Goal: Task Accomplishment & Management: Manage account settings

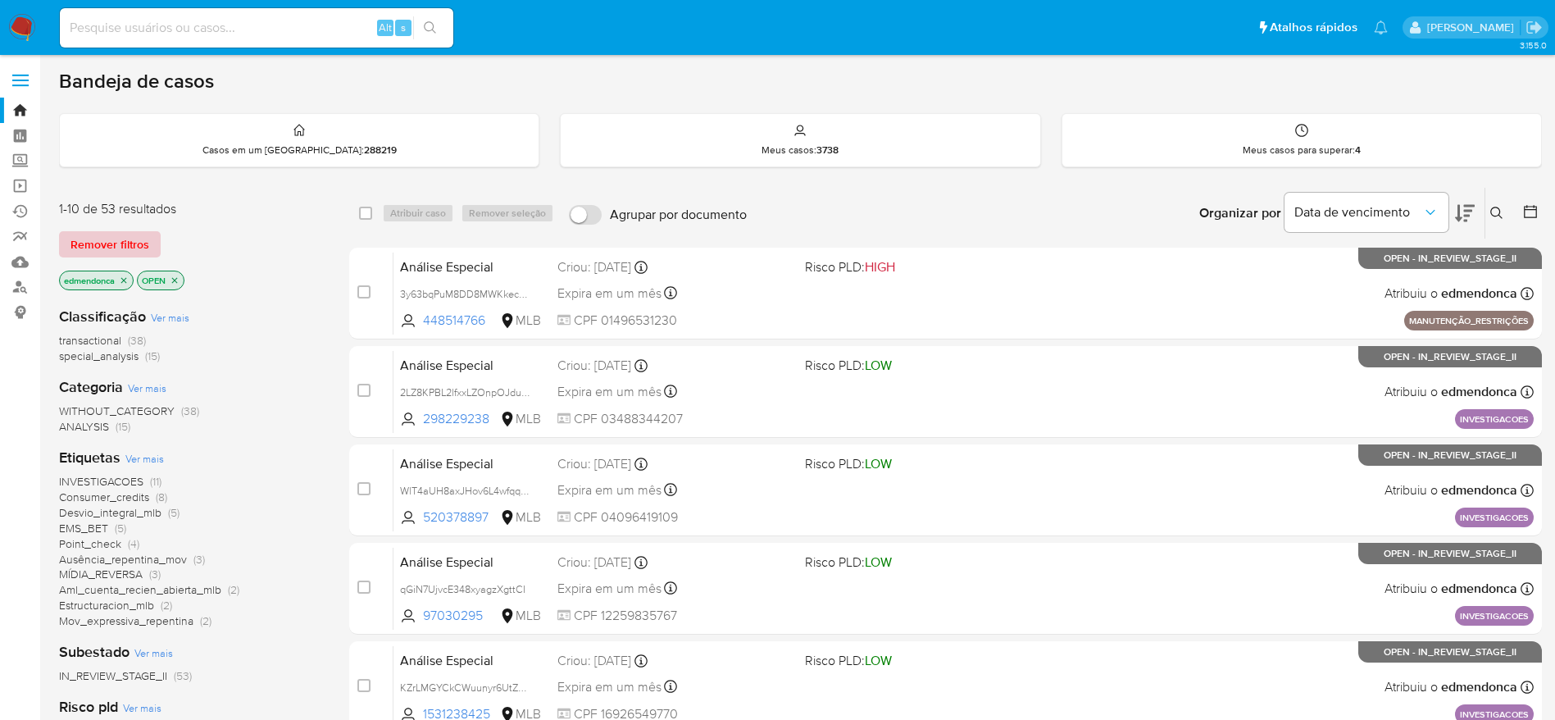
click at [128, 242] on span "Remover filtros" at bounding box center [109, 244] width 79 height 23
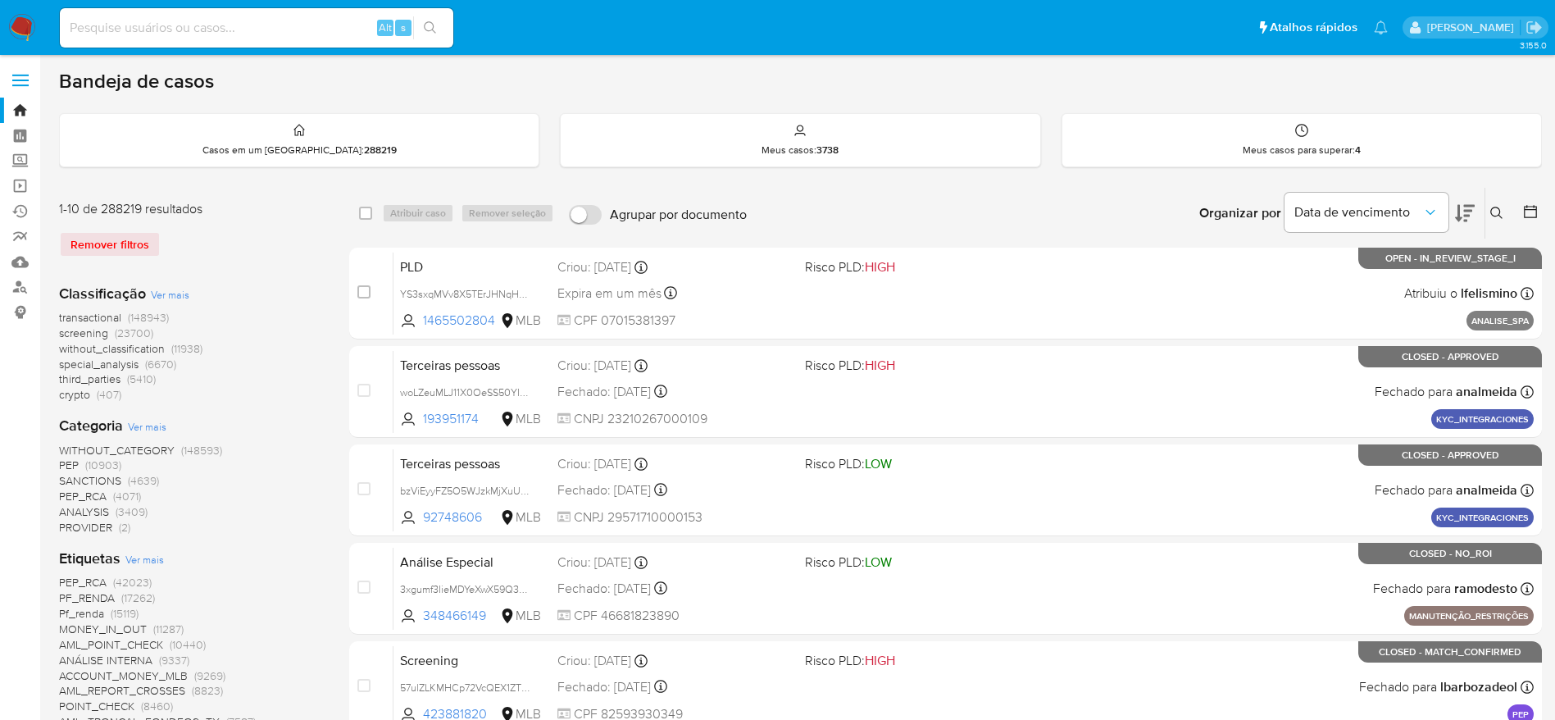
click at [1496, 221] on button at bounding box center [1498, 213] width 27 height 20
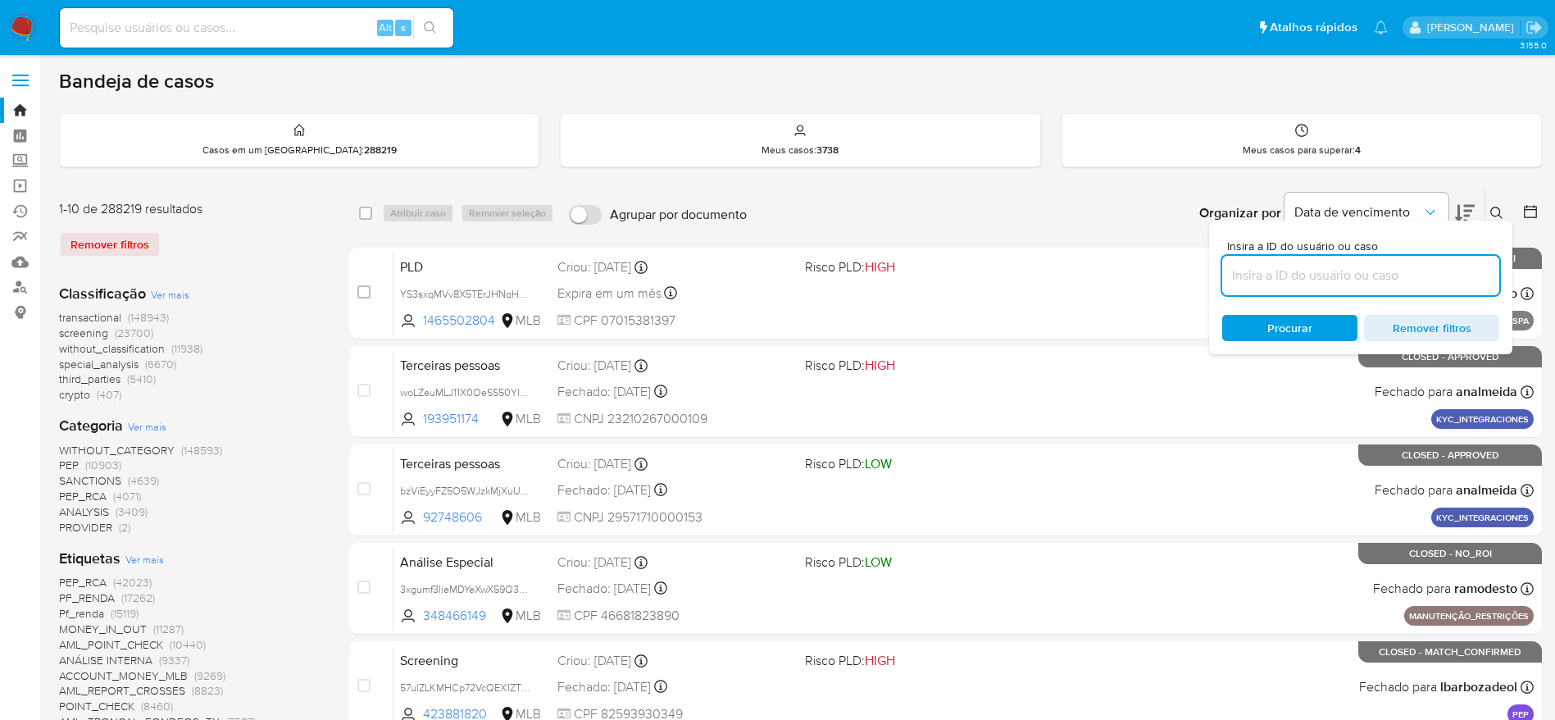
click at [1344, 272] on input at bounding box center [1360, 275] width 277 height 21
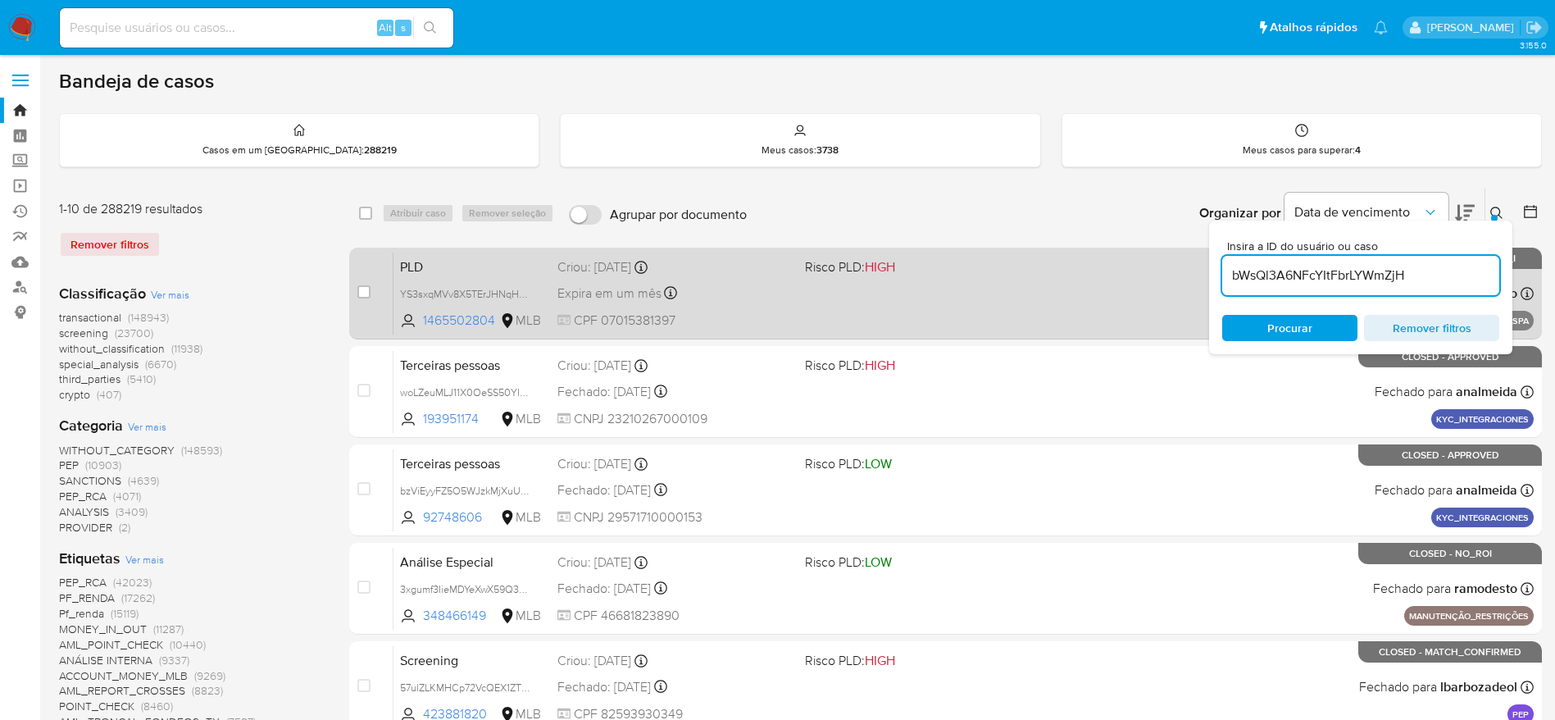
type input "bWsQl3A6NFcYItFbrLYWmZjH"
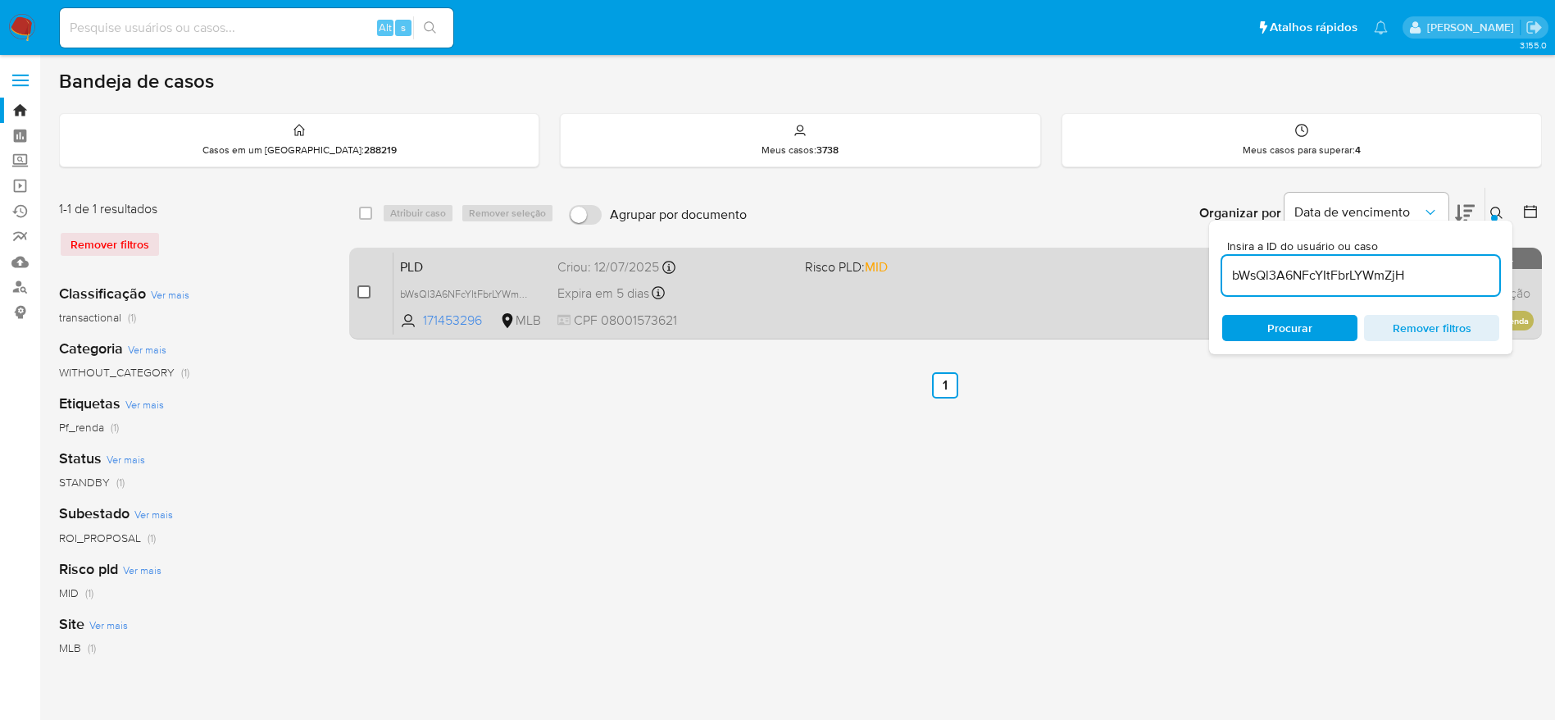
click at [365, 293] on input "checkbox" at bounding box center [363, 291] width 13 height 13
checkbox input "true"
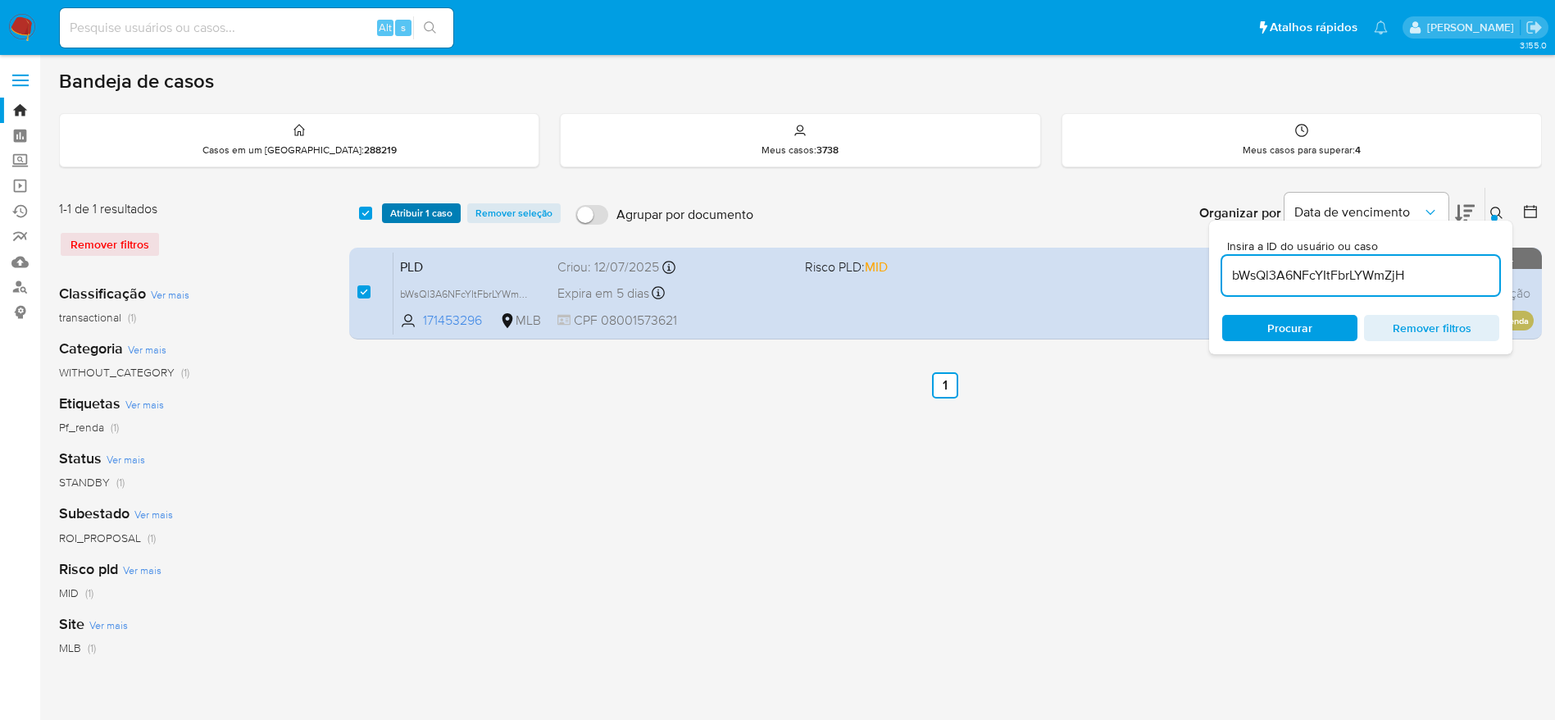
click at [438, 209] on span "Atribuir 1 caso" at bounding box center [421, 213] width 62 height 16
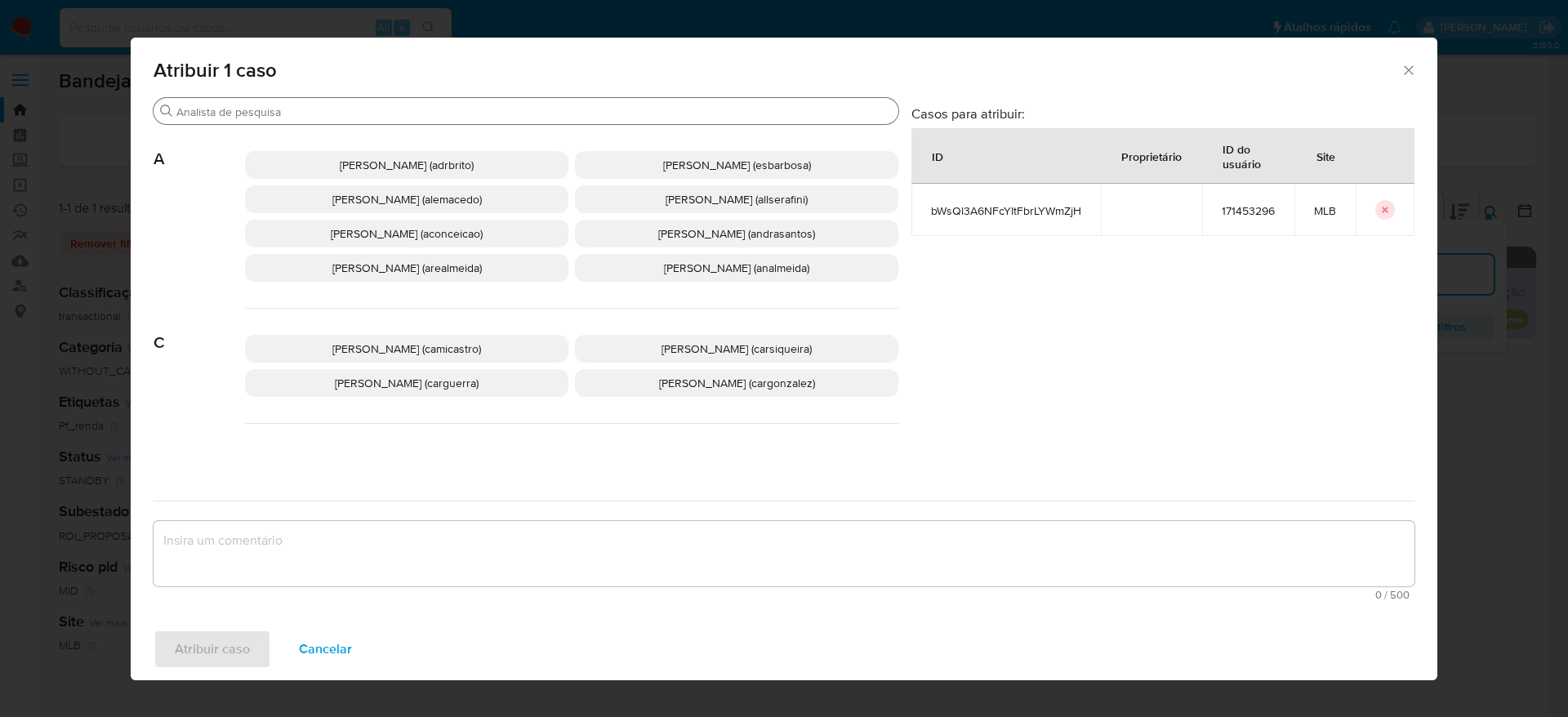
click at [411, 114] on input "Procurar" at bounding box center [534, 112] width 715 height 15
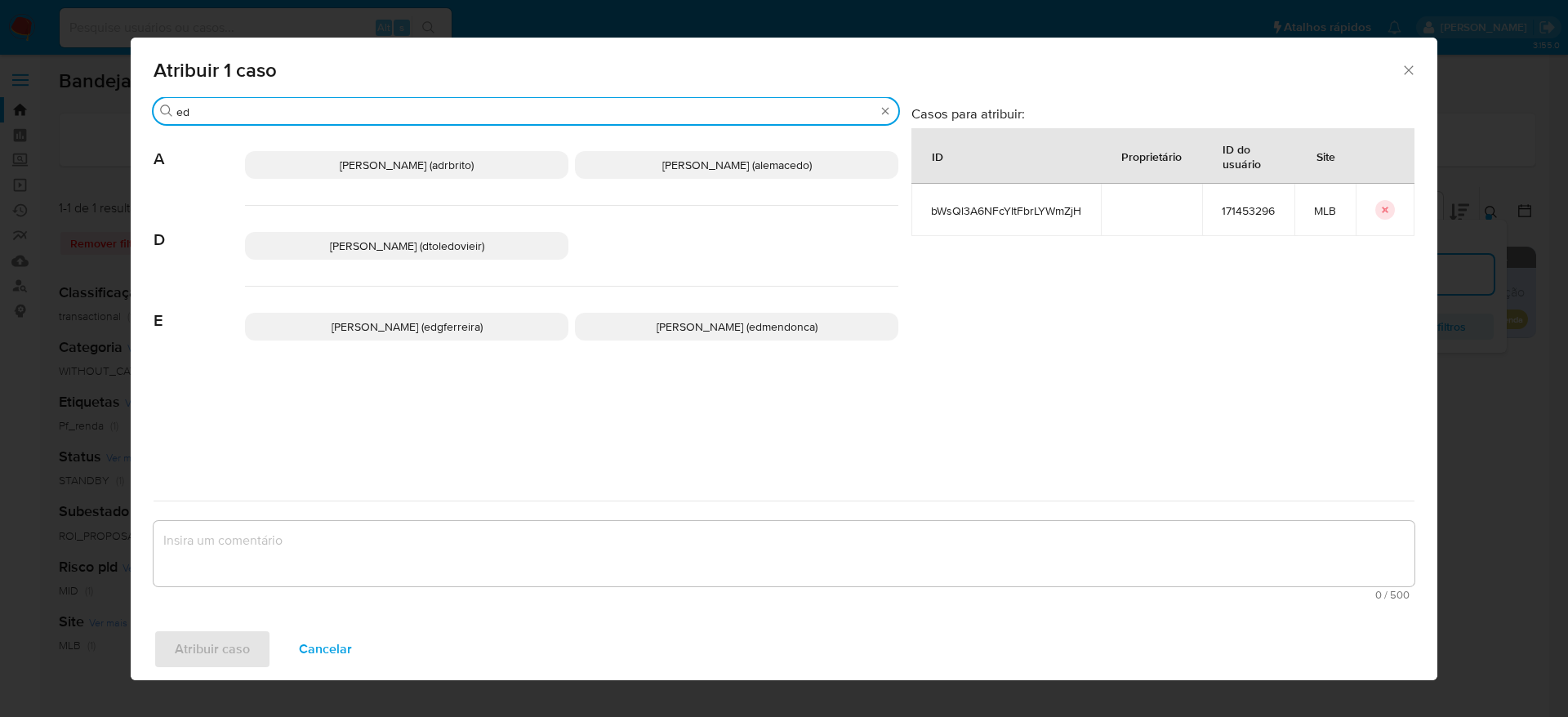
type input "ed"
click at [658, 332] on span "Eduardo Mendonca Dutra (edmendonca)" at bounding box center [736, 327] width 160 height 16
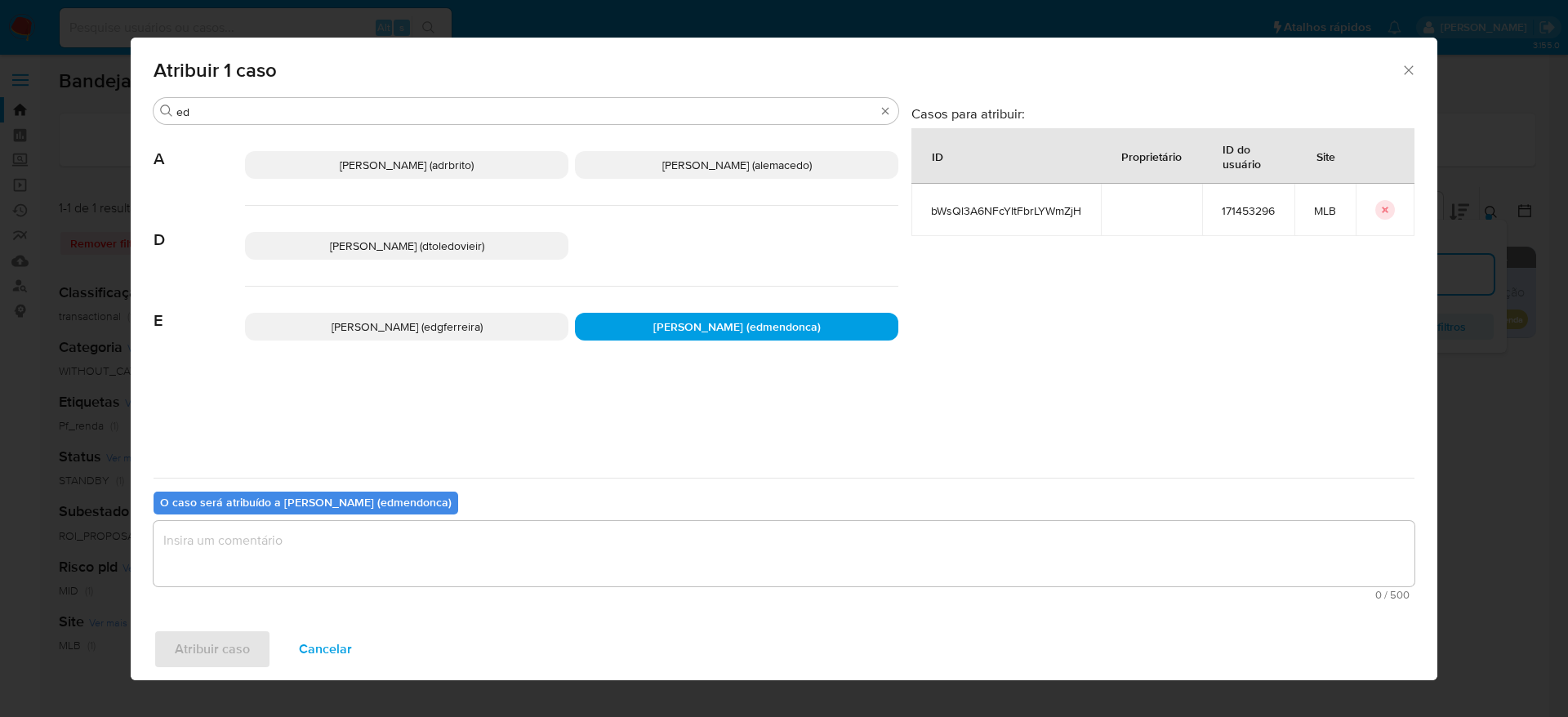
click at [486, 563] on textarea "assign-modal" at bounding box center [783, 554] width 1260 height 66
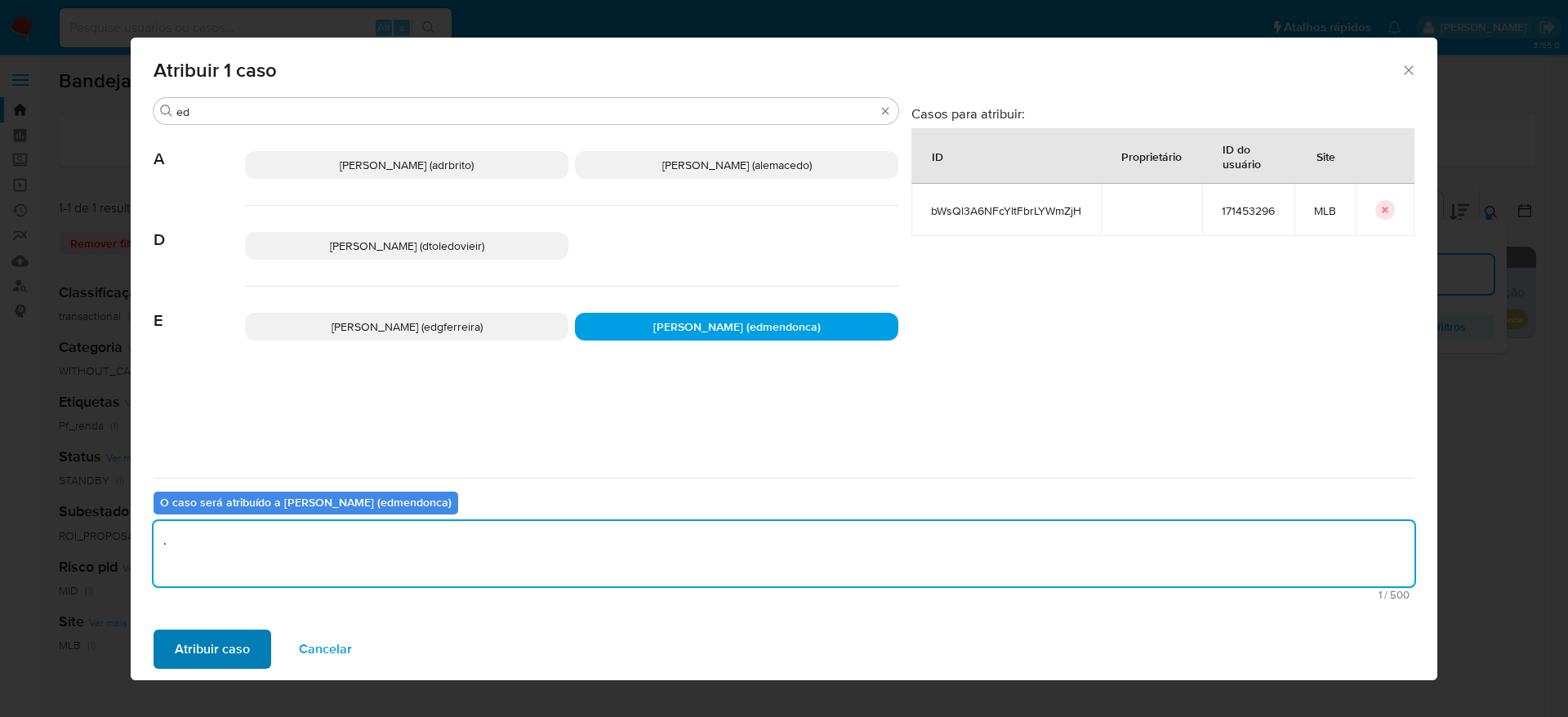
type textarea "."
click at [203, 660] on span "Atribuir caso" at bounding box center [211, 649] width 75 height 36
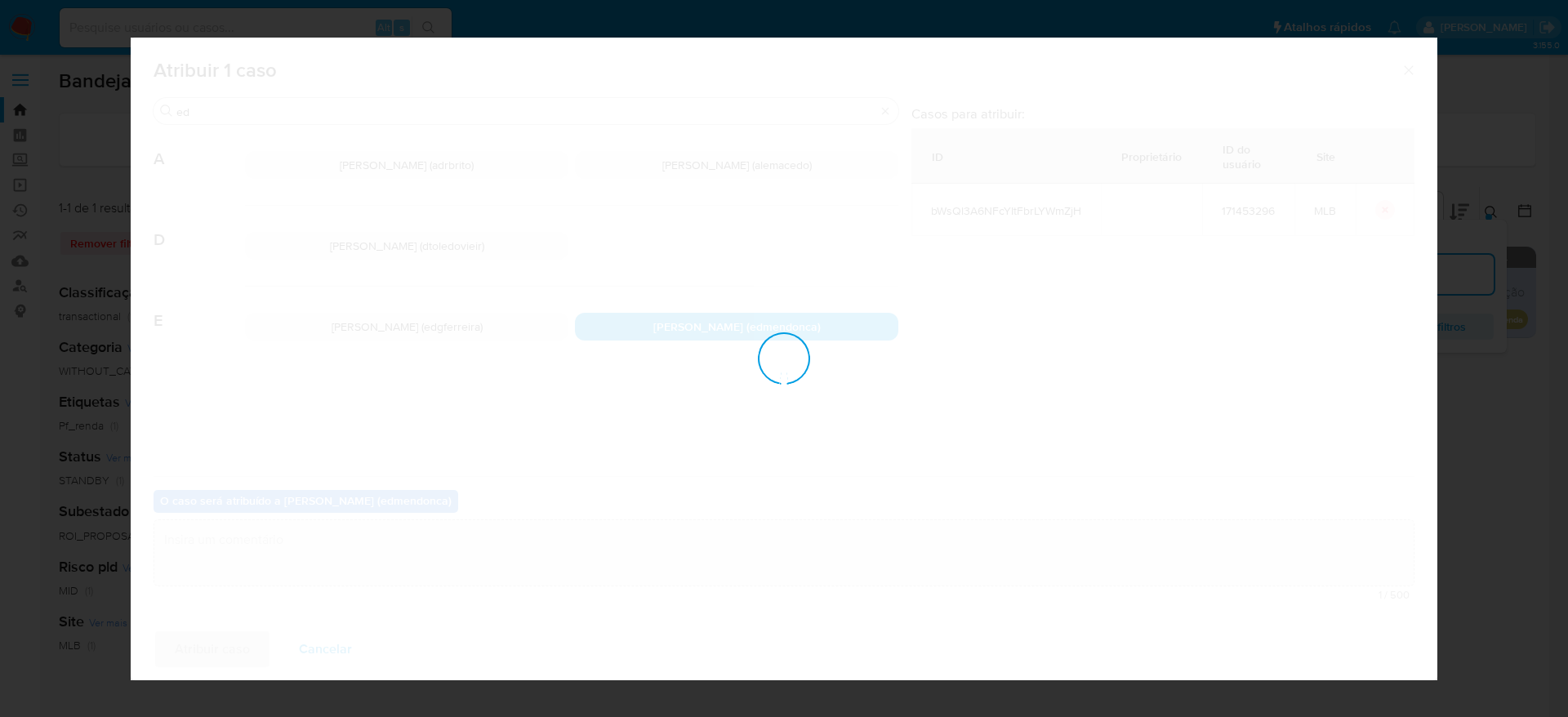
checkbox input "false"
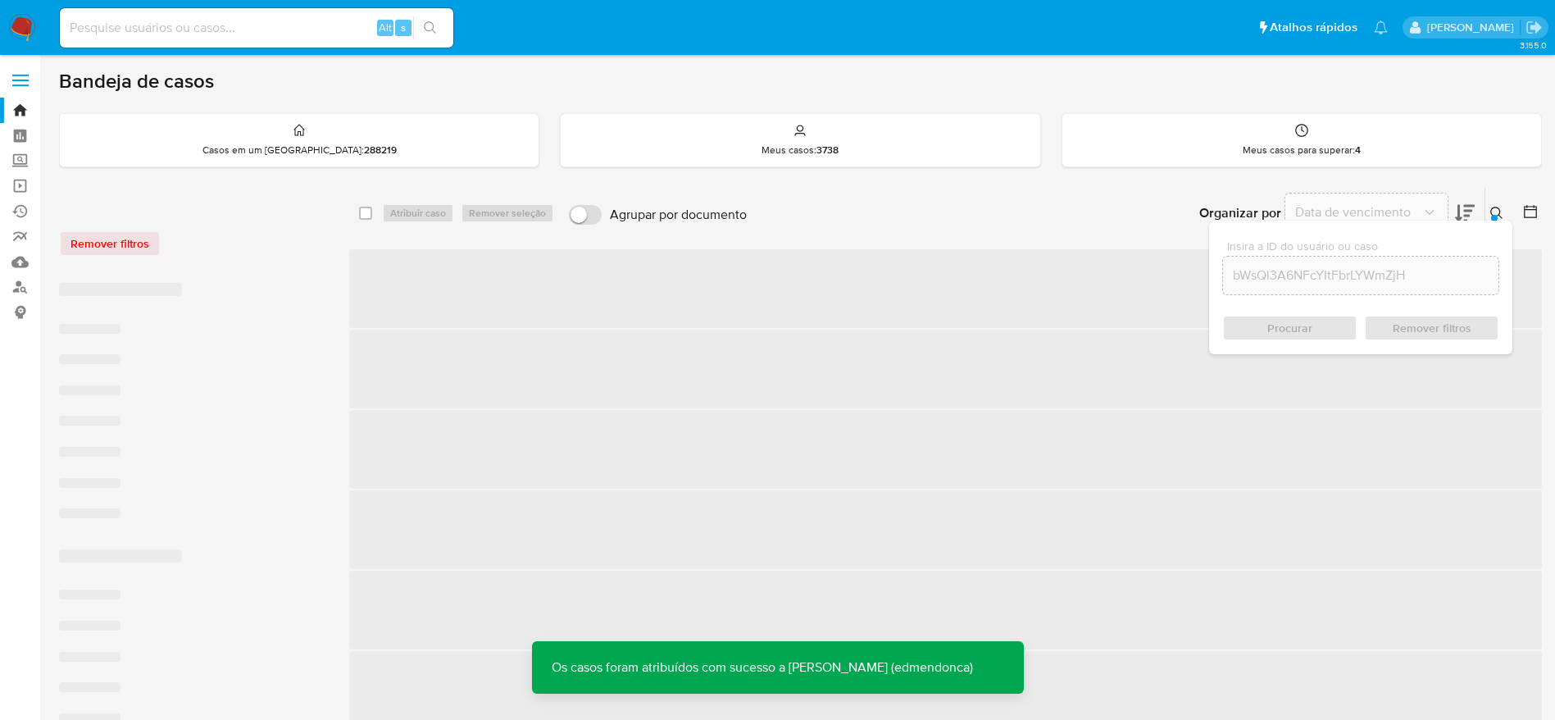
click at [314, 36] on input at bounding box center [256, 27] width 393 height 21
paste input "bWsQl3A6NFcYItFbrLYWmZjH"
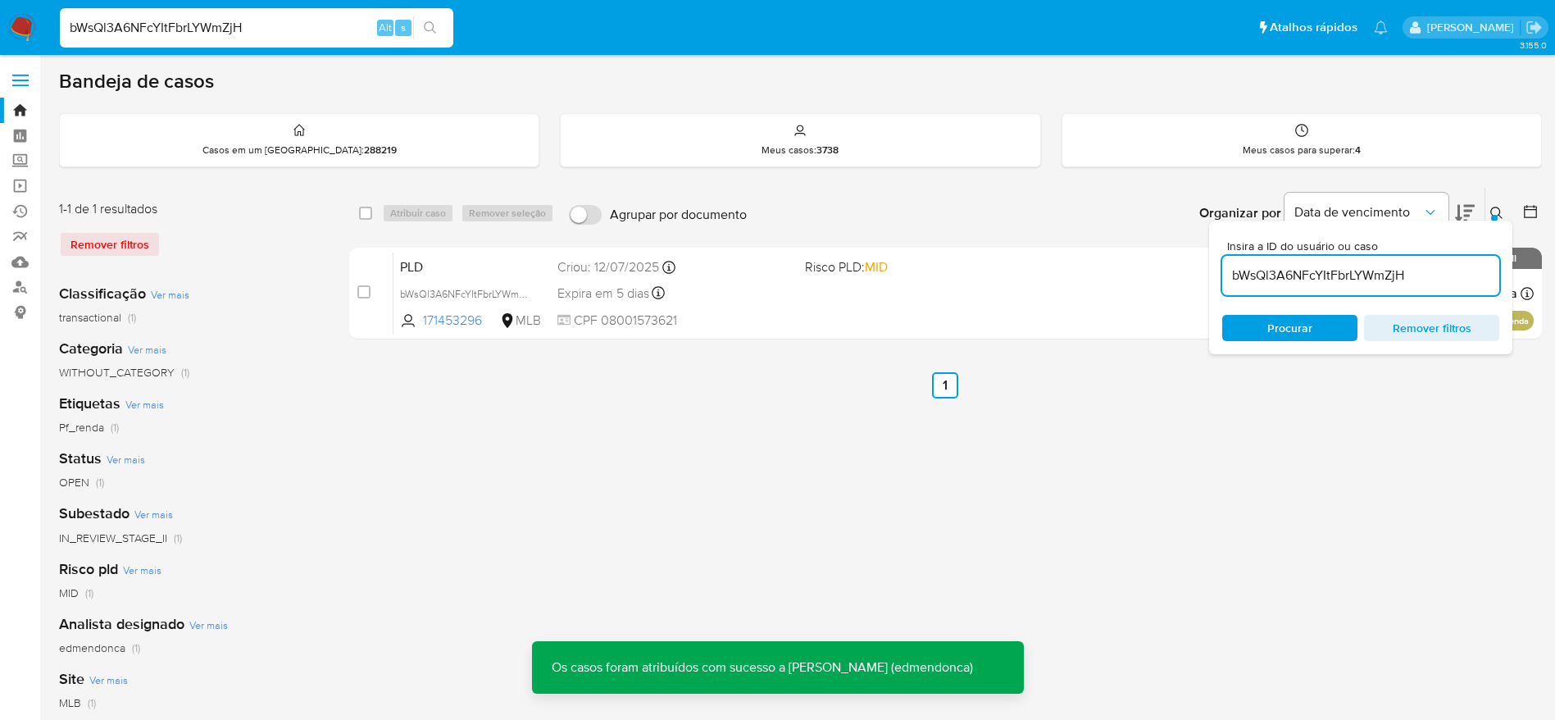
type input "bWsQl3A6NFcYItFbrLYWmZjH"
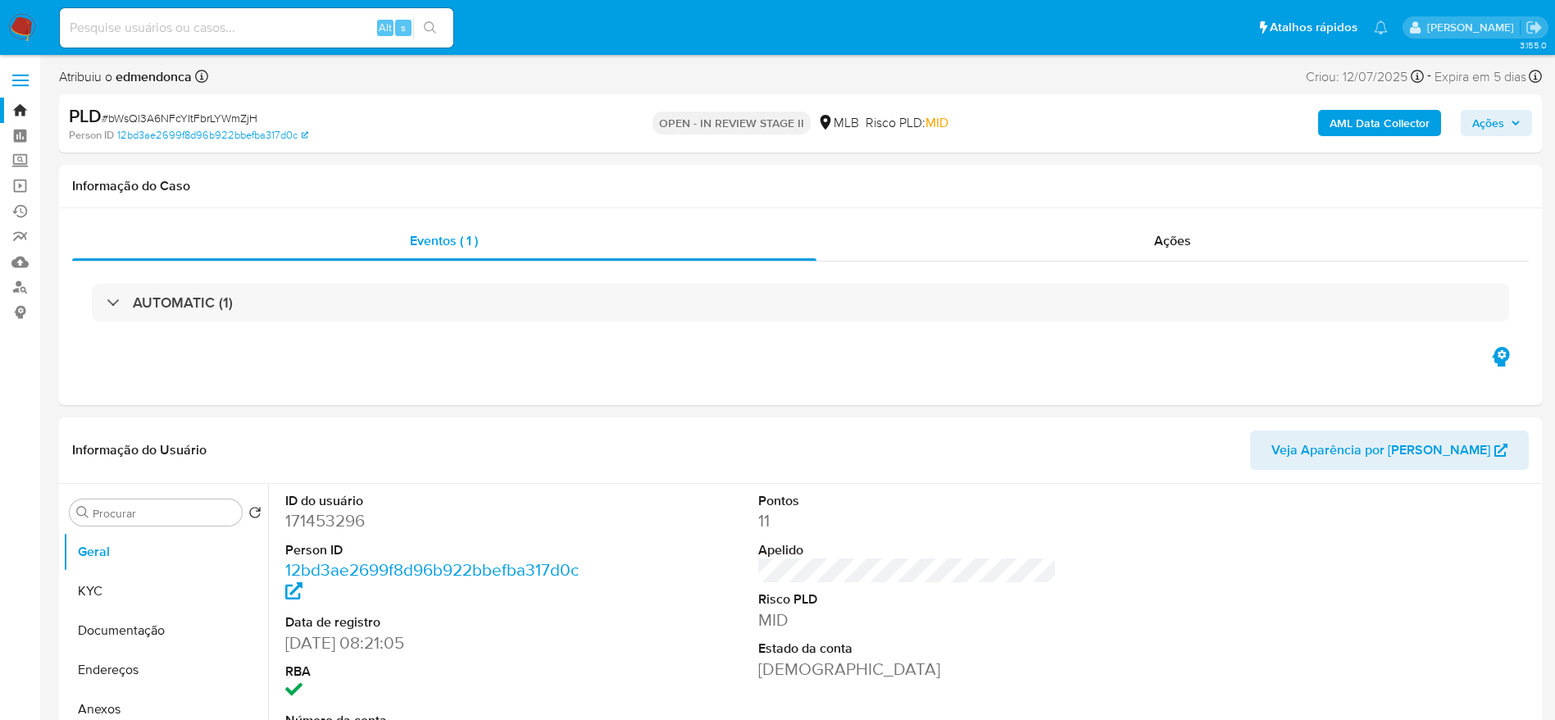
select select "10"
click at [688, 603] on div "ID do usuário 171453296 Person ID 12bd3ae2699f8d96b922bbefba317d0c Data de regi…" at bounding box center [907, 622] width 1260 height 277
click at [1101, 572] on div "ID do usuário 171453296 Person ID 12bd3ae2699f8d96b922bbefba317d0c Data de regi…" at bounding box center [907, 622] width 1260 height 277
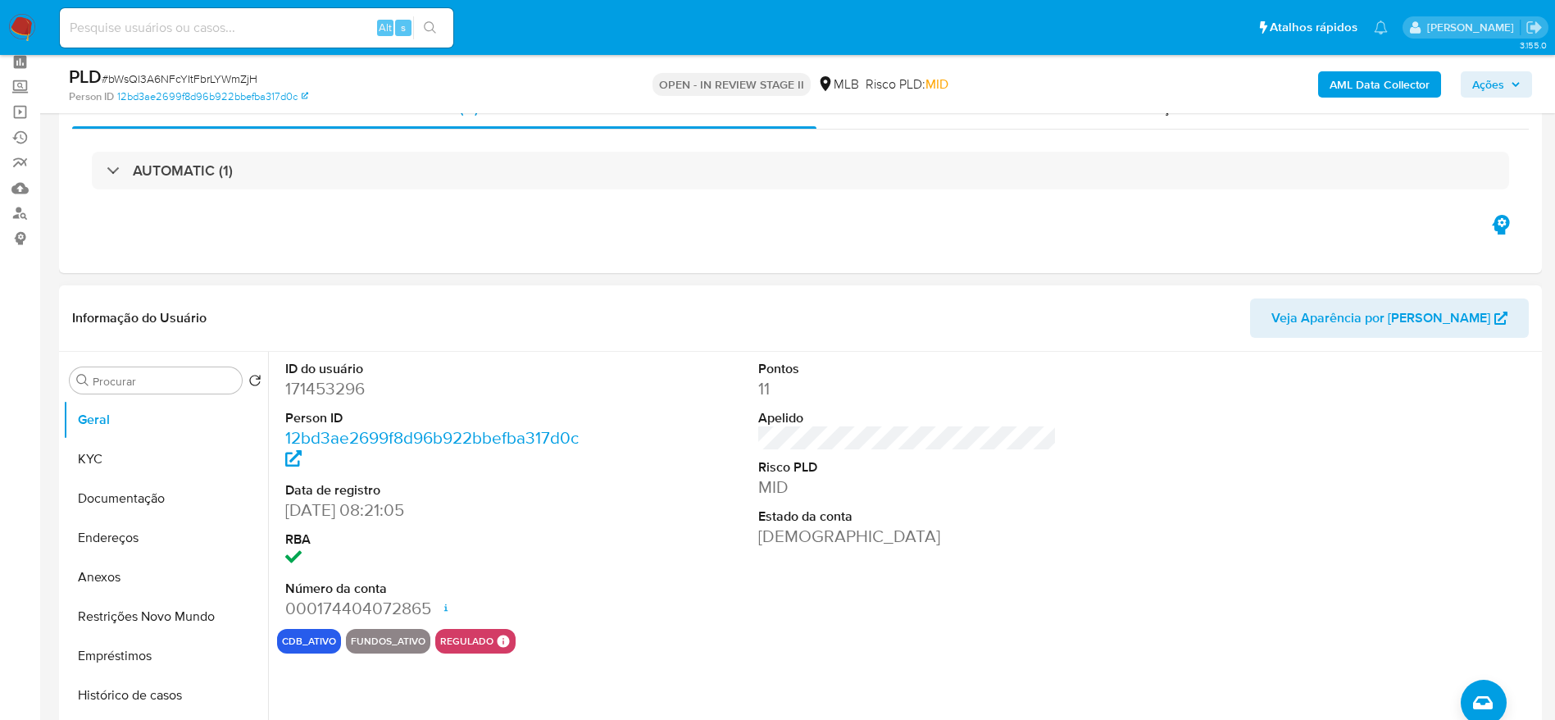
scroll to position [123, 0]
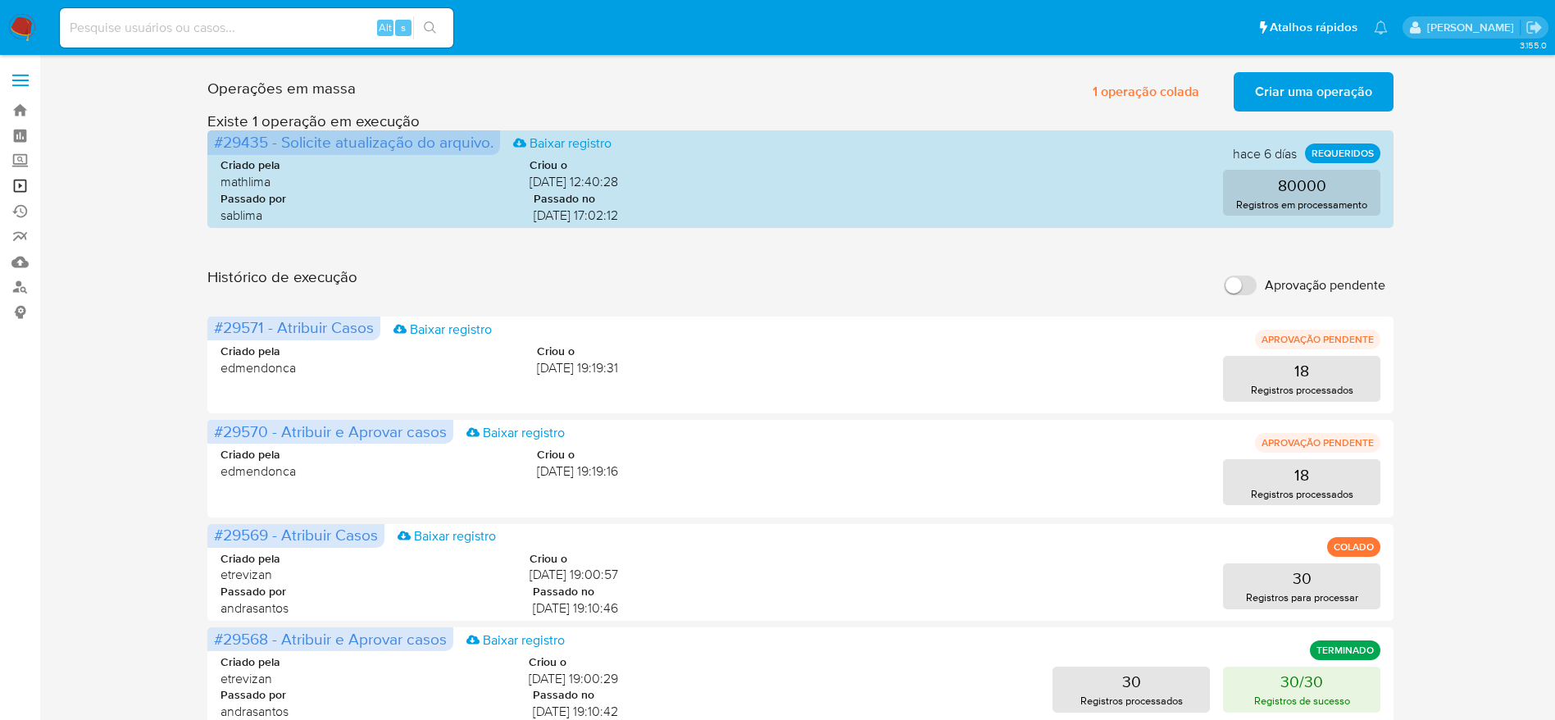
click at [12, 187] on link "Operações em massa" at bounding box center [97, 185] width 195 height 25
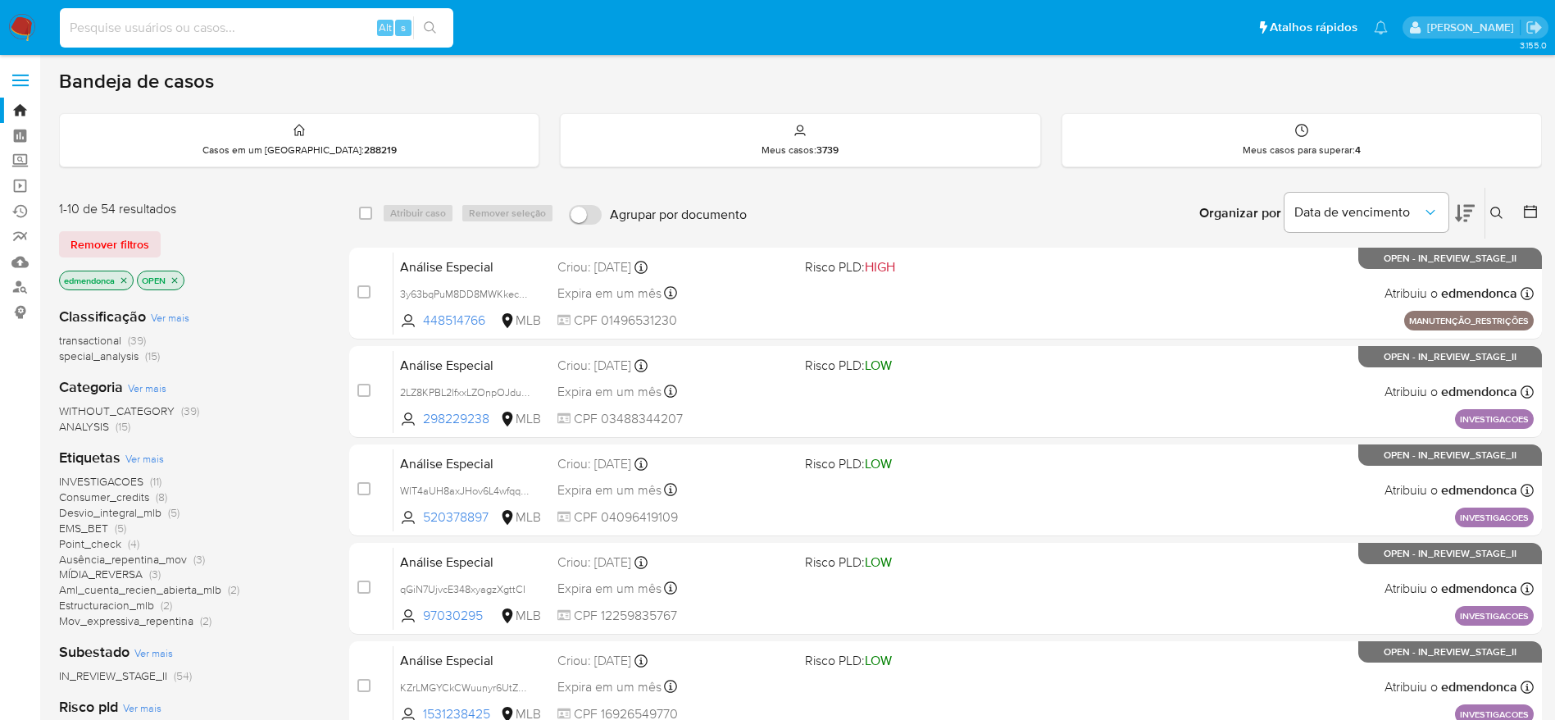
click at [261, 28] on input at bounding box center [256, 27] width 393 height 21
paste input "57dgW8XUV17KVlW2jfr3HLnr"
type input "57dgW8XUV17KVlW2jfr3HLnr"
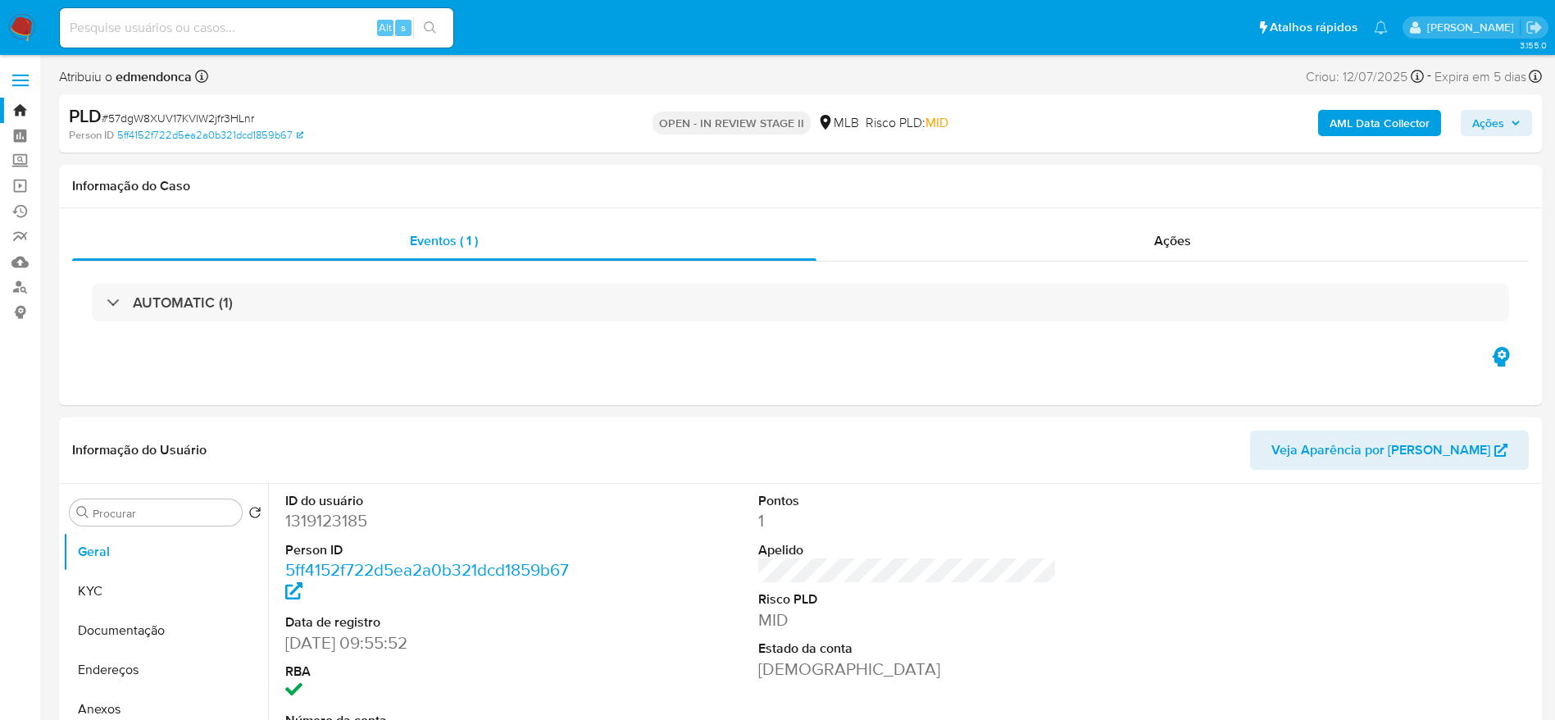
select select "10"
click at [1506, 125] on span "Ações" at bounding box center [1496, 122] width 48 height 23
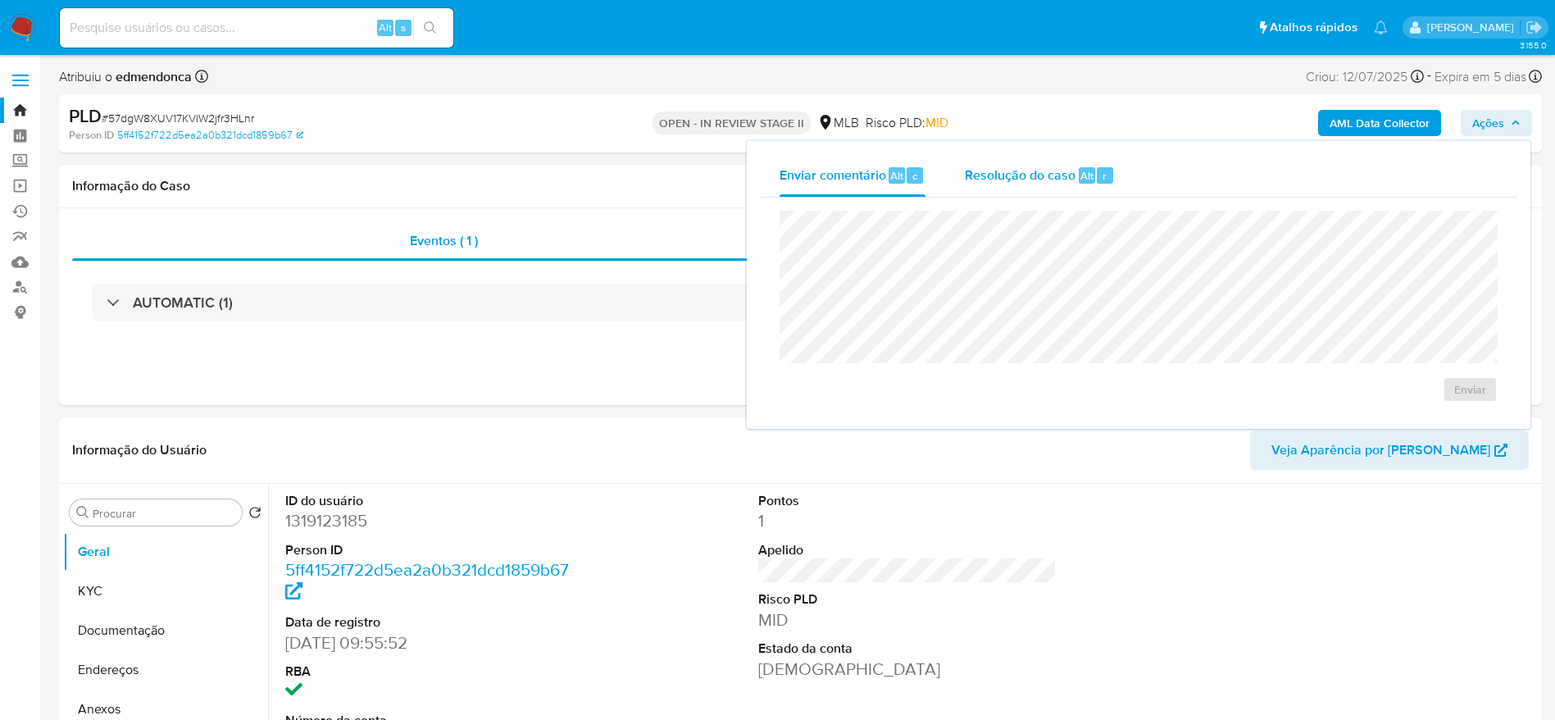
click at [1011, 181] on span "Resolução do caso" at bounding box center [1020, 175] width 111 height 19
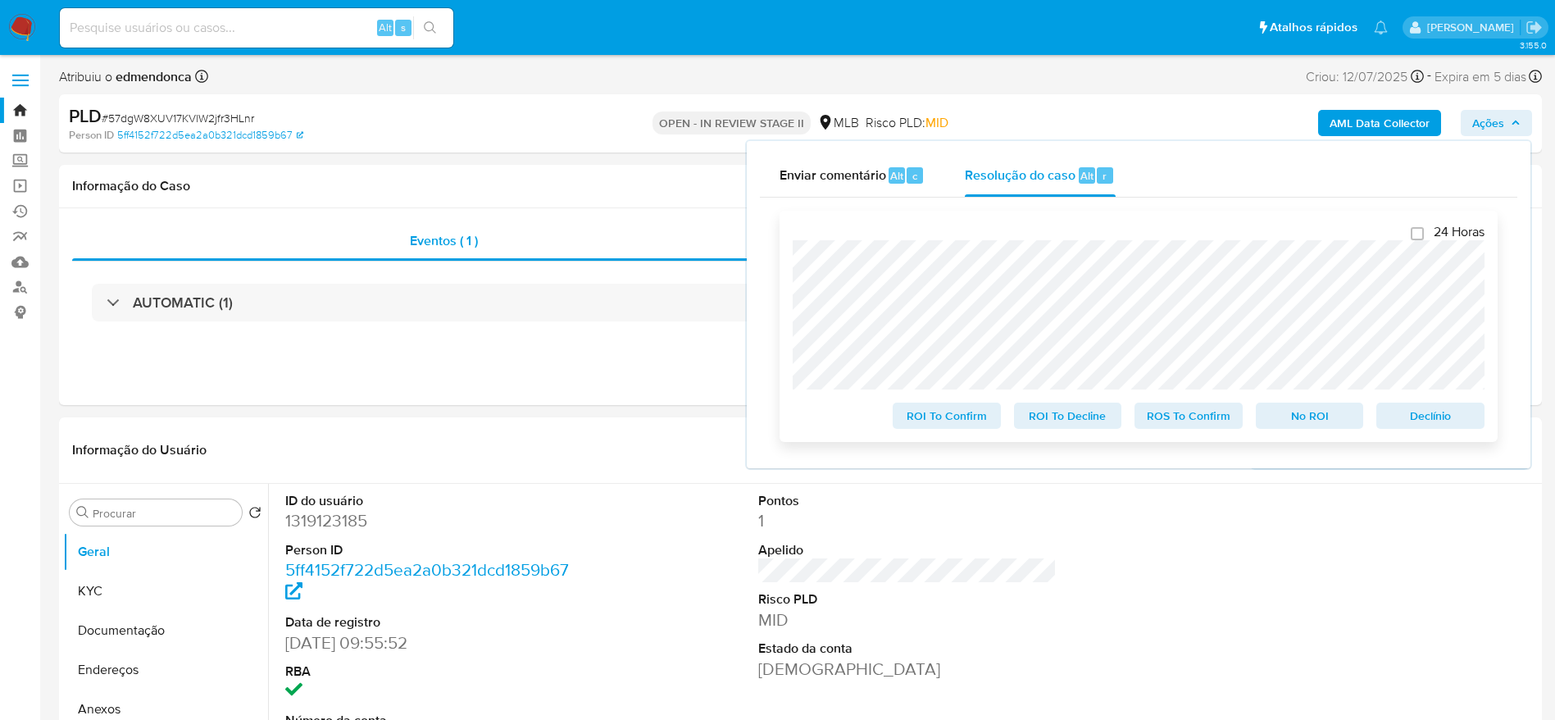
click at [1397, 421] on span "Declínio" at bounding box center [1430, 415] width 85 height 23
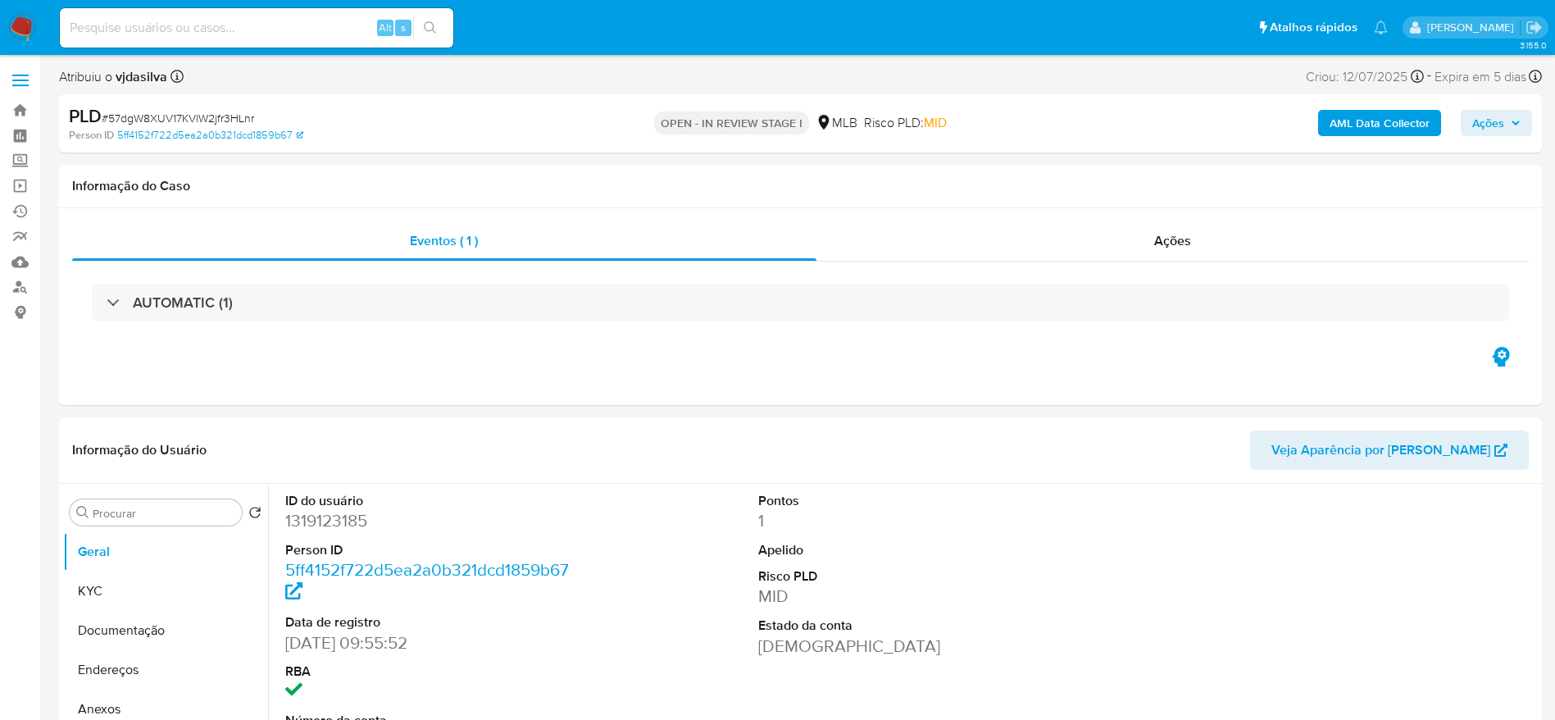
select select "10"
click at [1083, 269] on div "AUTOMATIC (1)" at bounding box center [800, 302] width 1456 height 82
click at [1079, 242] on div "Ações" at bounding box center [1172, 240] width 713 height 39
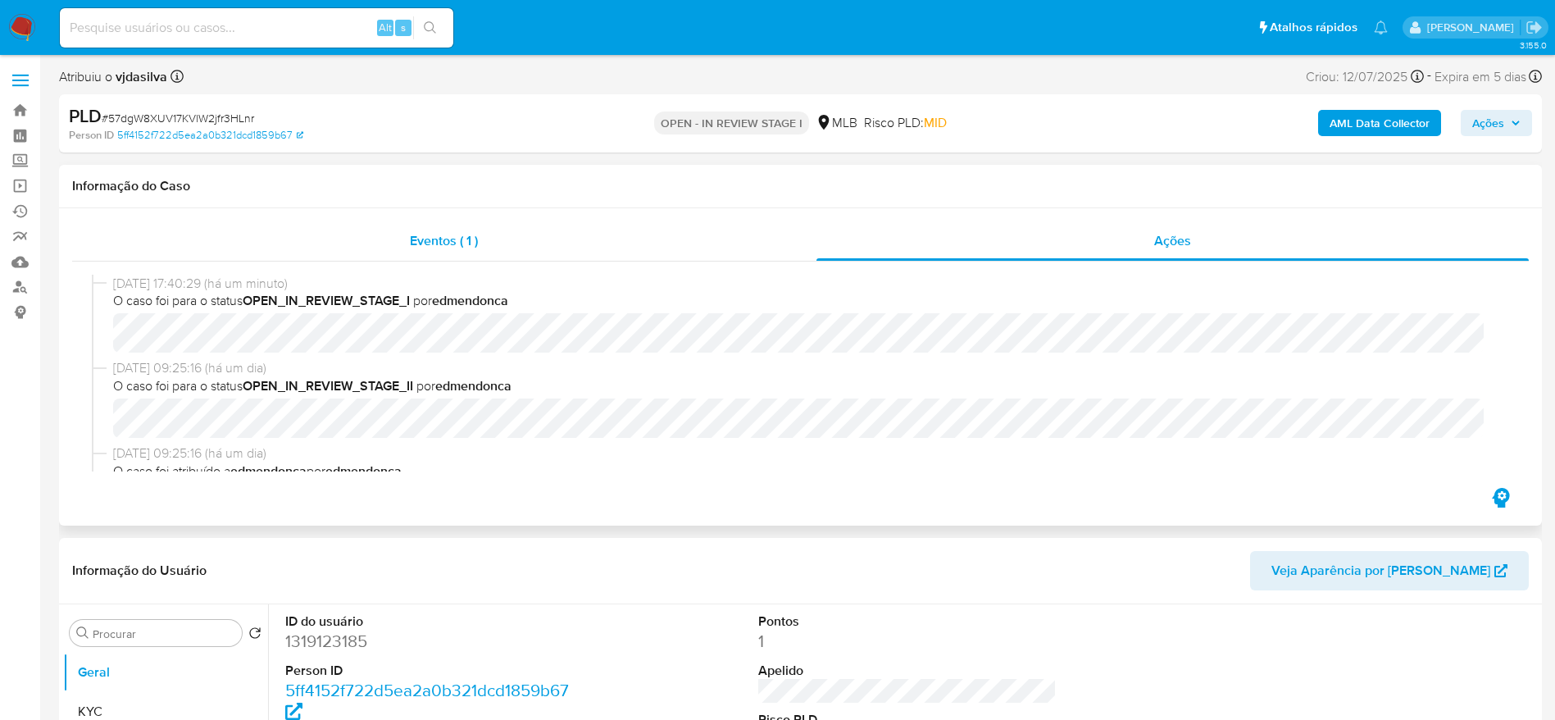
click at [412, 244] on span "Eventos ( 1 )" at bounding box center [444, 240] width 68 height 19
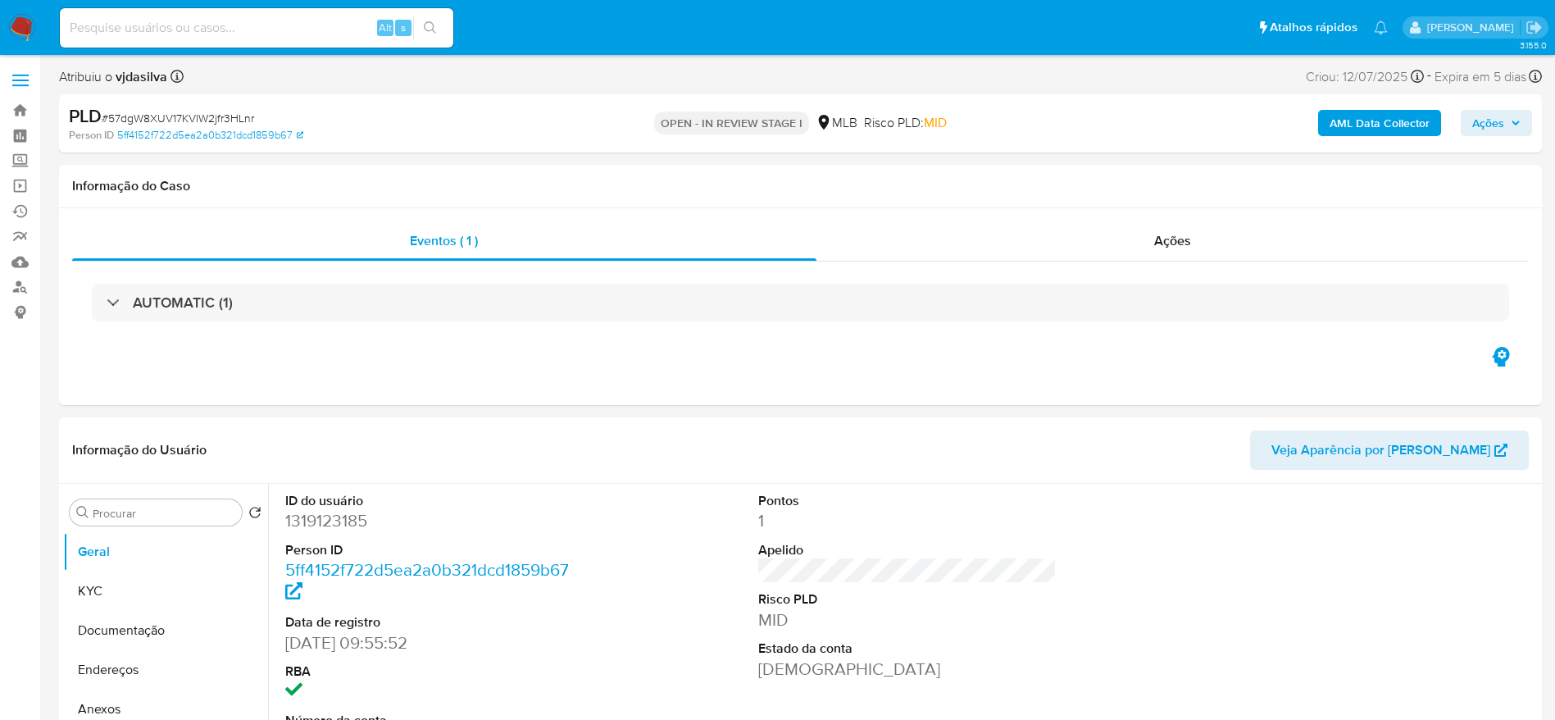
drag, startPoint x: 314, startPoint y: 16, endPoint x: 306, endPoint y: 22, distance: 10.5
click at [315, 16] on div "Alt s" at bounding box center [256, 27] width 393 height 39
click at [306, 25] on input at bounding box center [256, 27] width 393 height 21
paste input "Pg2CJREM5lpgnBtbumjmOLFm"
type input "Pg2CJREM5lpgnBtbumjmOLFm"
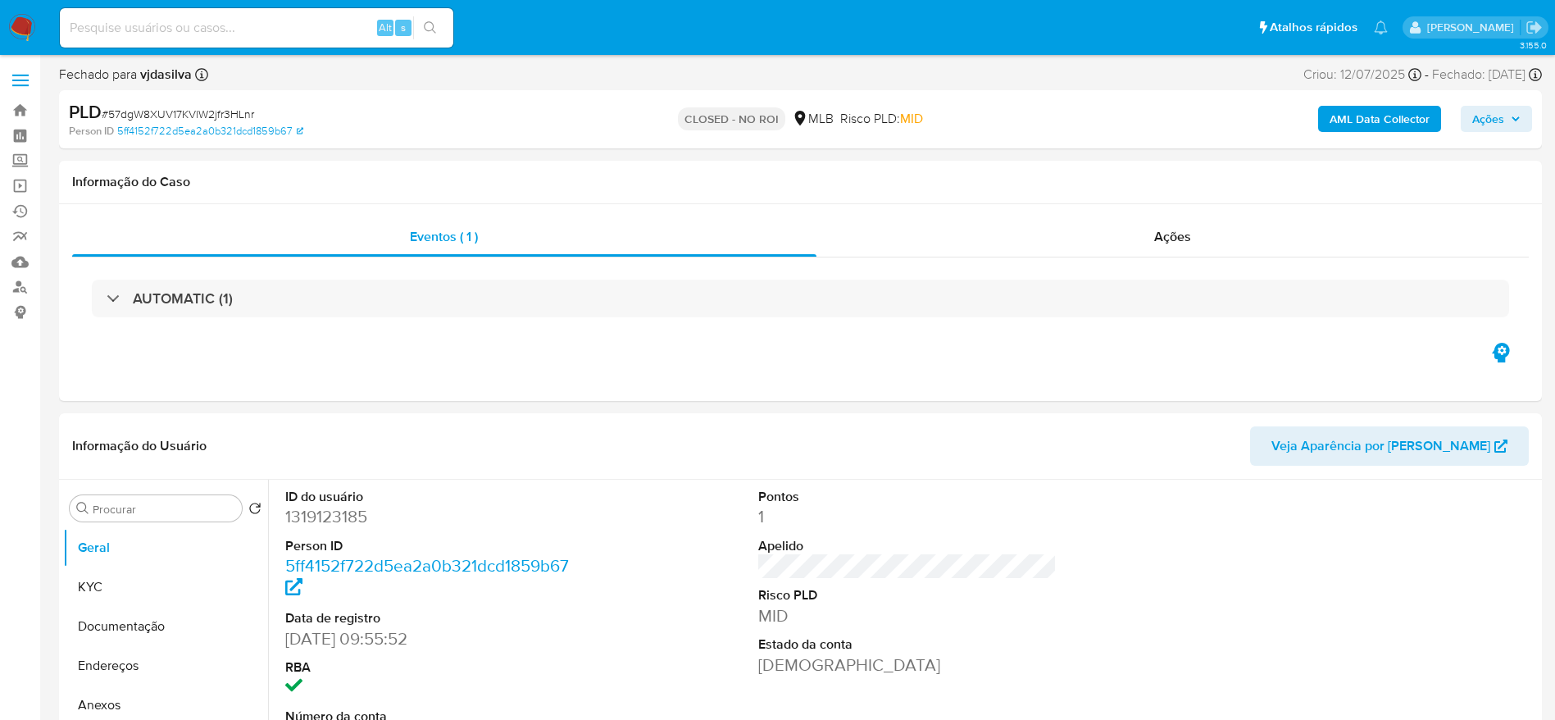
select select "10"
click at [204, 30] on input at bounding box center [256, 27] width 393 height 21
paste input "Pg2CJREM5lpgnBtbumjmOLFm"
type input "Pg2CJREM5lpgnBtbumjmOLFm"
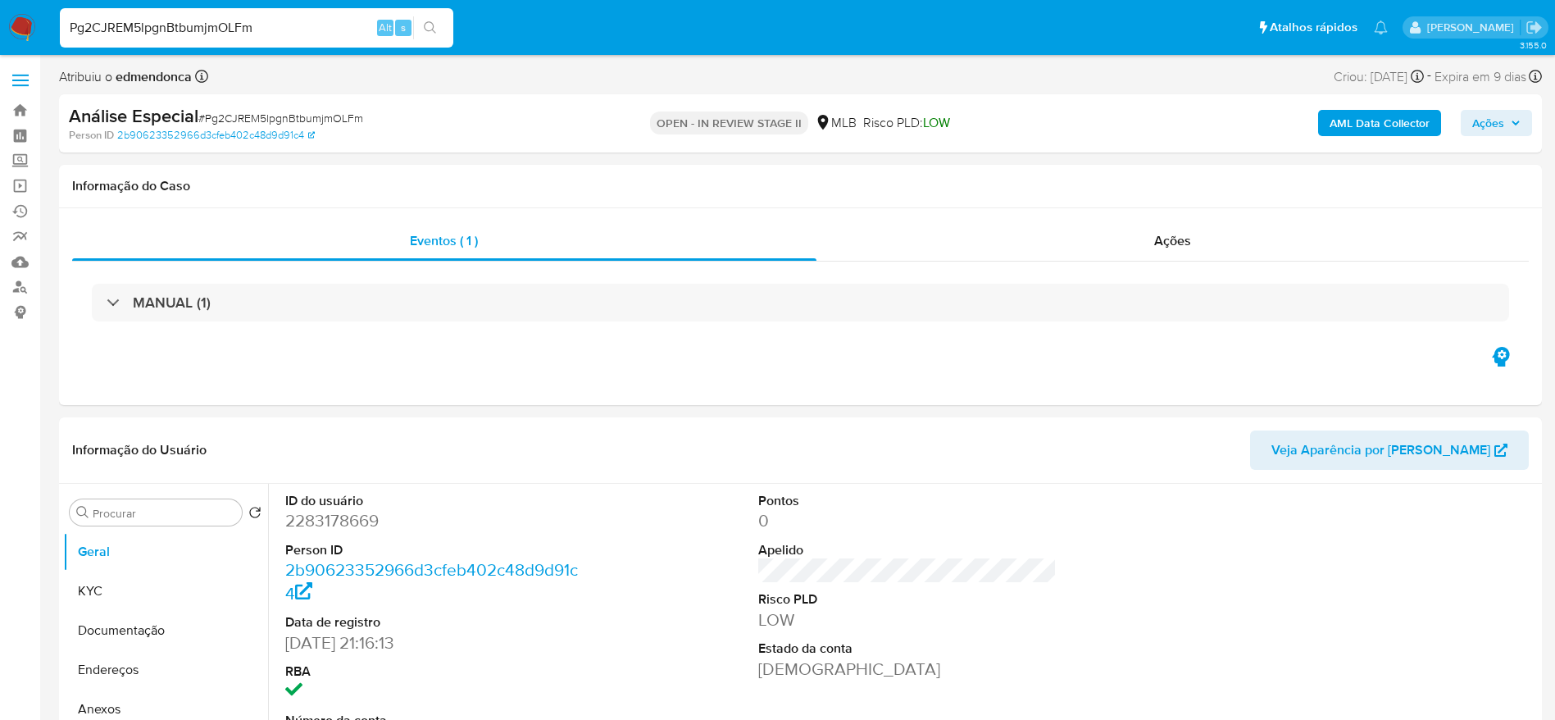
select select "10"
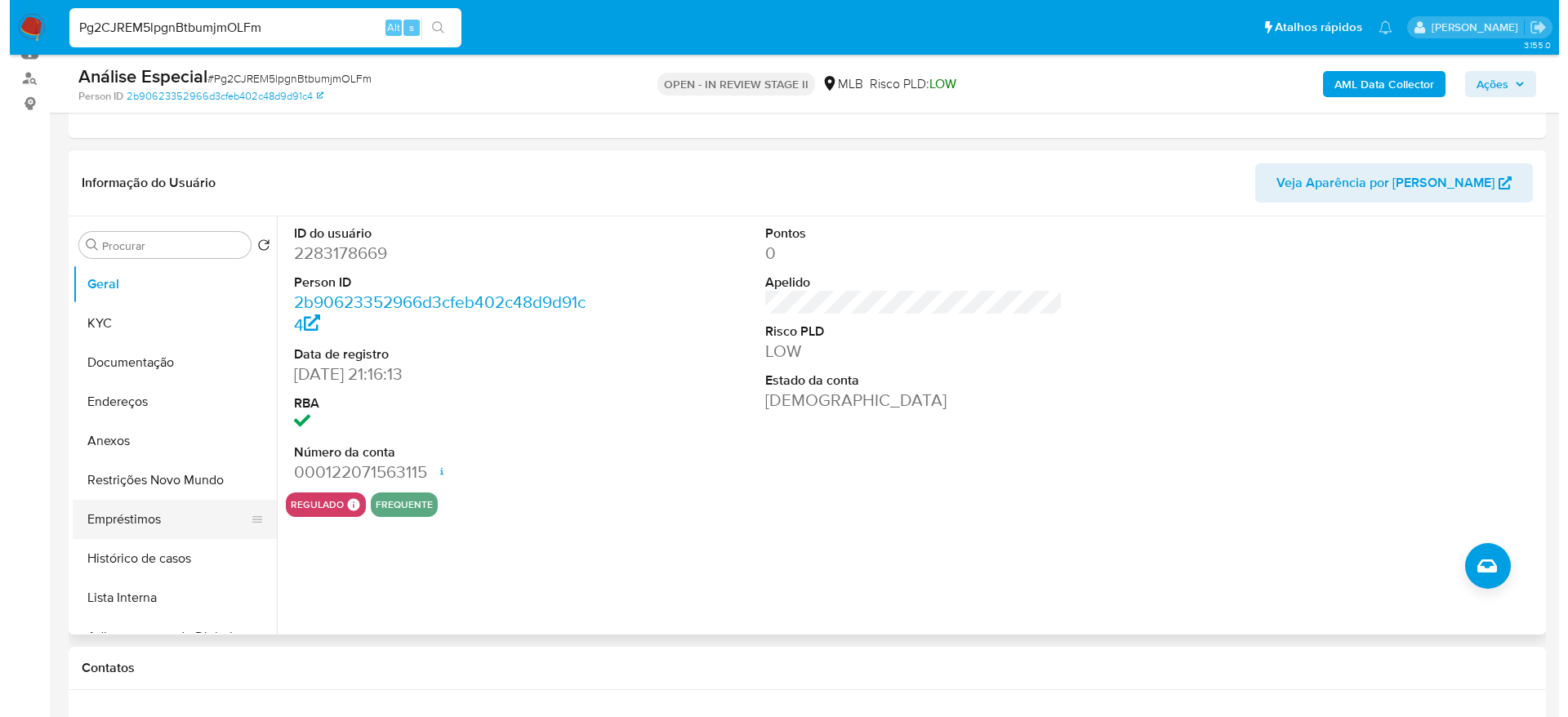
scroll to position [245, 0]
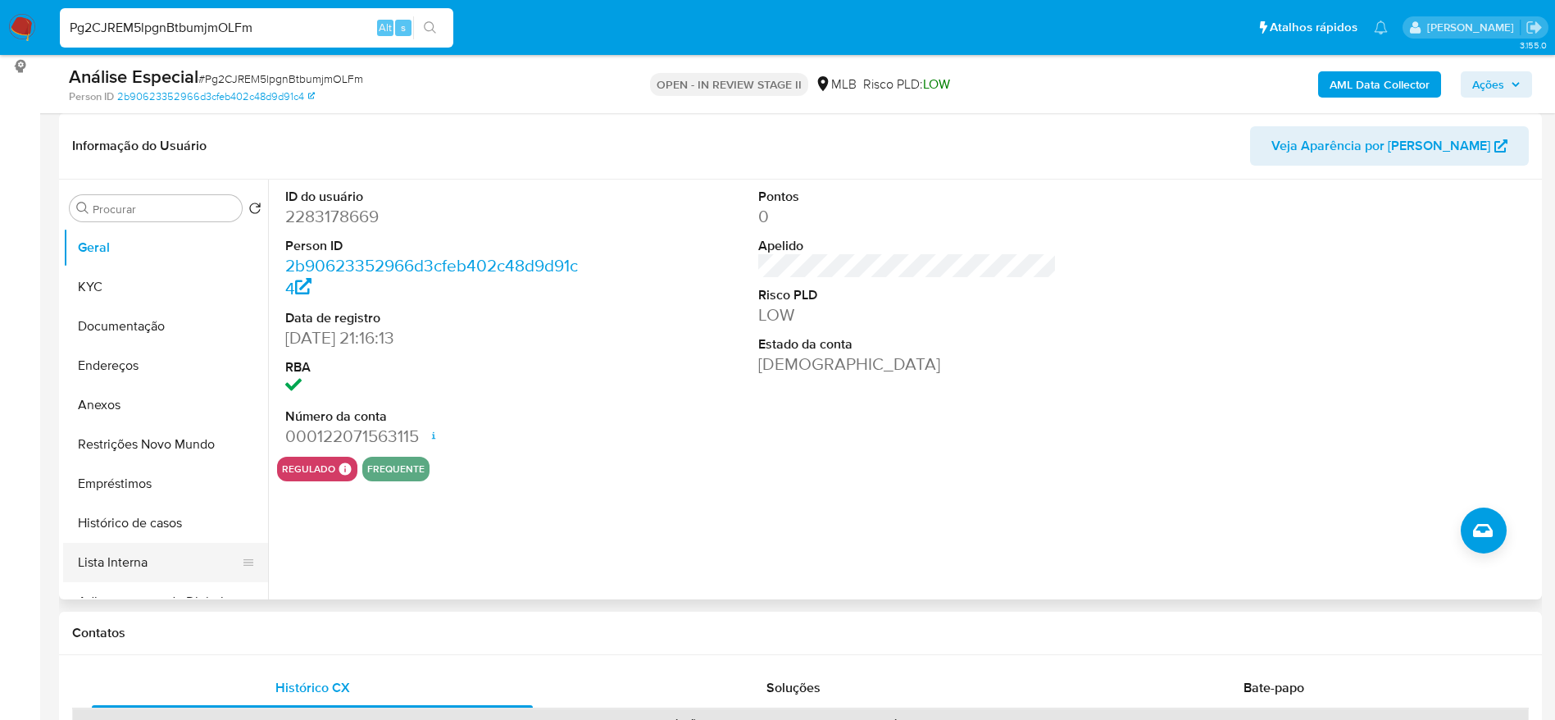
click at [107, 554] on button "Lista Interna" at bounding box center [159, 562] width 192 height 39
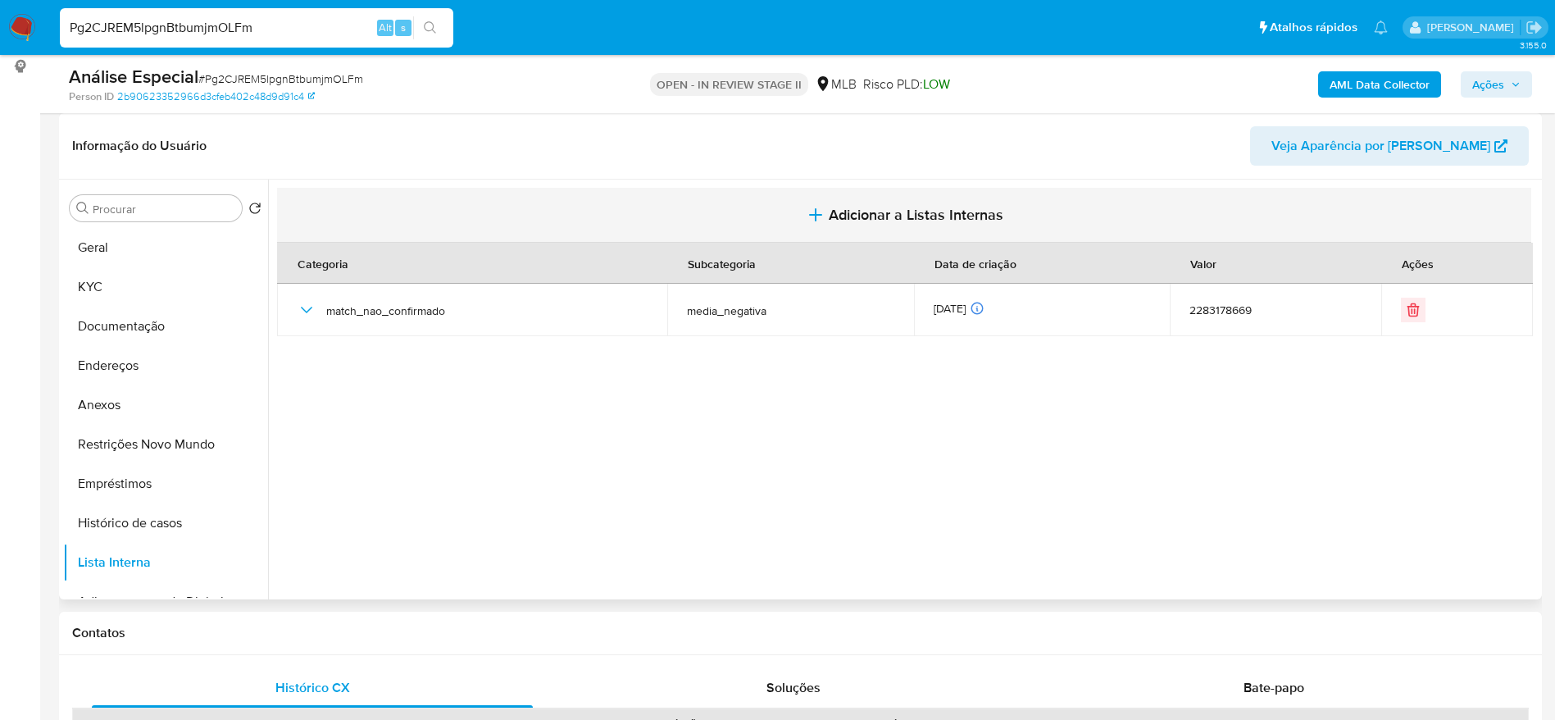
click at [936, 206] on span "Adicionar a Listas Internas" at bounding box center [916, 215] width 175 height 18
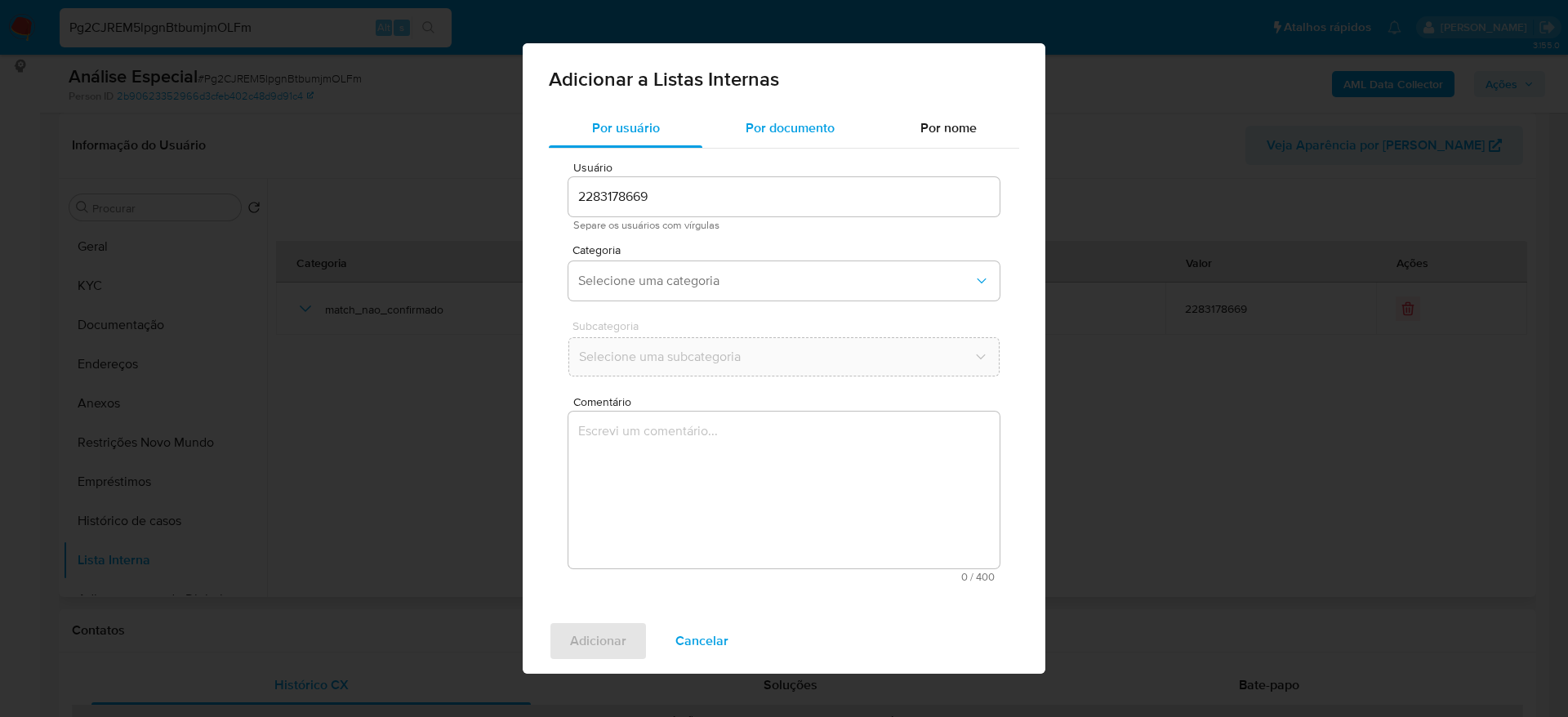
click at [836, 127] on div "Por documento" at bounding box center [789, 127] width 174 height 39
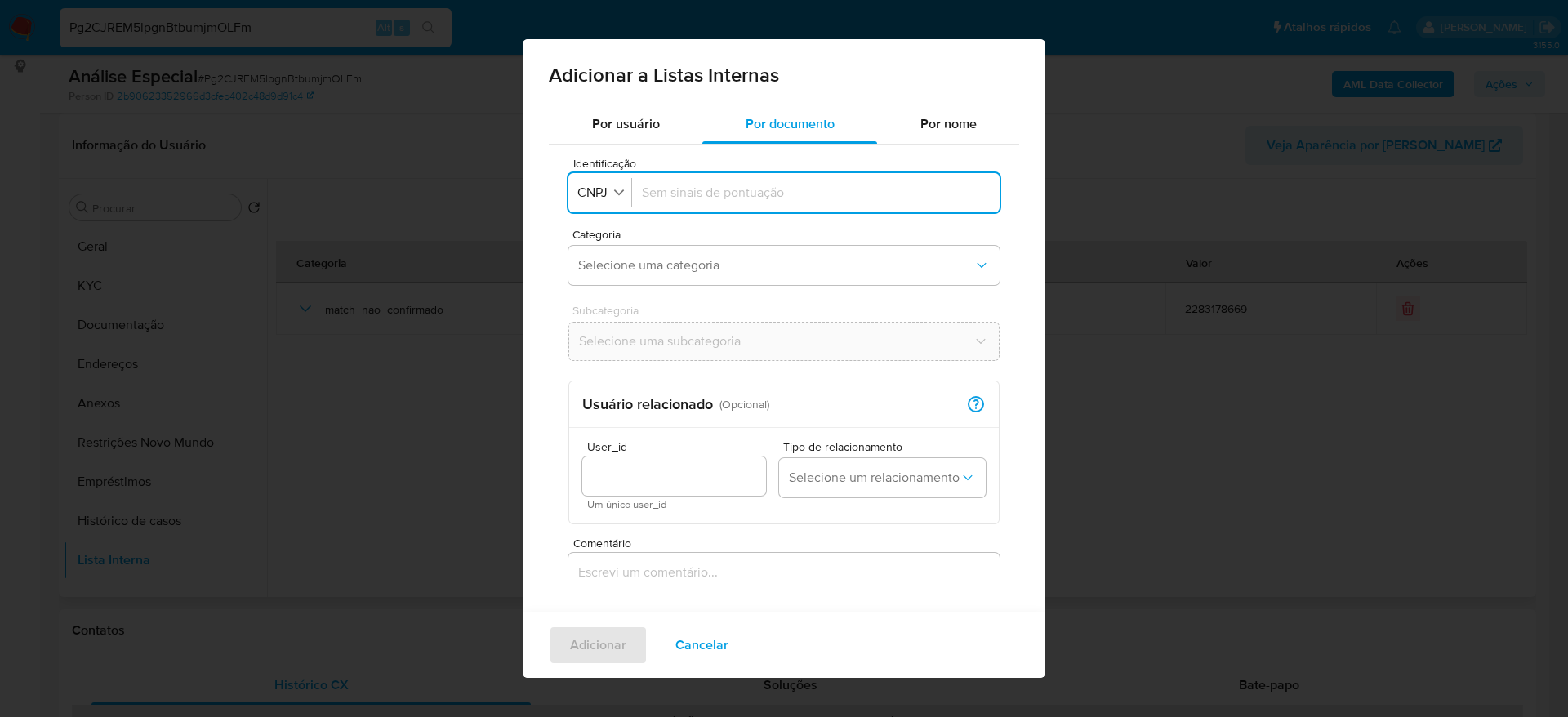
click at [617, 178] on div "Identificação CNPJ" at bounding box center [600, 193] width 64 height 30
click at [604, 192] on span "CNPJ" at bounding box center [593, 192] width 34 height 16
click at [609, 269] on div "CPF" at bounding box center [595, 263] width 32 height 39
click at [750, 194] on input "Identificação" at bounding box center [813, 192] width 355 height 18
type input "12639839799"
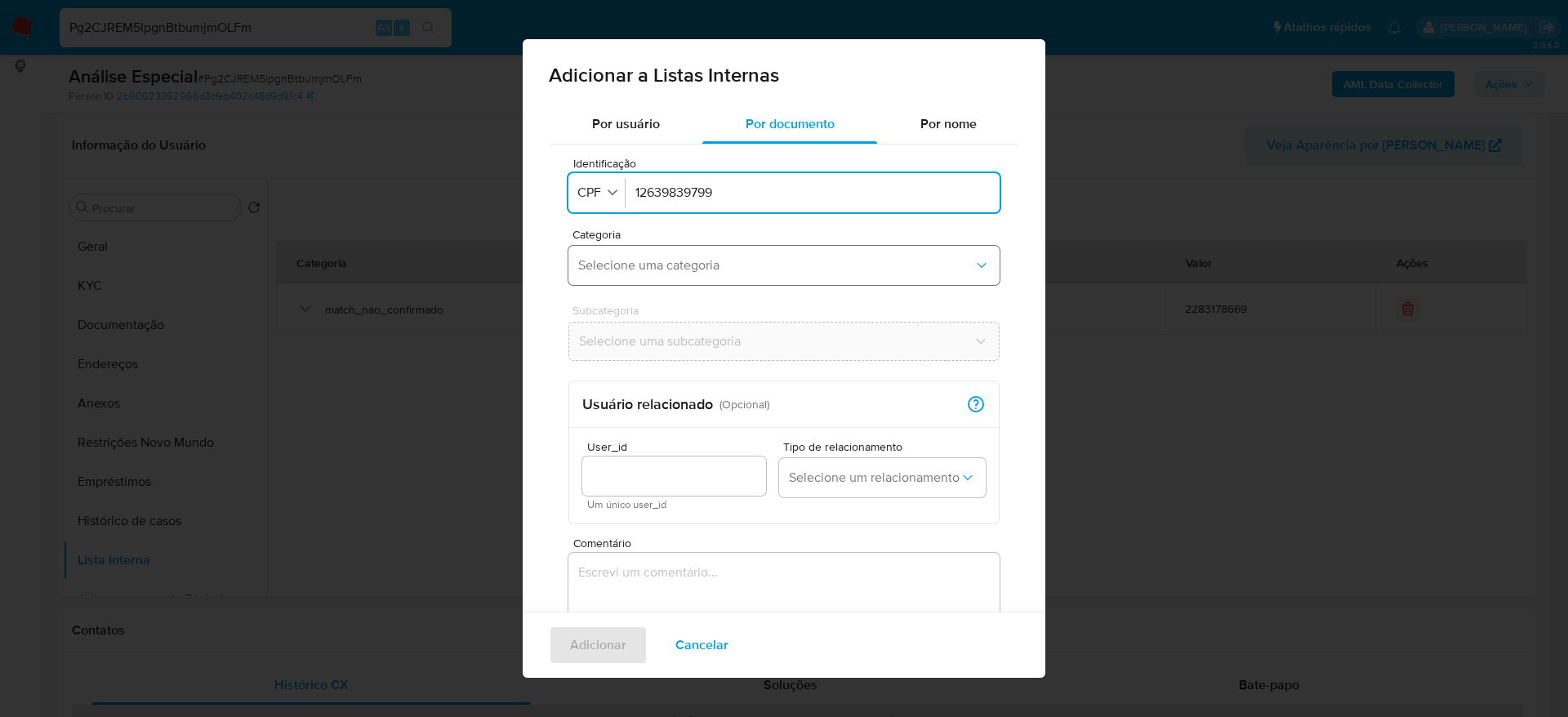
click at [748, 265] on span "Selecione uma categoria" at bounding box center [775, 265] width 395 height 16
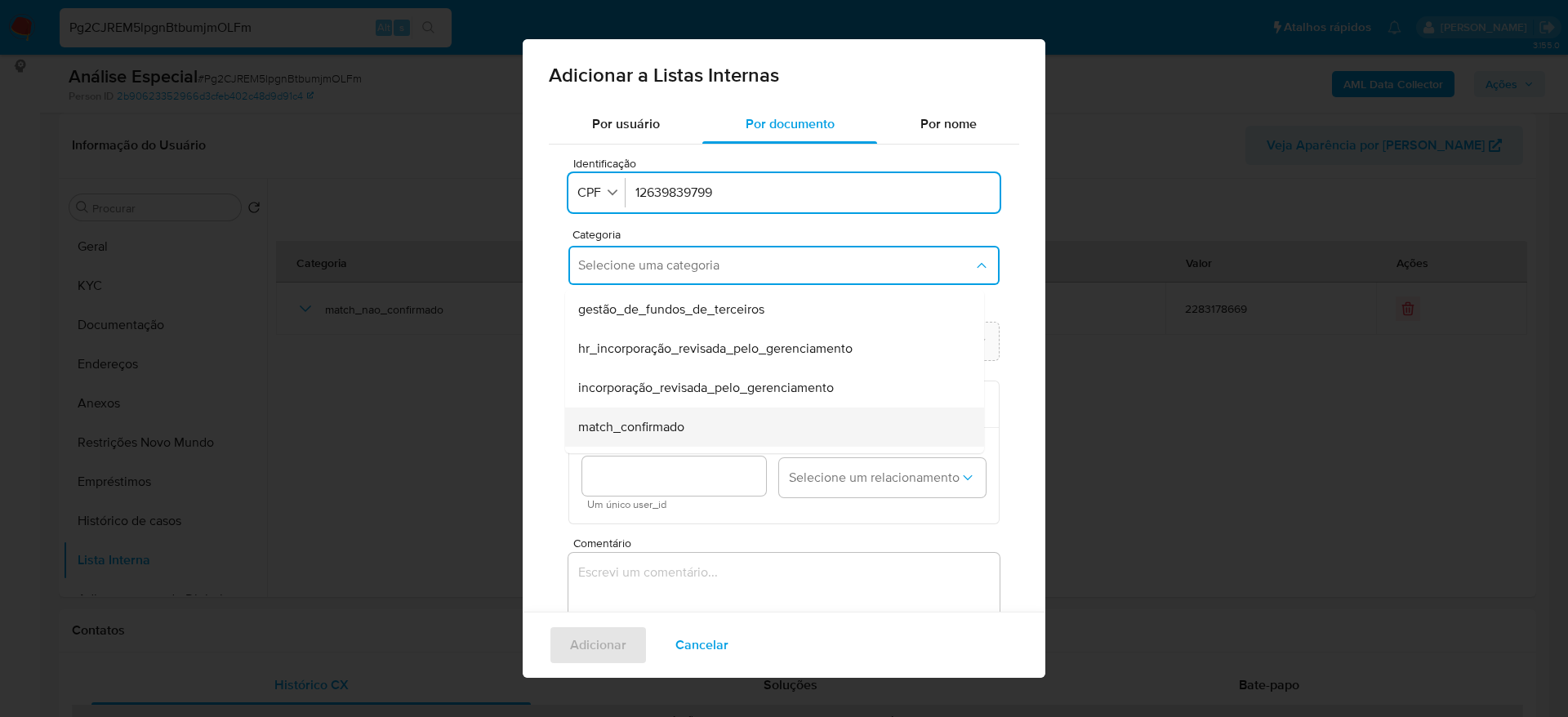
click at [742, 415] on div "match_confirmado" at bounding box center [769, 426] width 383 height 39
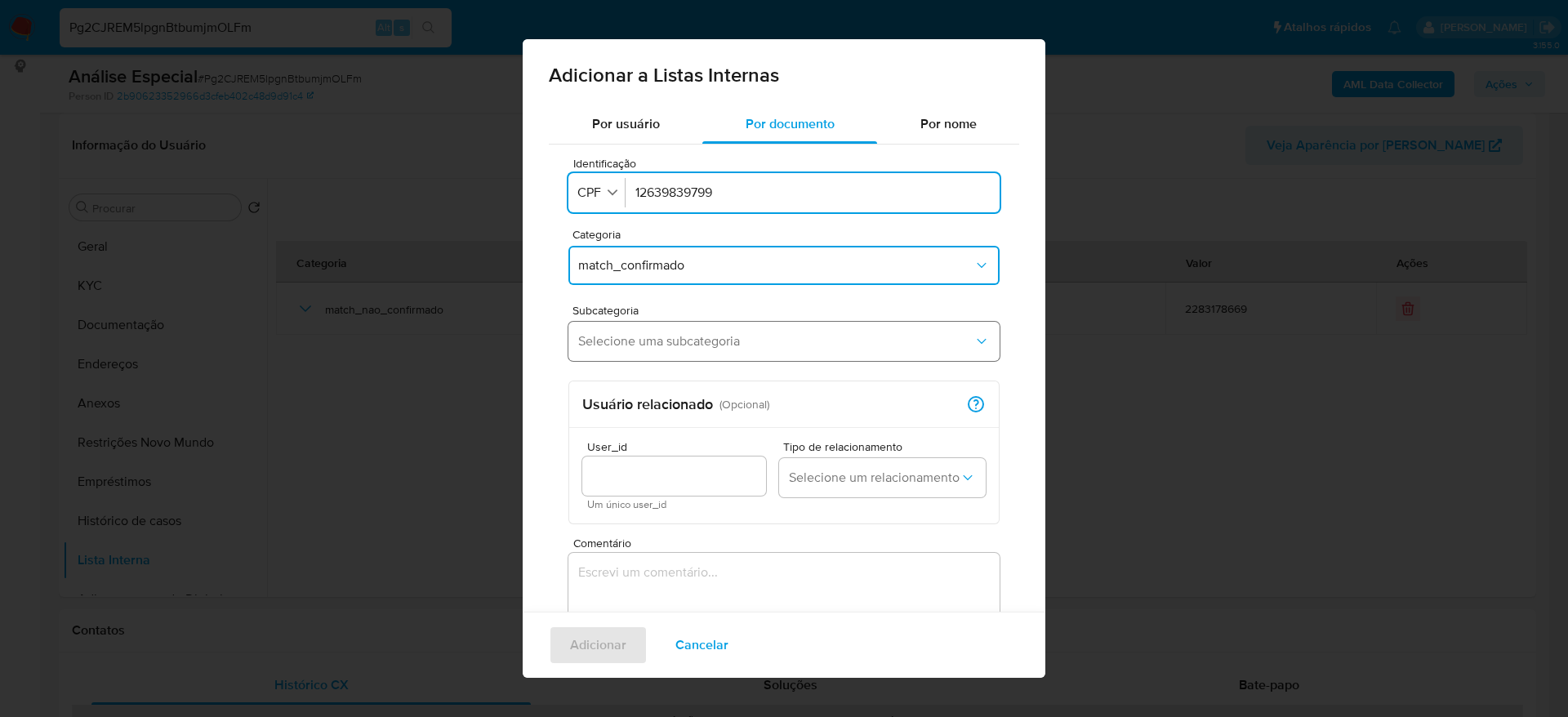
click at [721, 342] on span "Selecione uma subcategoria" at bounding box center [775, 341] width 395 height 16
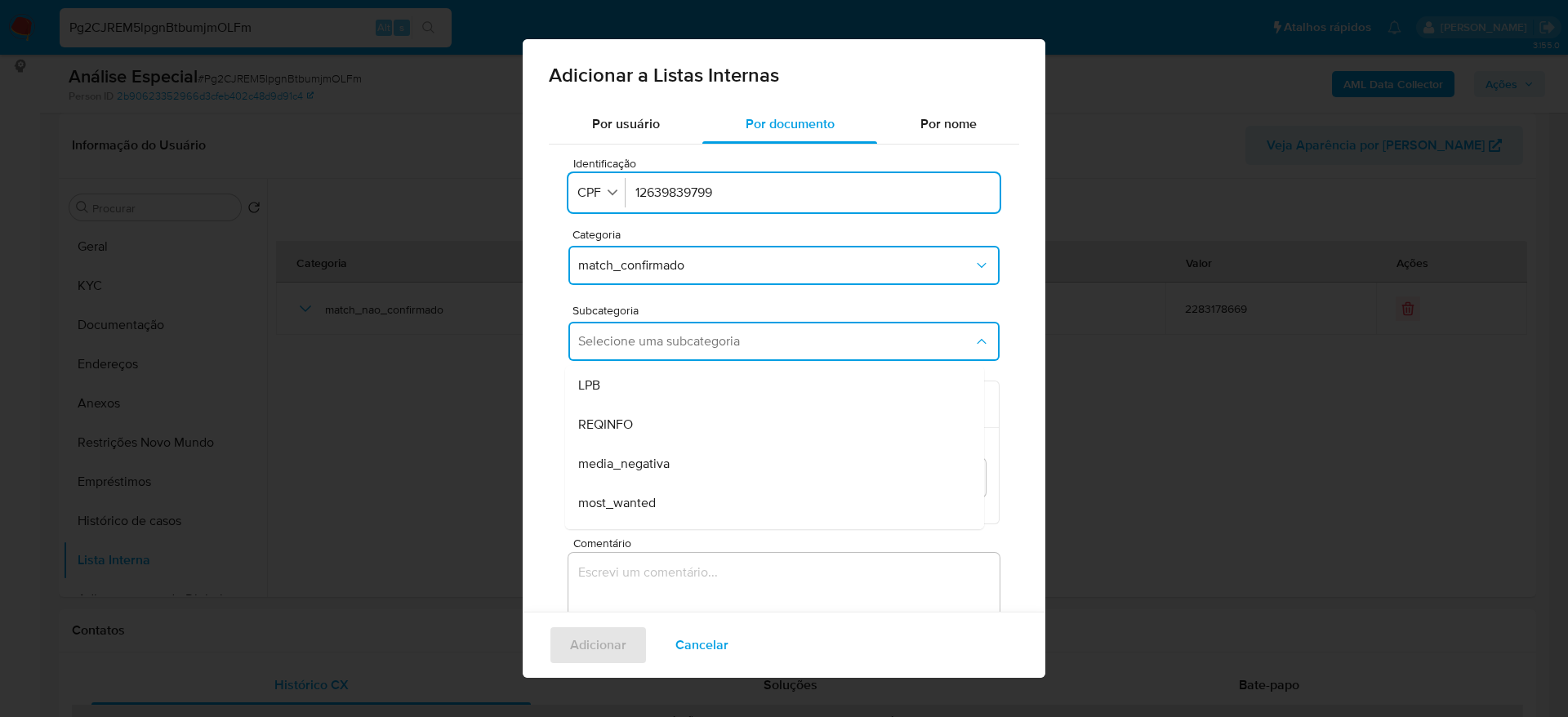
click at [712, 459] on div "media_negativa" at bounding box center [769, 463] width 383 height 39
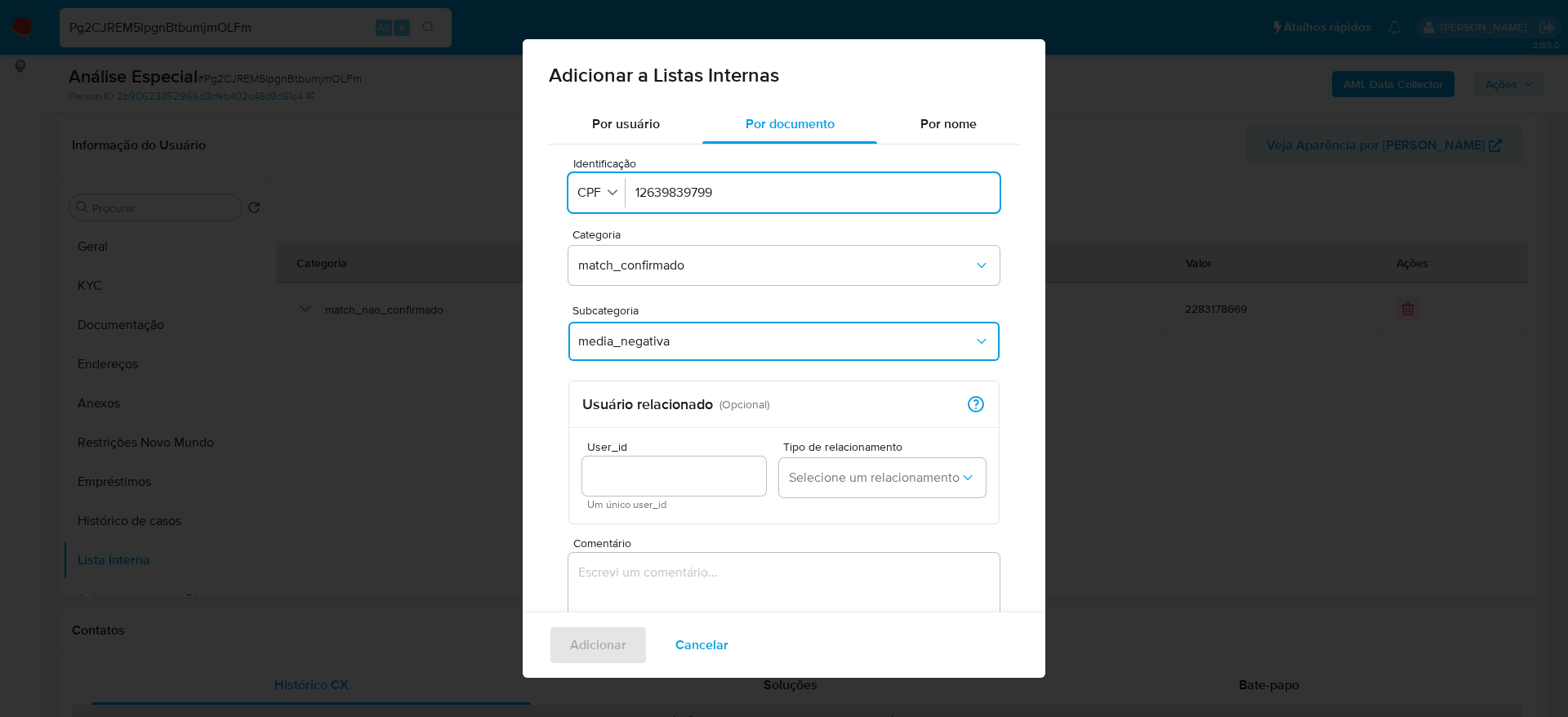
click at [684, 583] on textarea "Comentário" at bounding box center [783, 630] width 431 height 156
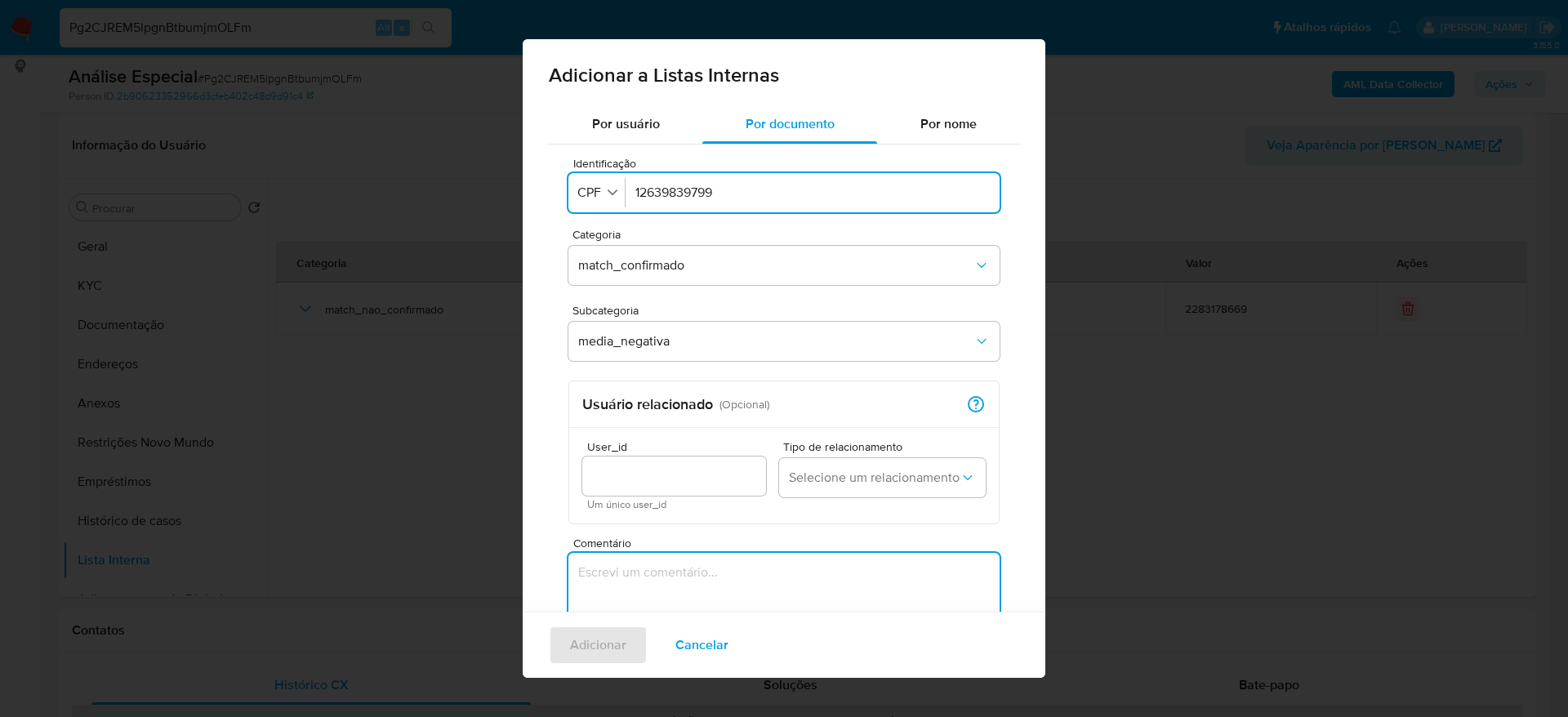
paste textarea "https://diario.dopovo.com.br/2025/06/19/homem-e-preso-por-furto-de-cabos-de-cob…"
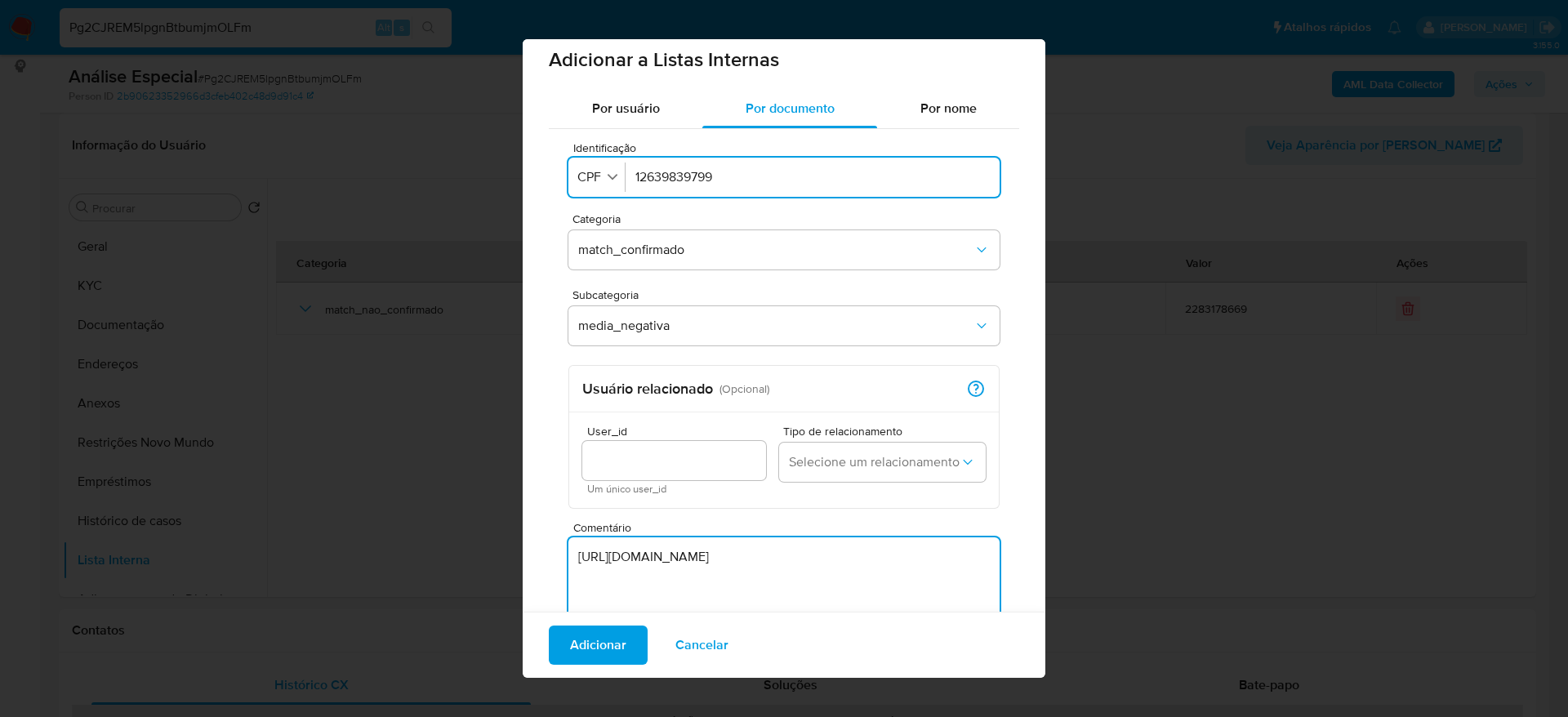
scroll to position [13, 0]
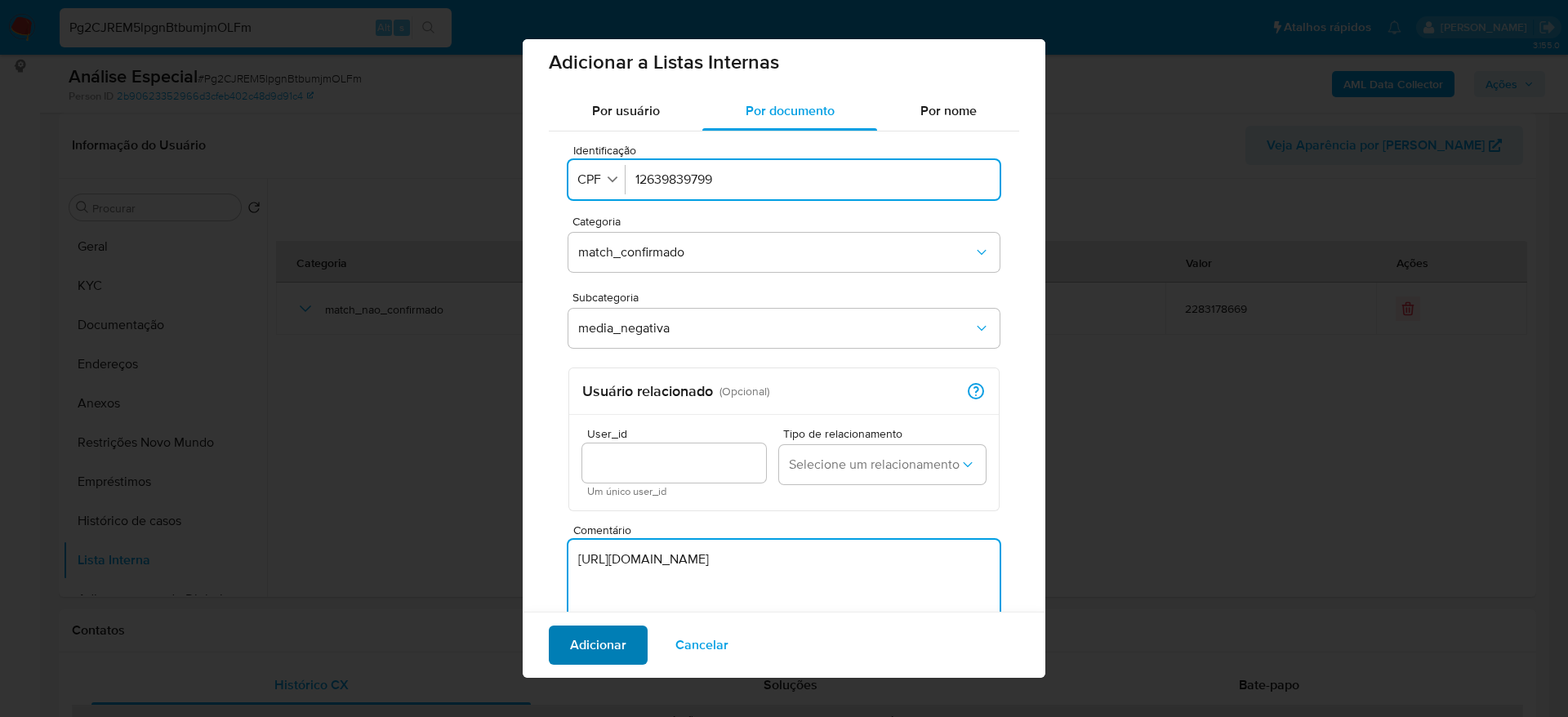
type textarea "https://diario.dopovo.com.br/2025/06/19/homem-e-preso-por-furto-de-cabos-de-cob…"
click at [599, 650] on span "Adicionar" at bounding box center [598, 644] width 57 height 36
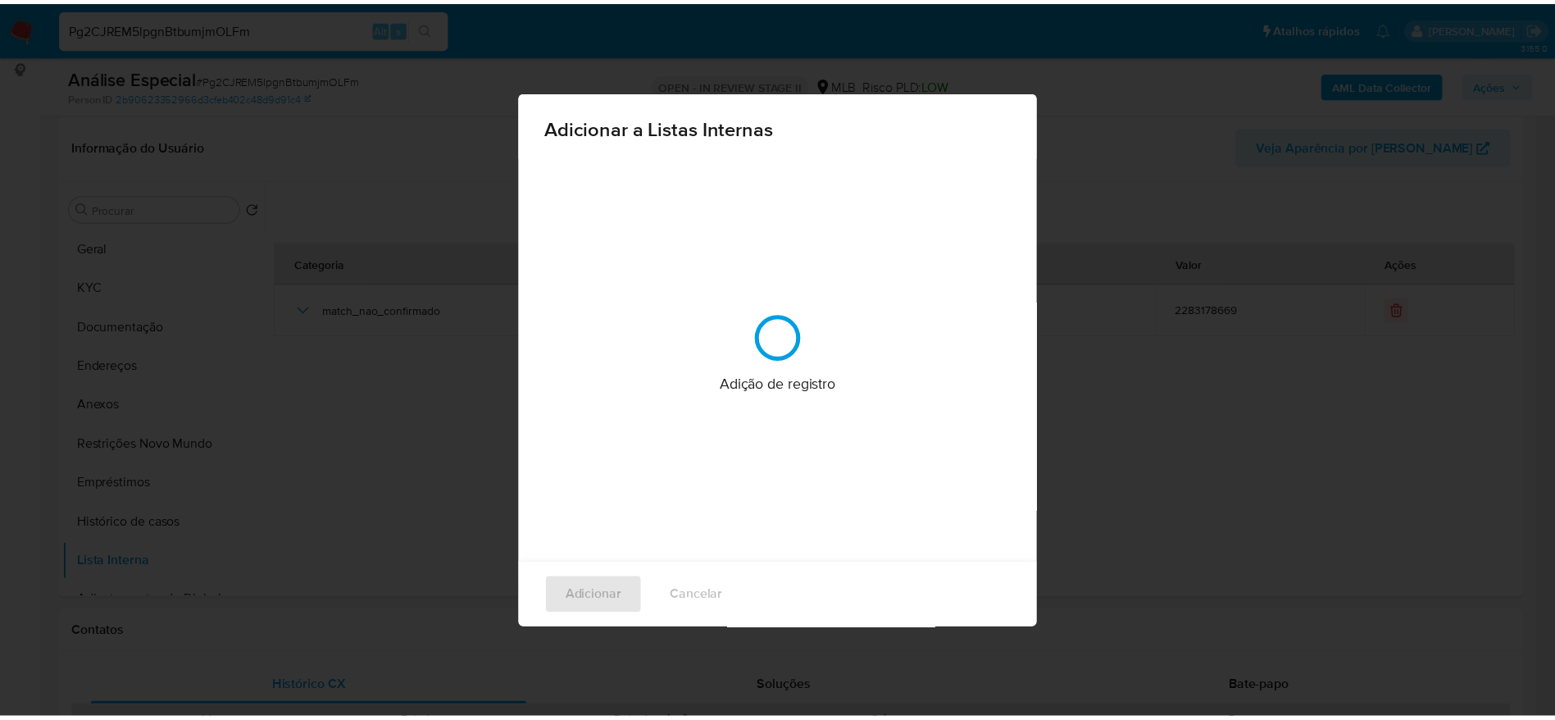
scroll to position [0, 0]
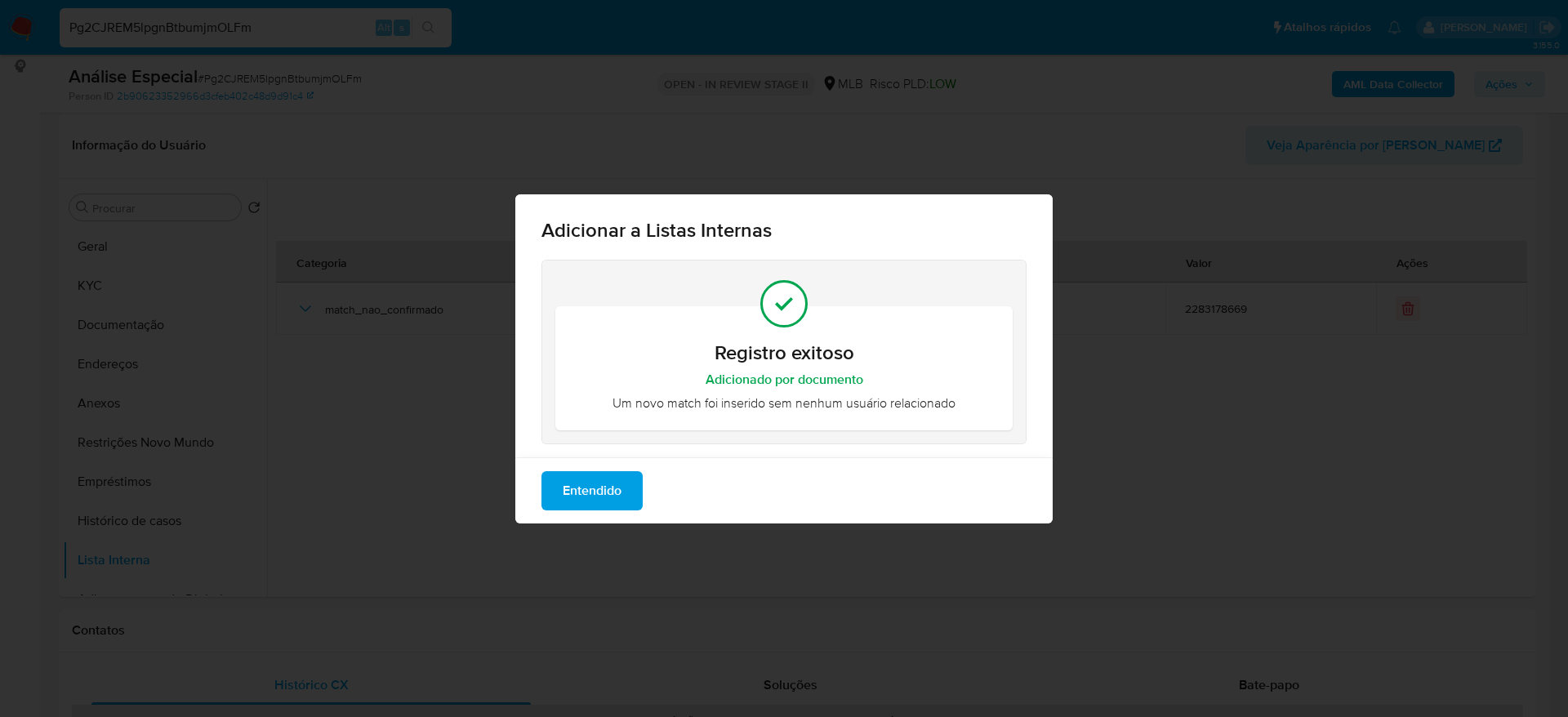
click at [600, 495] on span "Entendido" at bounding box center [592, 491] width 59 height 36
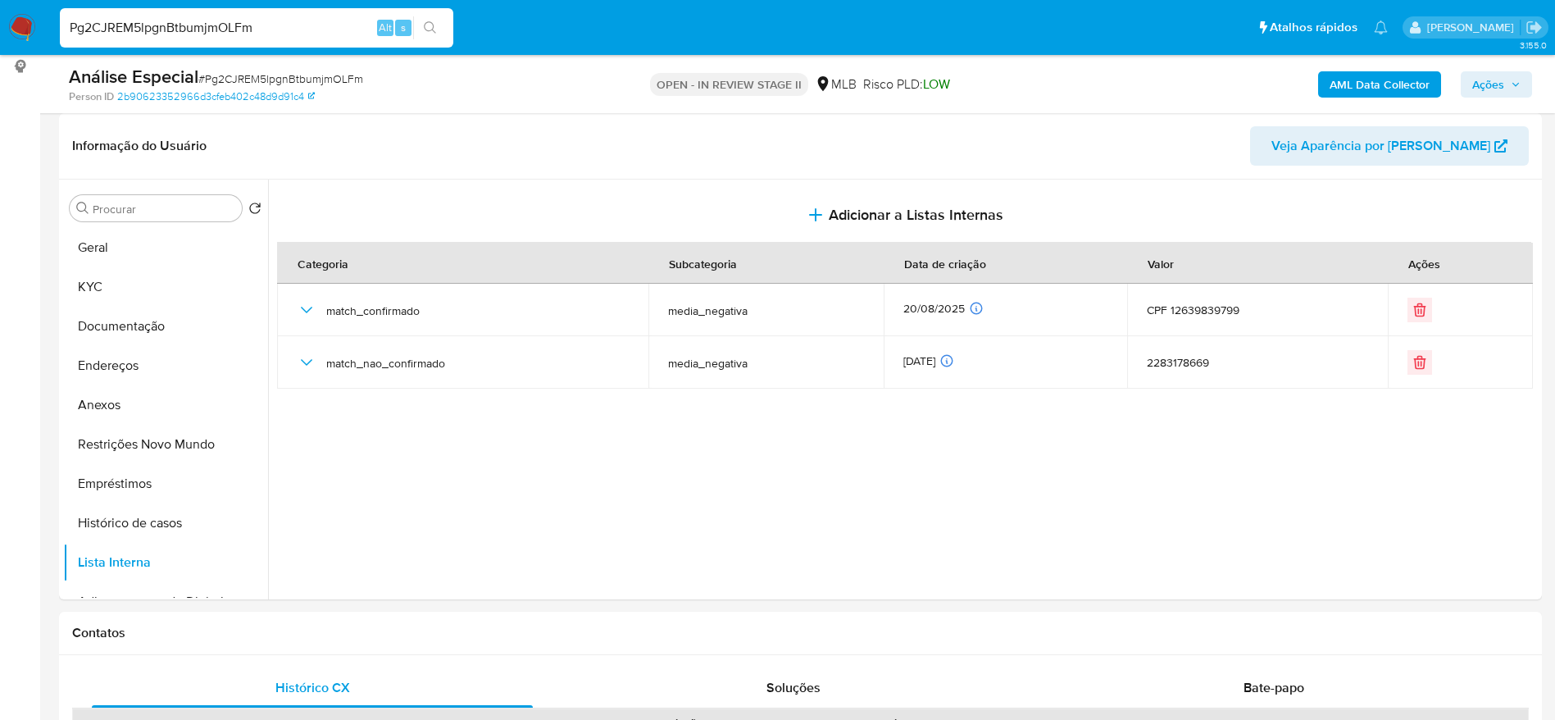
click at [259, 37] on input "Pg2CJREM5lpgnBtbumjmOLFm" at bounding box center [256, 27] width 393 height 21
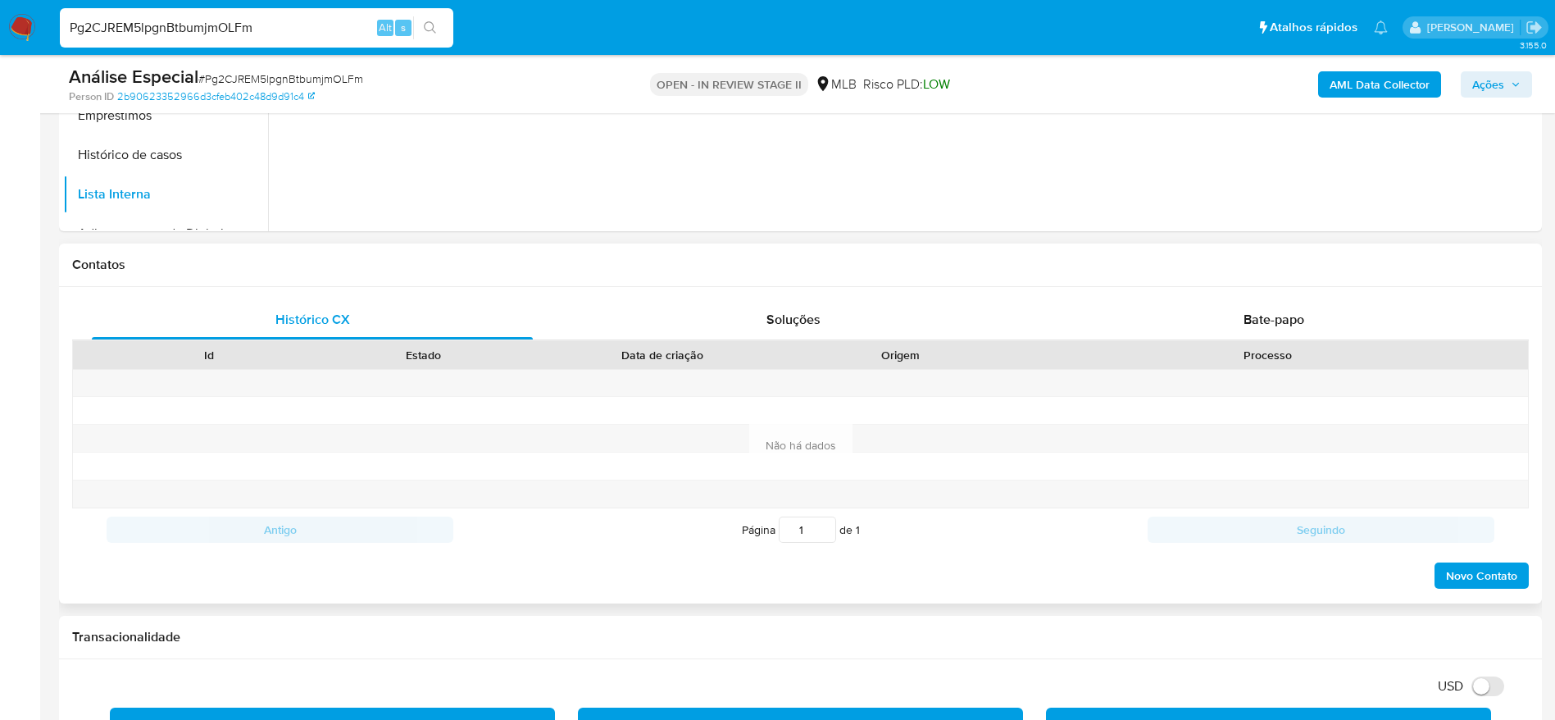
scroll to position [615, 0]
drag, startPoint x: 78, startPoint y: 403, endPoint x: 1283, endPoint y: 318, distance: 1208.6
click at [1283, 318] on span "Bate-papo" at bounding box center [1273, 318] width 61 height 19
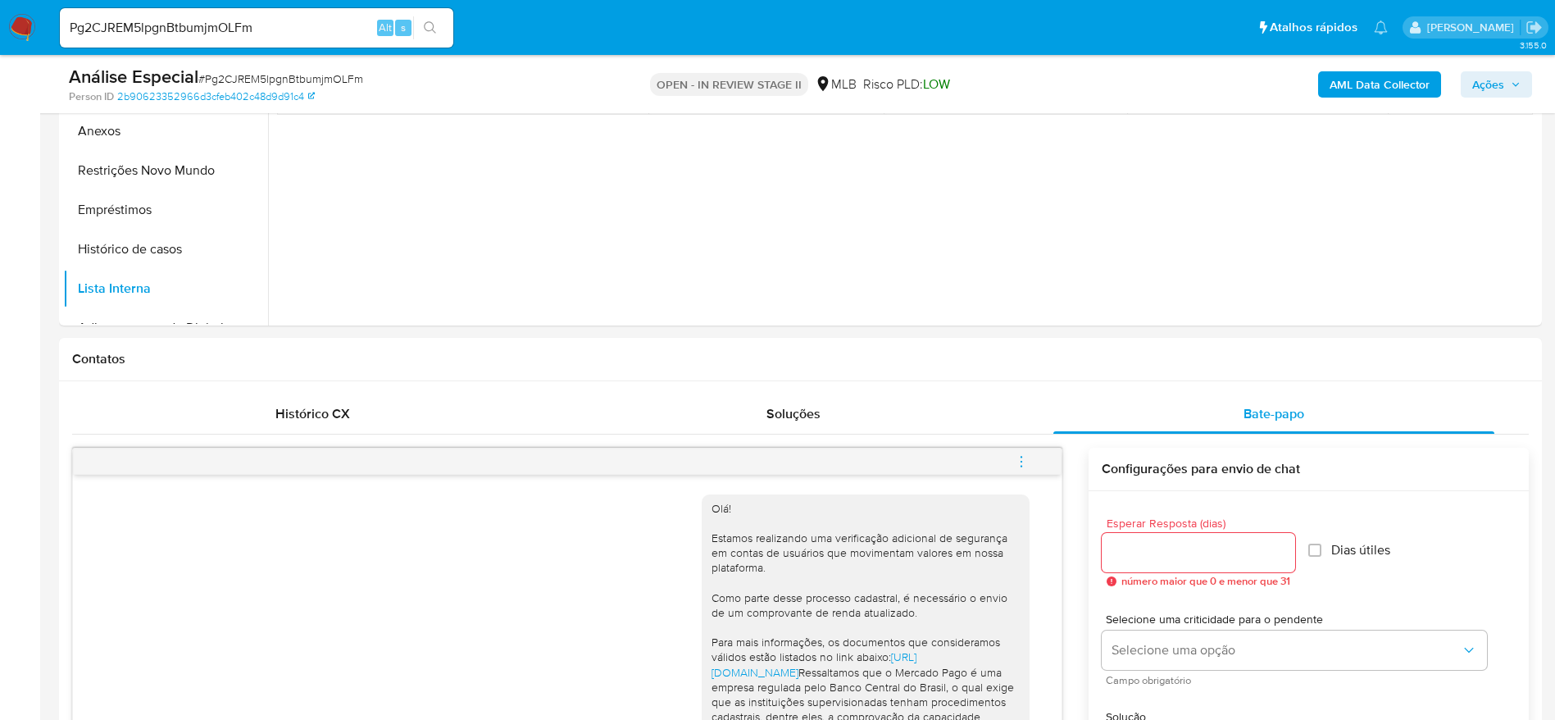
scroll to position [246, 0]
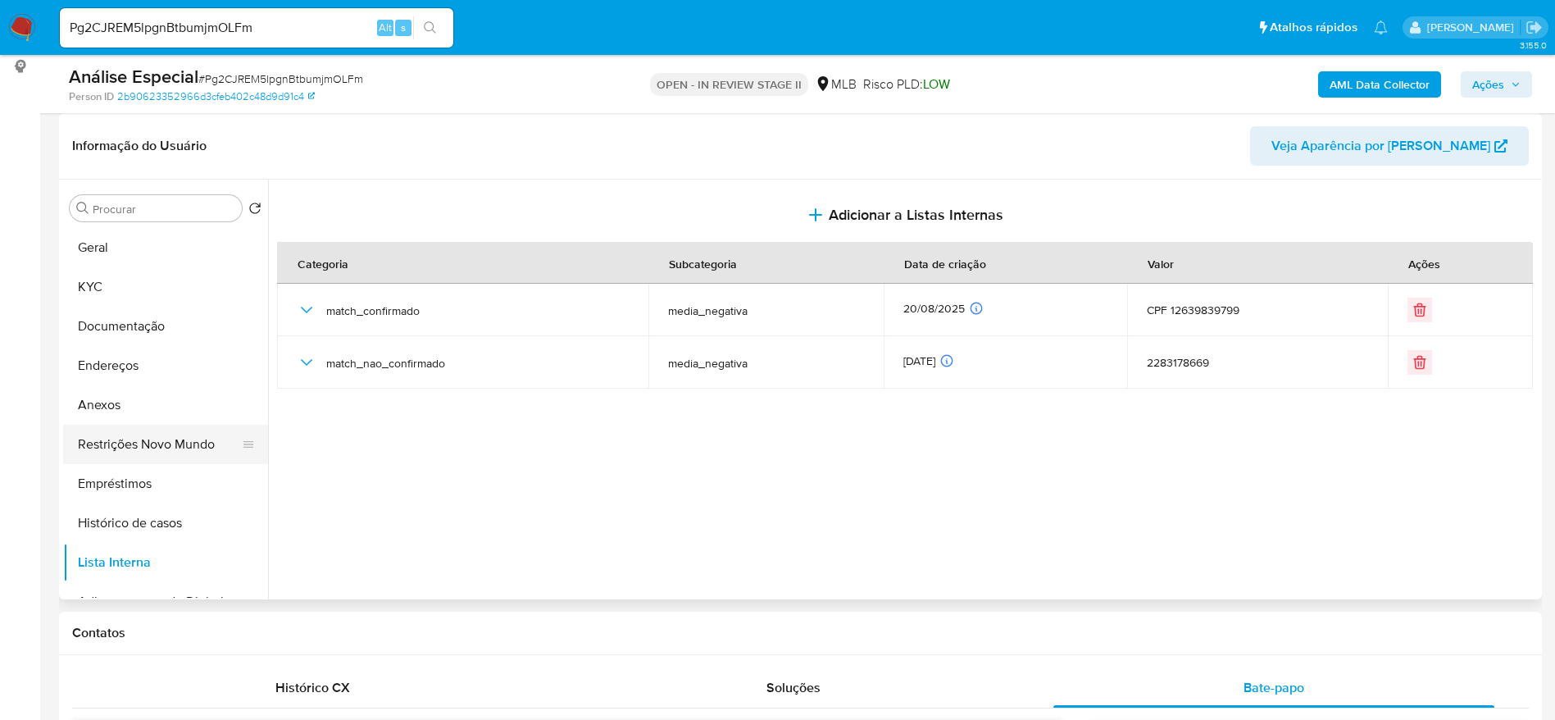
click at [102, 456] on button "Restrições Novo Mundo" at bounding box center [159, 444] width 192 height 39
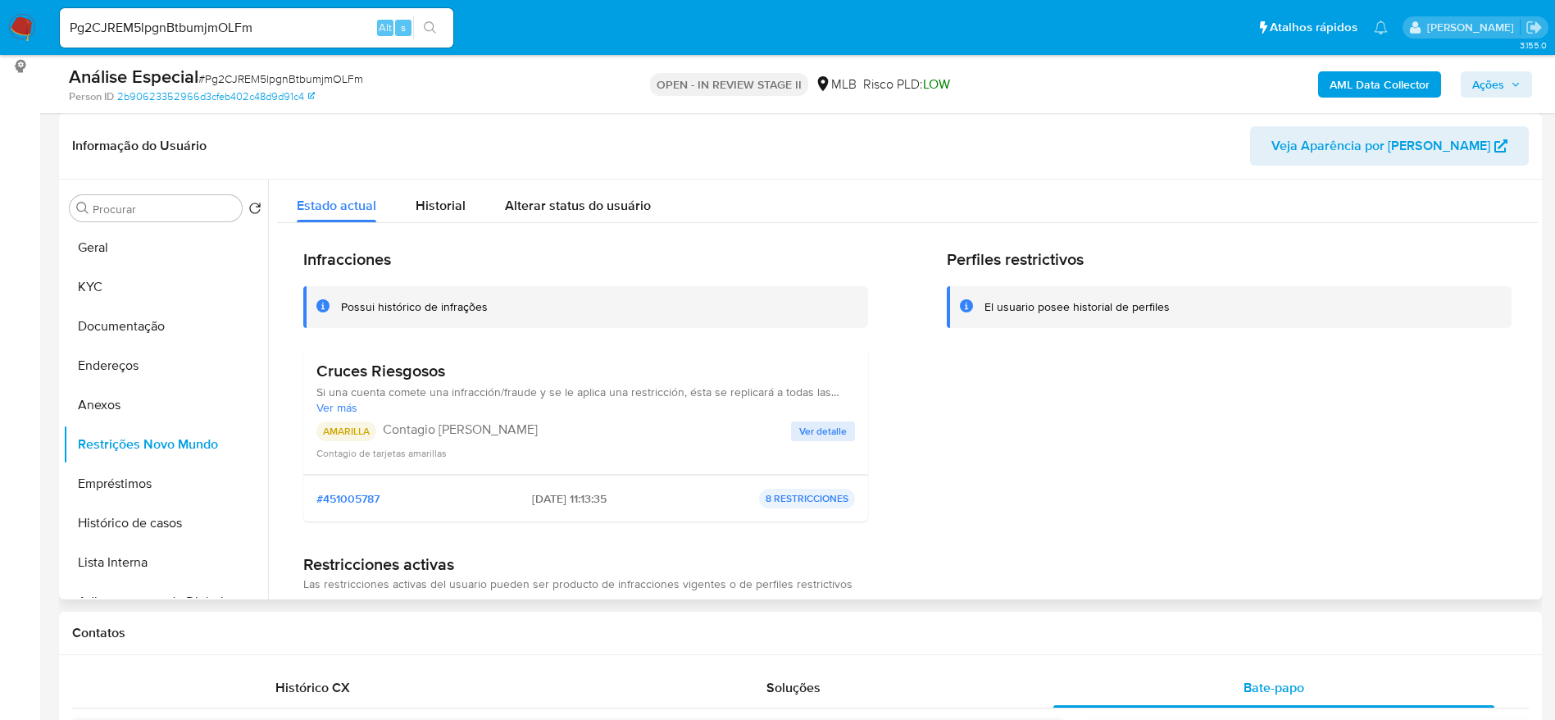
click at [806, 437] on span "Ver detalle" at bounding box center [823, 431] width 48 height 16
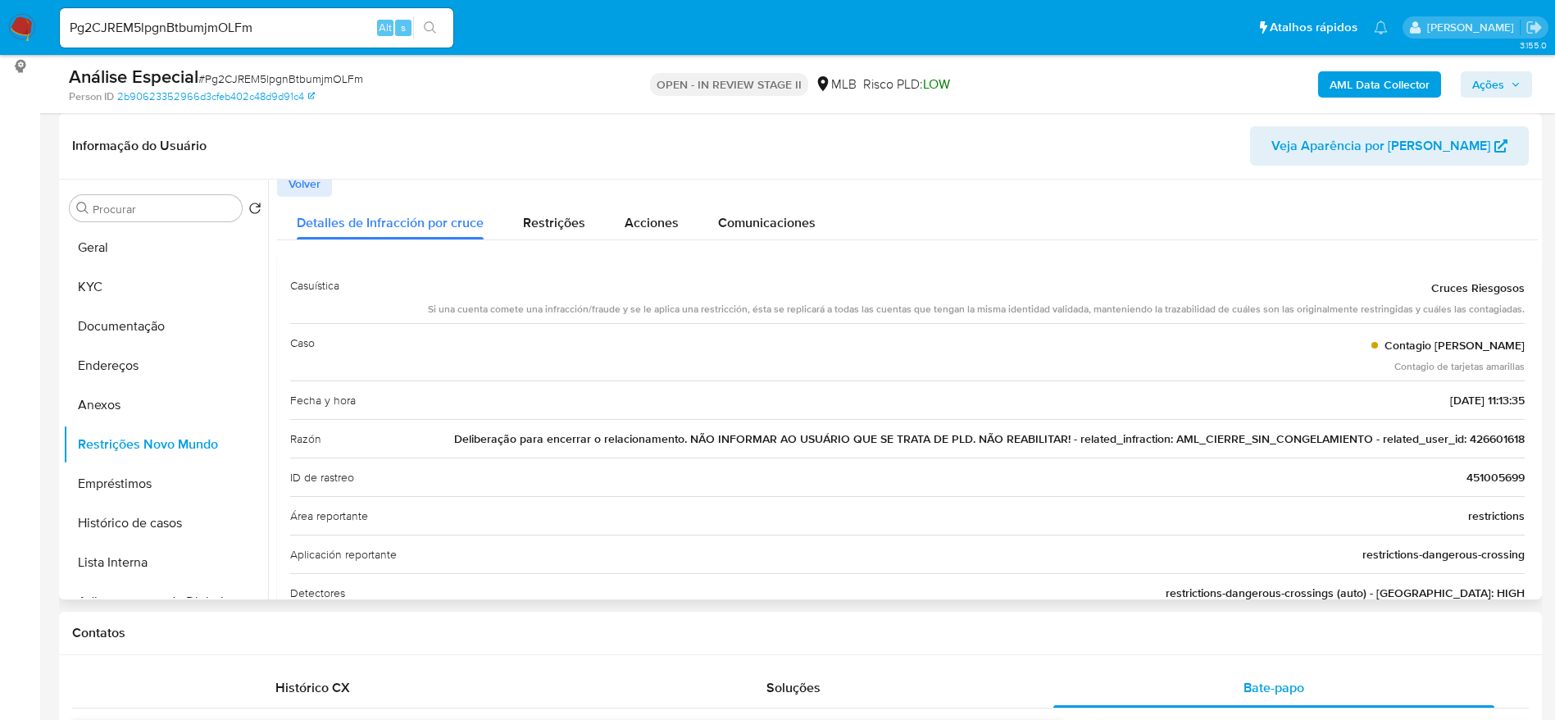
scroll to position [0, 0]
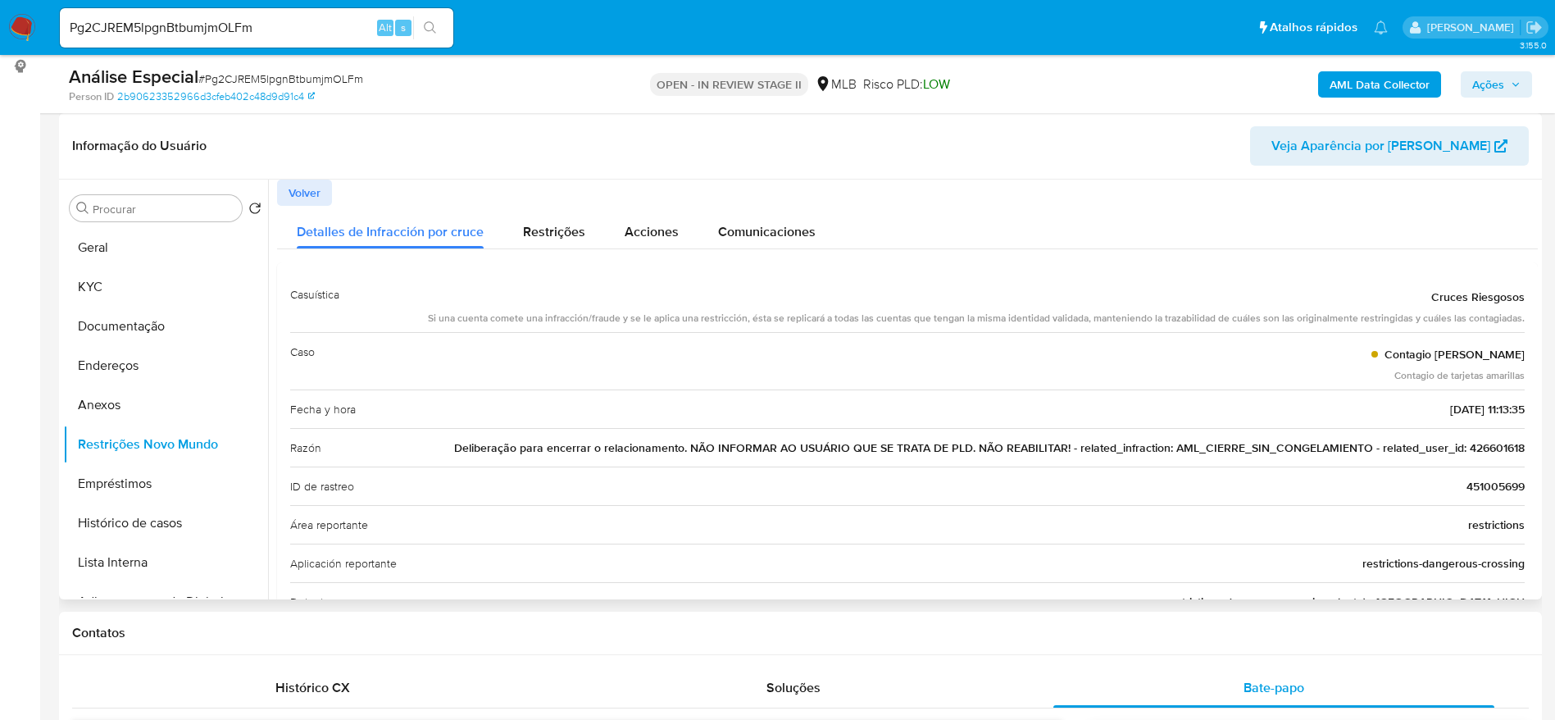
click at [1466, 490] on span "451005699" at bounding box center [1495, 486] width 58 height 16
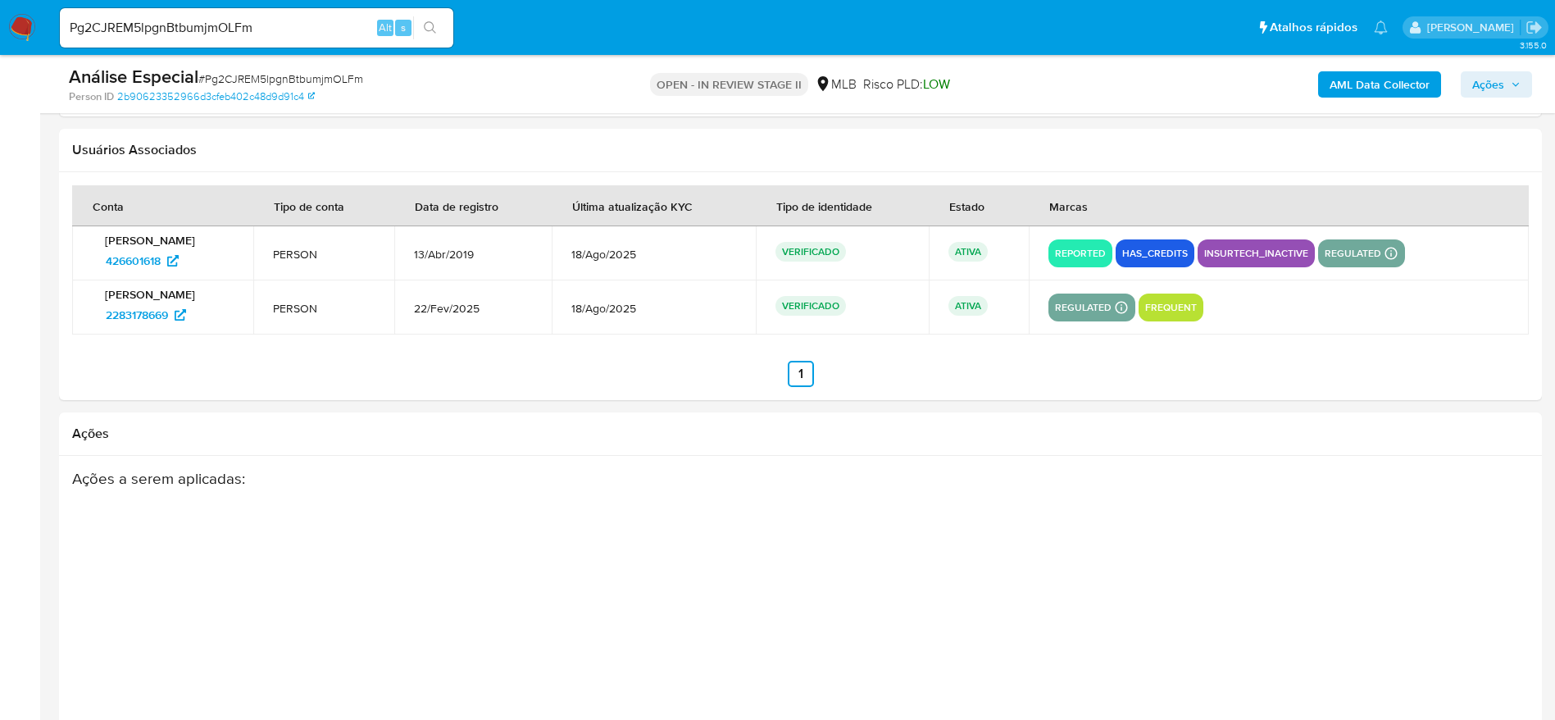
scroll to position [2417, 0]
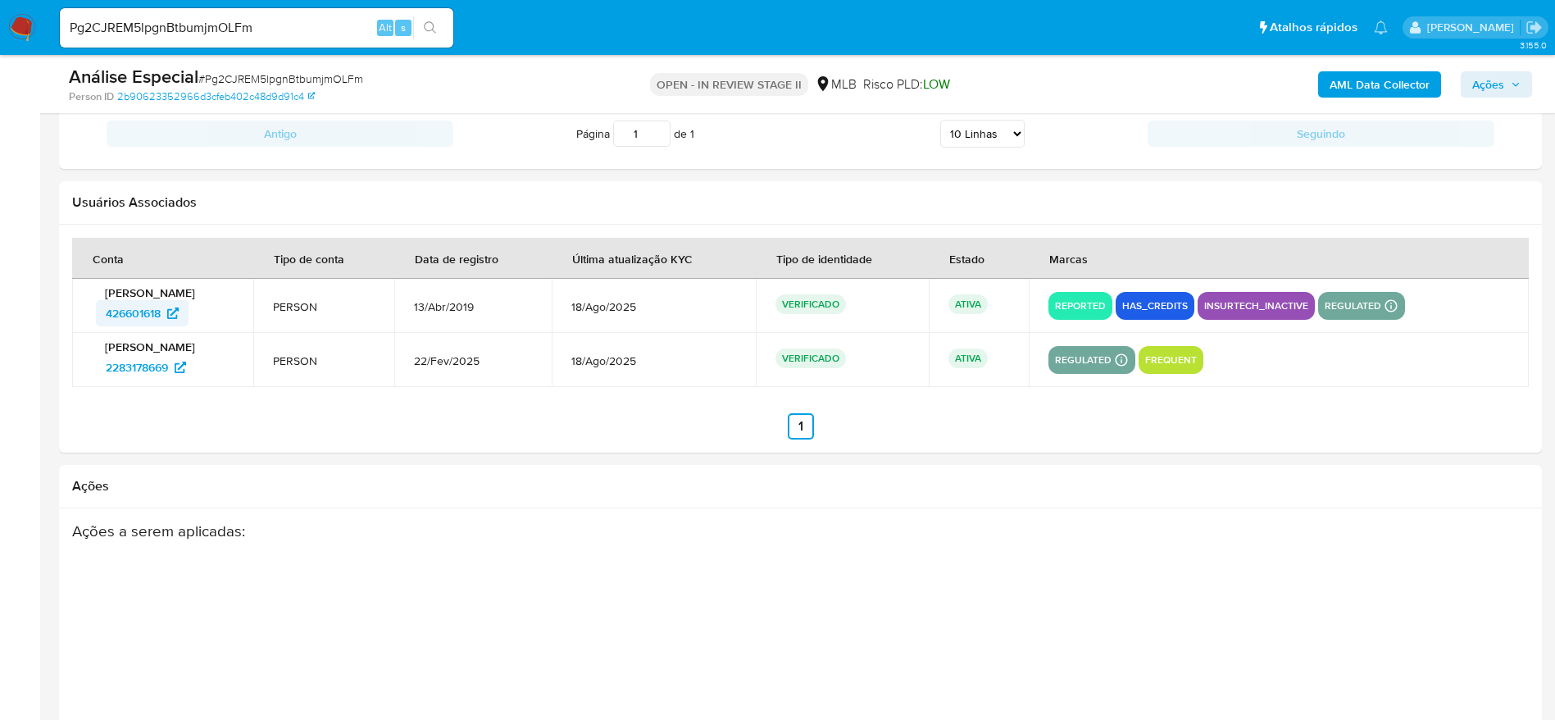
click at [154, 307] on span "426601618" at bounding box center [133, 313] width 55 height 26
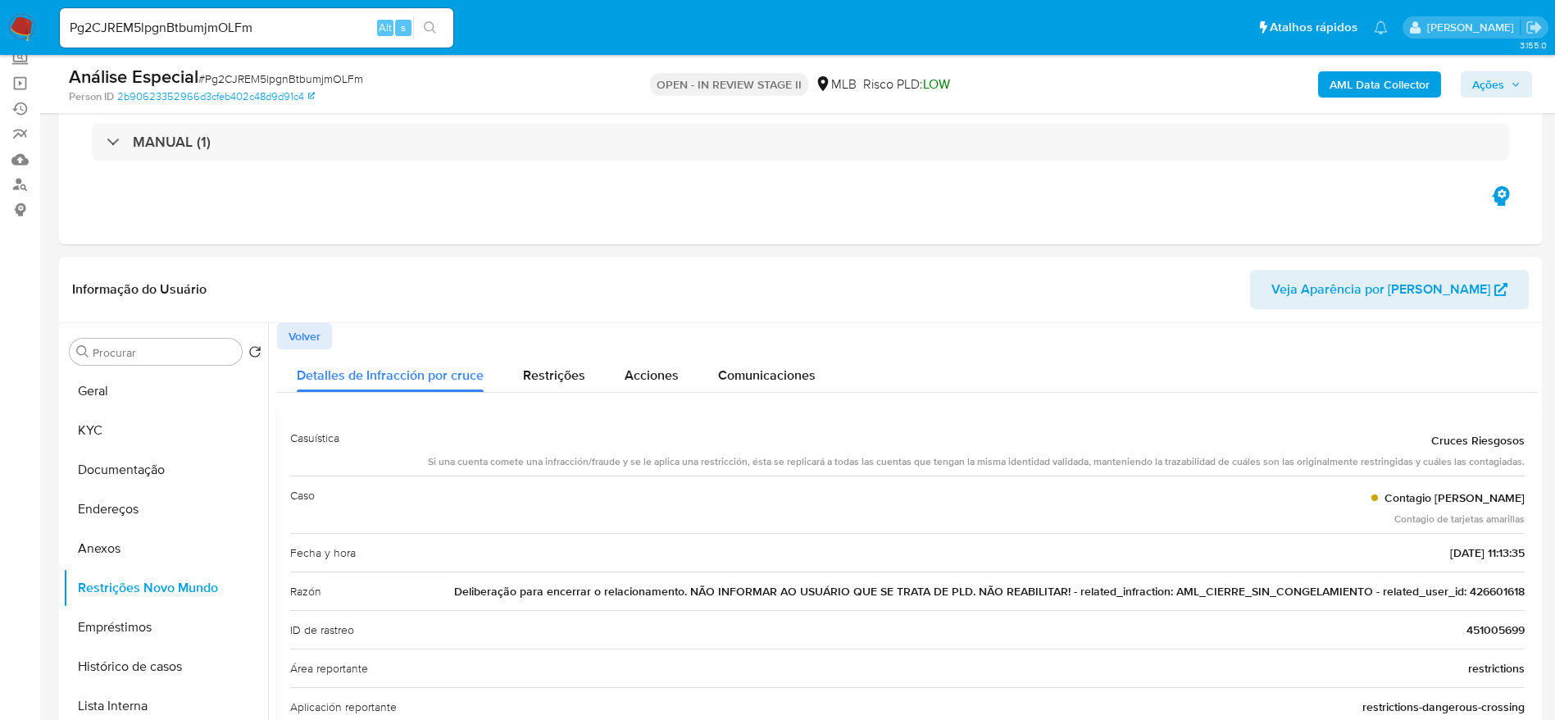
scroll to position [246, 0]
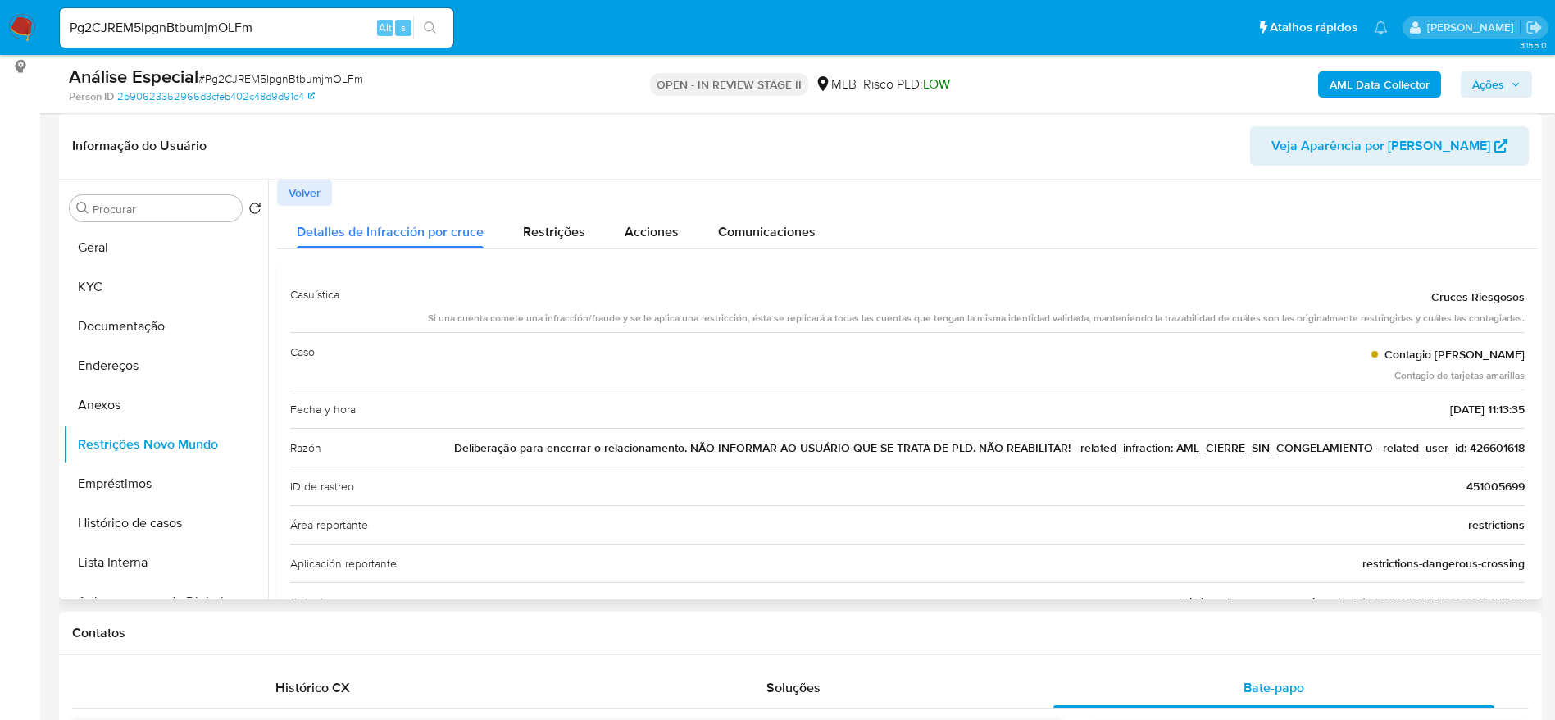
click at [289, 196] on span "Volver" at bounding box center [304, 192] width 32 height 23
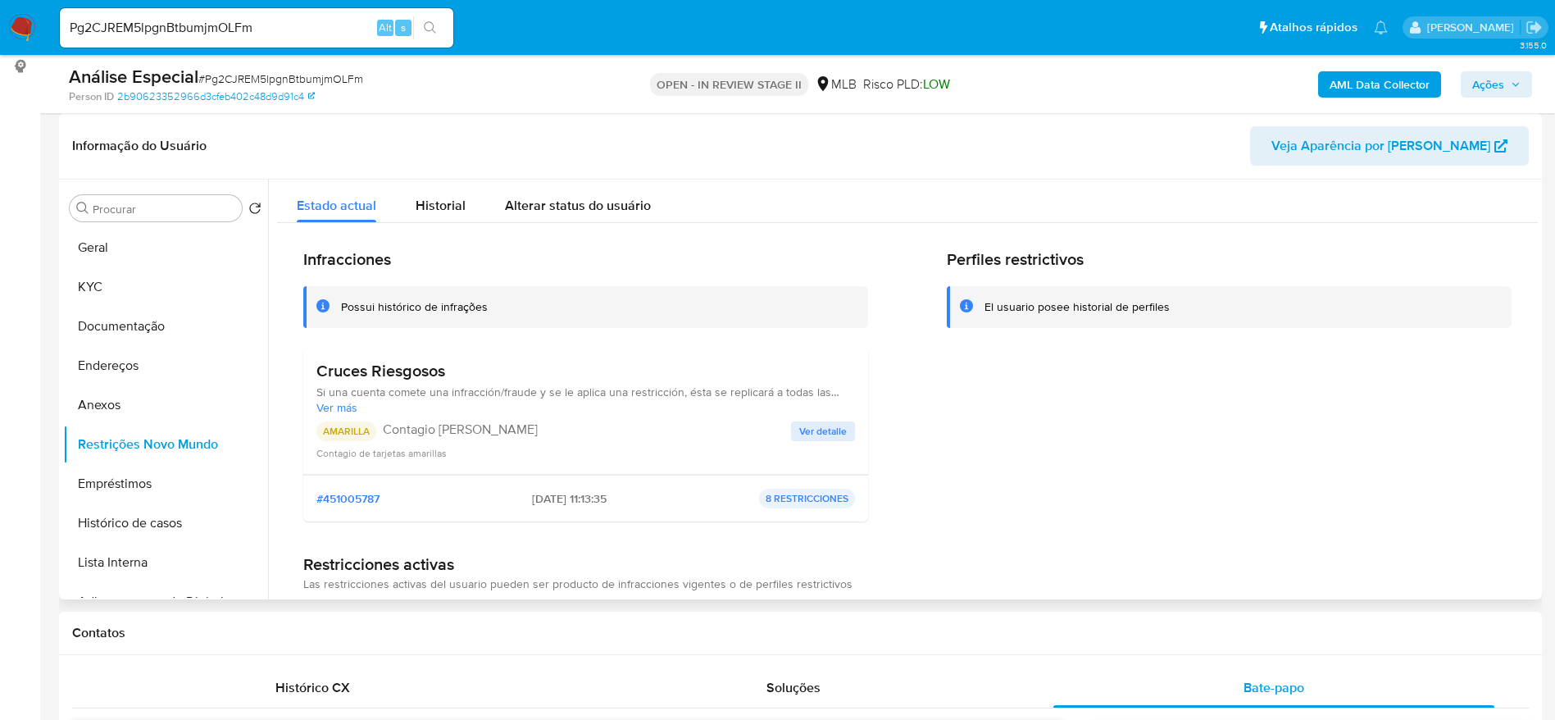
click at [822, 433] on span "Ver detalle" at bounding box center [823, 431] width 48 height 16
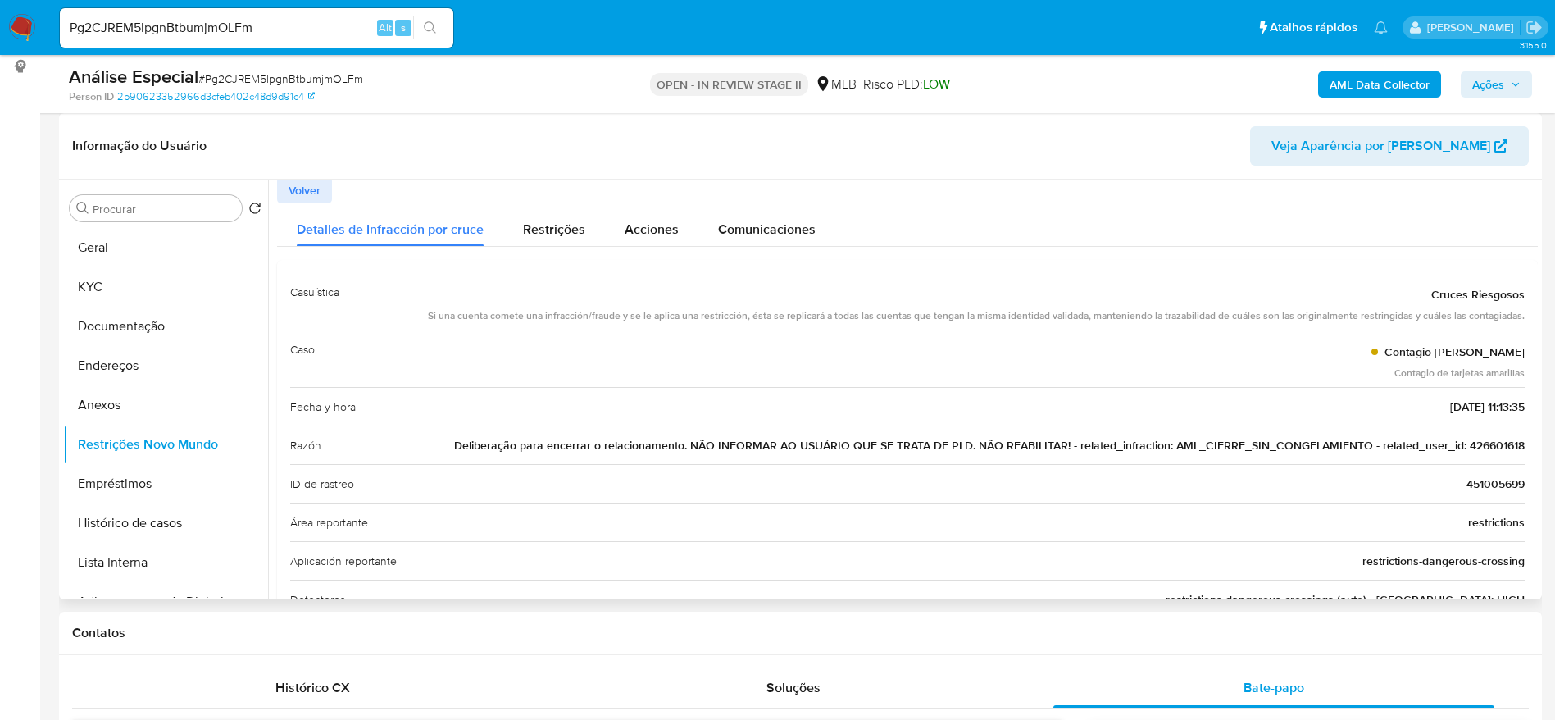
scroll to position [0, 0]
click at [234, 20] on input "Pg2CJREM5lpgnBtbumjmOLFm" at bounding box center [256, 27] width 393 height 21
paste input "M12gOfsOO22aZObHpsNCmmmL"
type input "M12gOfsOO22aZObHpsNCmmmL"
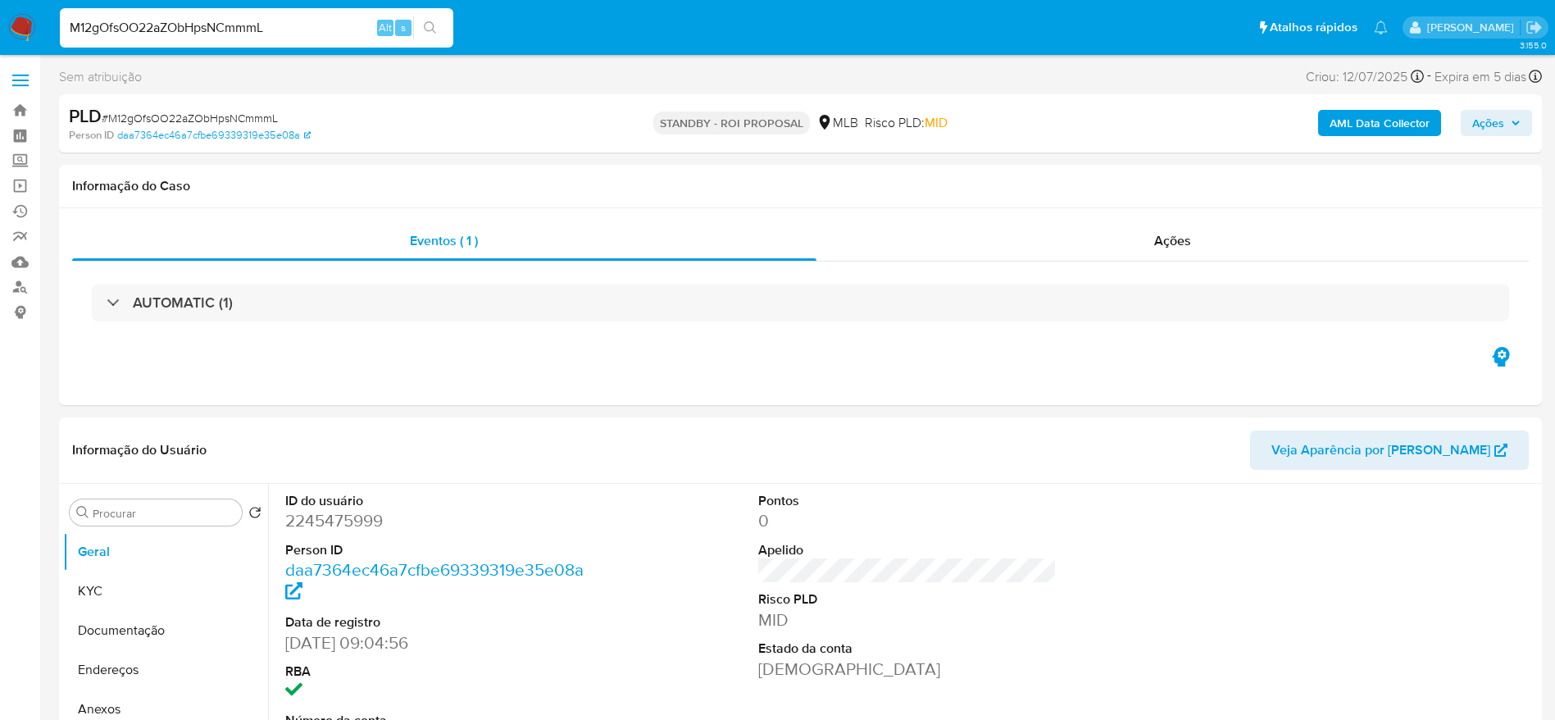
select select "10"
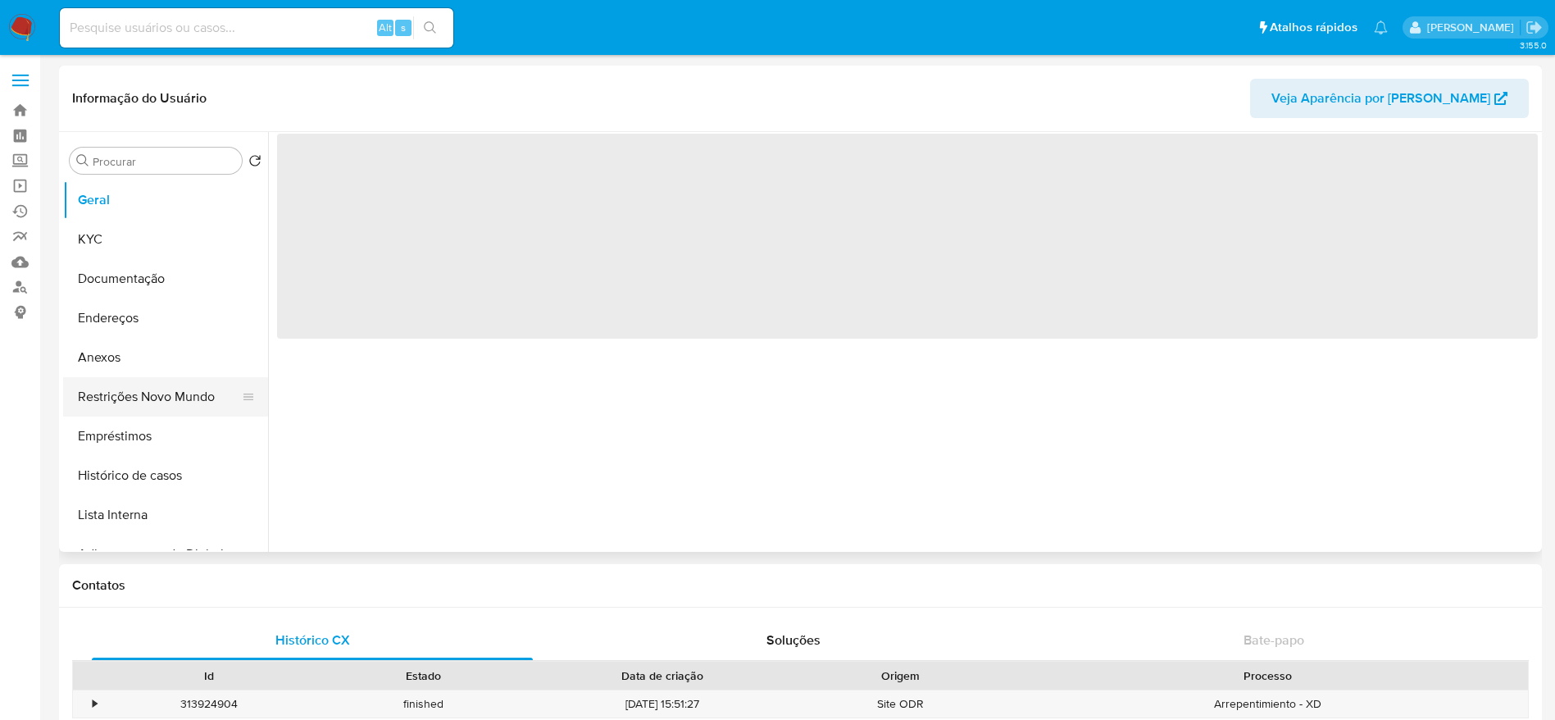
click at [153, 402] on button "Restrições Novo Mundo" at bounding box center [159, 396] width 192 height 39
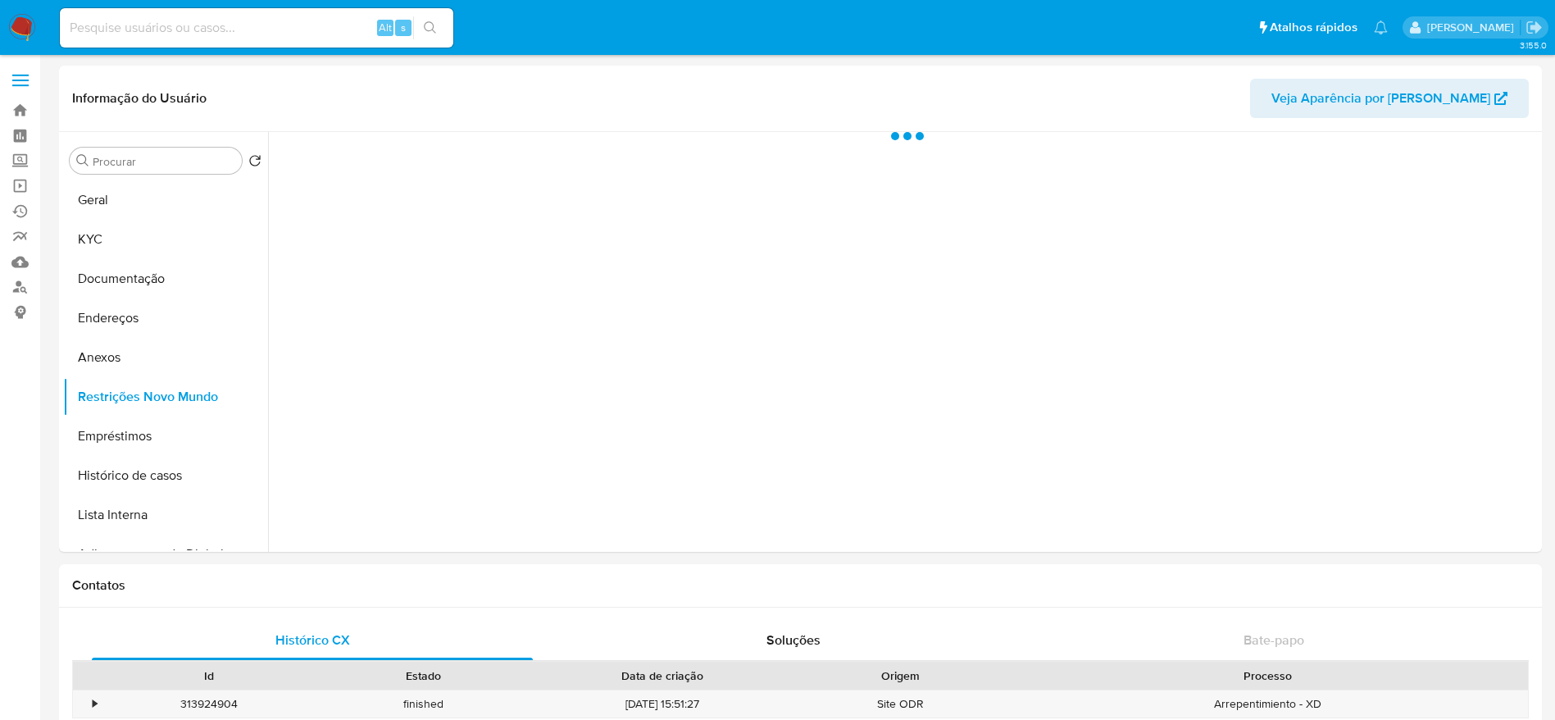
select select "10"
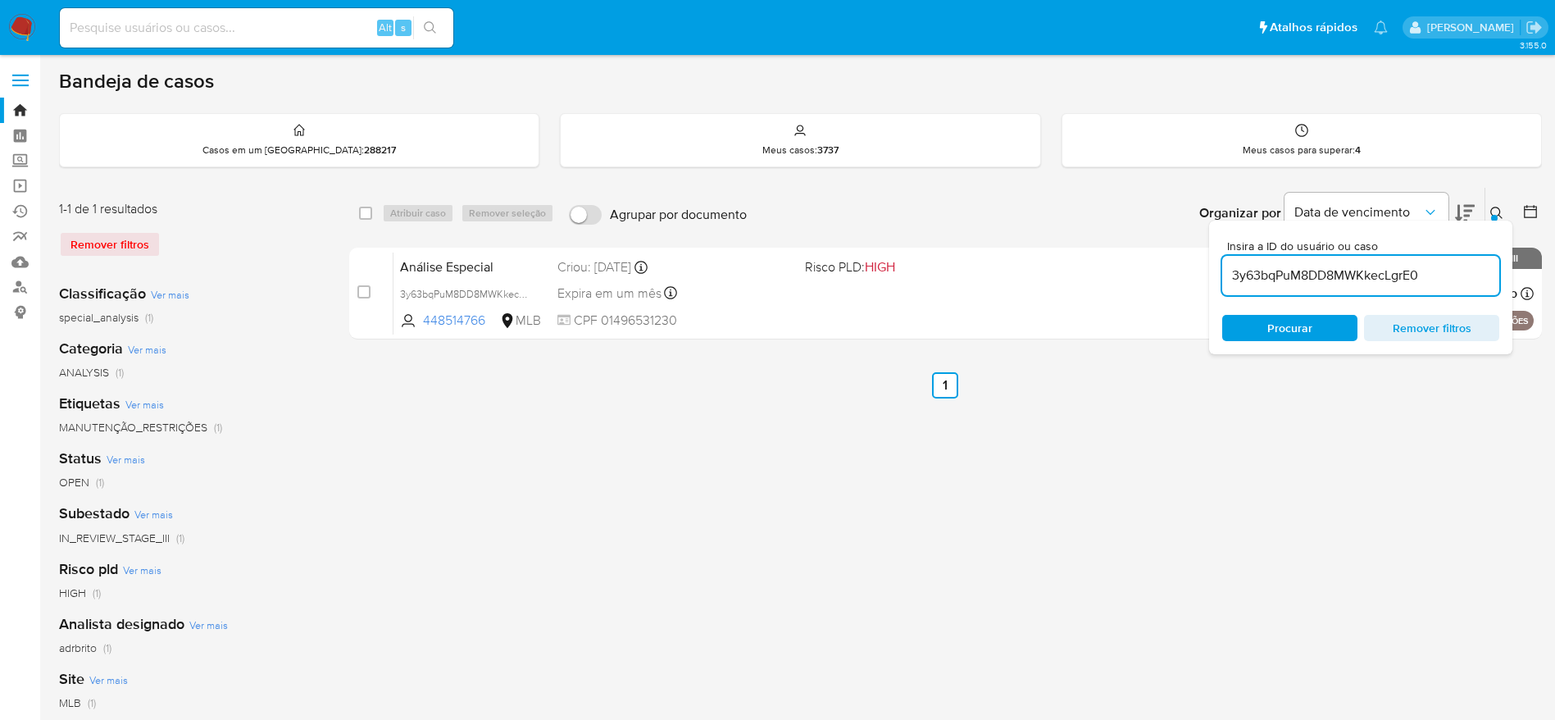
click at [1243, 275] on input "3y63bqPuM8DD8MWKkecLgrE0" at bounding box center [1360, 275] width 277 height 21
paste input "M12gOfsOO22aZObHpsNCmmmL"
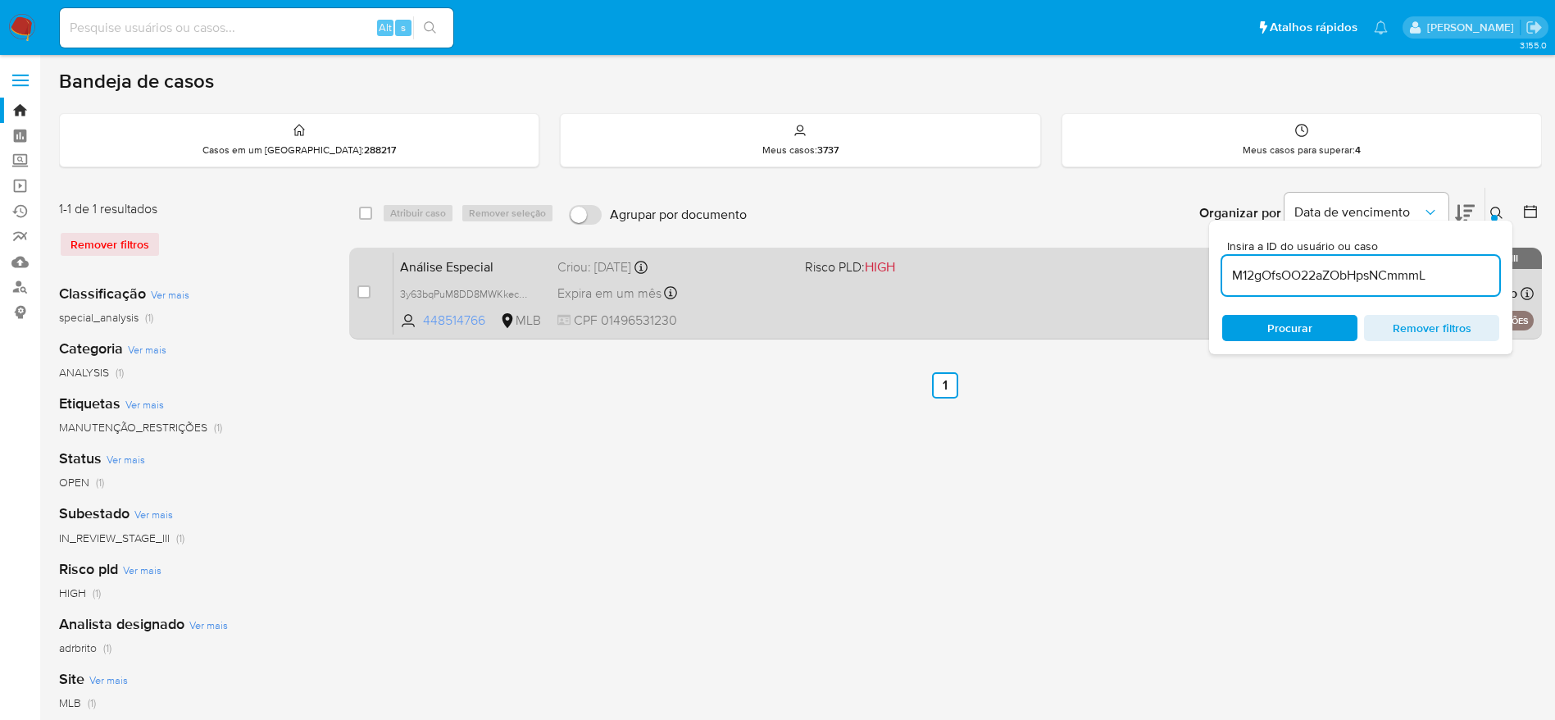
type input "M12gOfsOO22aZObHpsNCmmmL"
click at [369, 292] on input "checkbox" at bounding box center [363, 291] width 13 height 13
checkbox input "true"
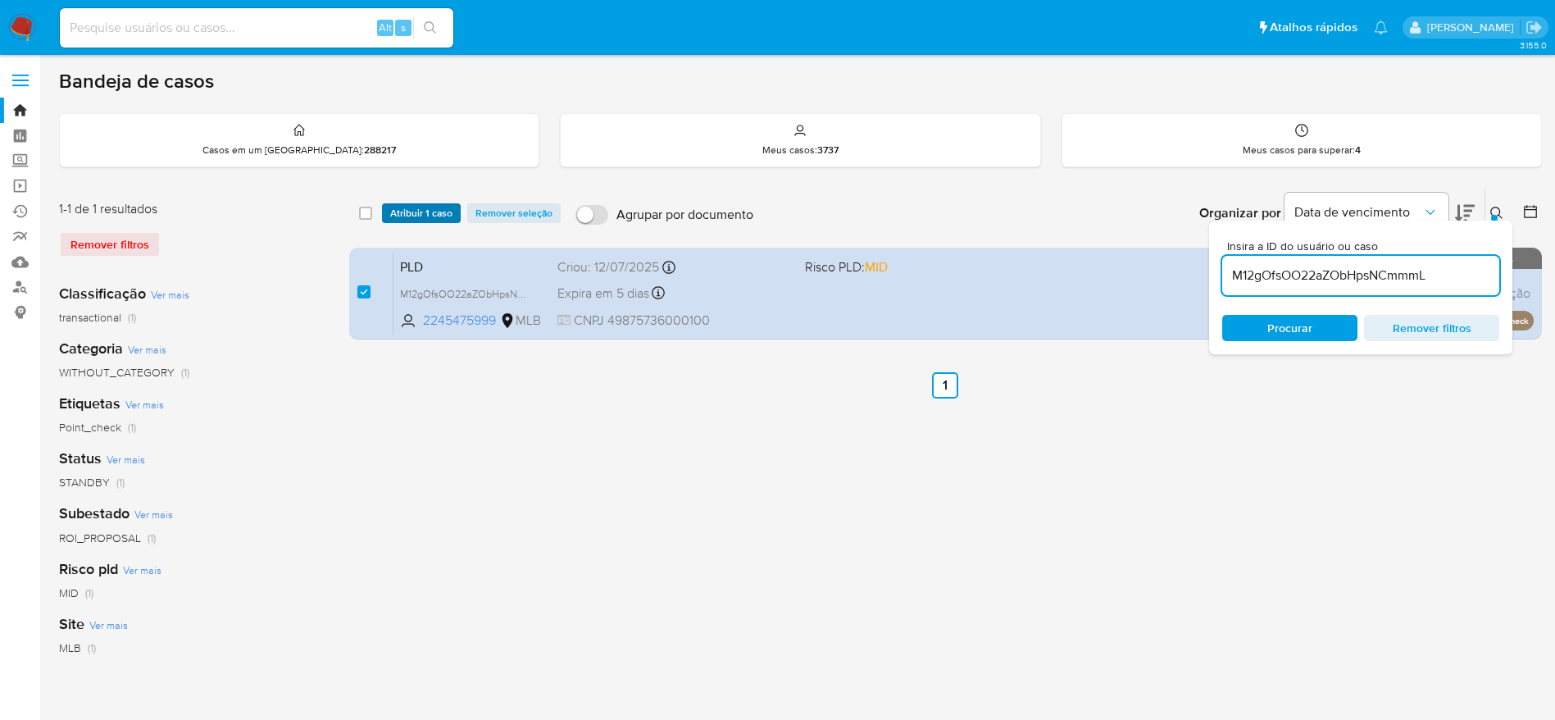
click at [415, 216] on span "Atribuir 1 caso" at bounding box center [421, 213] width 62 height 16
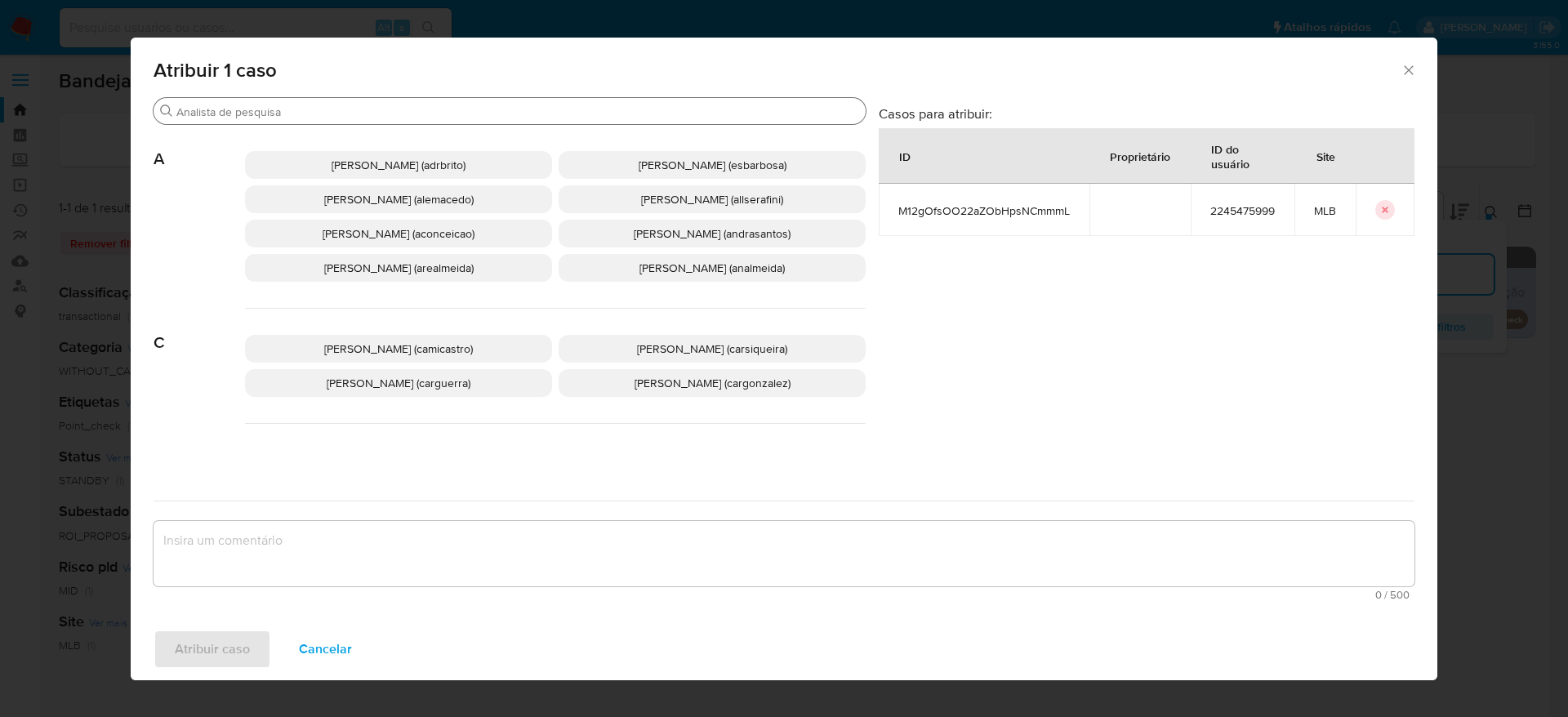
click at [298, 111] on input "Procurar" at bounding box center [517, 112] width 682 height 15
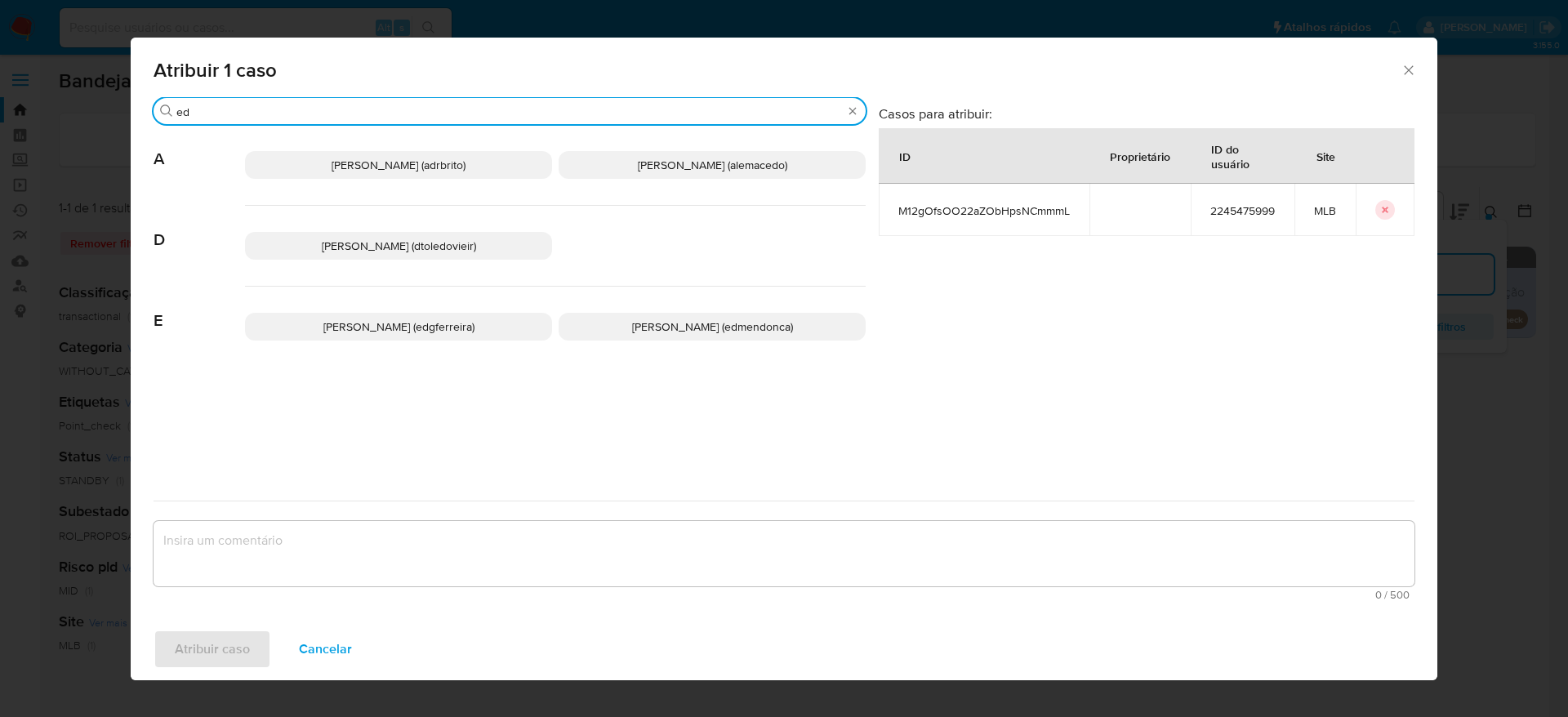
type input "ed"
click at [672, 326] on span "Eduardo Mendonca Dutra (edmendonca)" at bounding box center [711, 327] width 160 height 16
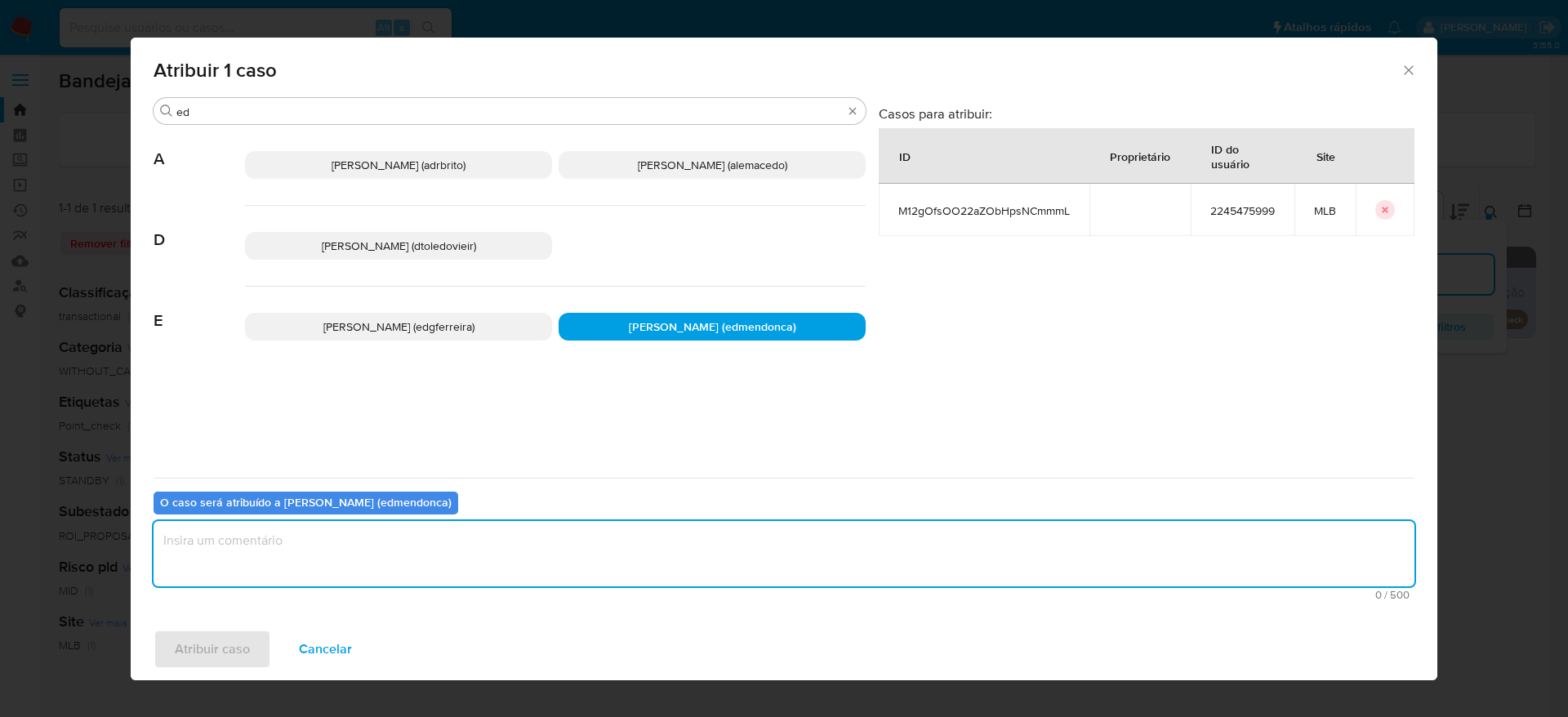
click at [464, 580] on textarea "assign-modal" at bounding box center [783, 554] width 1260 height 66
type textarea "."
click at [196, 636] on span "Atribuir caso" at bounding box center [211, 649] width 75 height 36
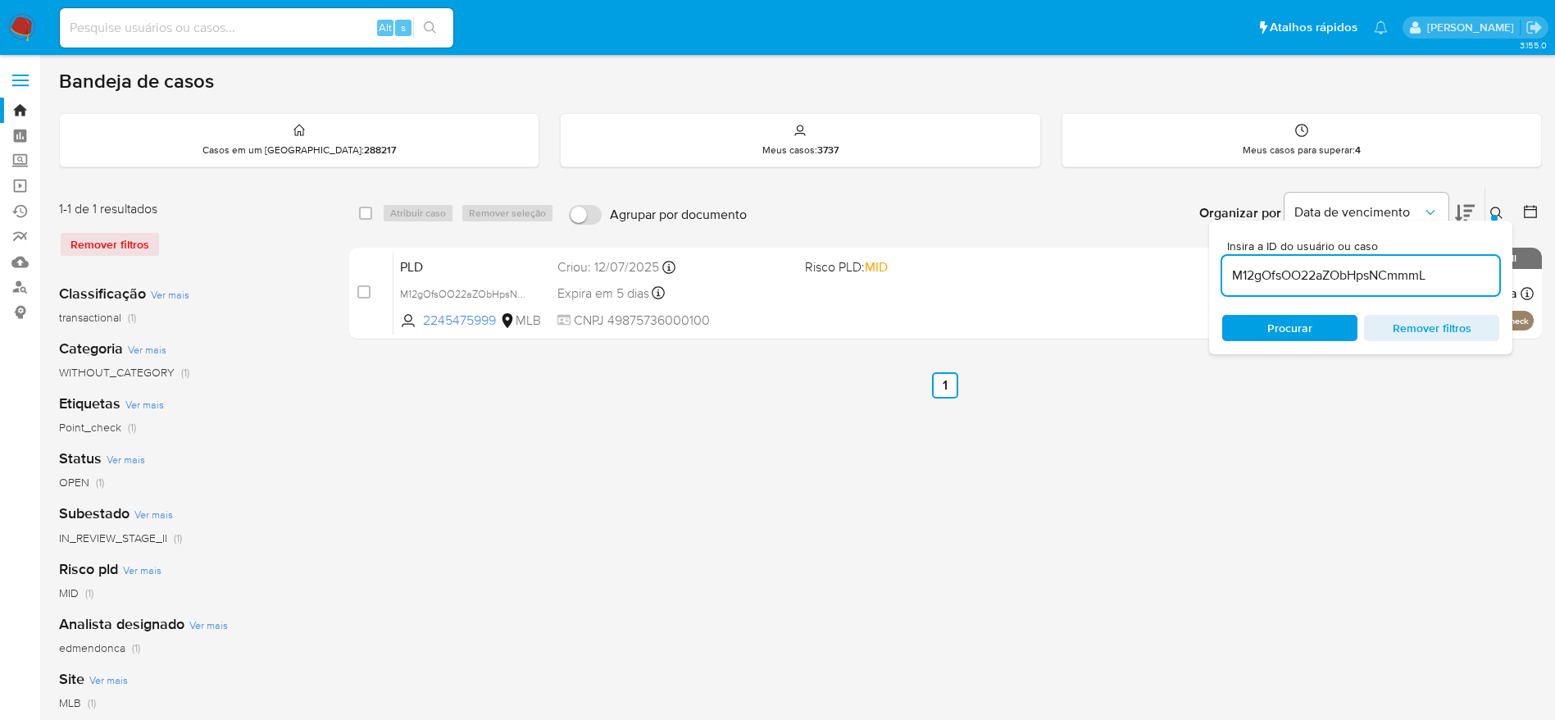
click at [1248, 270] on input "M12gOfsOO22aZObHpsNCmmmL" at bounding box center [1360, 275] width 277 height 21
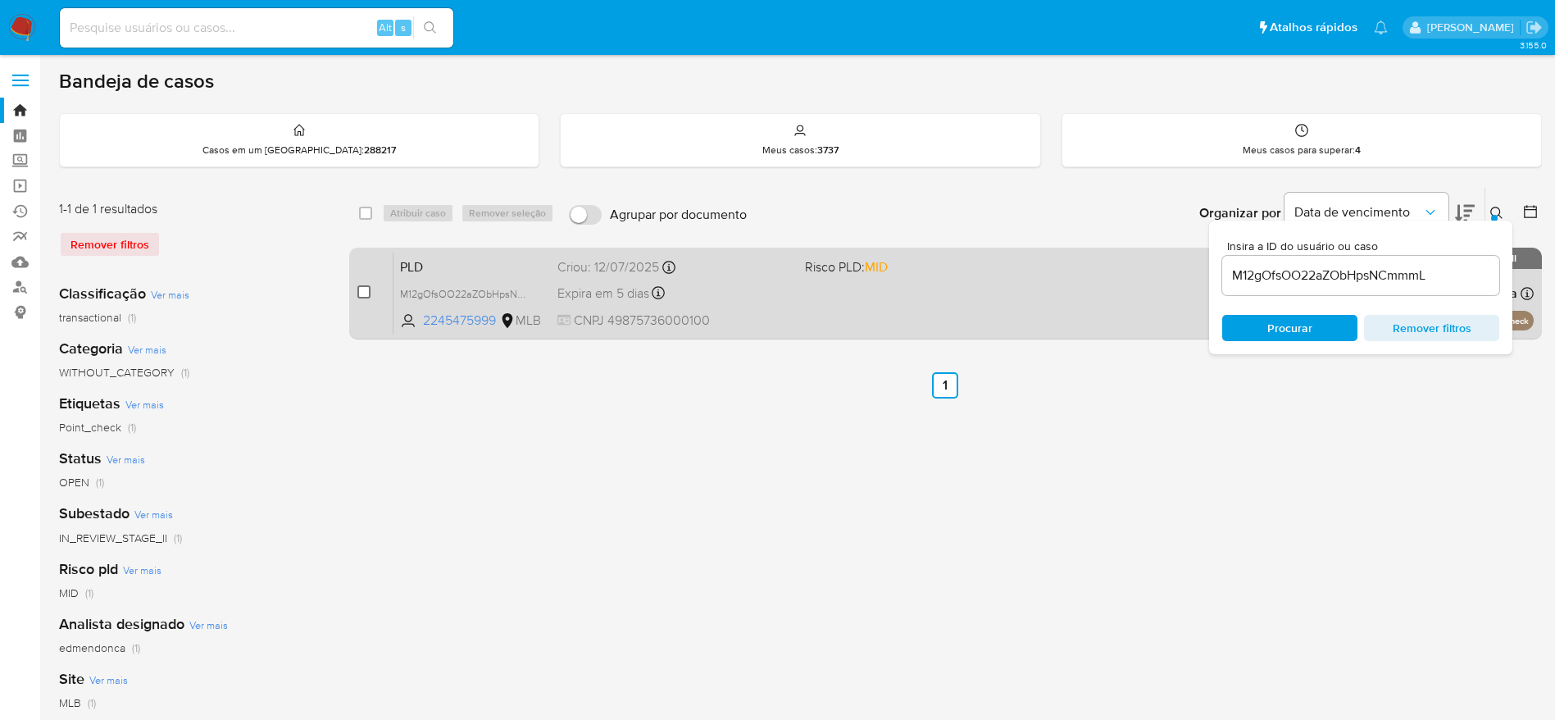
click at [370, 291] on input "checkbox" at bounding box center [363, 291] width 13 height 13
checkbox input "true"
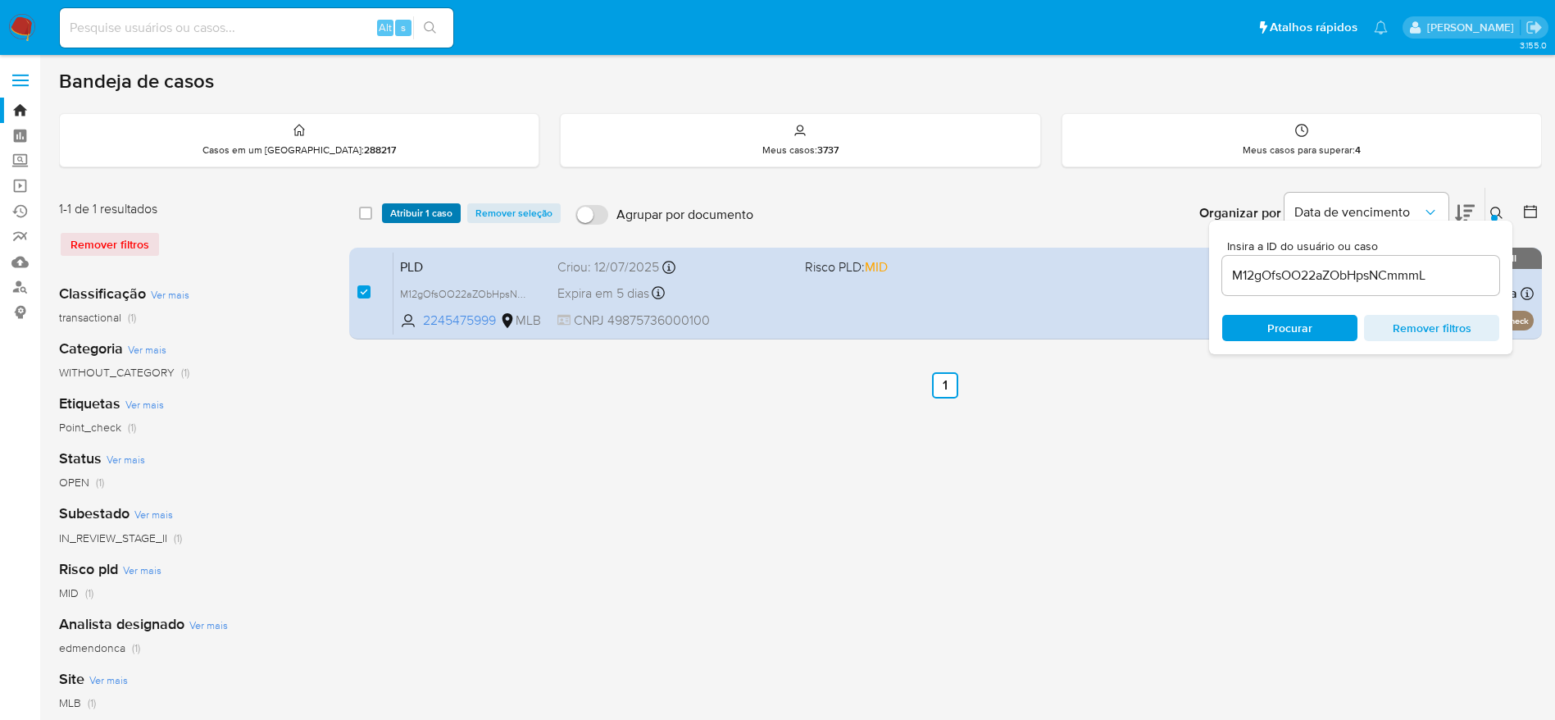
click at [408, 206] on span "Atribuir 1 caso" at bounding box center [421, 213] width 62 height 16
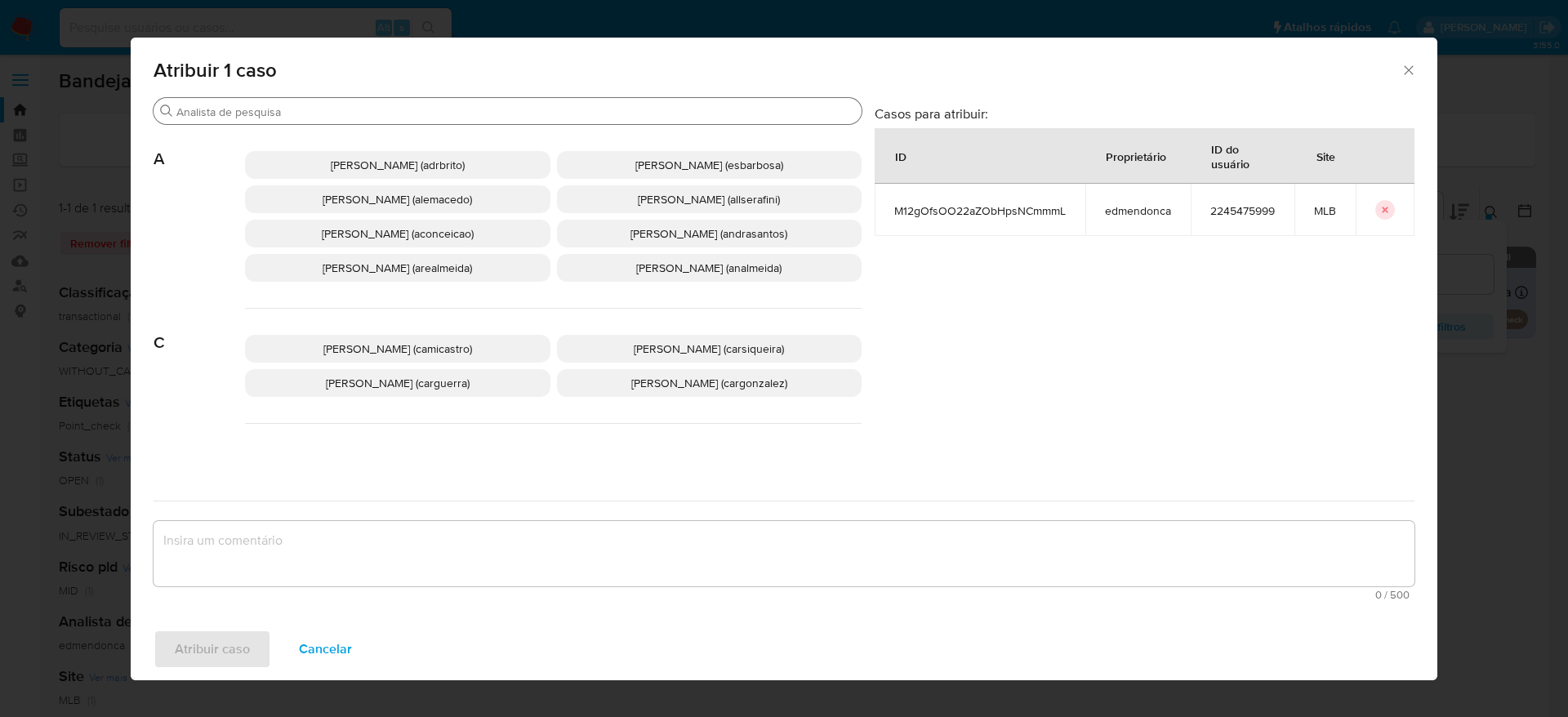
click at [441, 100] on div "Procurar" at bounding box center [507, 111] width 708 height 26
click at [441, 116] on input "Procurar" at bounding box center [515, 112] width 678 height 15
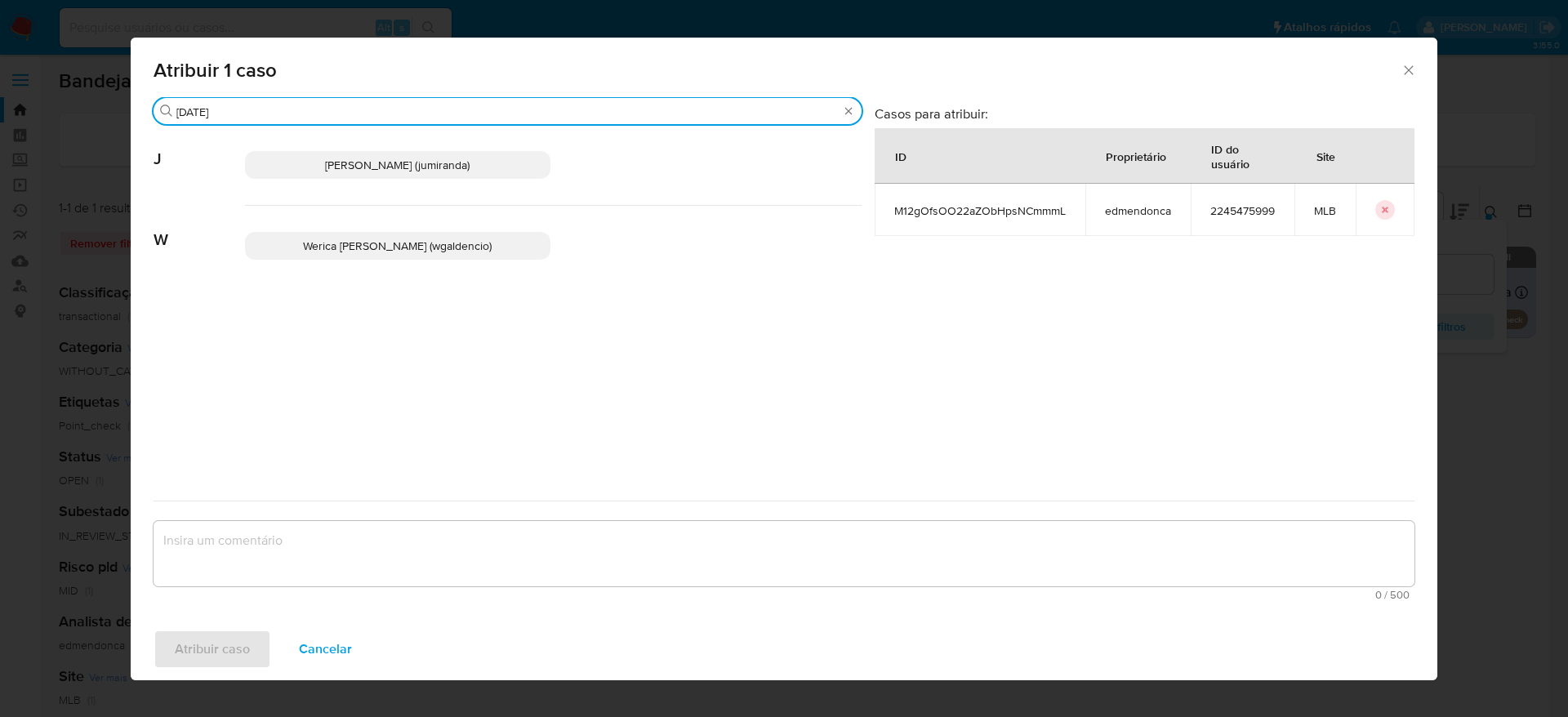
type input "jul"
click at [454, 160] on span "Juliane Cavalcante Miranda (jumiranda)" at bounding box center [396, 164] width 144 height 16
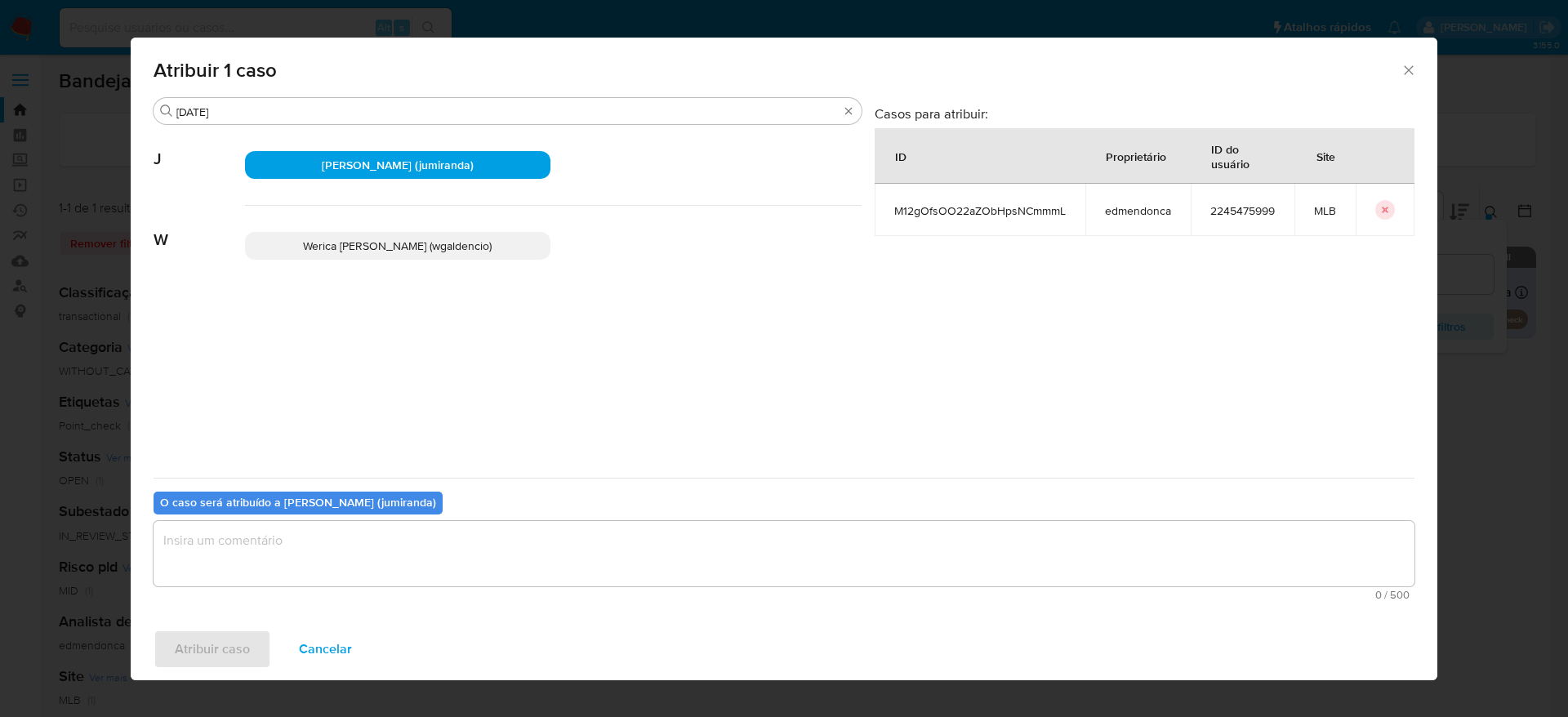
click at [559, 570] on textarea "assign-modal" at bounding box center [783, 554] width 1260 height 66
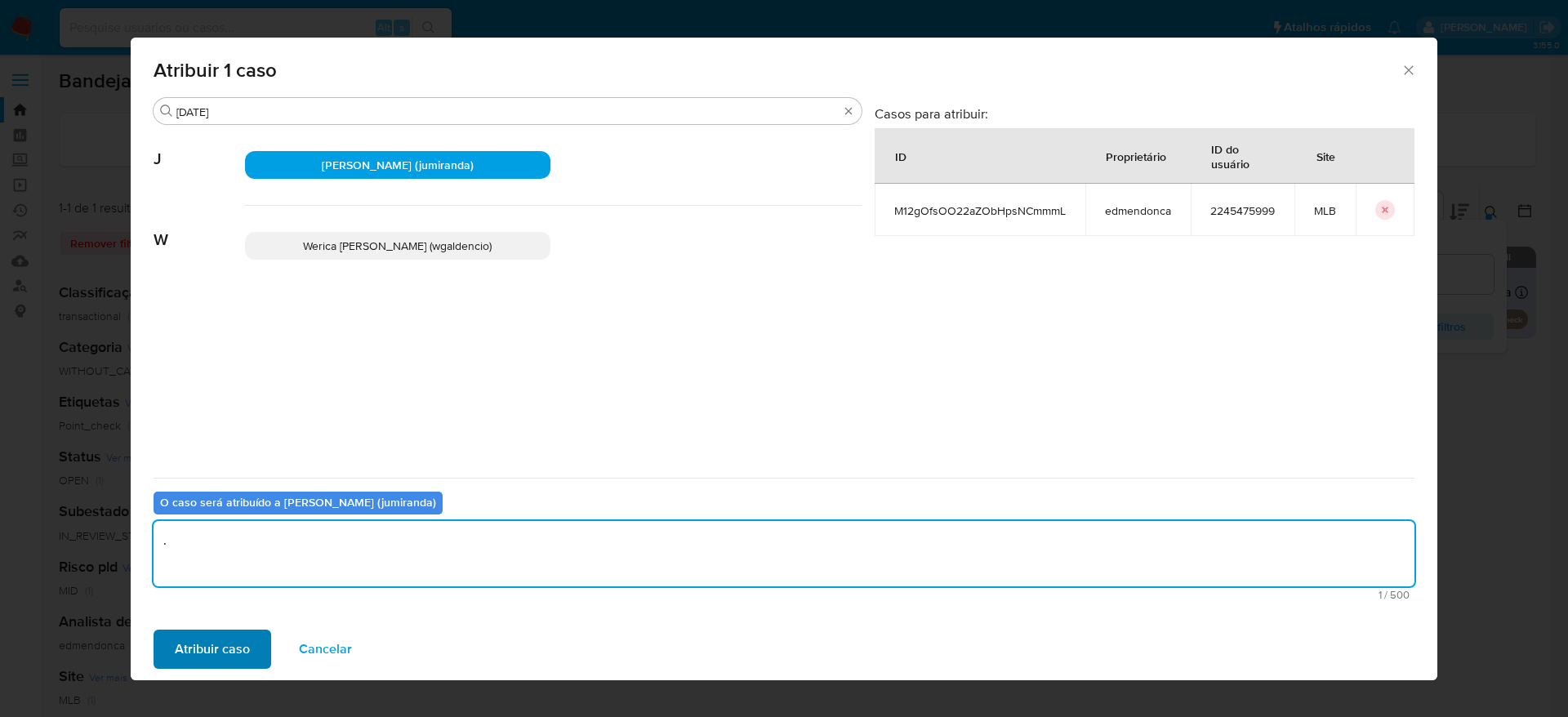
type textarea "."
click at [192, 654] on span "Atribuir caso" at bounding box center [211, 649] width 75 height 36
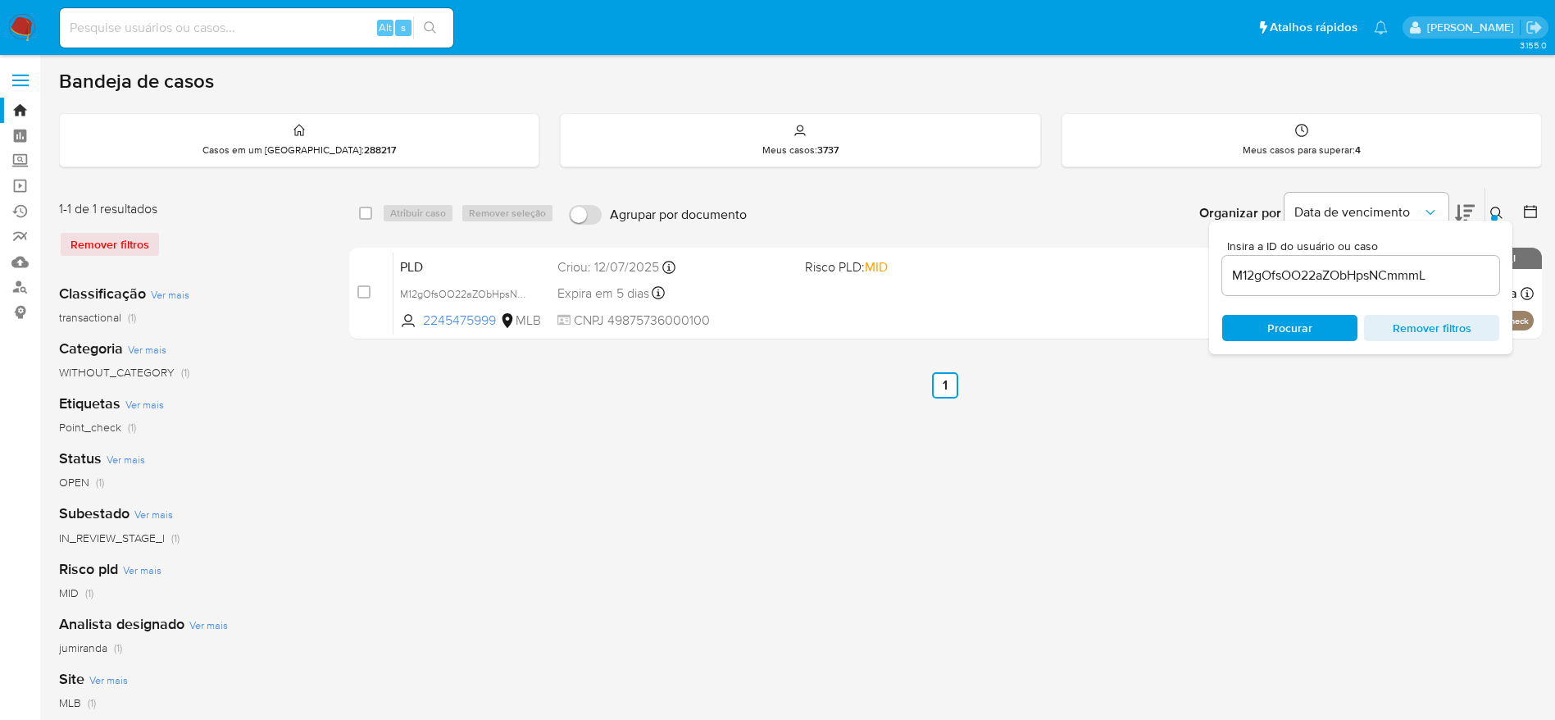
click at [1310, 274] on input "M12gOfsOO22aZObHpsNCmmmL" at bounding box center [1360, 275] width 277 height 21
paste input "tmLRFWgJ0dqsf8vqiR7U8JPH"
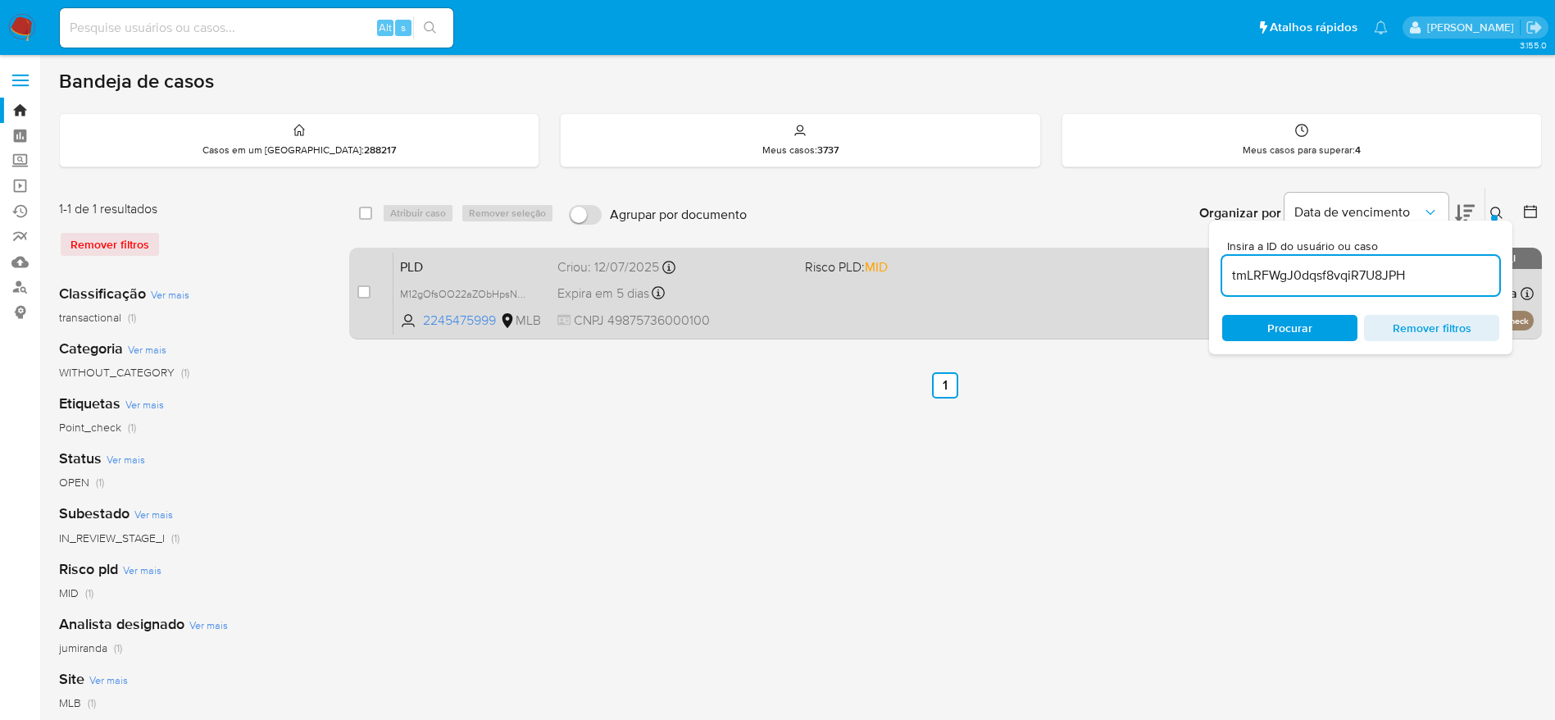
type input "tmLRFWgJ0dqsf8vqiR7U8JPH"
click at [362, 291] on input "checkbox" at bounding box center [363, 291] width 13 height 13
checkbox input "true"
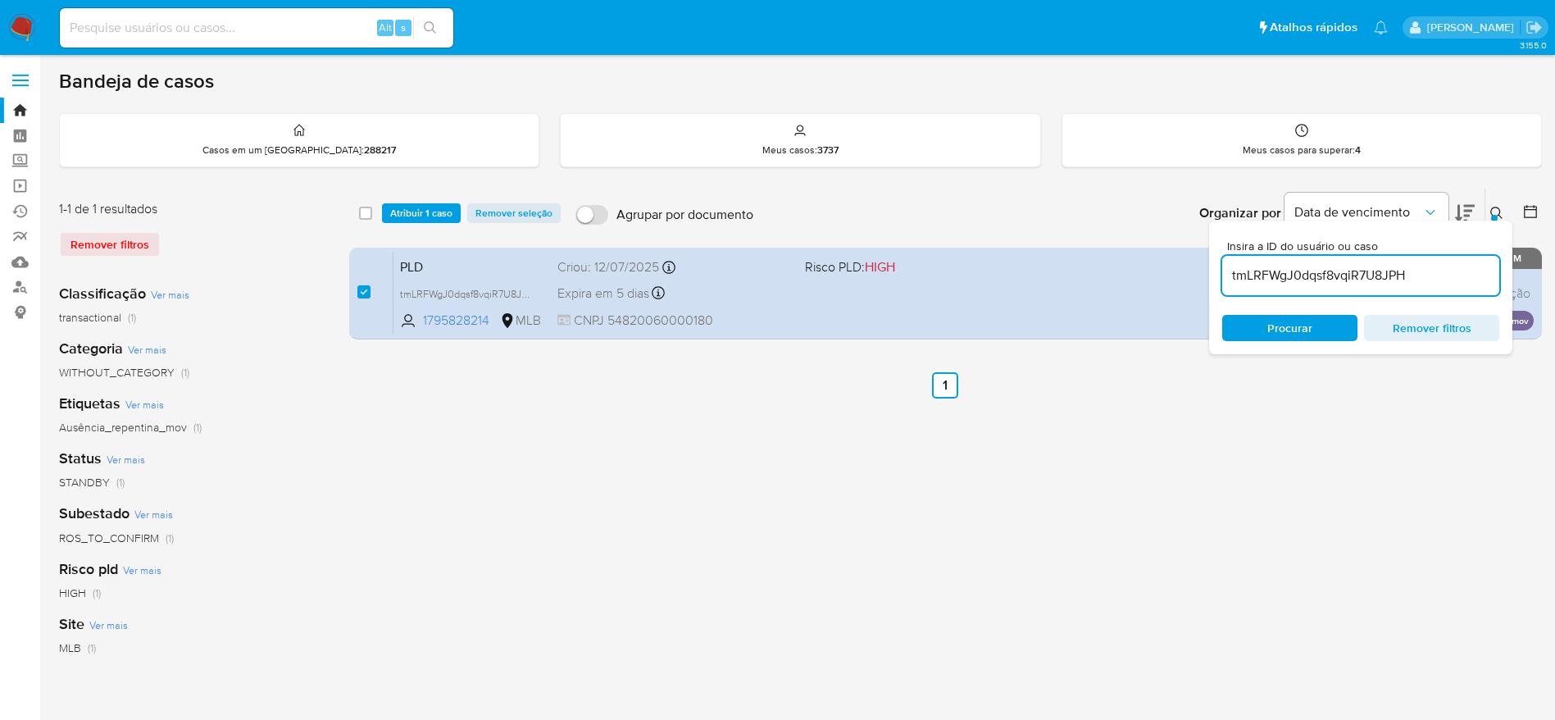
click at [420, 200] on div "select-all-cases-checkbox Atribuir 1 caso Remover seleção Agrupar por documento…" at bounding box center [945, 213] width 1192 height 51
click at [411, 216] on span "Atribuir 1 caso" at bounding box center [421, 213] width 62 height 16
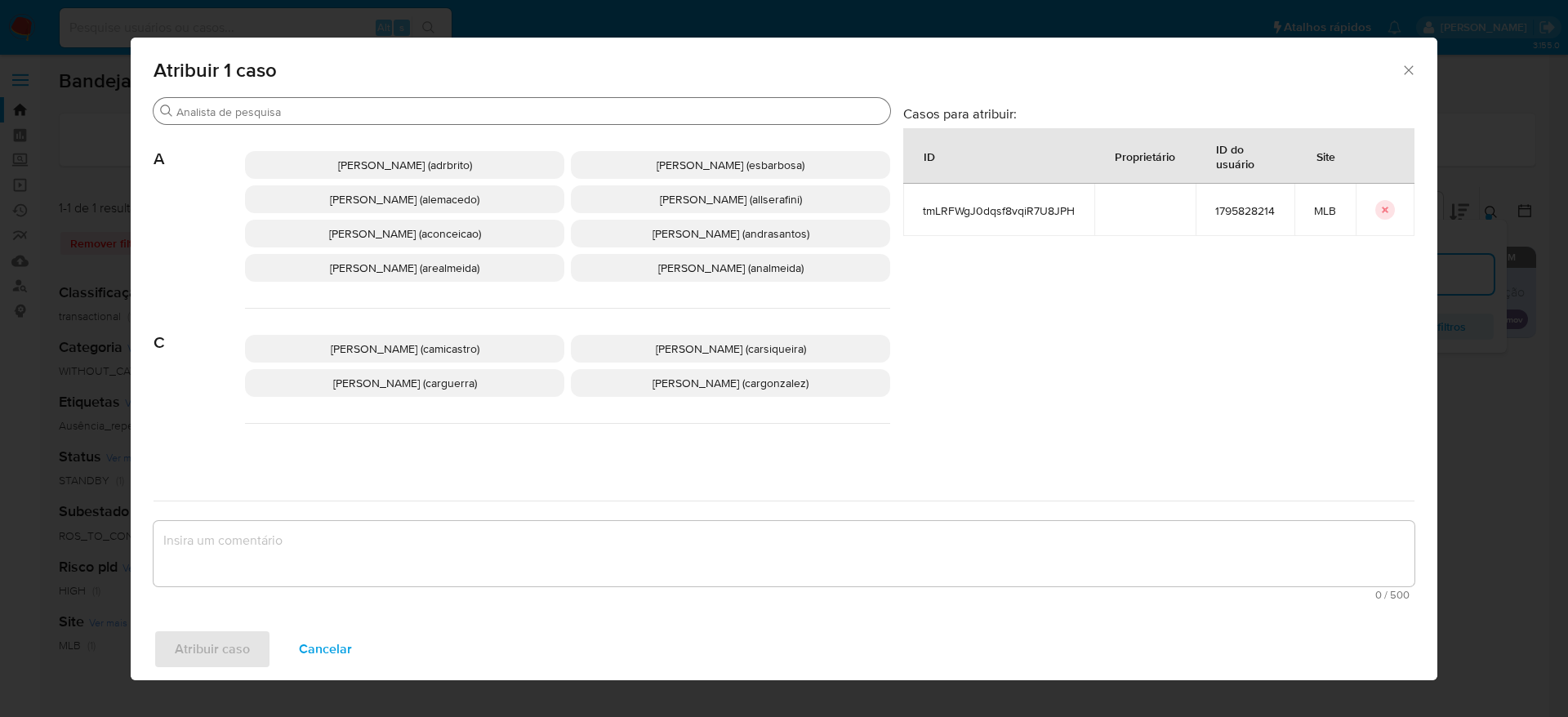
click at [520, 111] on input "Procurar" at bounding box center [530, 112] width 707 height 15
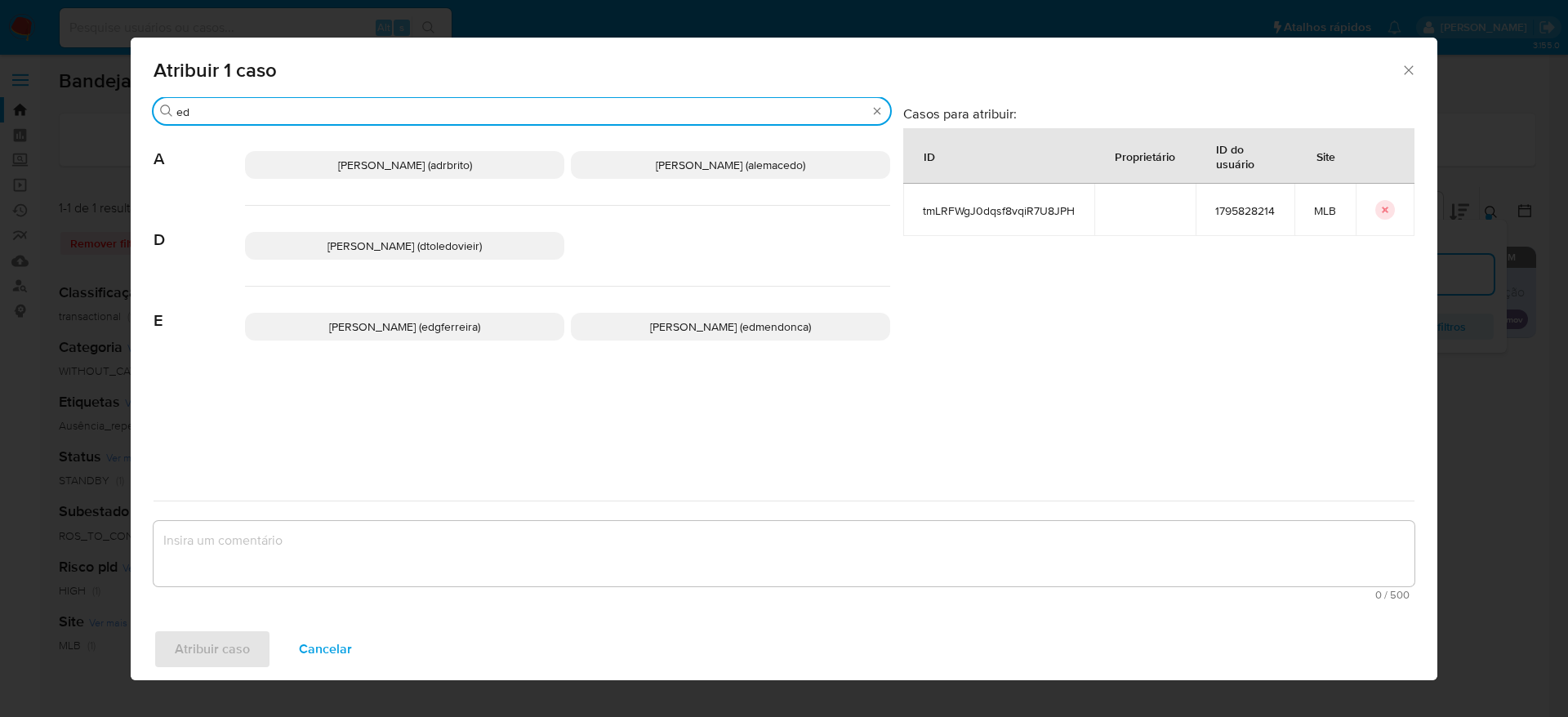
type input "ed"
drag, startPoint x: 656, startPoint y: 324, endPoint x: 636, endPoint y: 364, distance: 44.7
click at [657, 325] on span "Eduardo Mendonca Dutra (edmendonca)" at bounding box center [729, 327] width 160 height 16
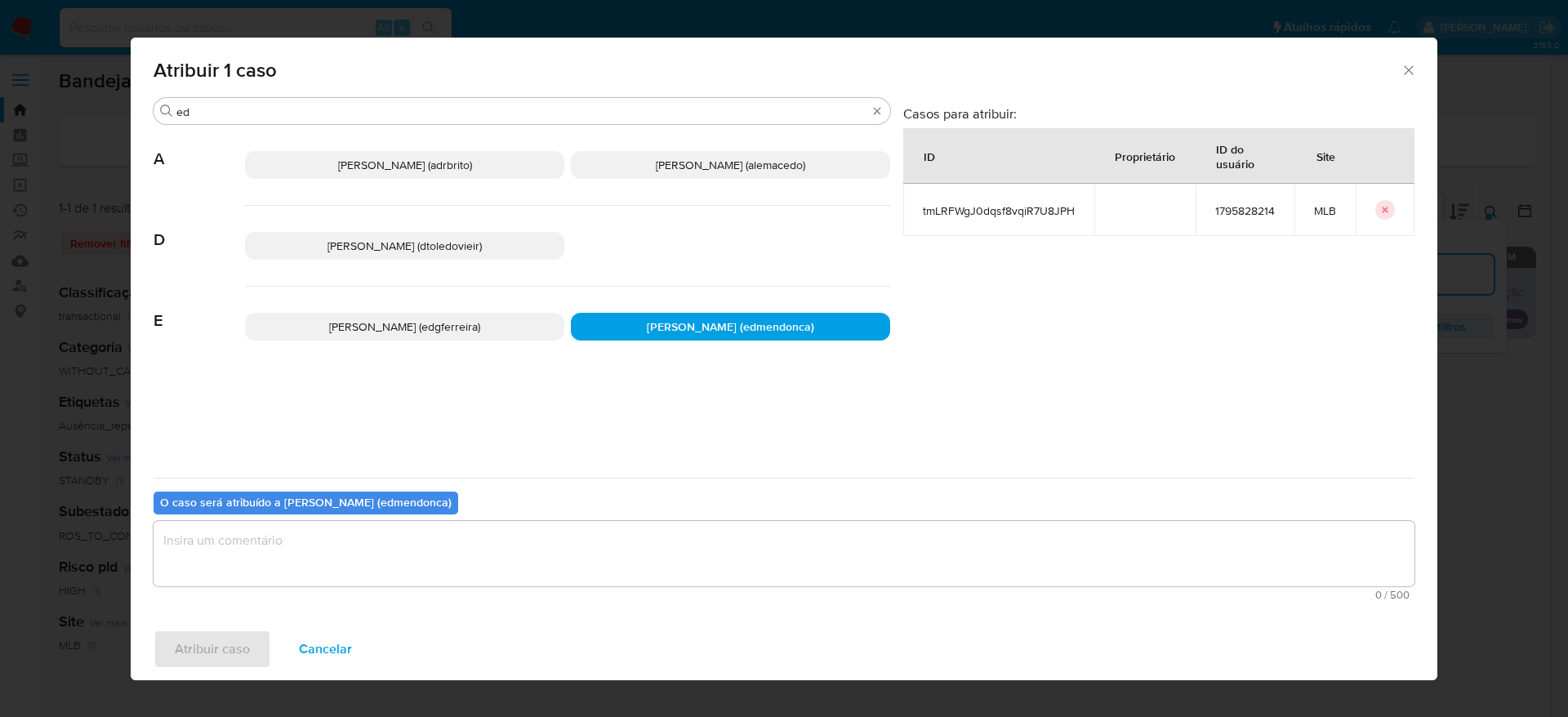
click at [581, 550] on textarea "assign-modal" at bounding box center [783, 554] width 1260 height 66
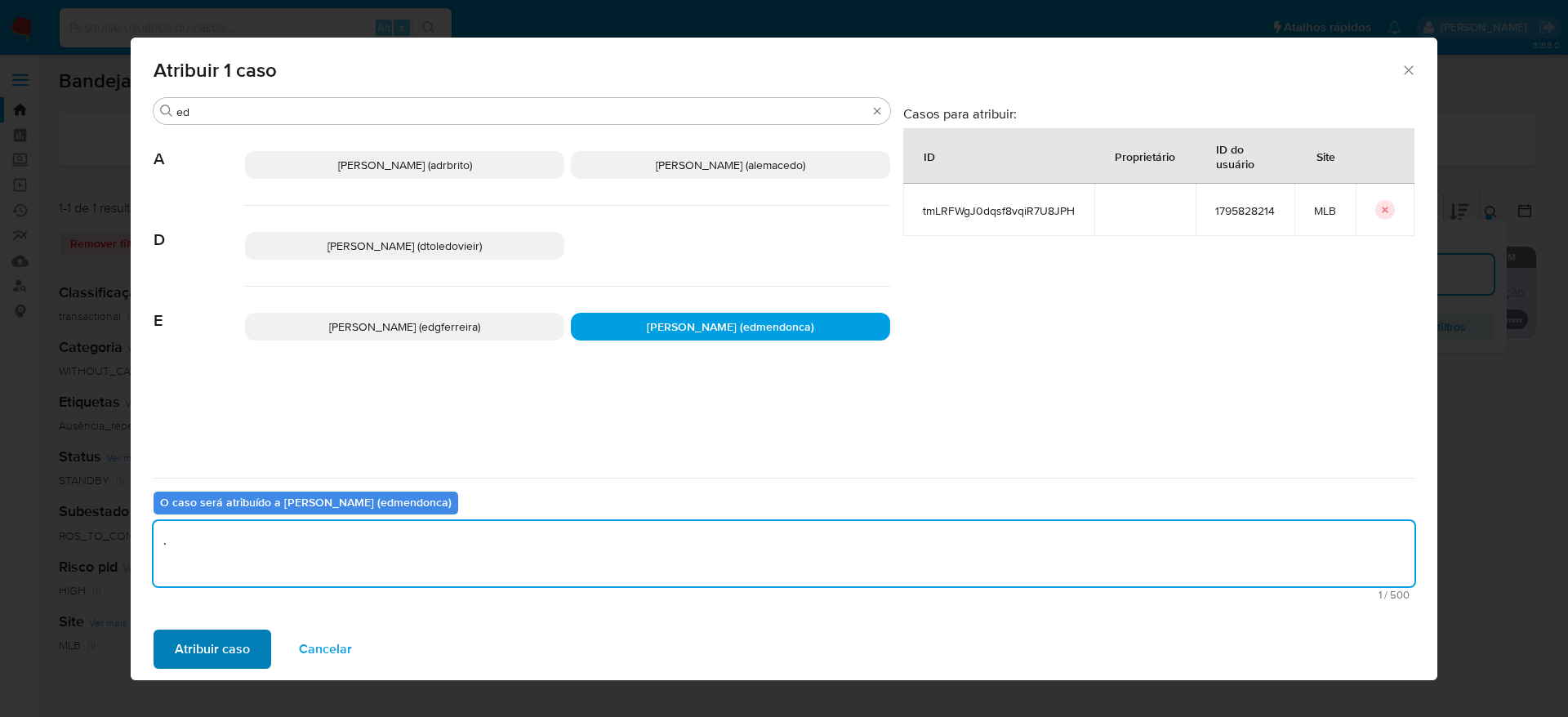
type textarea "."
click at [215, 635] on span "Atribuir caso" at bounding box center [211, 649] width 75 height 36
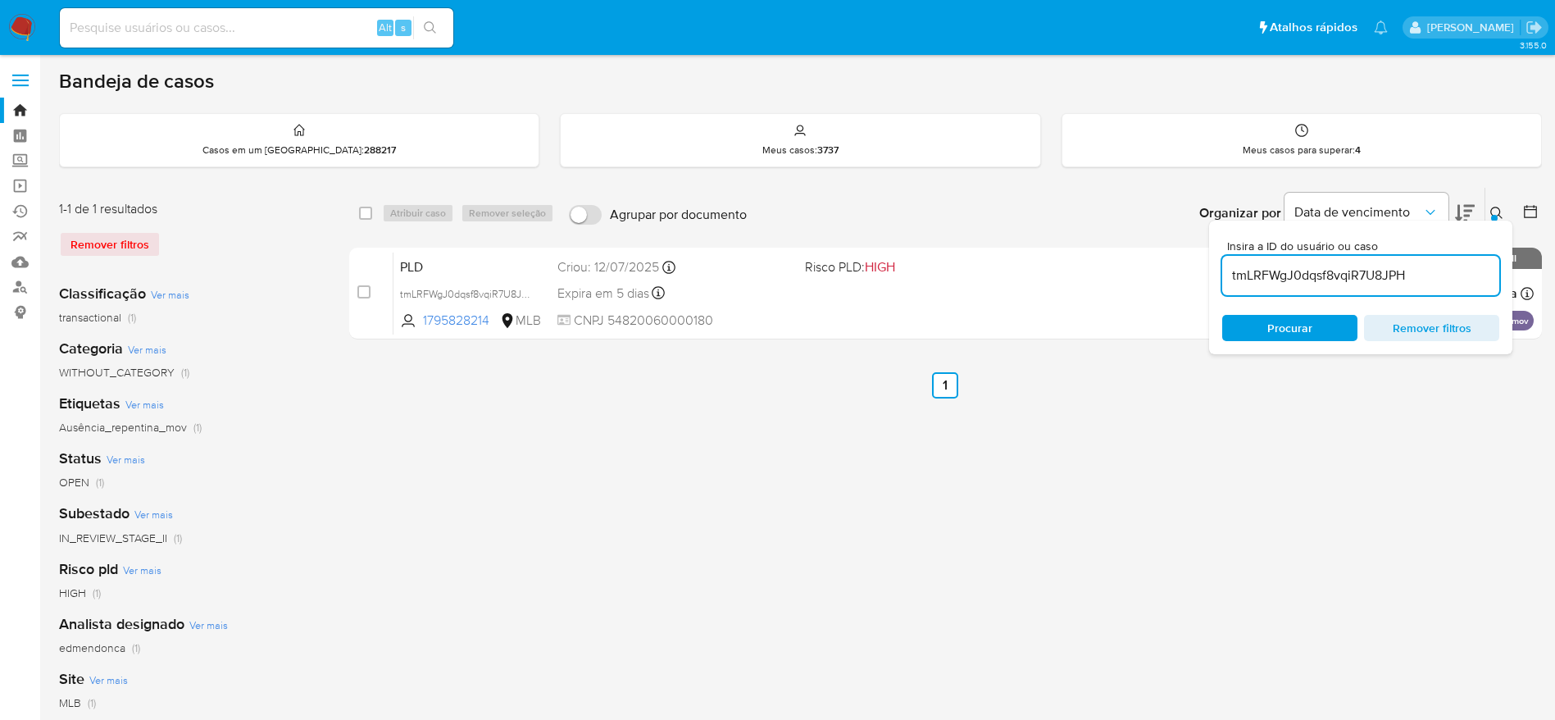
click at [1297, 266] on input "tmLRFWgJ0dqsf8vqiR7U8JPH" at bounding box center [1360, 275] width 277 height 21
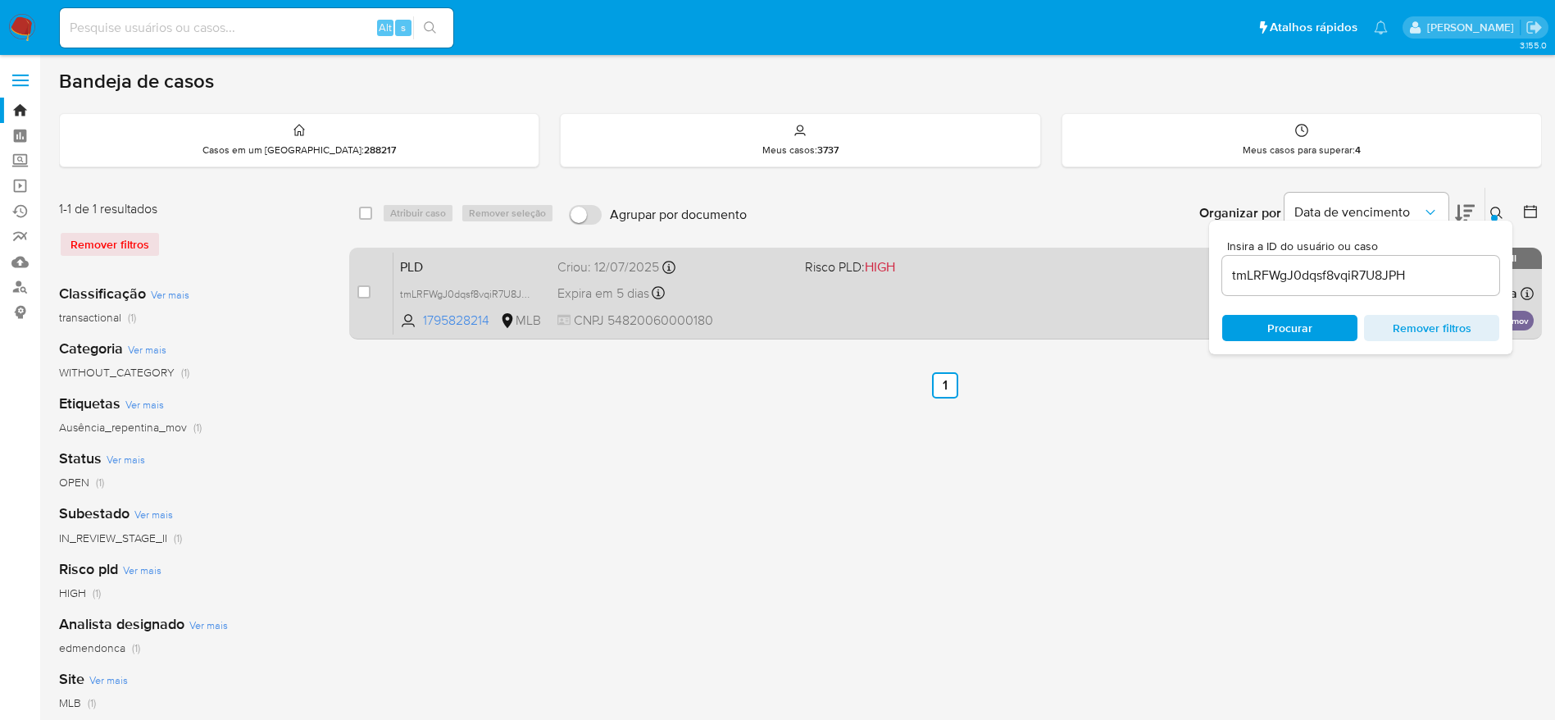
click at [356, 293] on div "case-item-checkbox Incapaz de atribuir o caso PLD tmLRFWgJ0dqsf8vqiR7U8JPH 1795…" at bounding box center [945, 294] width 1192 height 92
click at [362, 296] on input "checkbox" at bounding box center [363, 291] width 13 height 13
checkbox input "true"
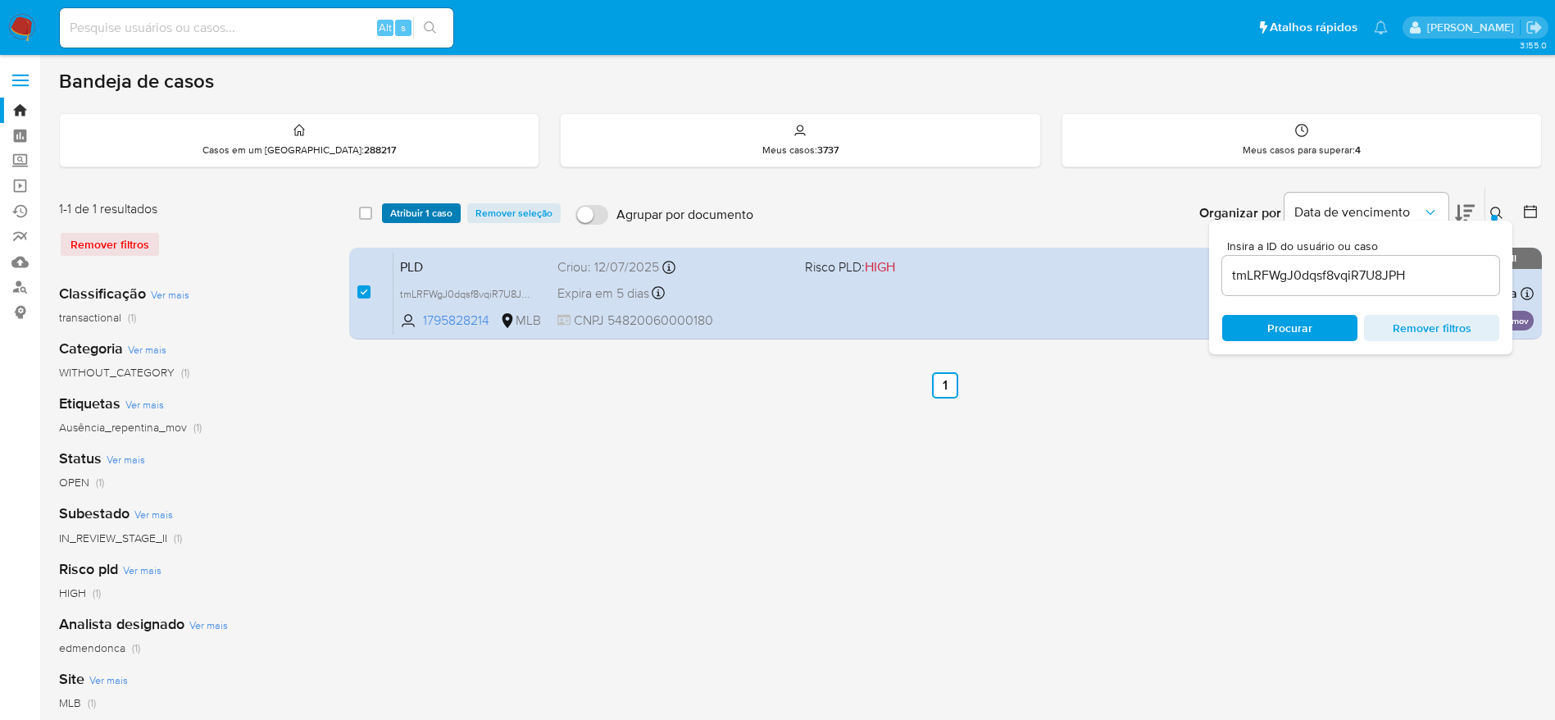
click at [397, 213] on span "Atribuir 1 caso" at bounding box center [421, 213] width 62 height 16
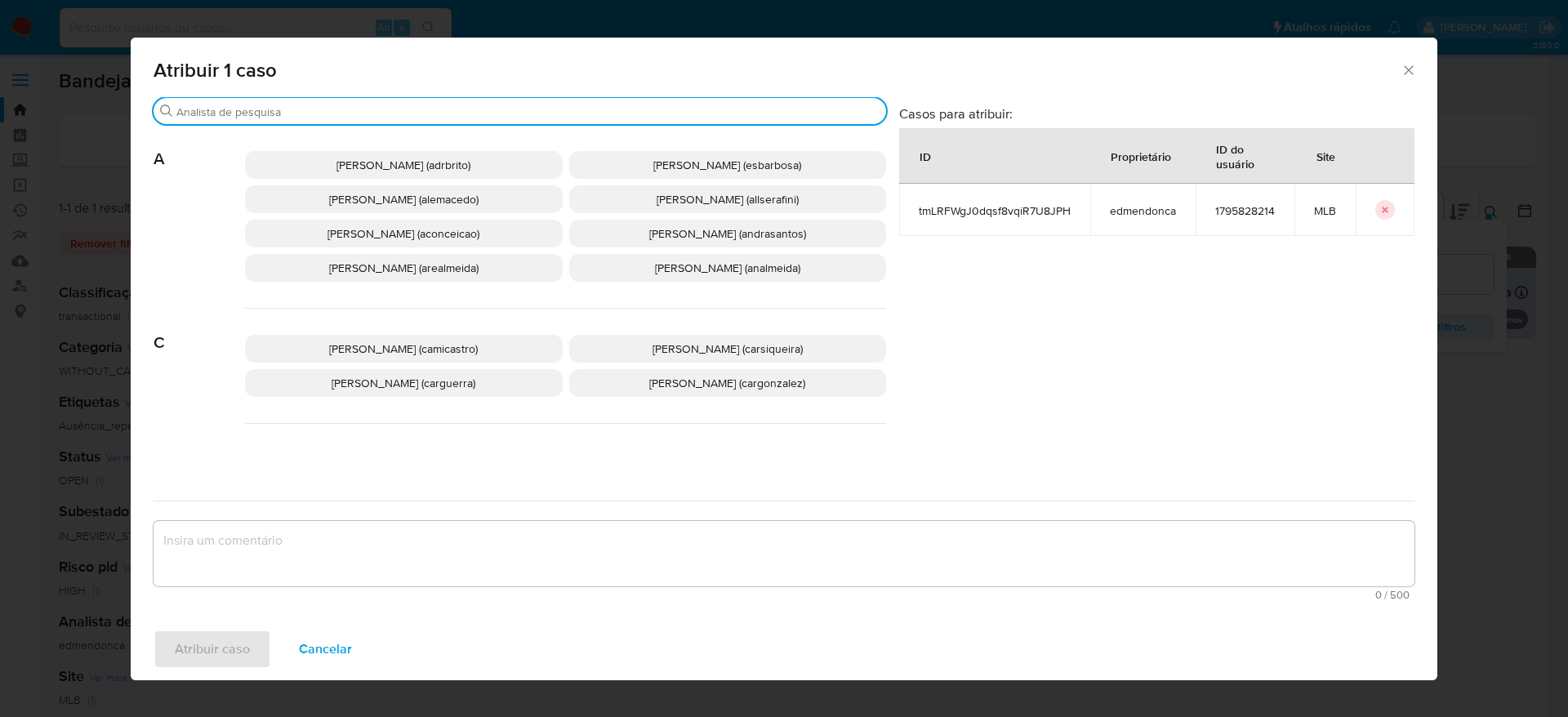
click at [340, 105] on input "Procurar" at bounding box center [528, 112] width 703 height 15
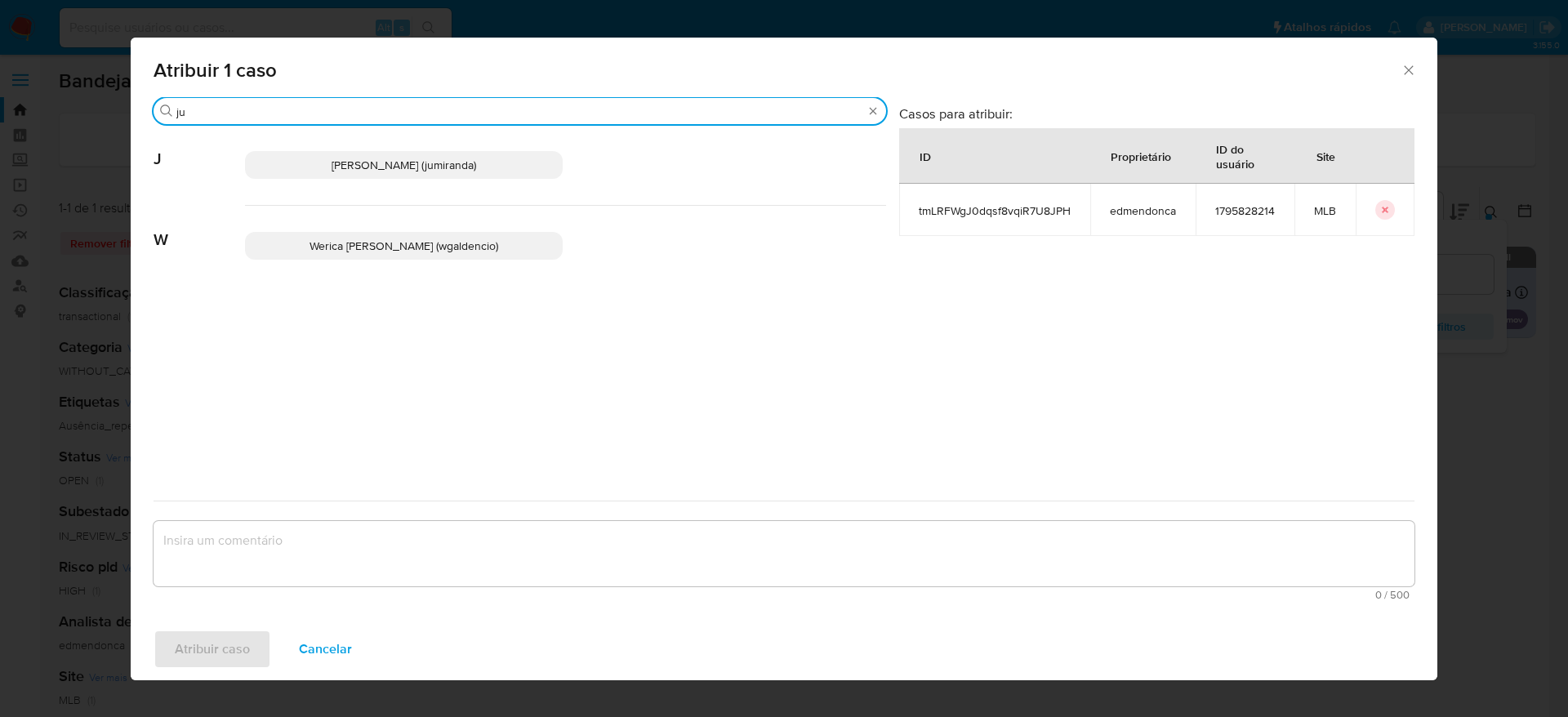
type input "ju"
click at [347, 164] on span "Juliane Cavalcante Miranda (jumiranda)" at bounding box center [403, 164] width 144 height 16
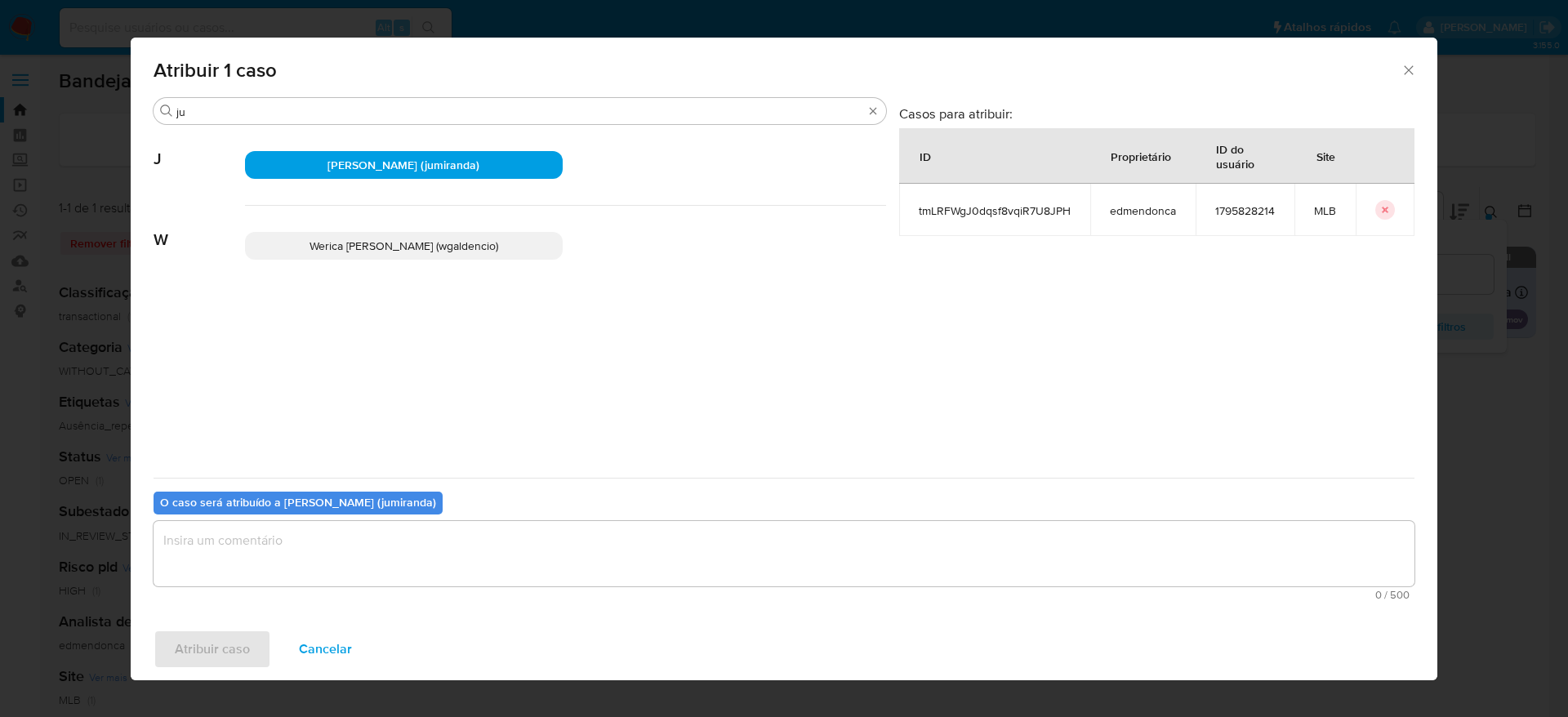
click at [392, 535] on textarea "assign-modal" at bounding box center [783, 554] width 1260 height 66
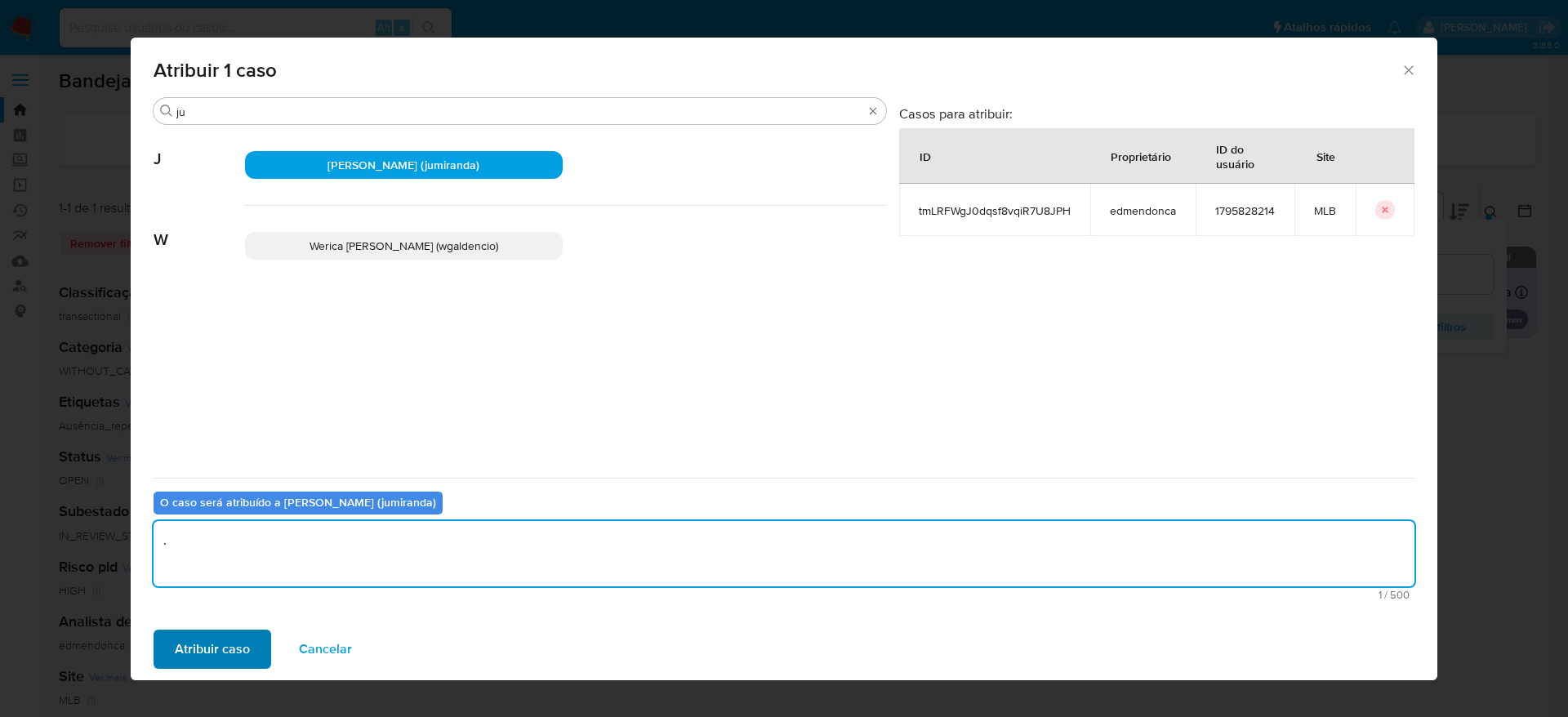
type textarea "."
click at [221, 657] on span "Atribuir caso" at bounding box center [211, 649] width 75 height 36
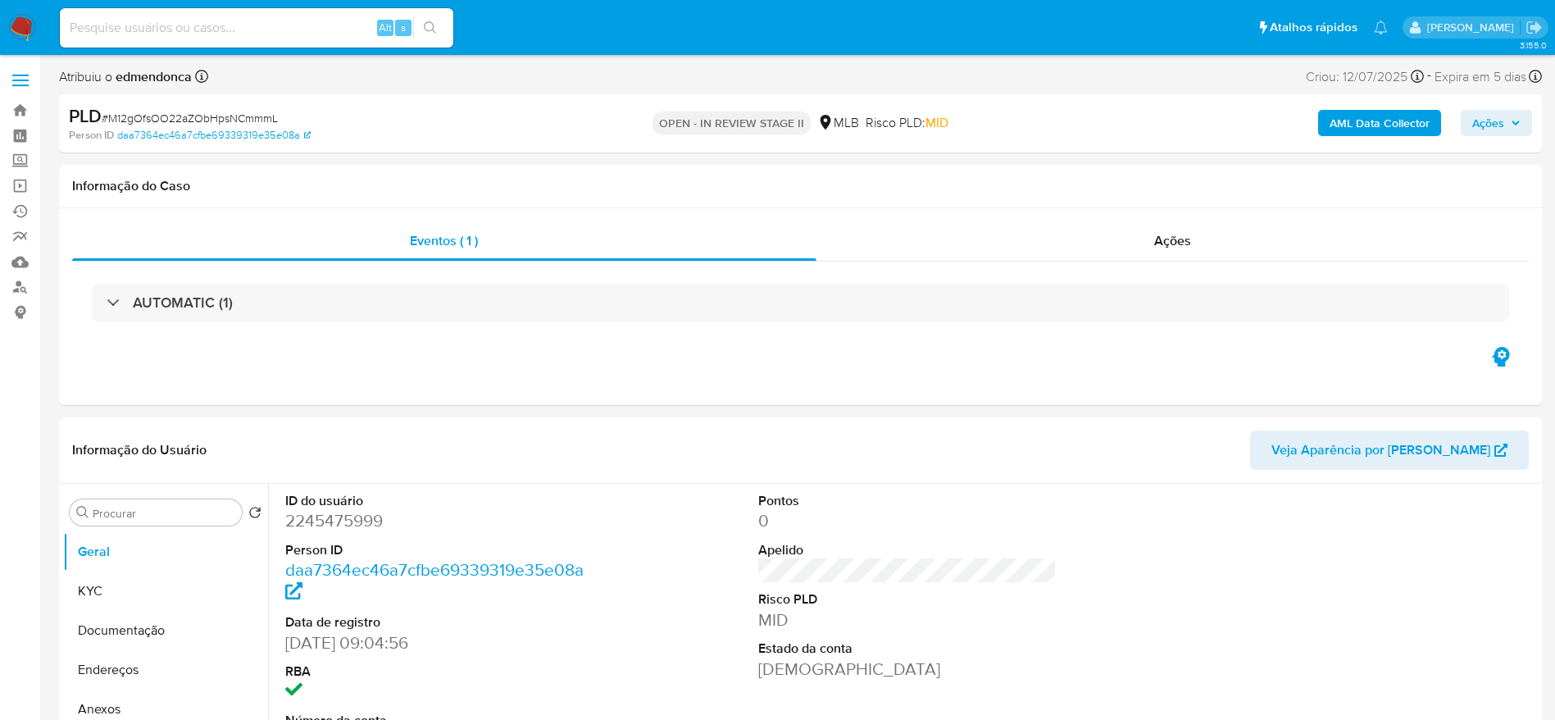
select select "10"
click at [249, 33] on input at bounding box center [256, 27] width 393 height 21
paste input "M12gOfsOO22aZObHpsNCmmmL"
type input "M12gOfsOO22aZObHpsNCmmmL"
click at [115, 613] on button "Documentação" at bounding box center [159, 630] width 192 height 39
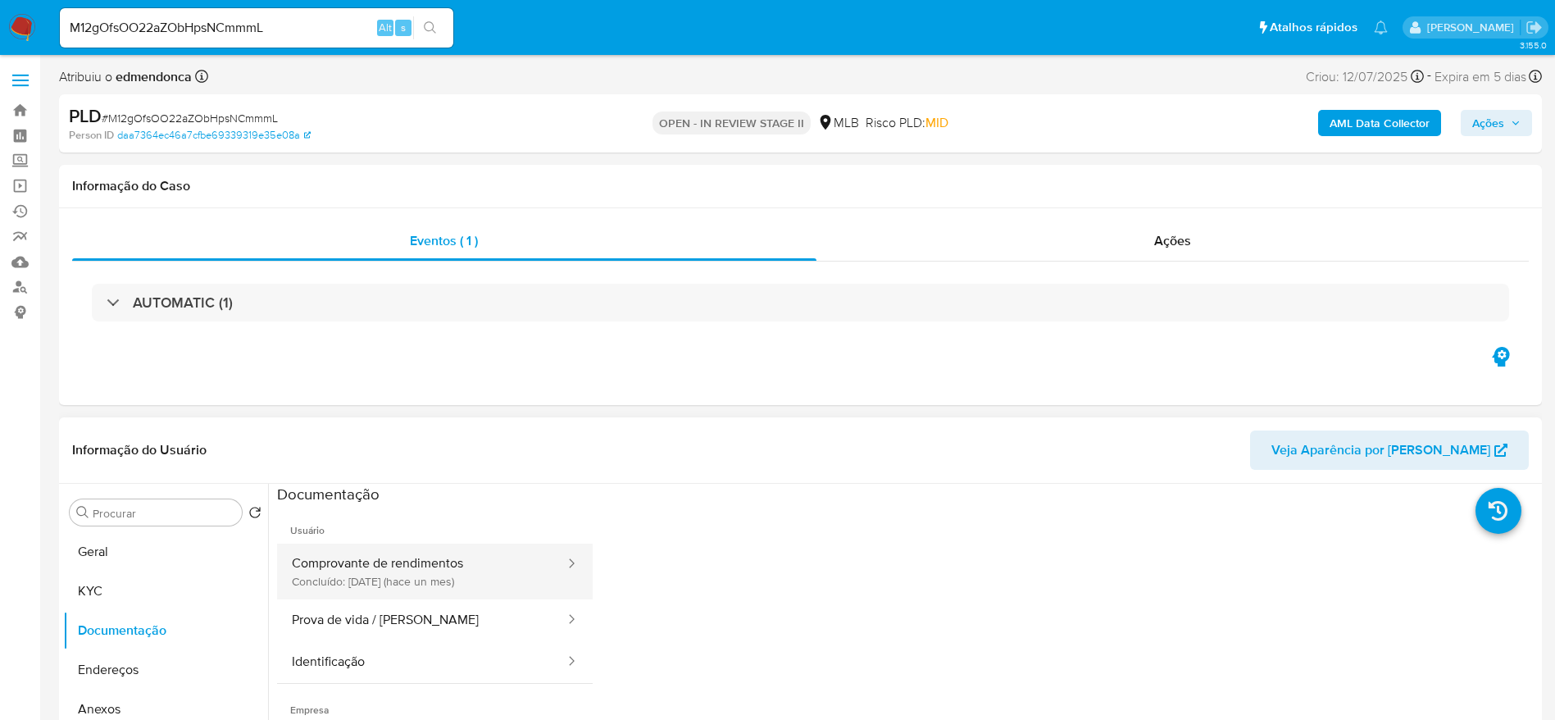
click at [379, 556] on button "Comprovante de rendimentos Concluído: [DATE] (hace un mes)" at bounding box center [421, 571] width 289 height 56
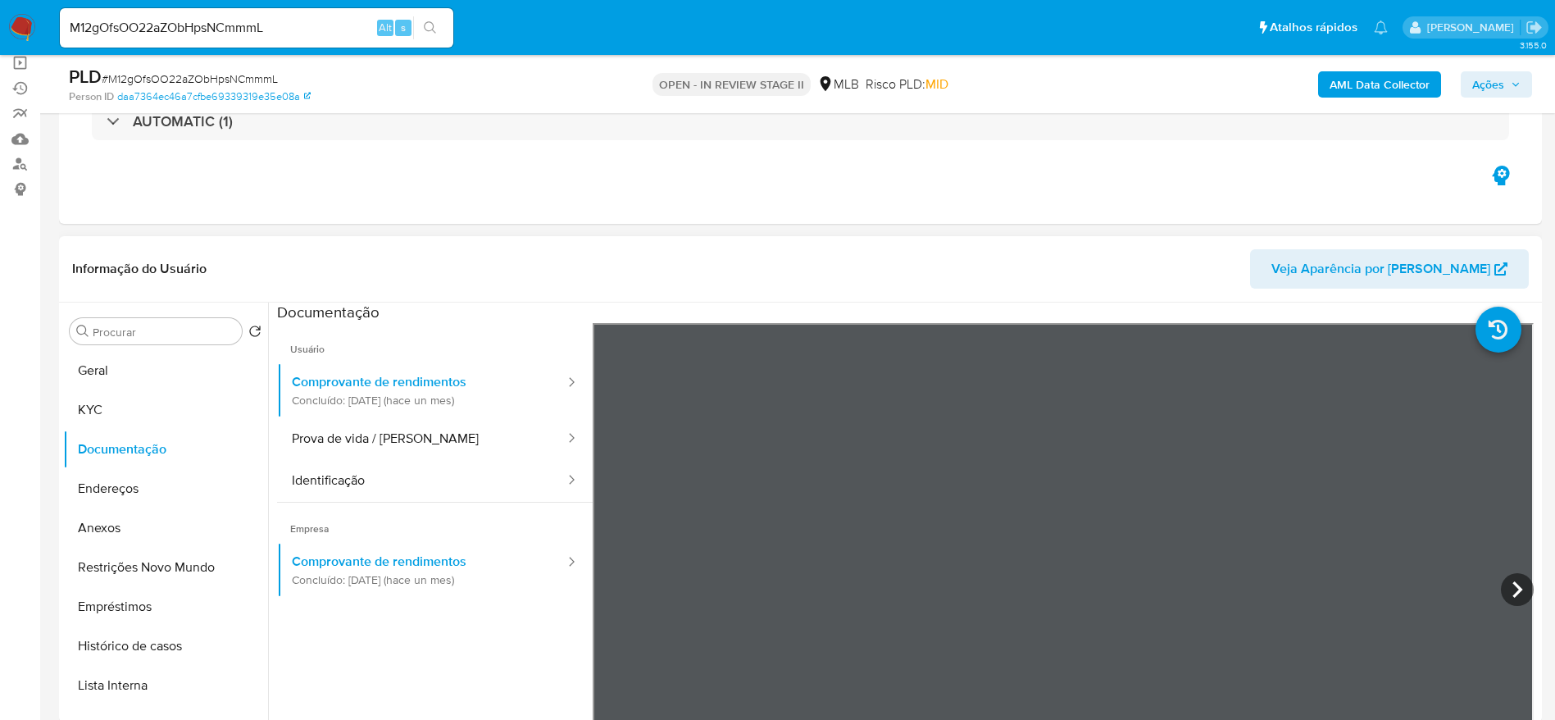
scroll to position [123, 0]
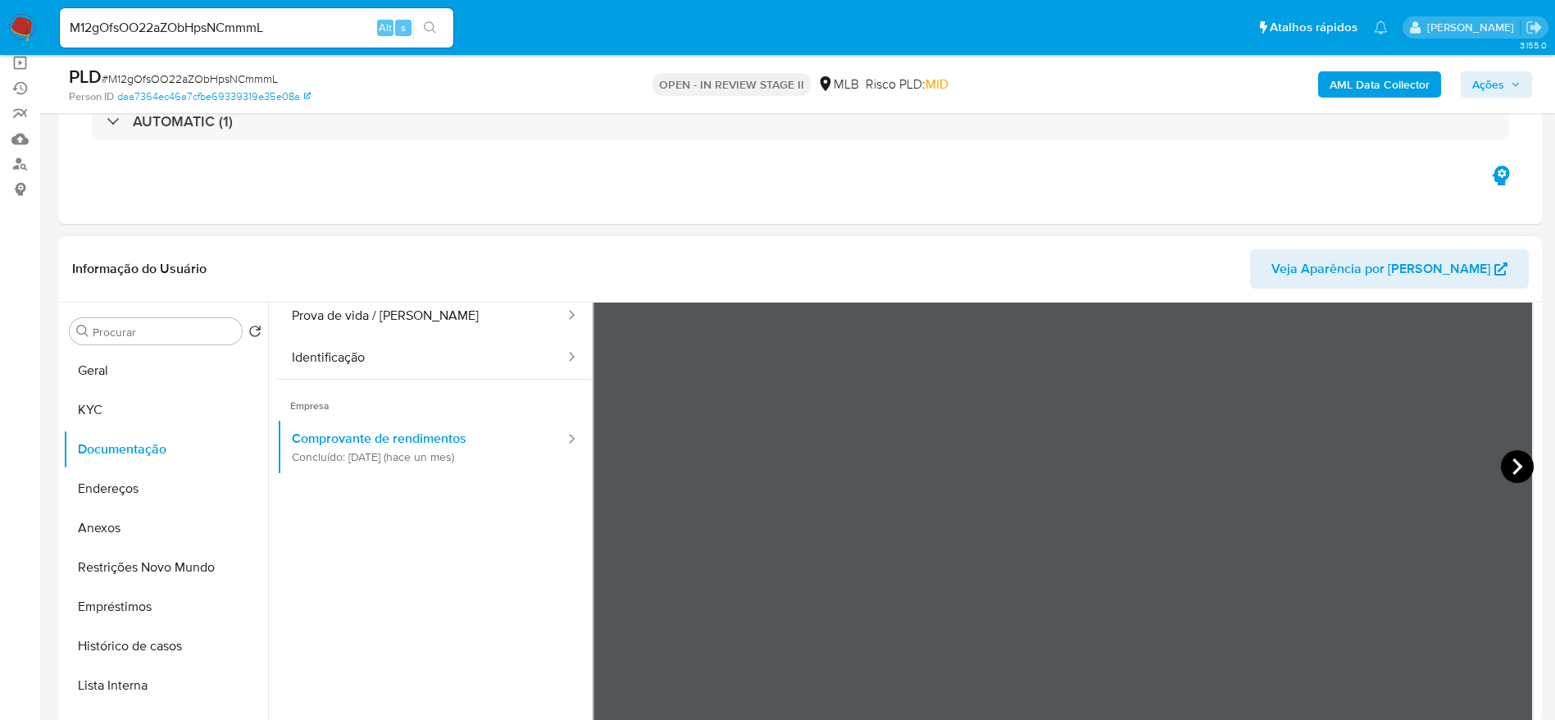
click at [1501, 462] on icon at bounding box center [1517, 466] width 33 height 33
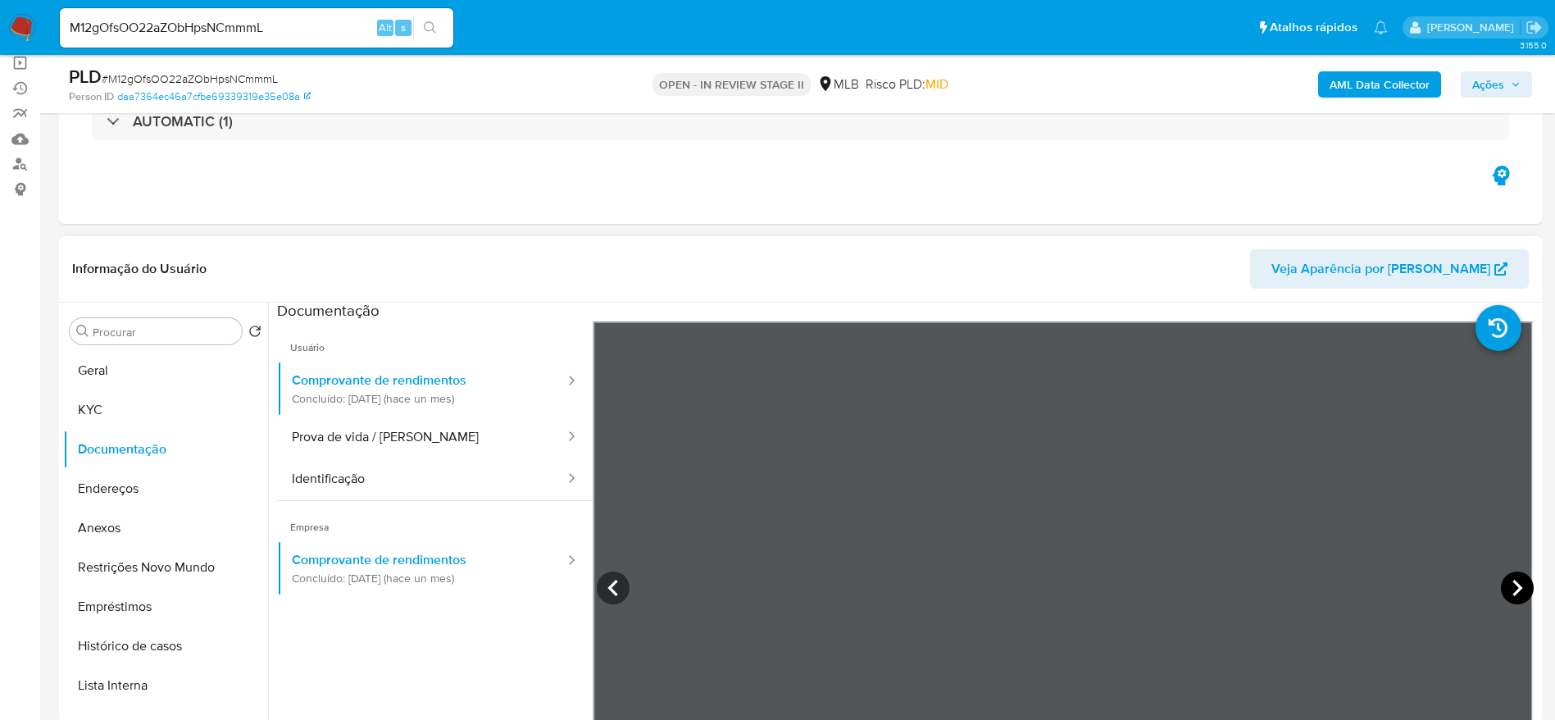
scroll to position [0, 0]
click at [1512, 594] on icon at bounding box center [1517, 589] width 10 height 16
click at [1512, 585] on icon at bounding box center [1517, 589] width 10 height 16
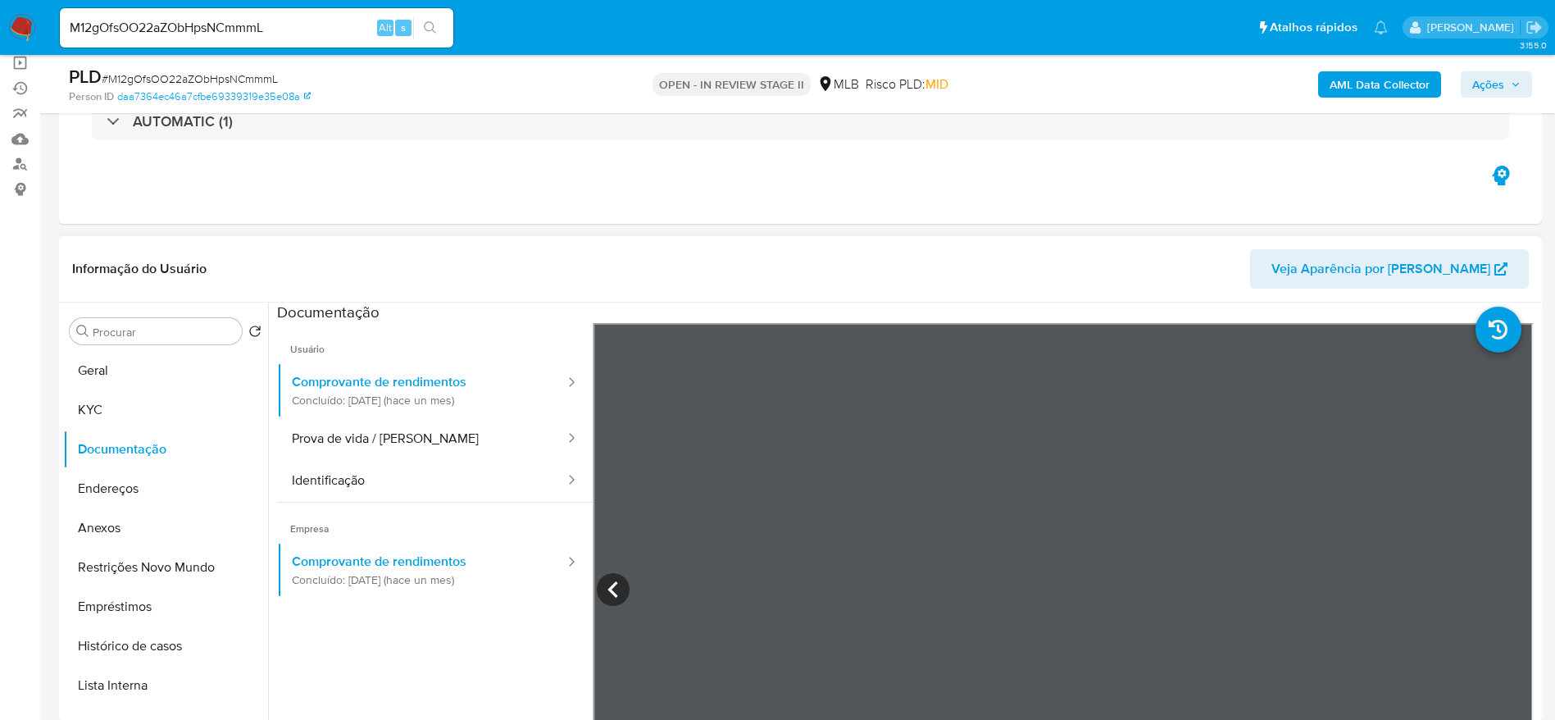
click at [1504, 84] on span "Ações" at bounding box center [1496, 84] width 48 height 23
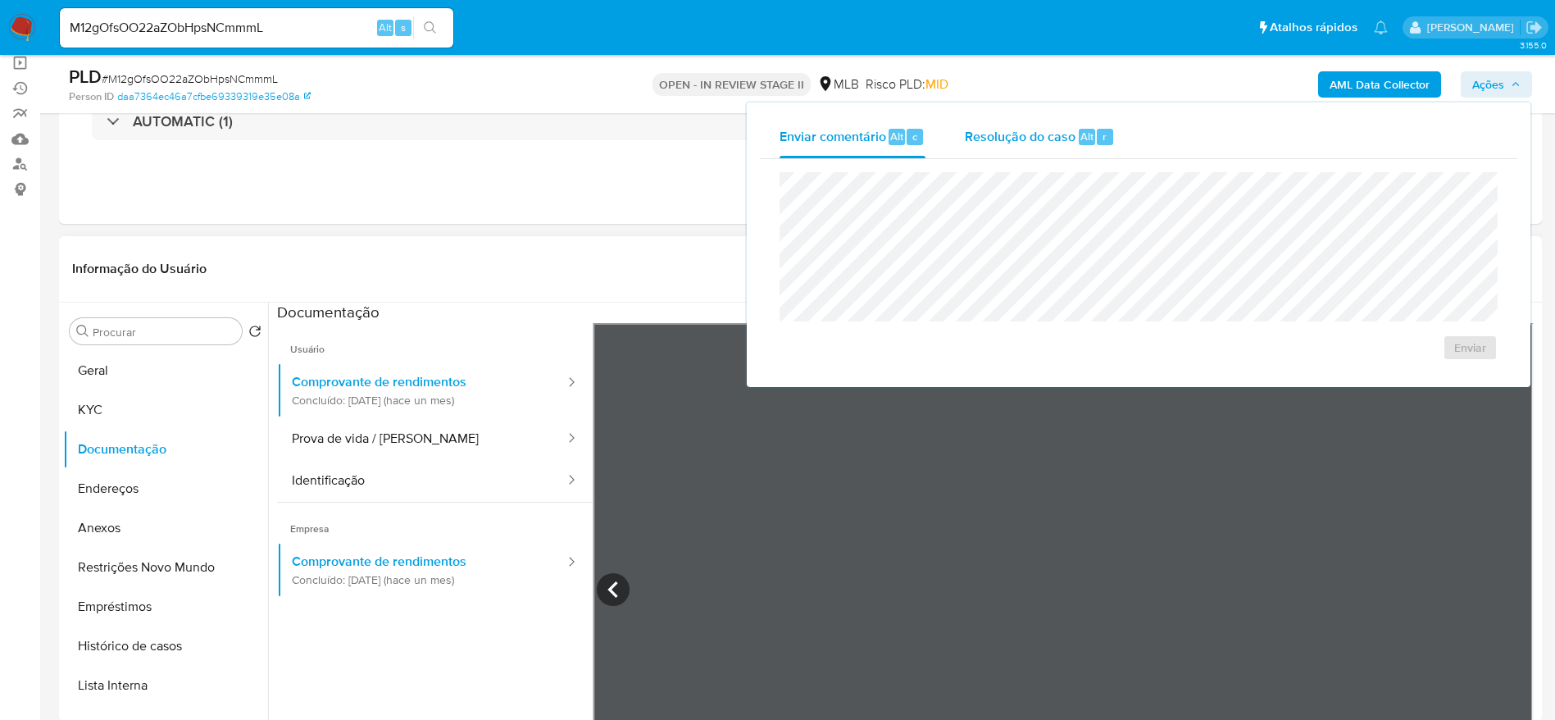
click at [978, 156] on div "Resolução do caso Alt r" at bounding box center [1040, 137] width 150 height 43
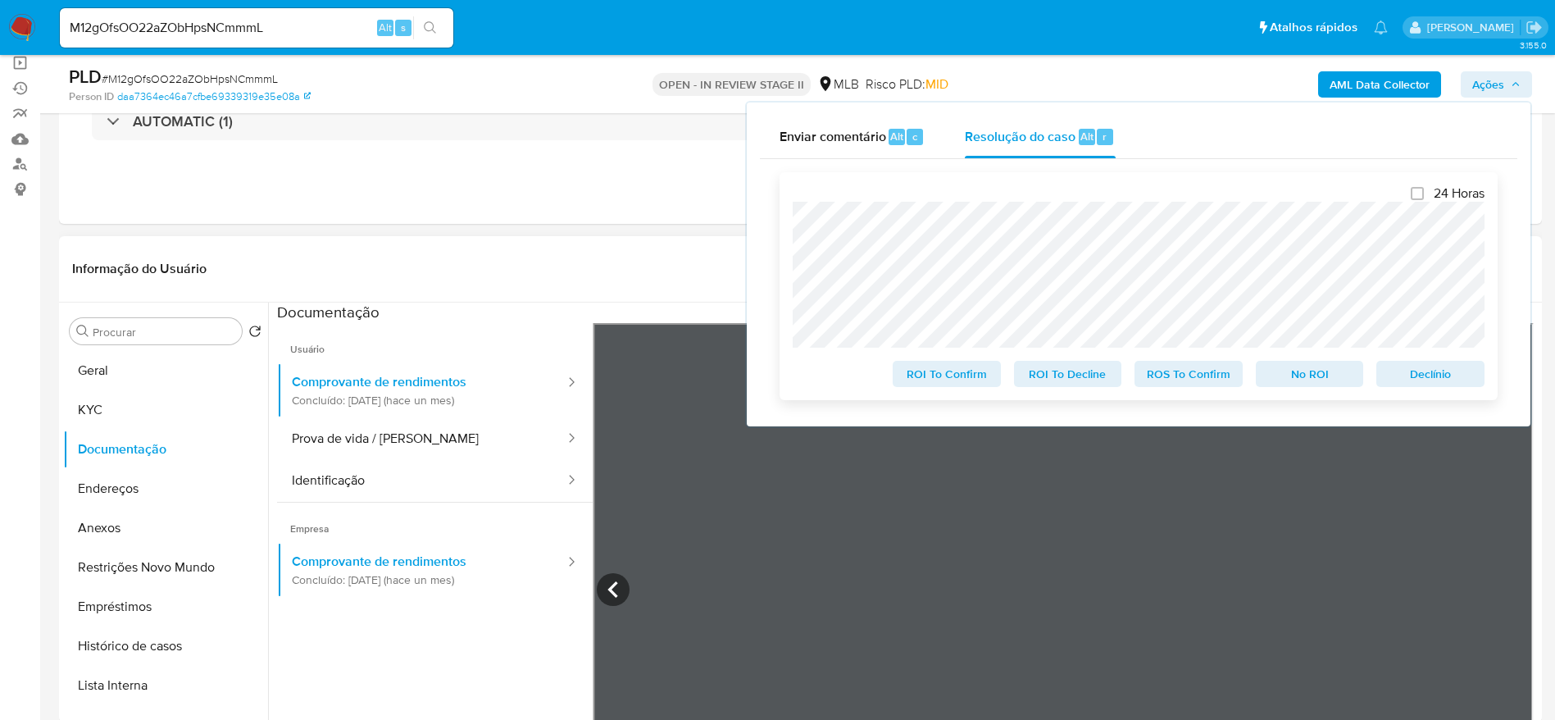
click at [1423, 379] on span "Declínio" at bounding box center [1430, 373] width 85 height 23
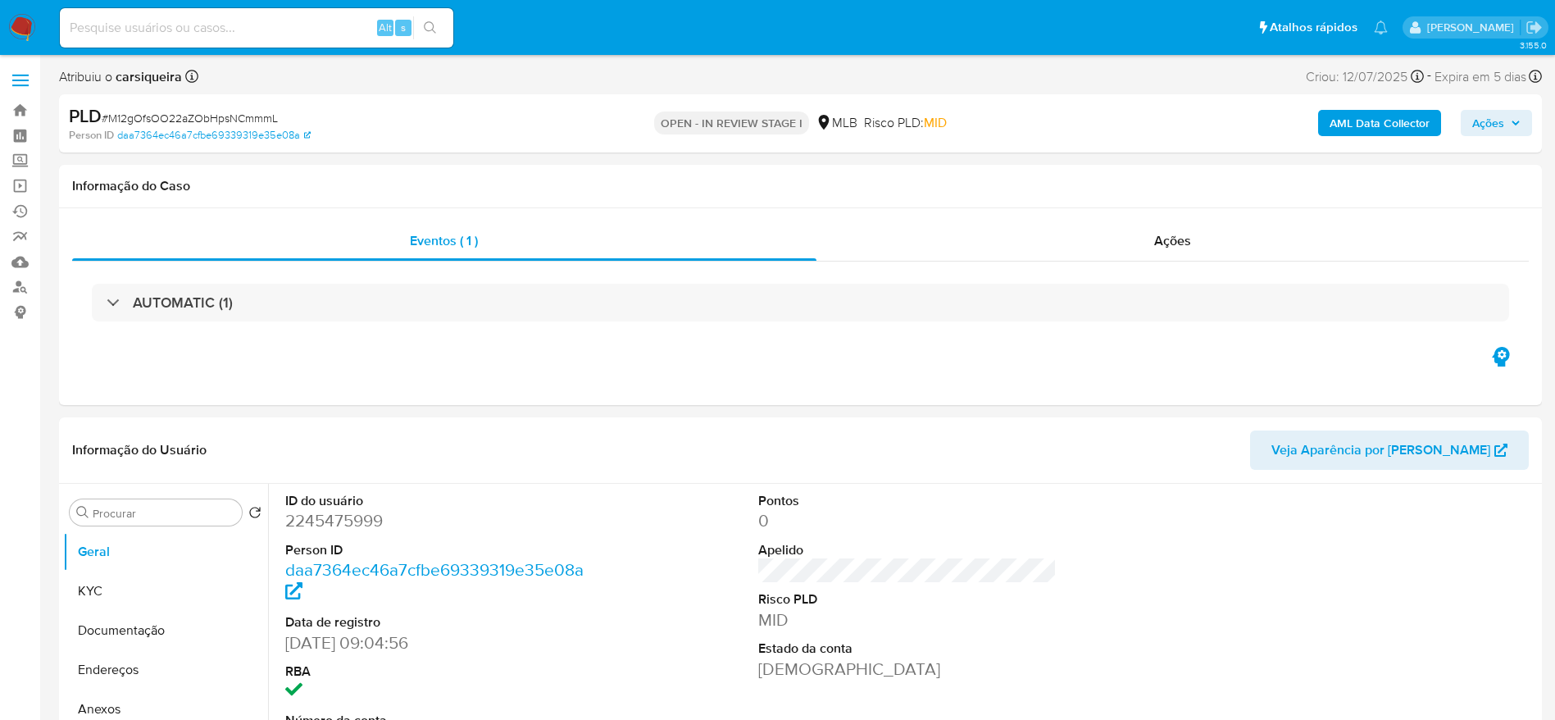
select select "10"
click at [175, 115] on span "# M12gOfsOO22aZObHpsNCmmmL" at bounding box center [190, 118] width 176 height 16
copy span "M12gOfsOO22aZObHpsNCmmmL"
select select "10"
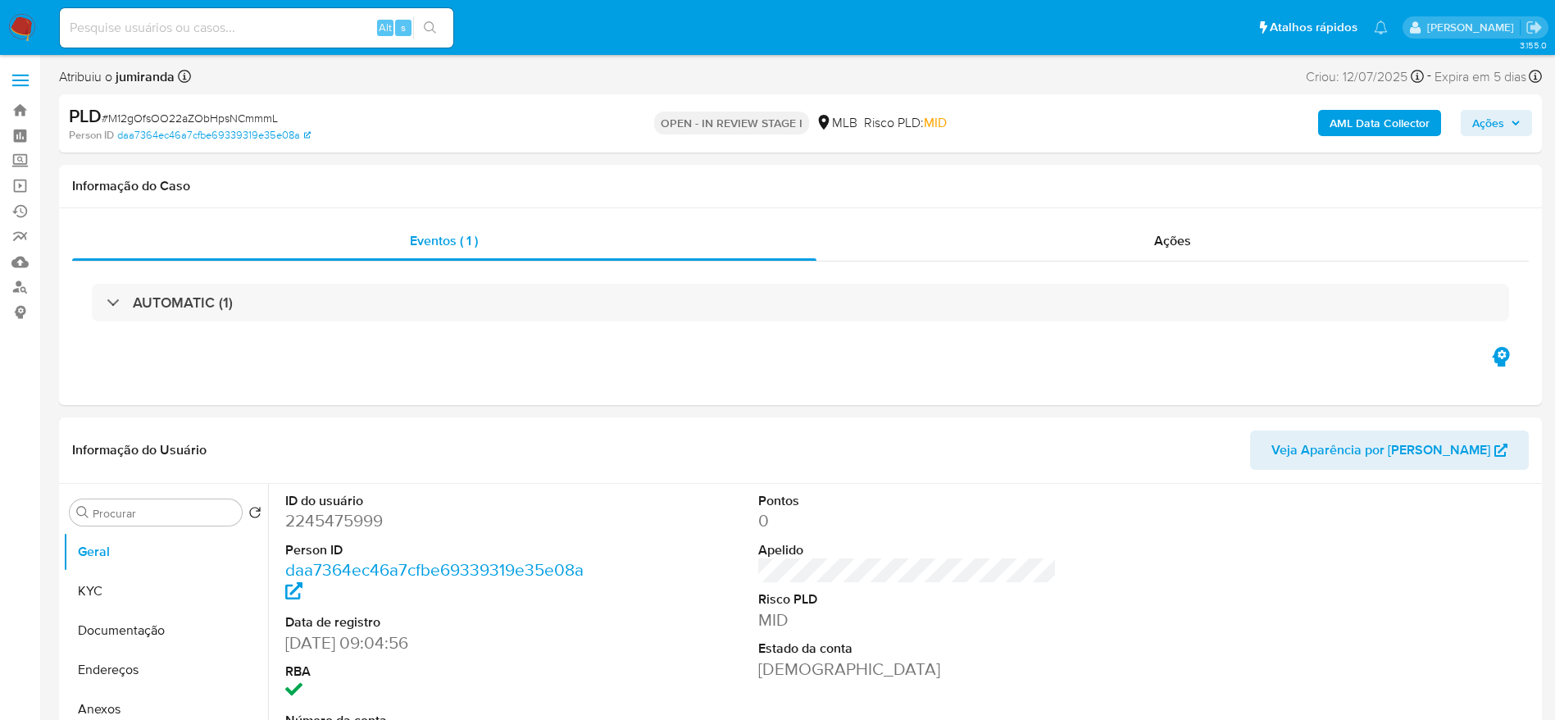
click at [225, 24] on input at bounding box center [256, 27] width 393 height 21
paste input "tmLRFWgJ0dqsf8vqiR7U8JPH"
type input "tmLRFWgJ0dqsf8vqiR7U8JPH"
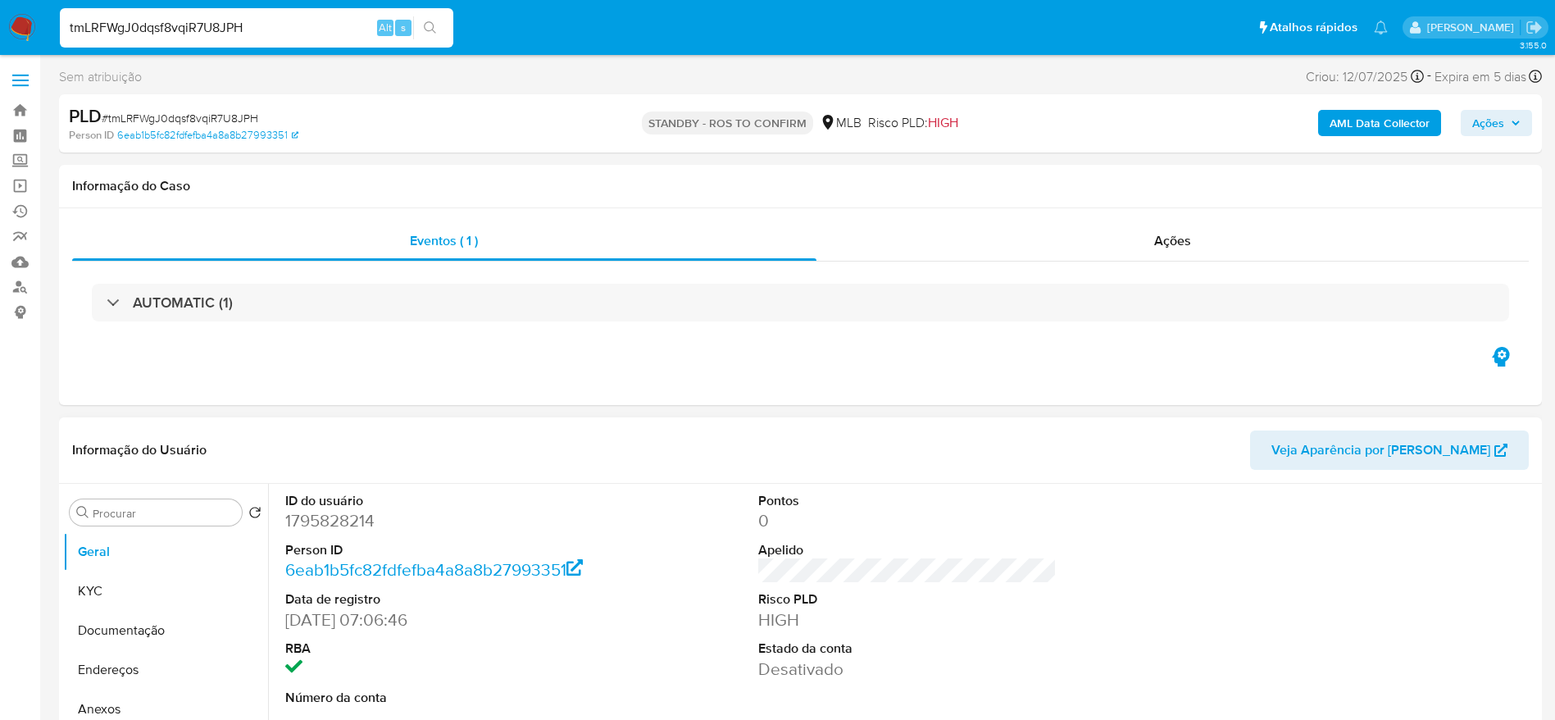
select select "10"
click at [1167, 242] on span "Ações" at bounding box center [1172, 240] width 37 height 19
select select "10"
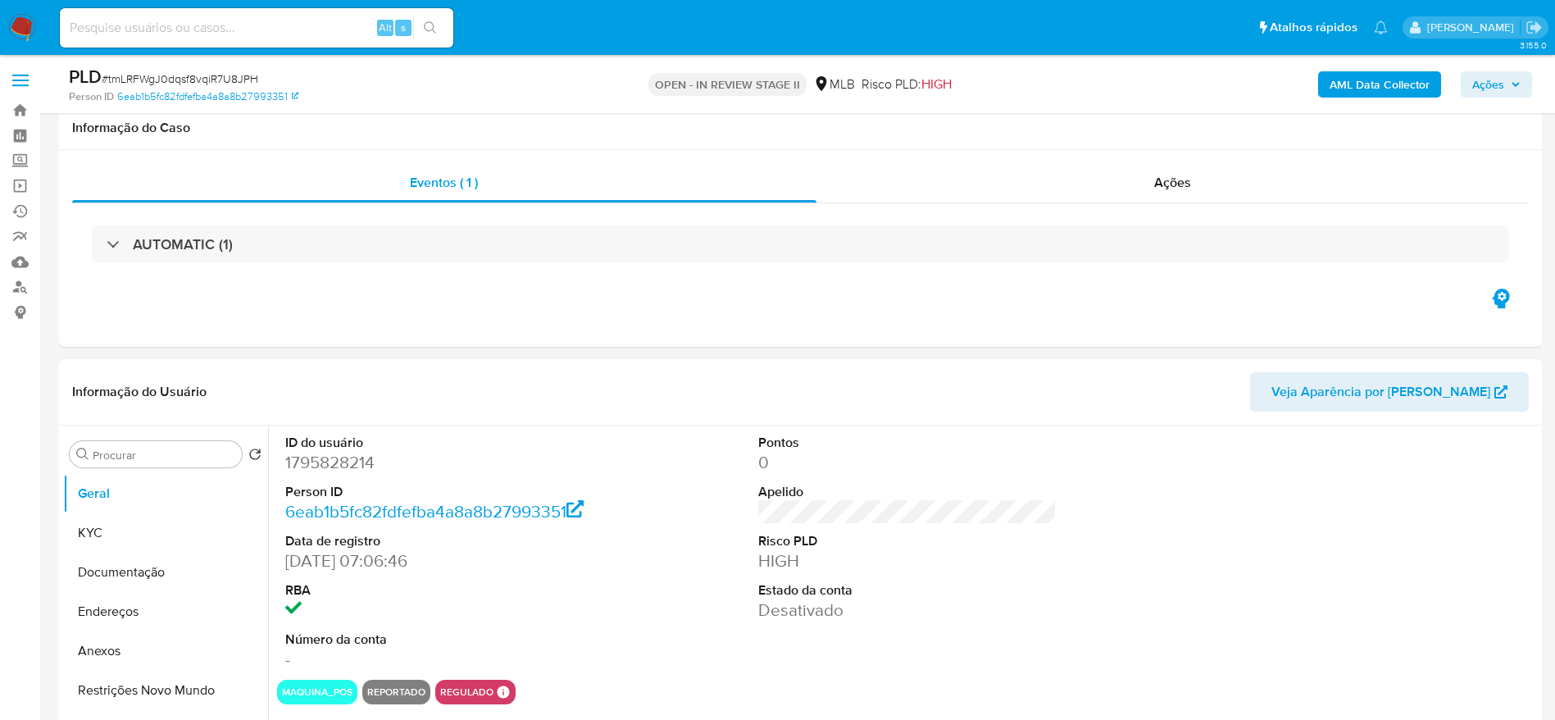
scroll to position [369, 0]
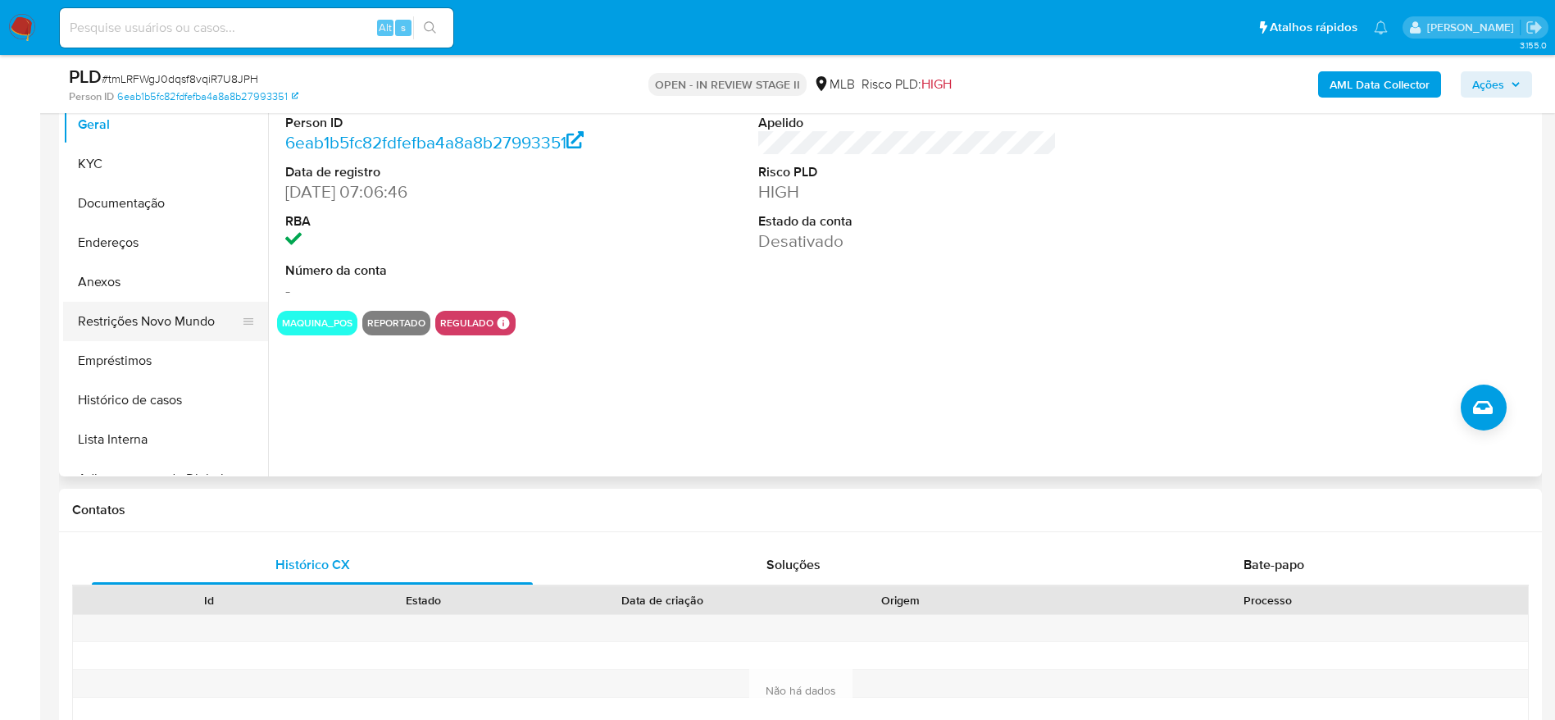
click at [133, 308] on button "Restrições Novo Mundo" at bounding box center [159, 321] width 192 height 39
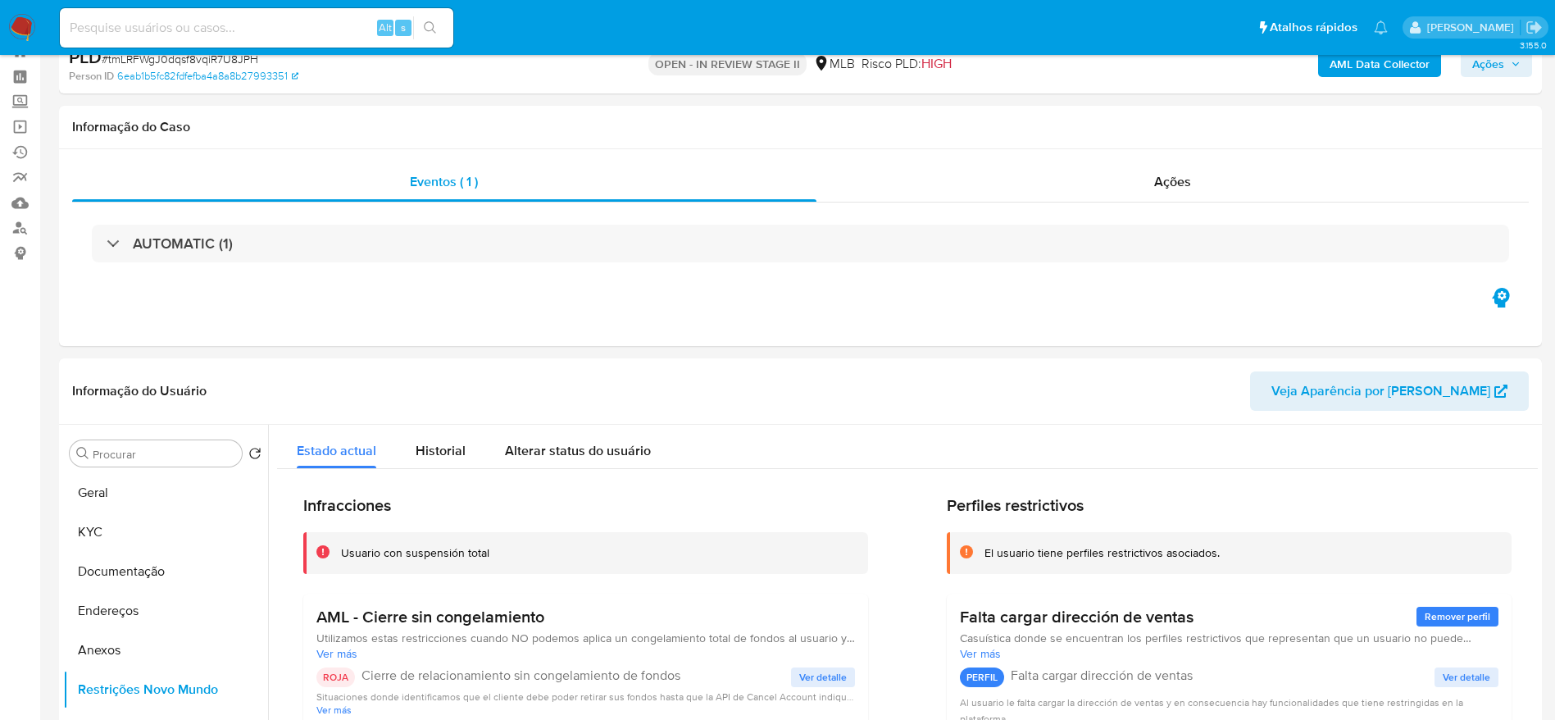
scroll to position [0, 0]
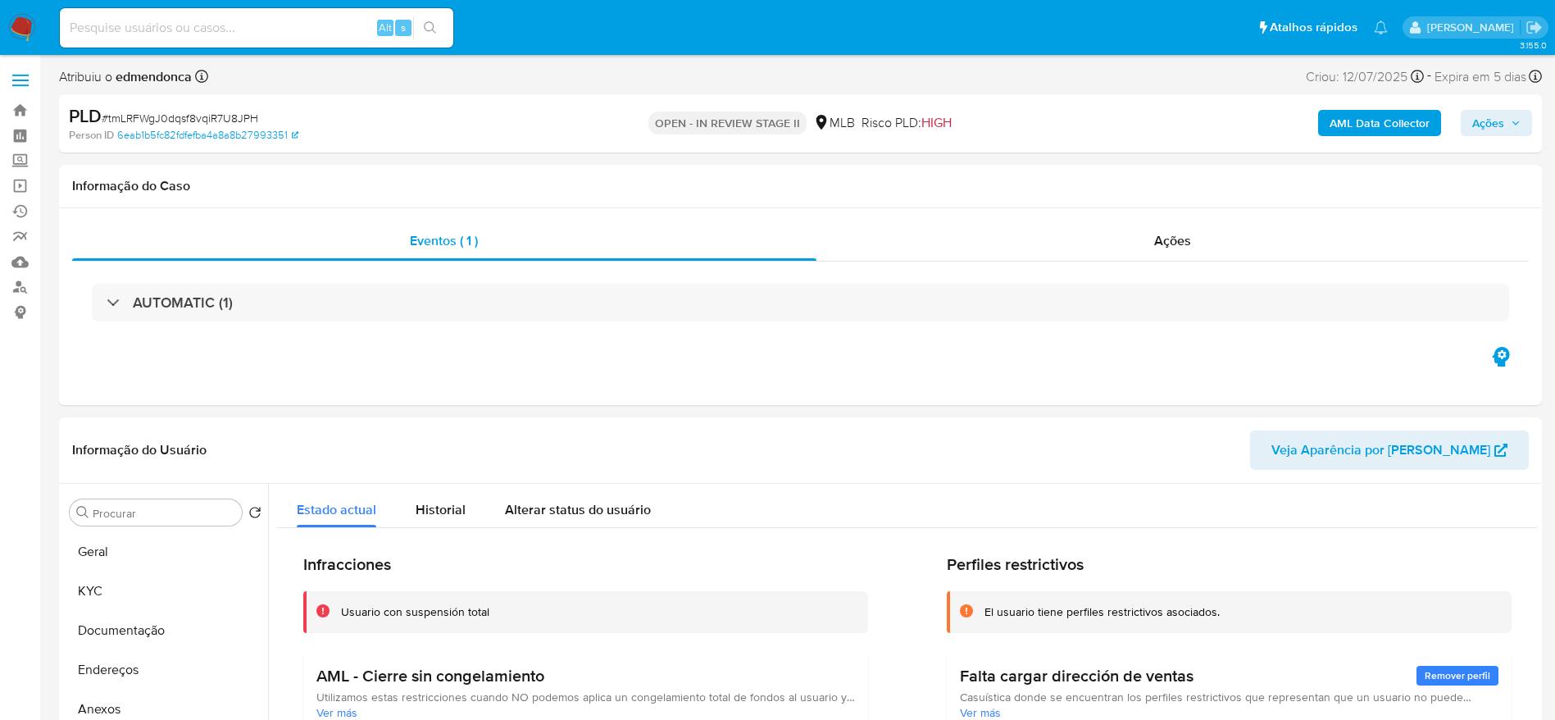
click at [1516, 130] on span "Ações" at bounding box center [1496, 122] width 48 height 23
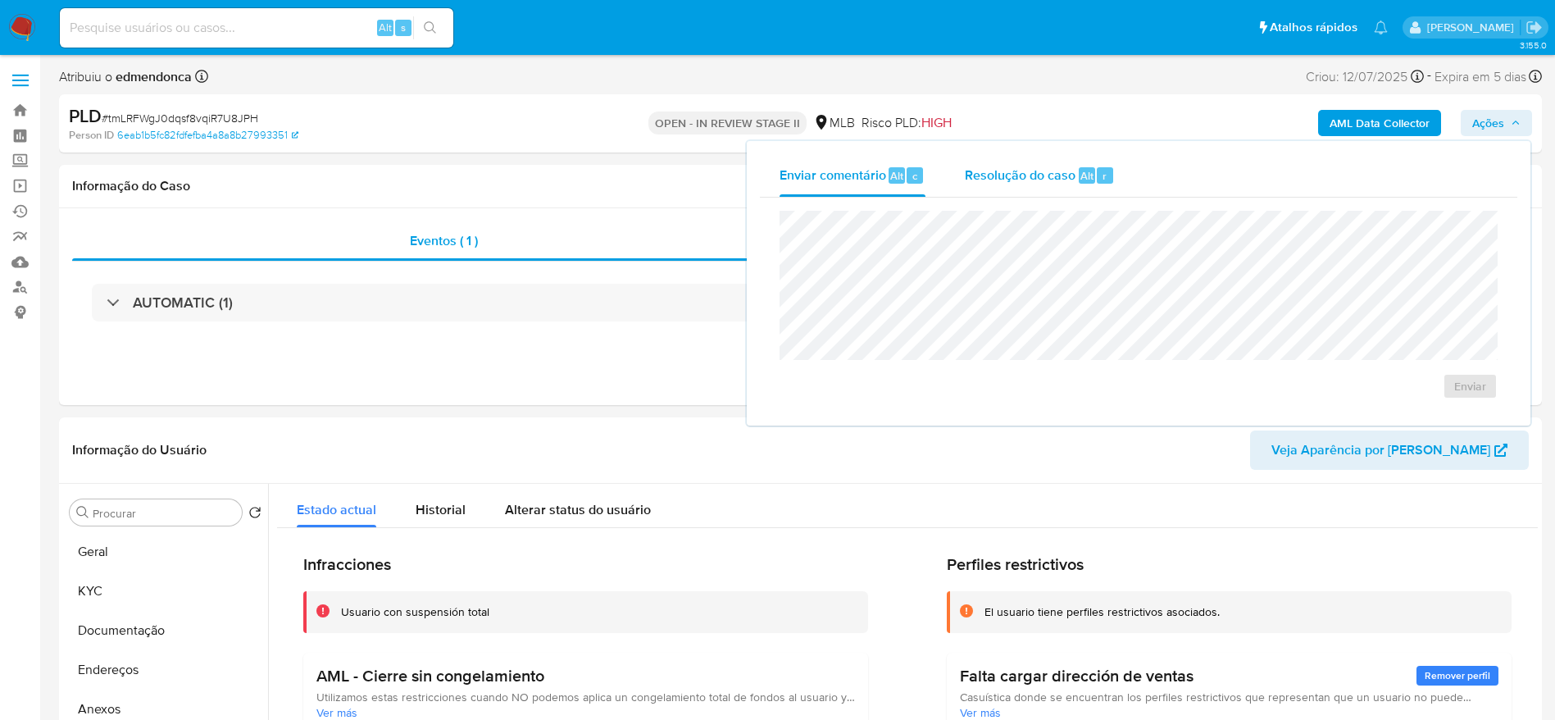
click at [1024, 175] on span "Resolução do caso" at bounding box center [1020, 175] width 111 height 19
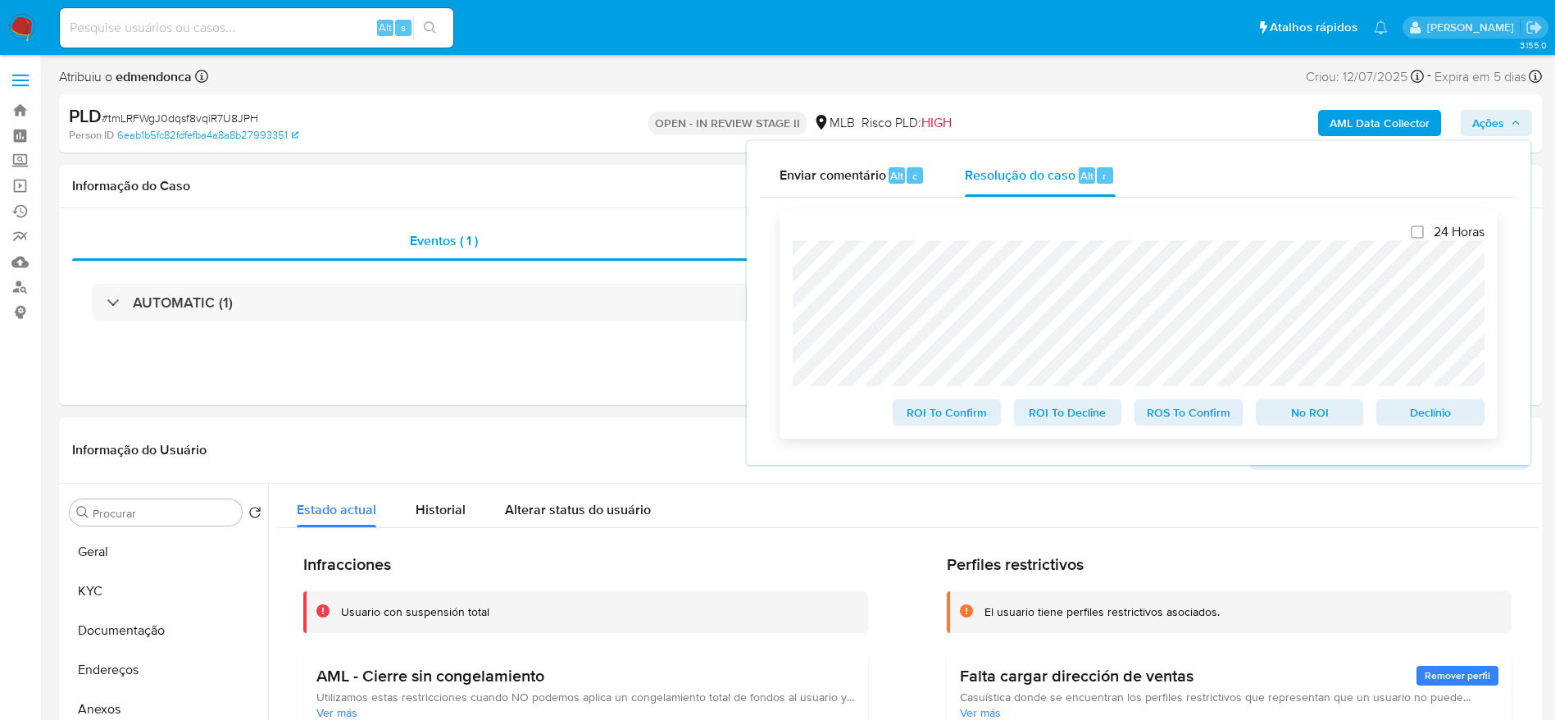
click at [1447, 411] on span "Declínio" at bounding box center [1430, 412] width 85 height 23
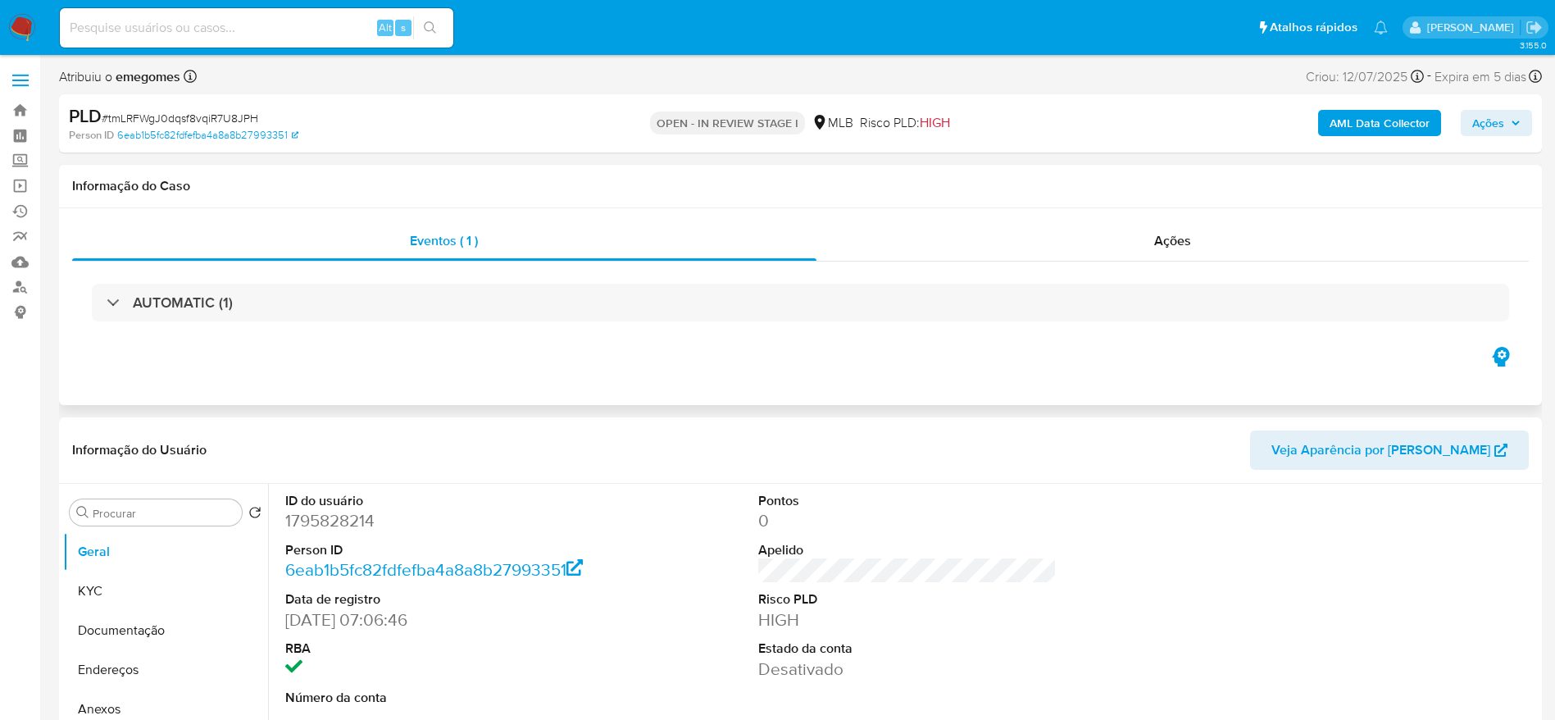
select select "10"
click at [200, 117] on span "# tmLRFWgJ0dqsf8vqiR7U8JPH" at bounding box center [180, 118] width 157 height 16
copy span "tmLRFWgJ0dqsf8vqiR7U8JPH"
select select "10"
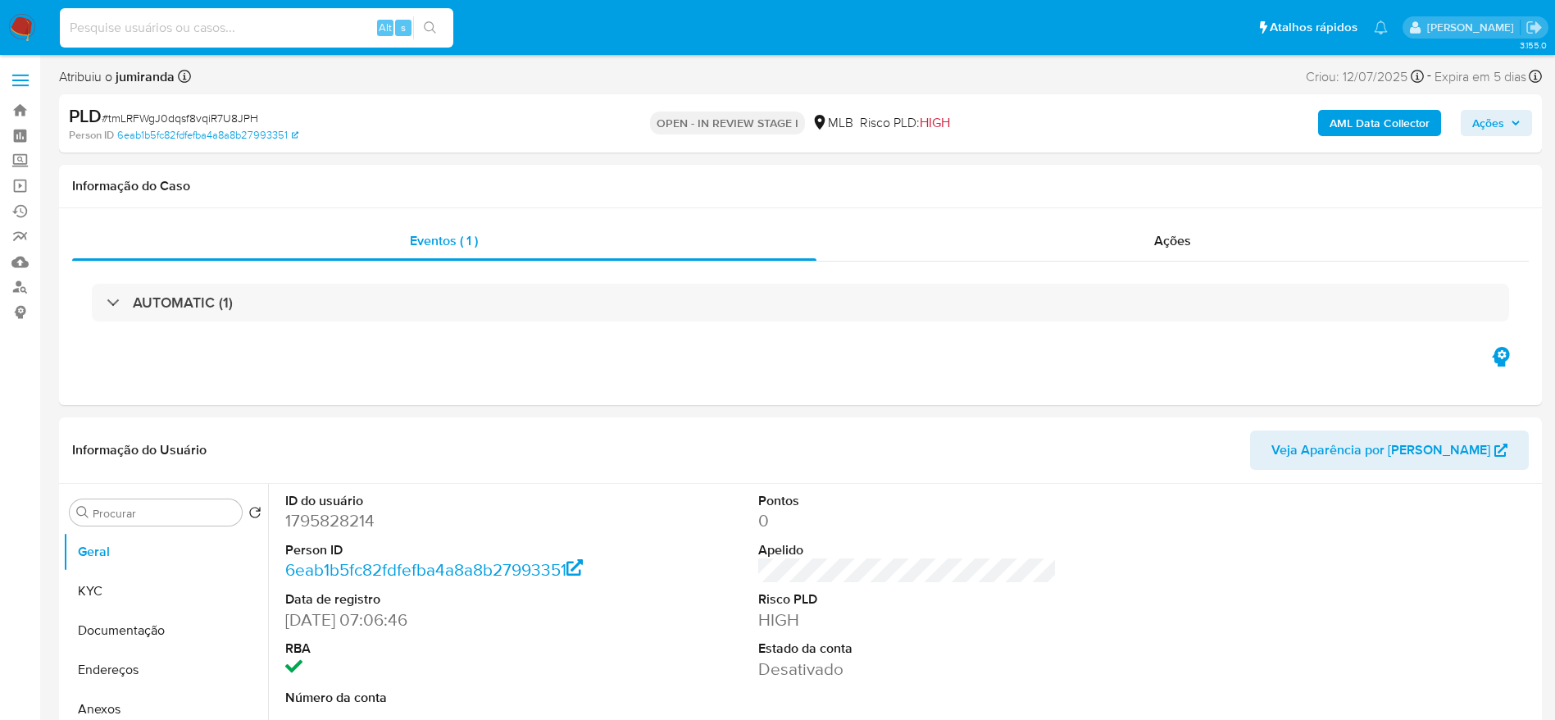
click at [209, 32] on input at bounding box center [256, 27] width 393 height 21
paste input "ZPYvJemPE1kjTF52duuWwCzx"
type input "ZPYvJemPE1kjTF52duuWwCzx"
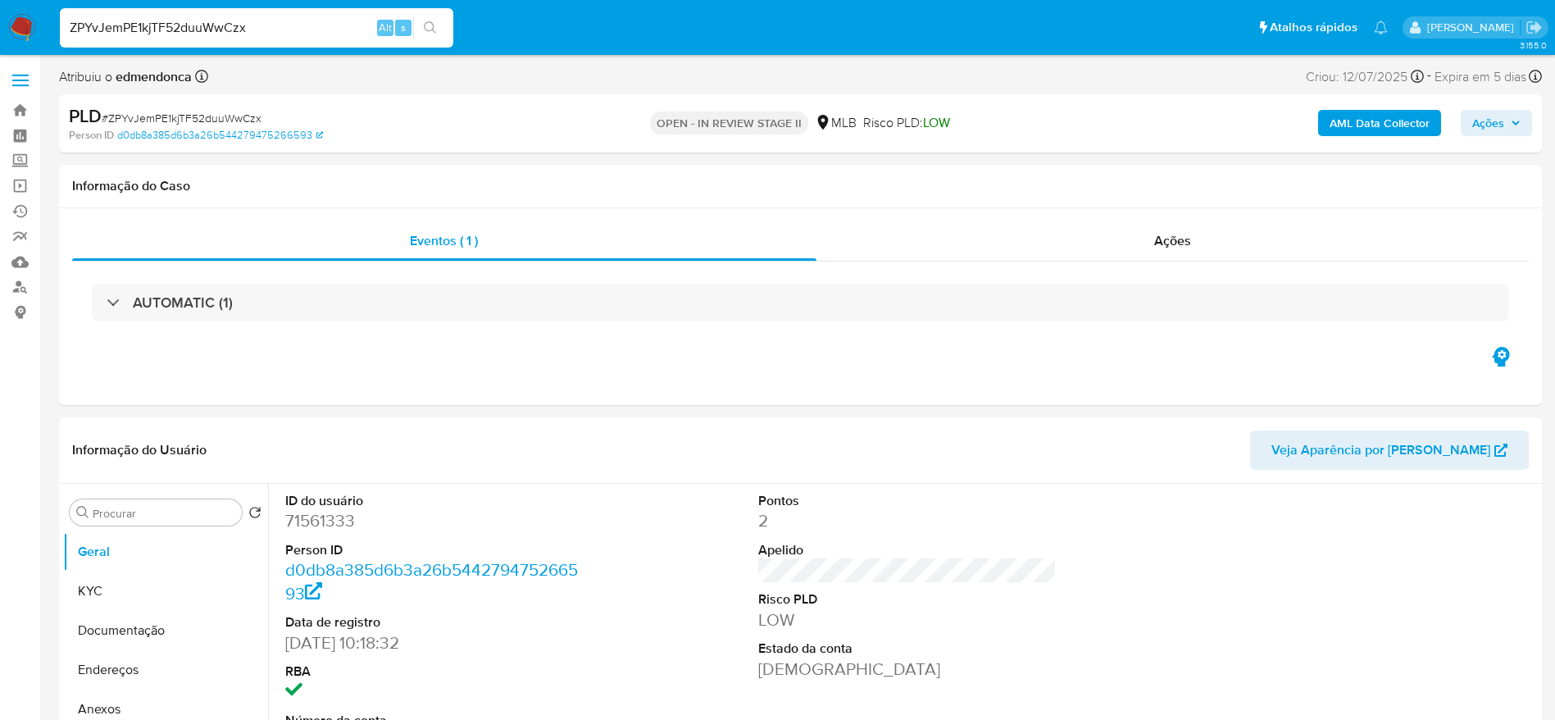
select select "10"
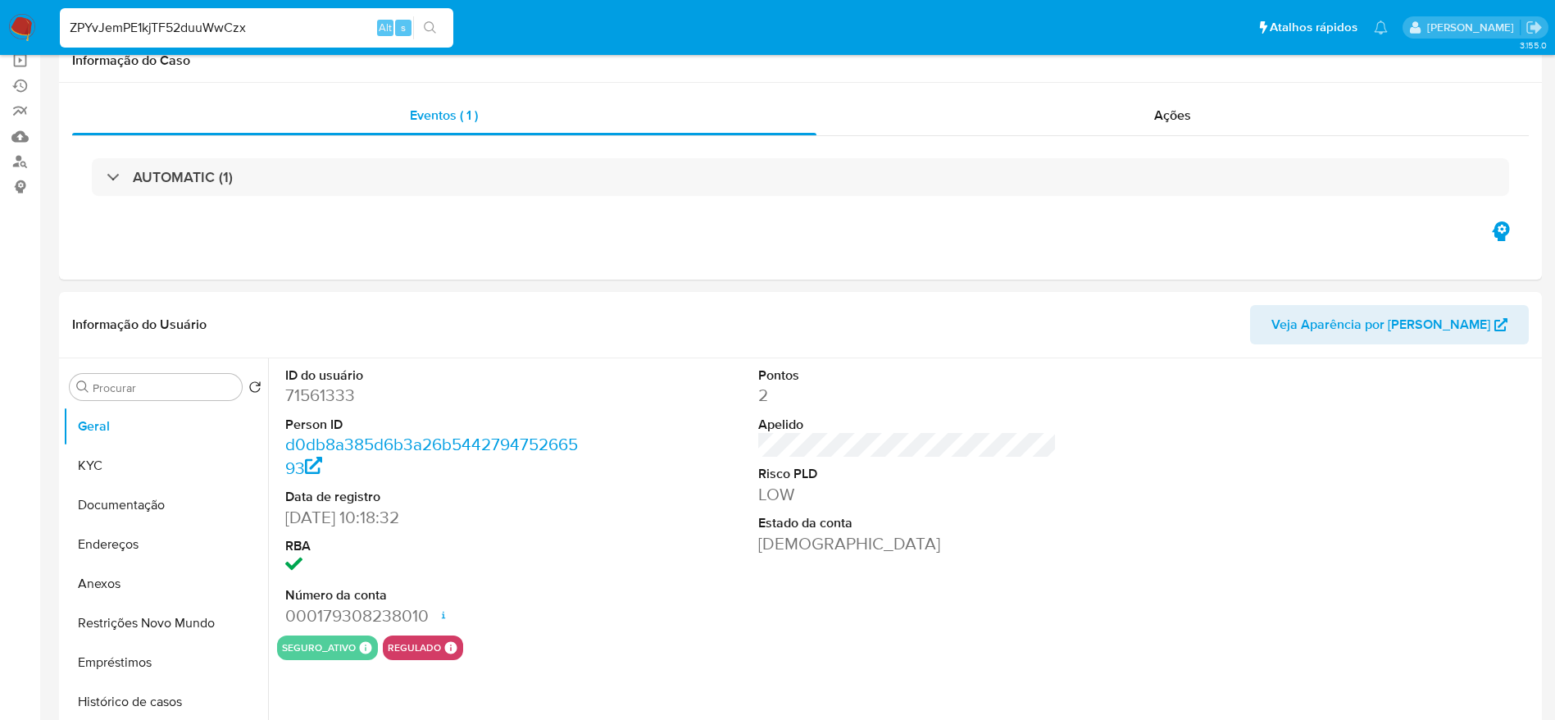
scroll to position [246, 0]
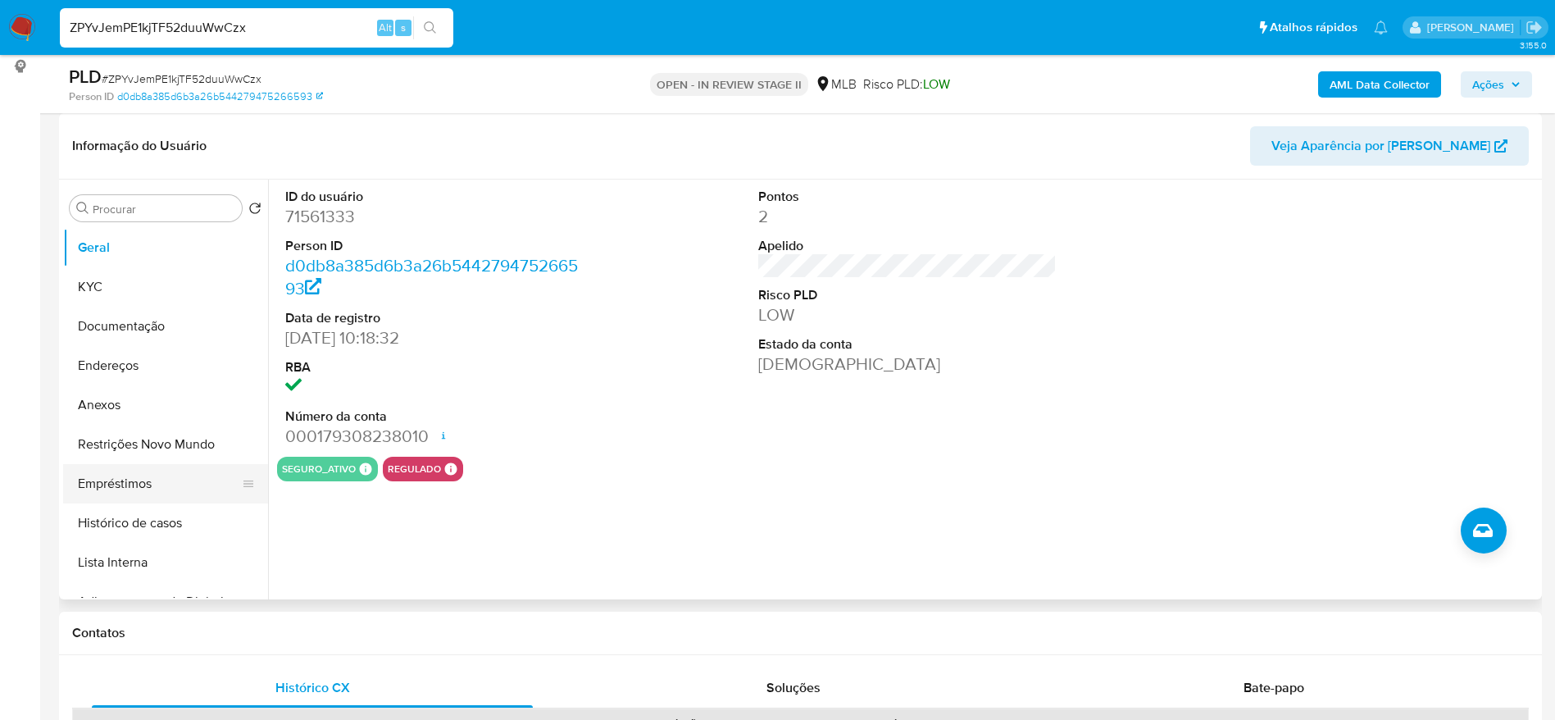
drag, startPoint x: 129, startPoint y: 486, endPoint x: 132, endPoint y: 477, distance: 9.3
click at [130, 485] on button "Empréstimos" at bounding box center [159, 483] width 192 height 39
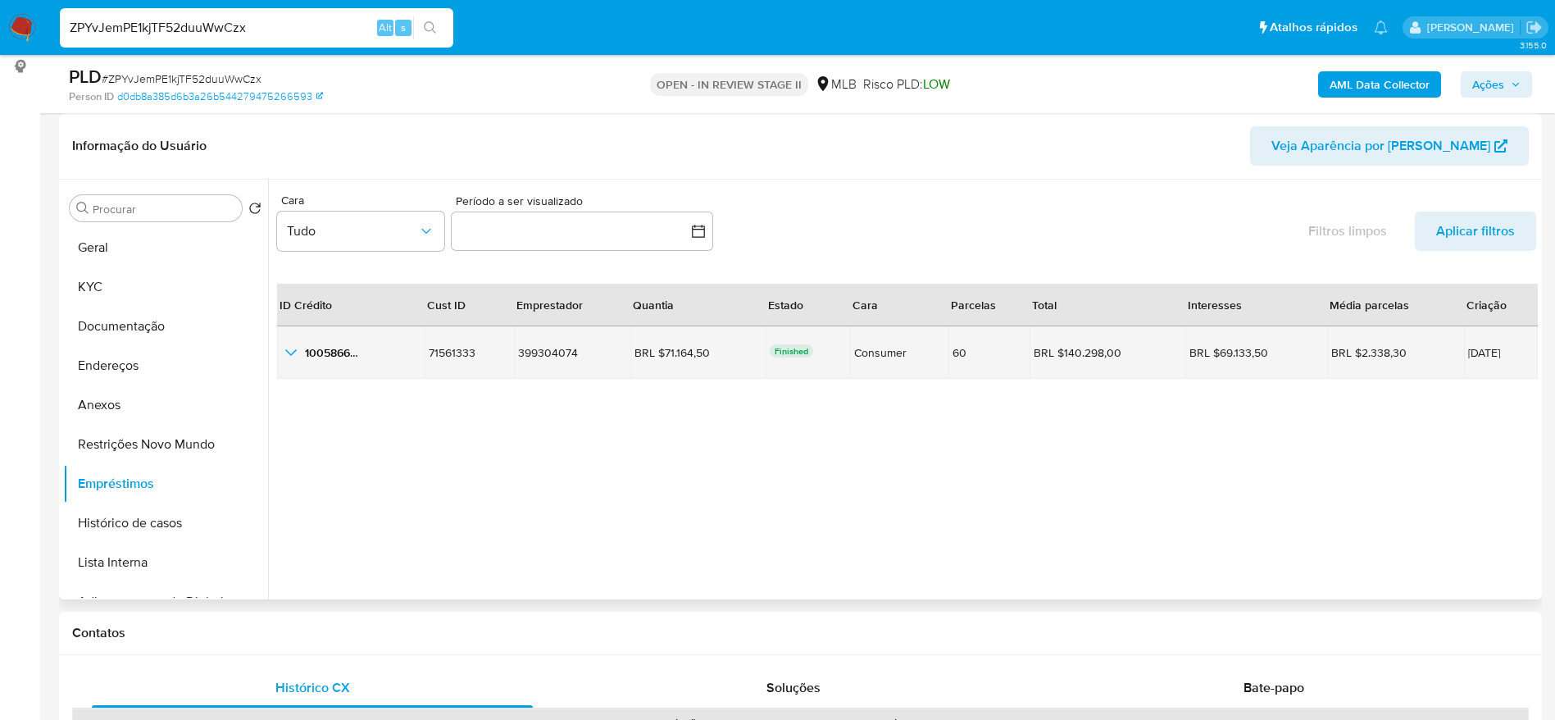
click at [289, 351] on icon "button_show_hidden_detail_by_id_0" at bounding box center [291, 353] width 20 height 20
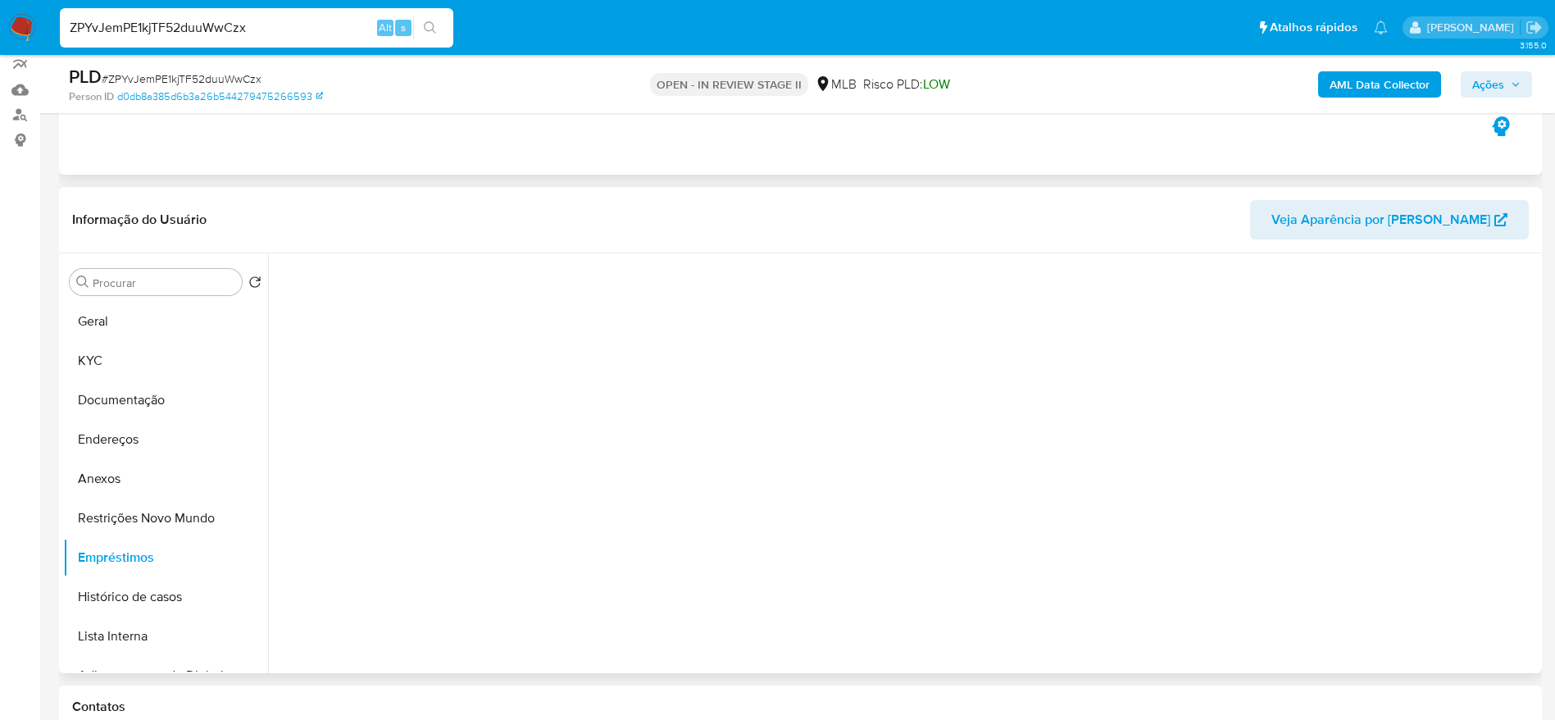
scroll to position [123, 0]
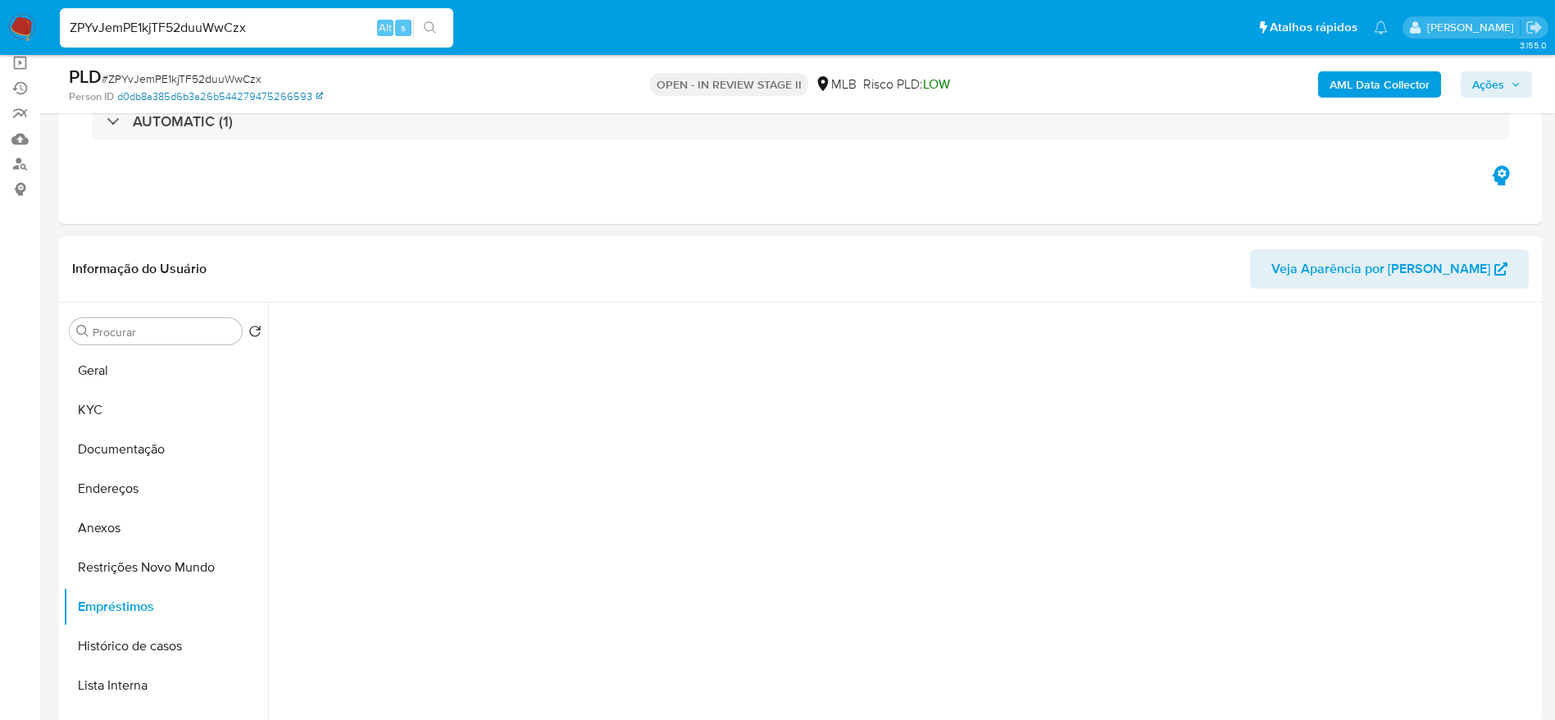
click at [217, 99] on link "d0db8a385d6b3a26b544279475266593" at bounding box center [220, 96] width 206 height 15
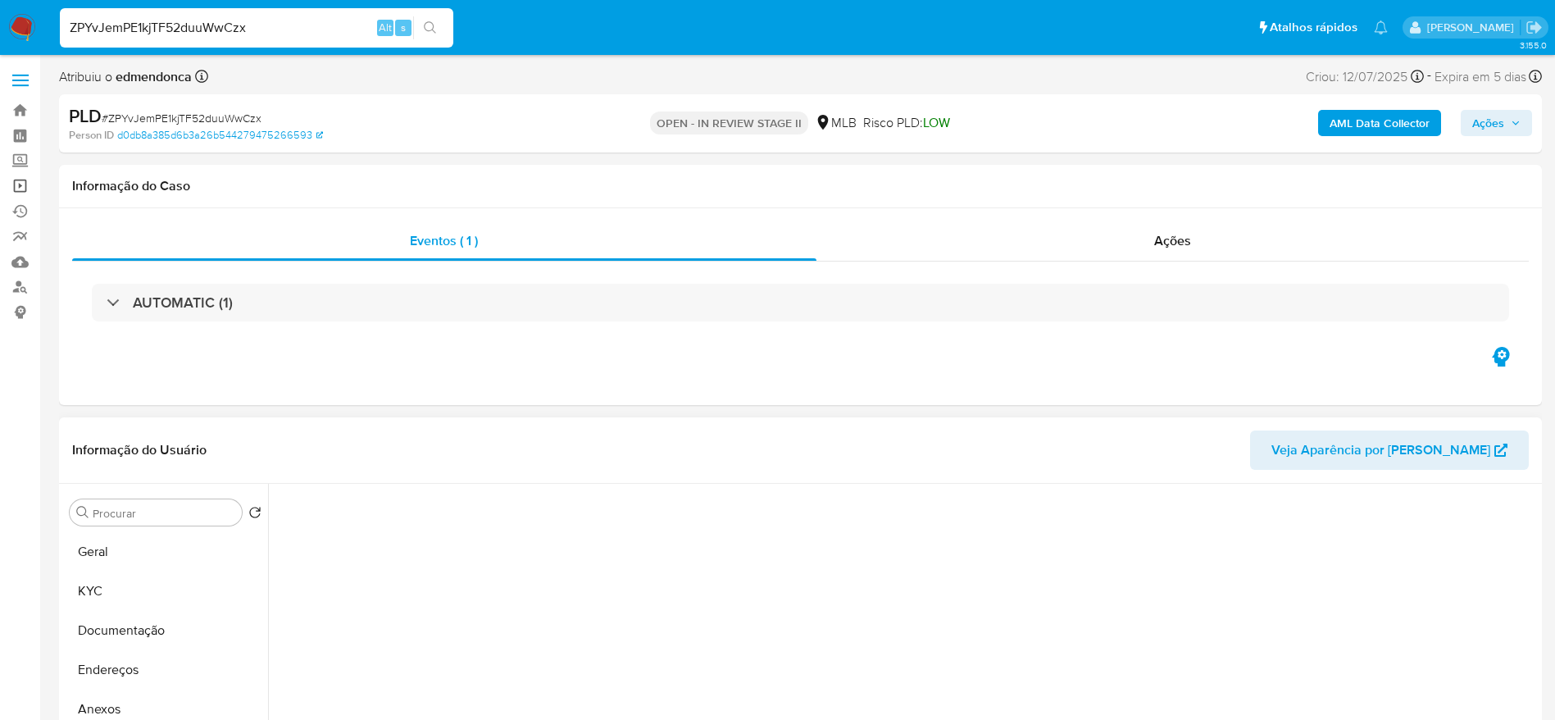
click at [15, 184] on link "Operações em massa" at bounding box center [97, 185] width 195 height 25
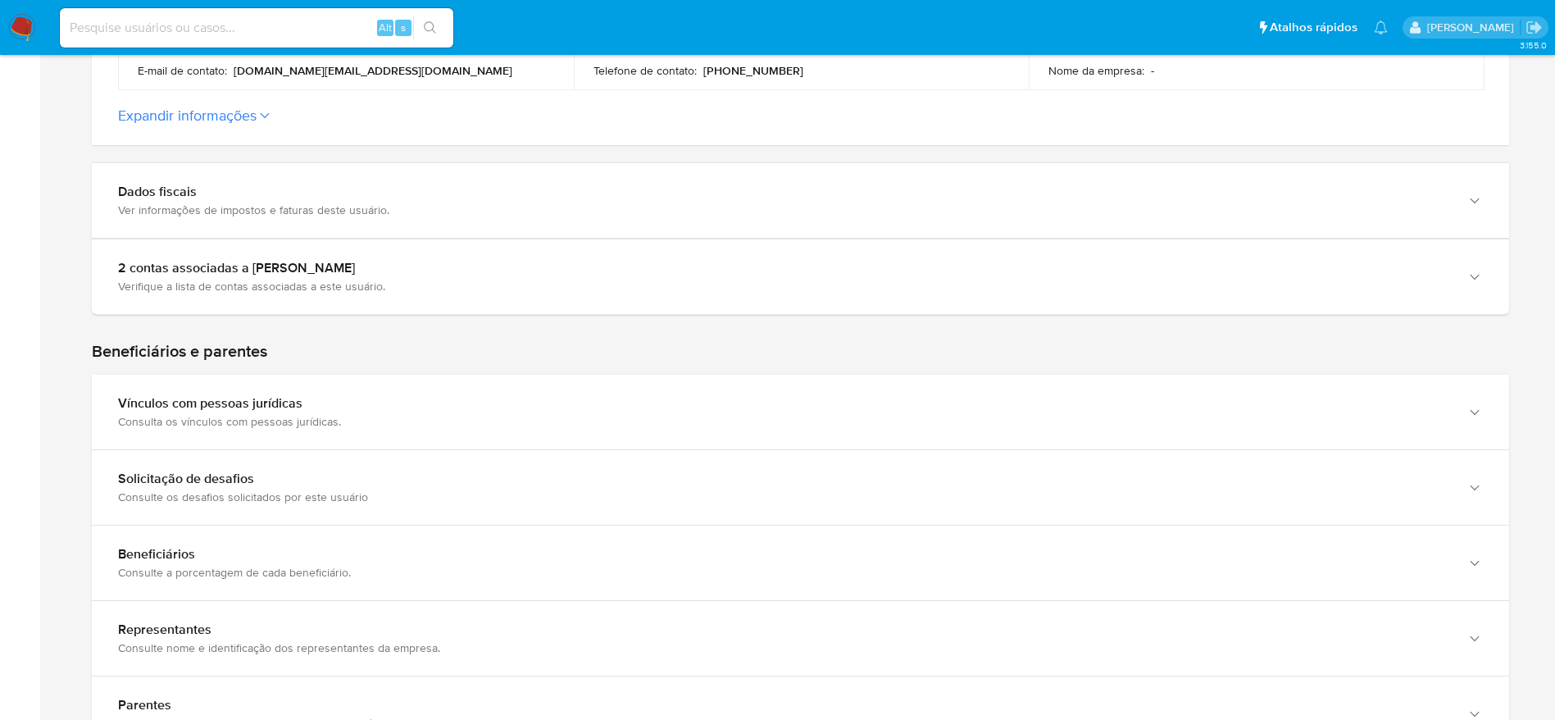
scroll to position [1229, 0]
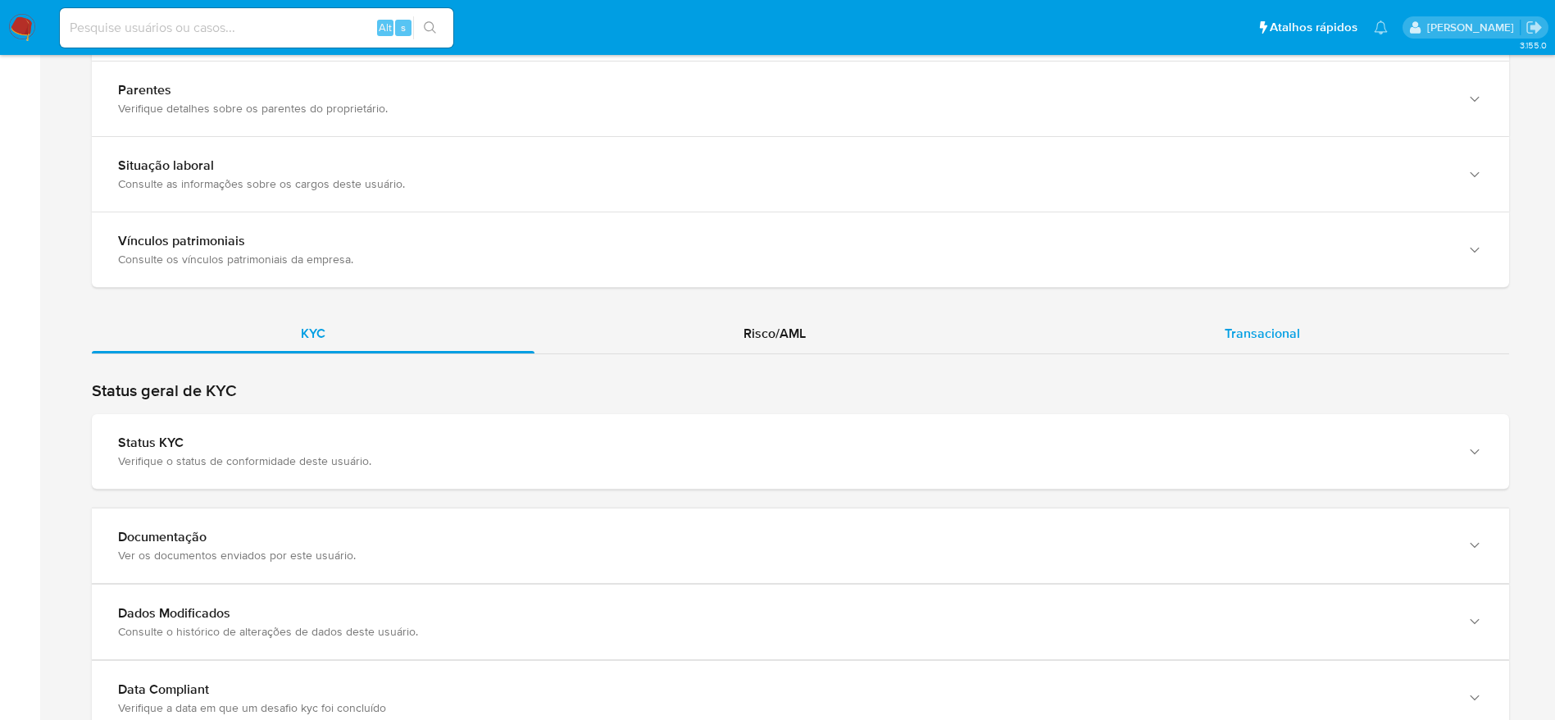
click at [1208, 338] on div "Transacional" at bounding box center [1261, 333] width 493 height 39
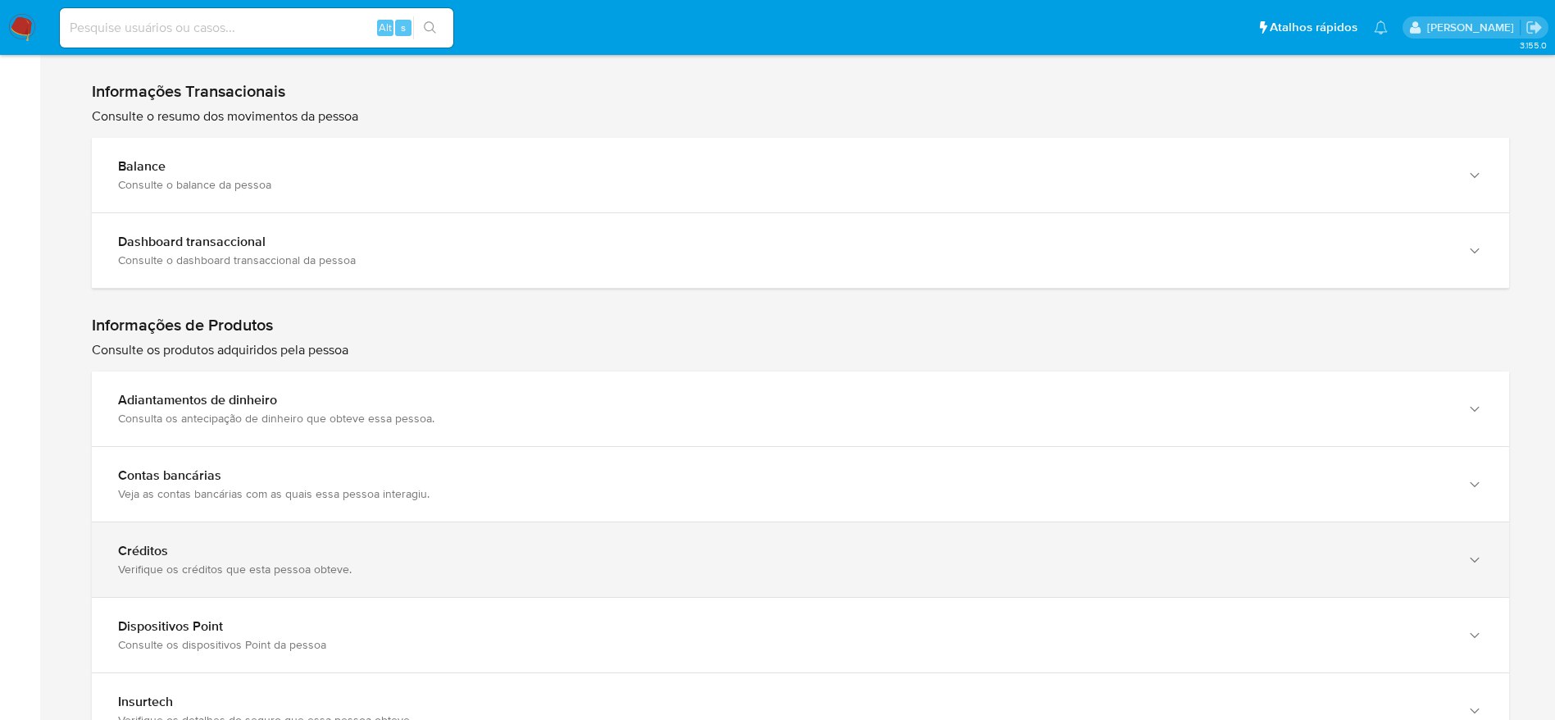
scroll to position [1774, 0]
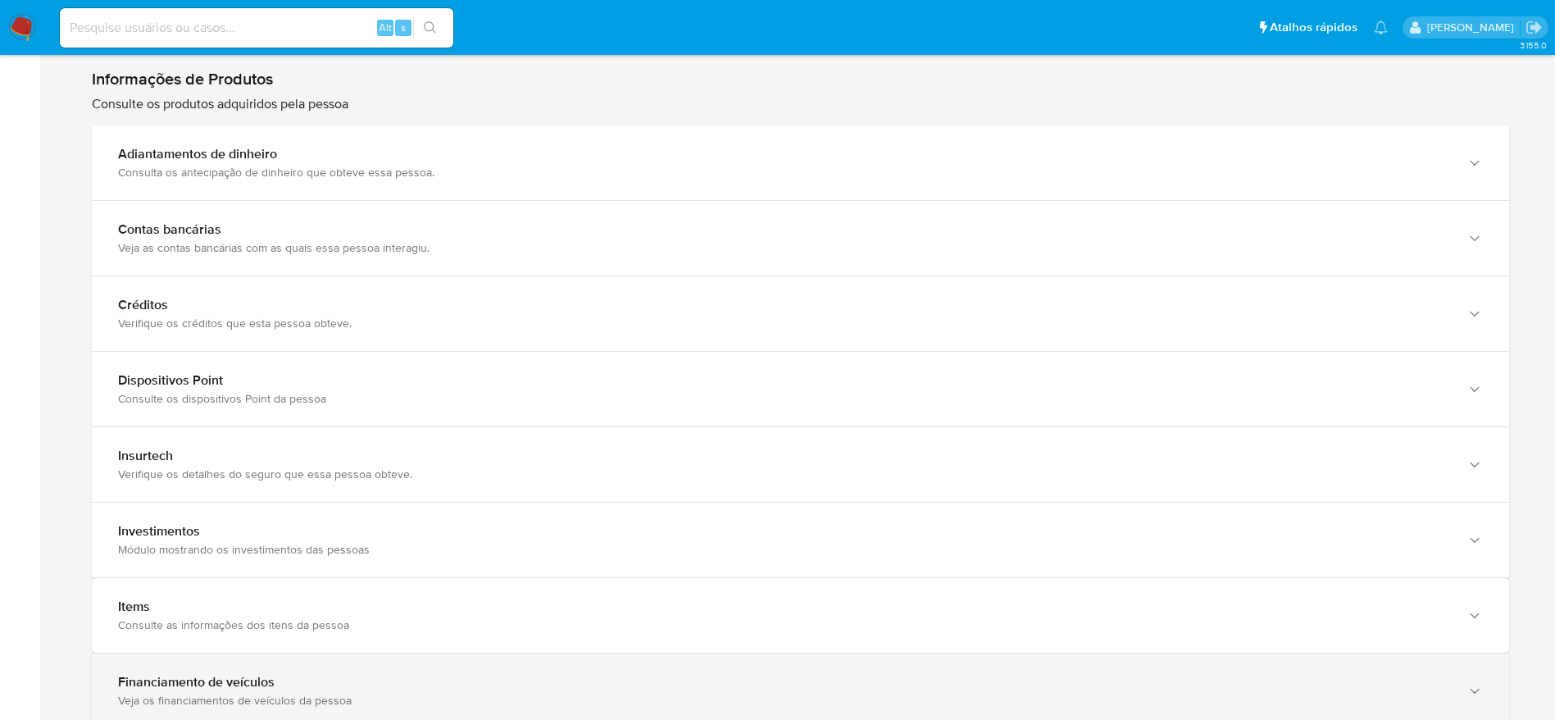
click at [242, 688] on b "Financiamento de veículos" at bounding box center [196, 681] width 157 height 19
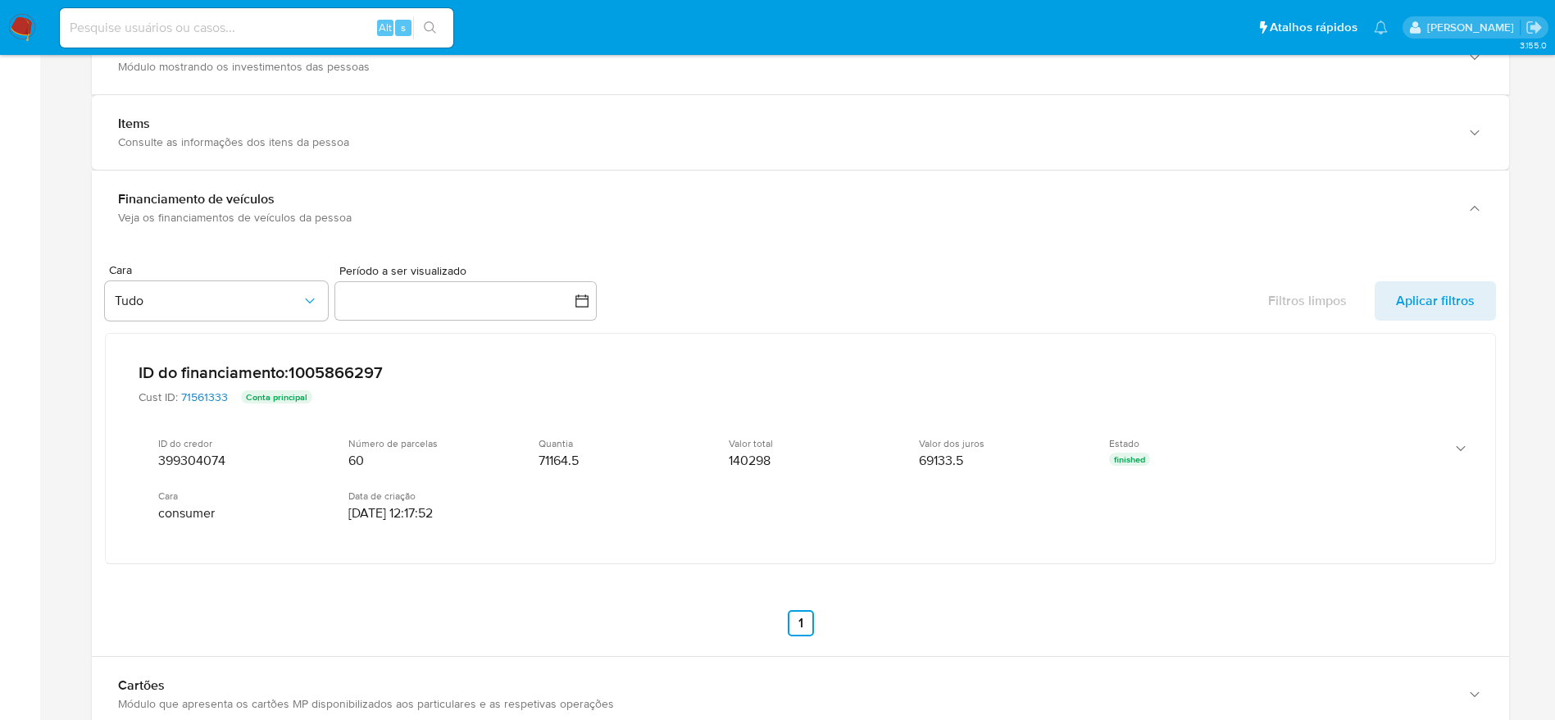
scroll to position [2266, 0]
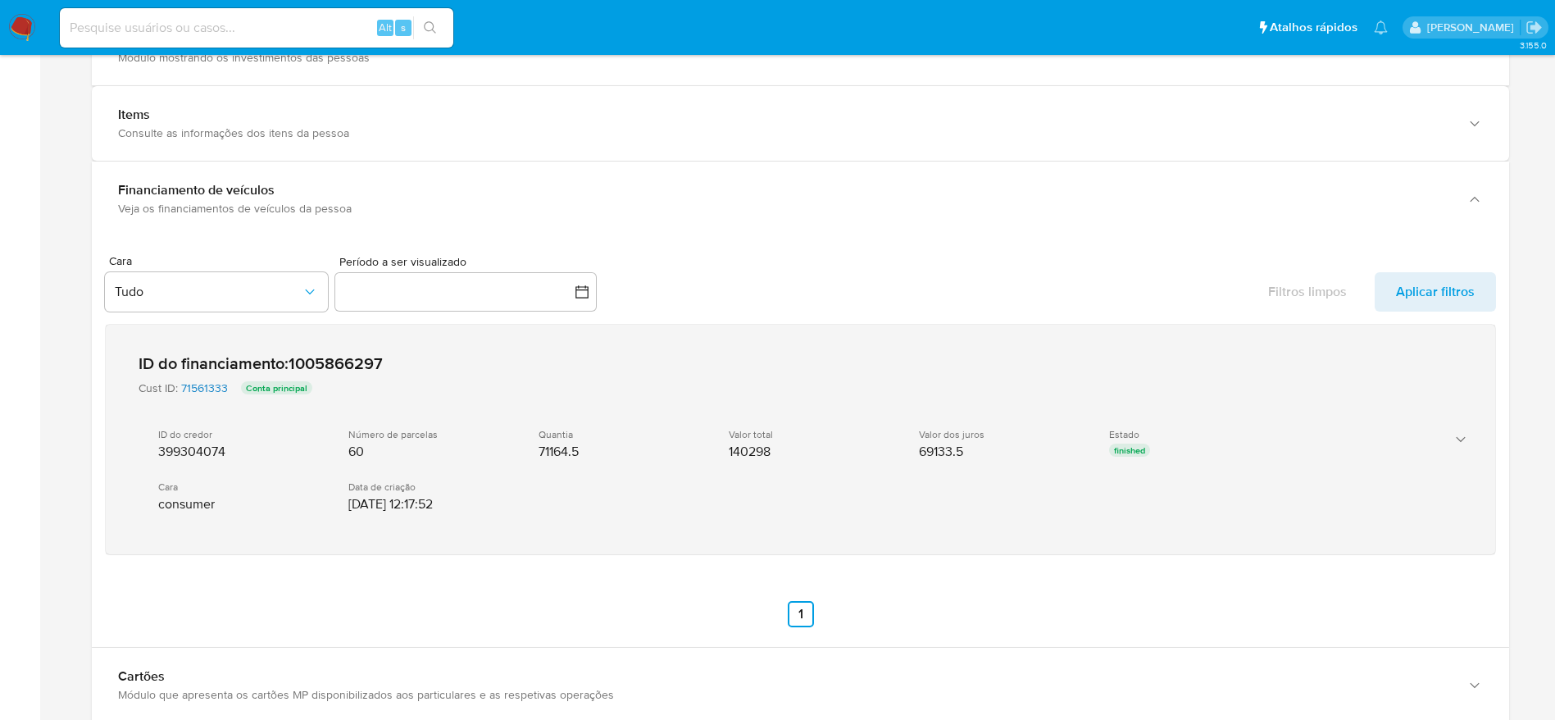
click at [1461, 444] on icon "button" at bounding box center [1460, 439] width 16 height 16
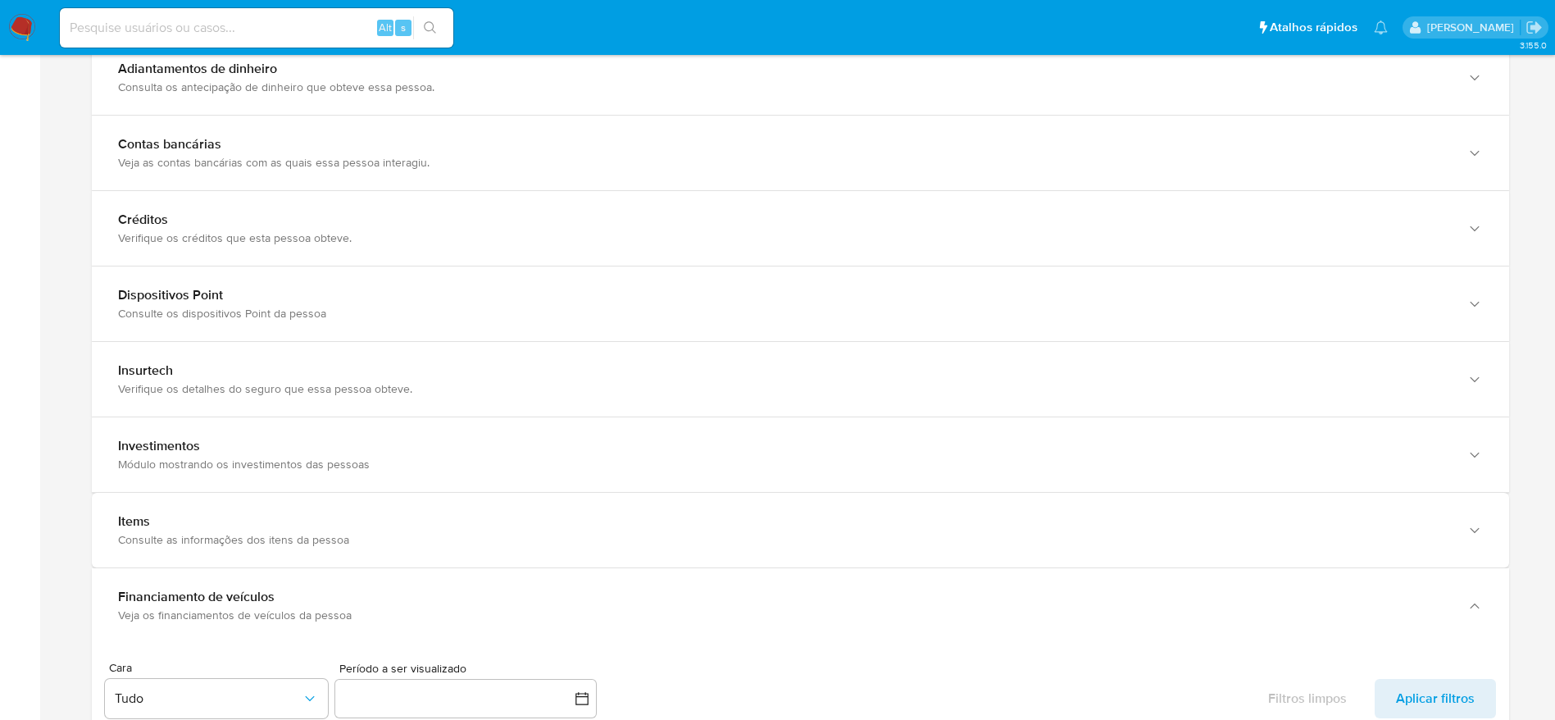
scroll to position [1897, 0]
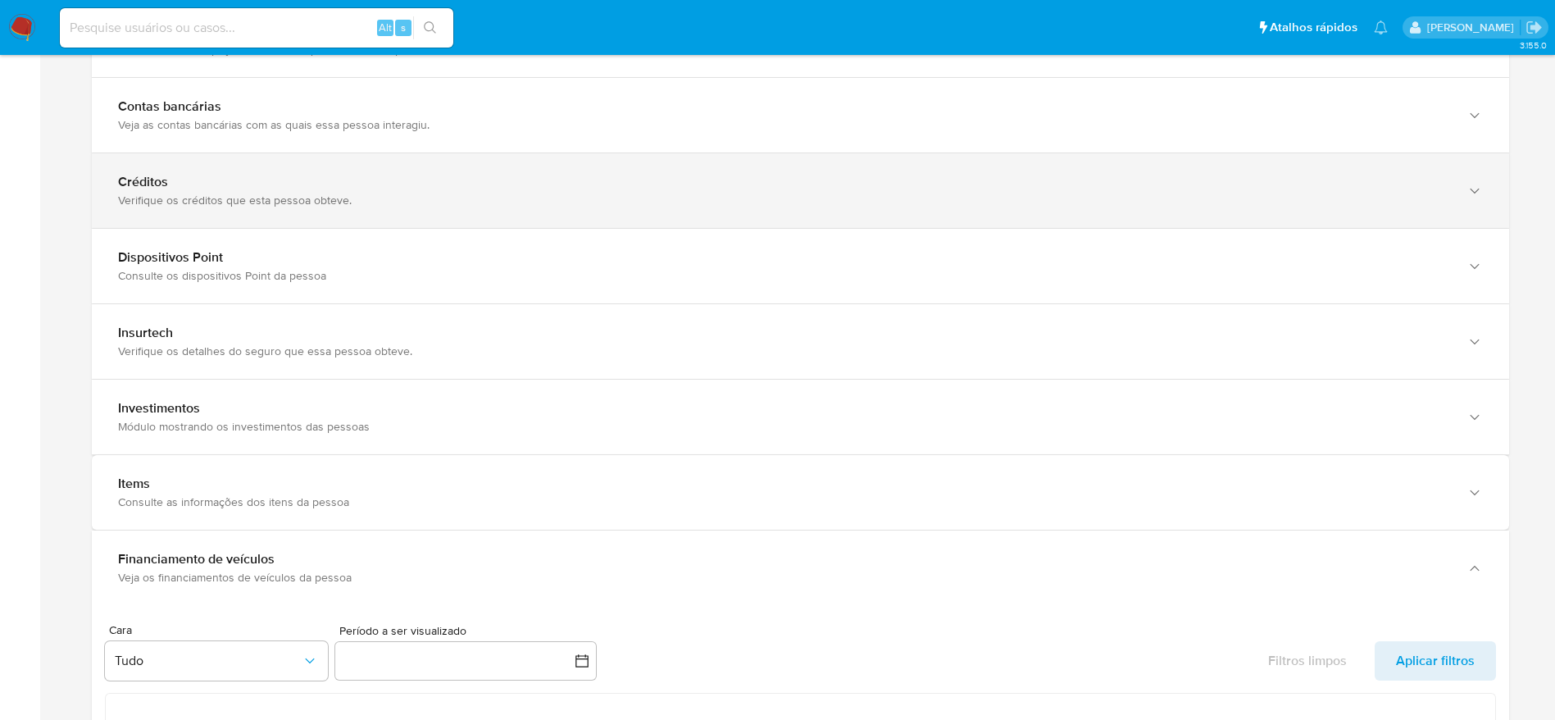
click at [233, 190] on div "Créditos Verifique os créditos que esta pessoa obteve." at bounding box center [784, 191] width 1332 height 34
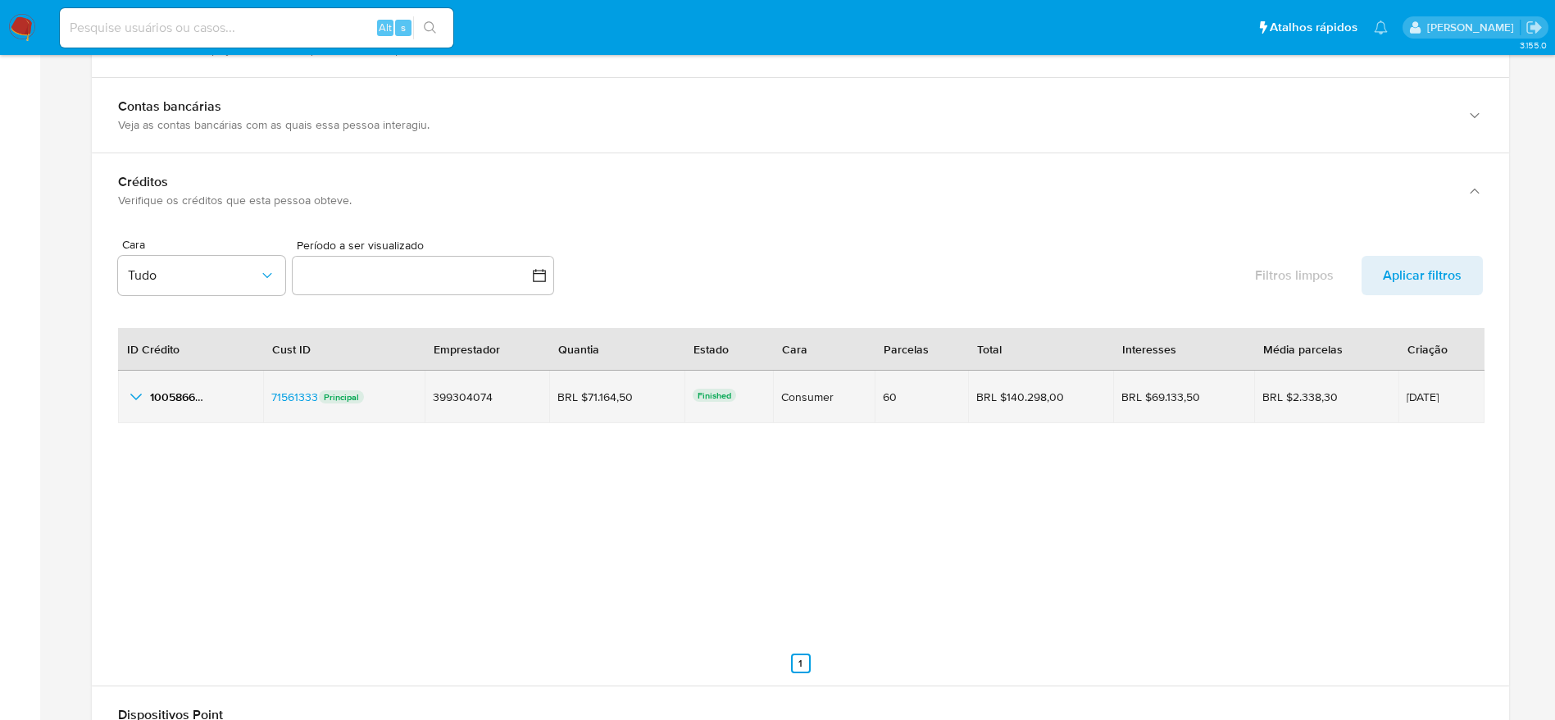
click at [138, 393] on icon "button_show_hidden_detail_by_id_0" at bounding box center [136, 397] width 20 height 20
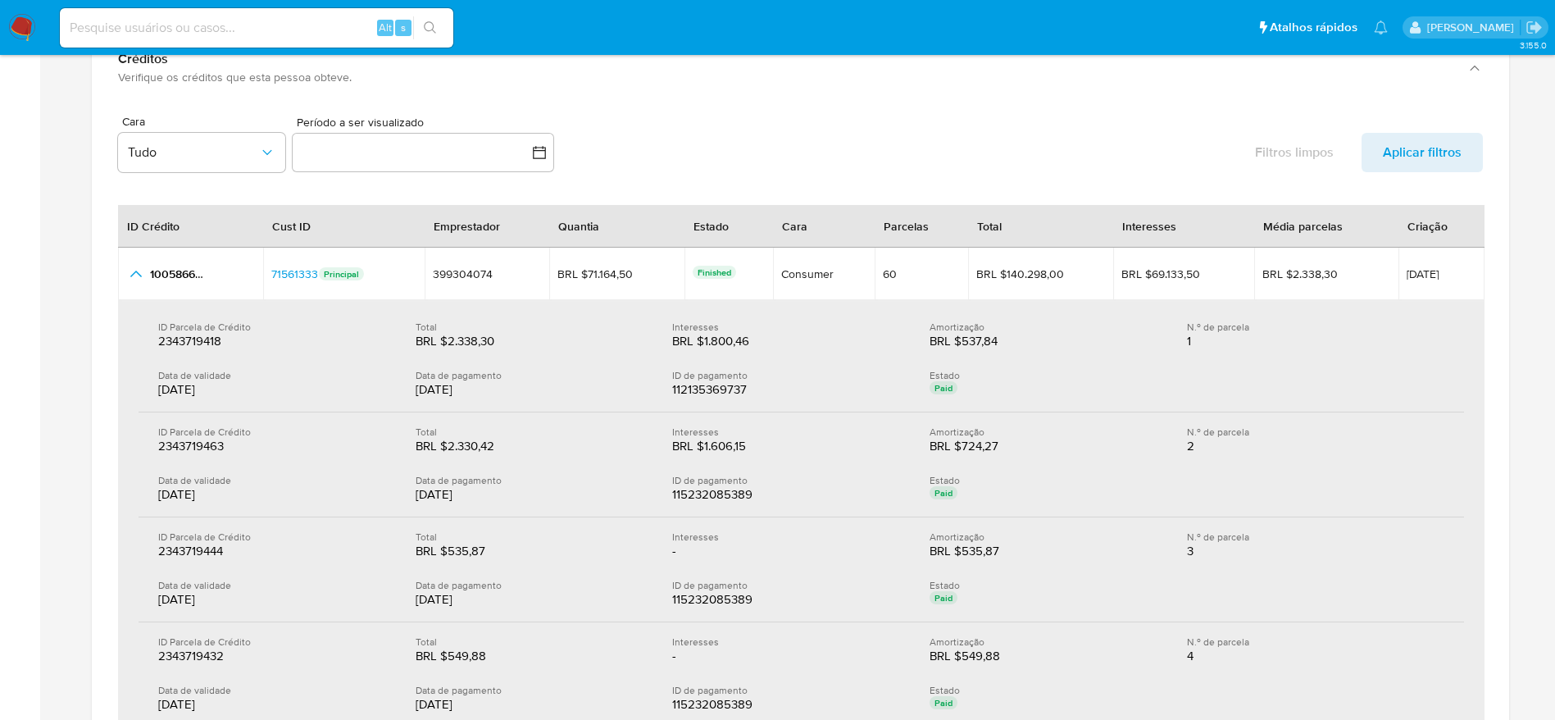
scroll to position [2512, 0]
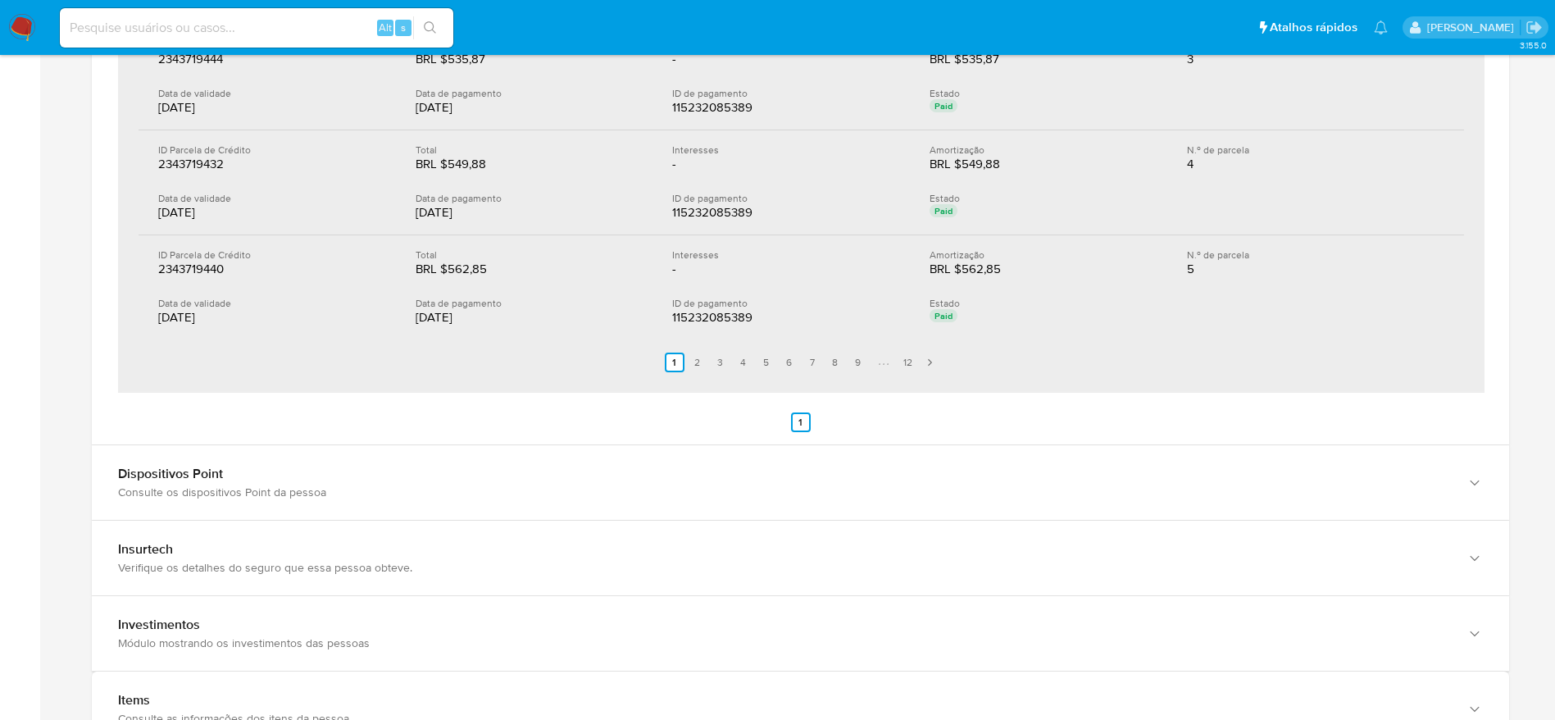
click at [902, 361] on link "12" at bounding box center [908, 362] width 20 height 20
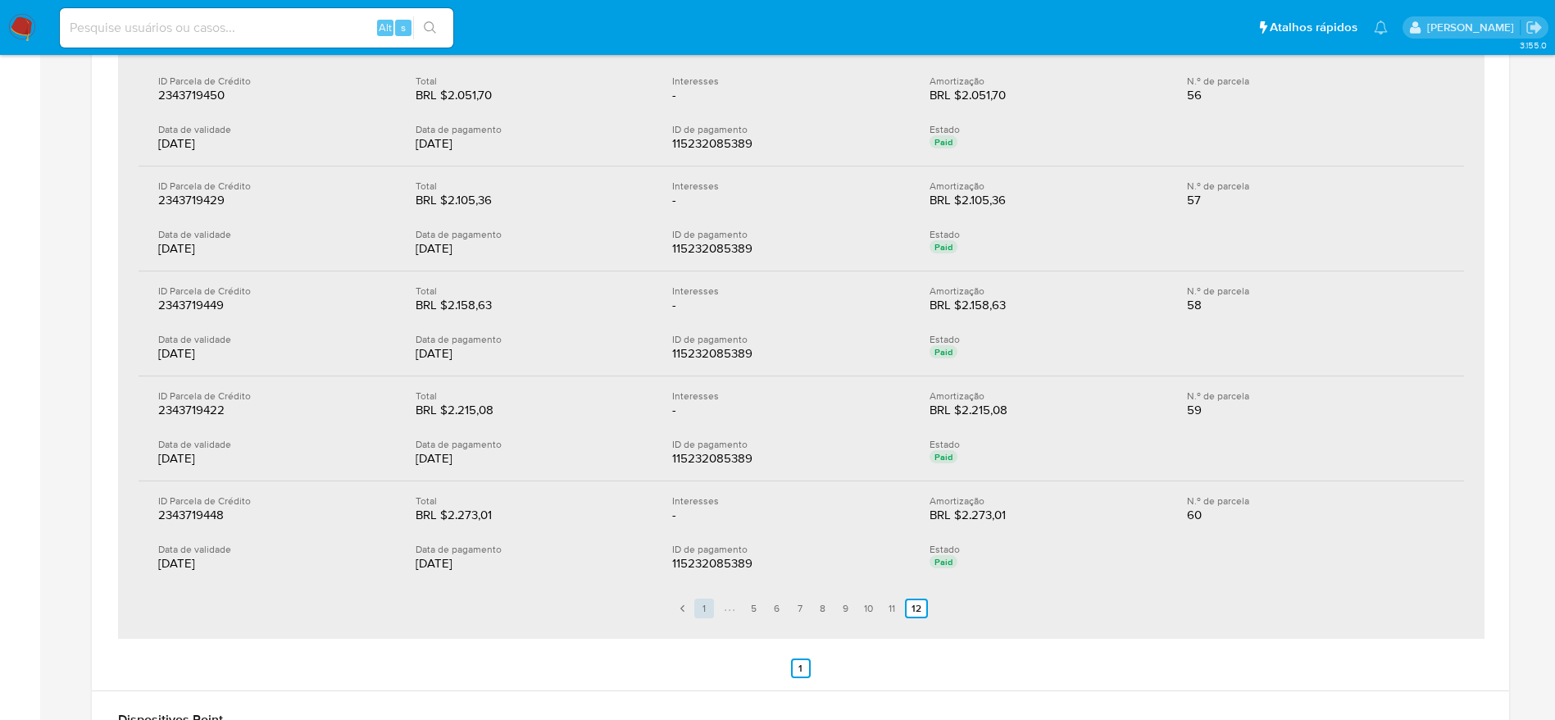
click at [702, 612] on link "1" at bounding box center [704, 608] width 20 height 20
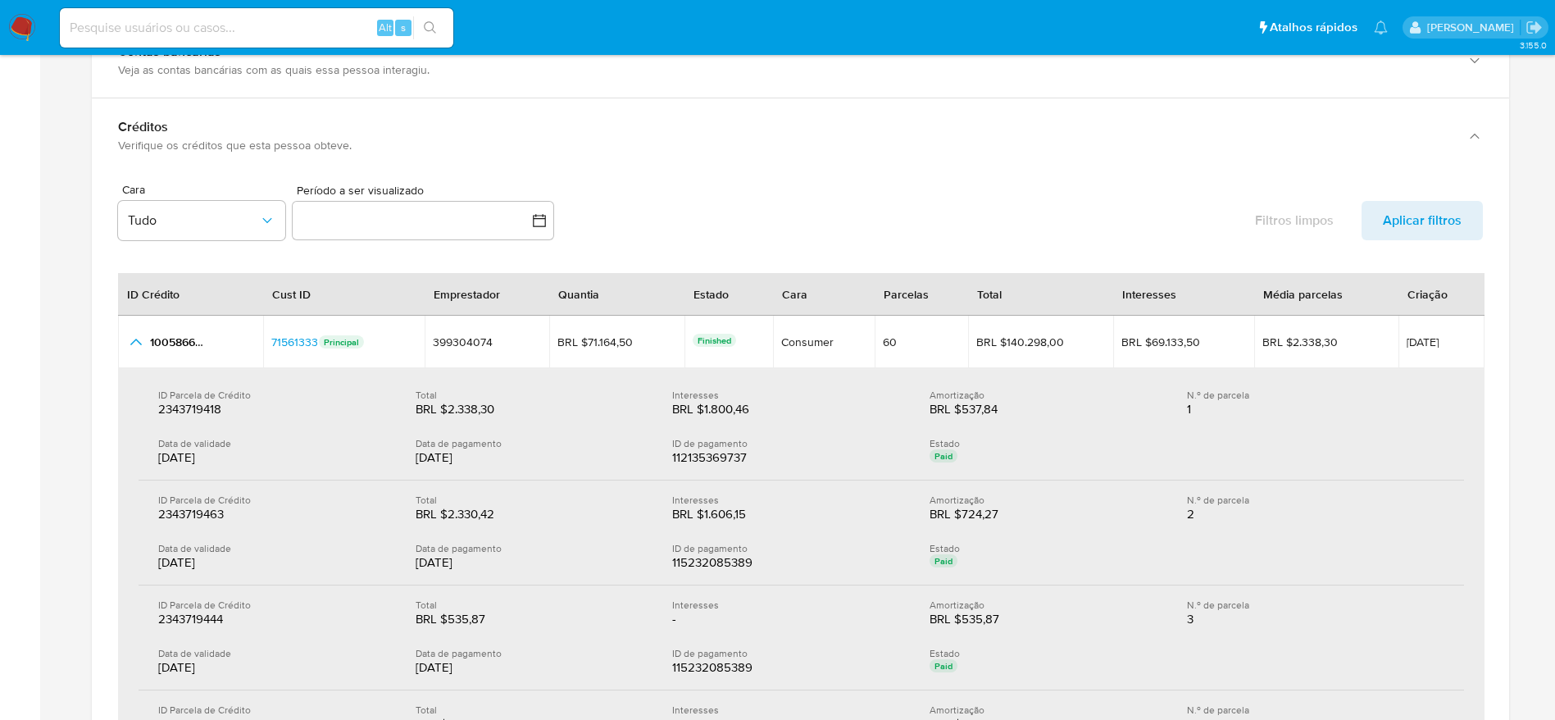
scroll to position [1897, 0]
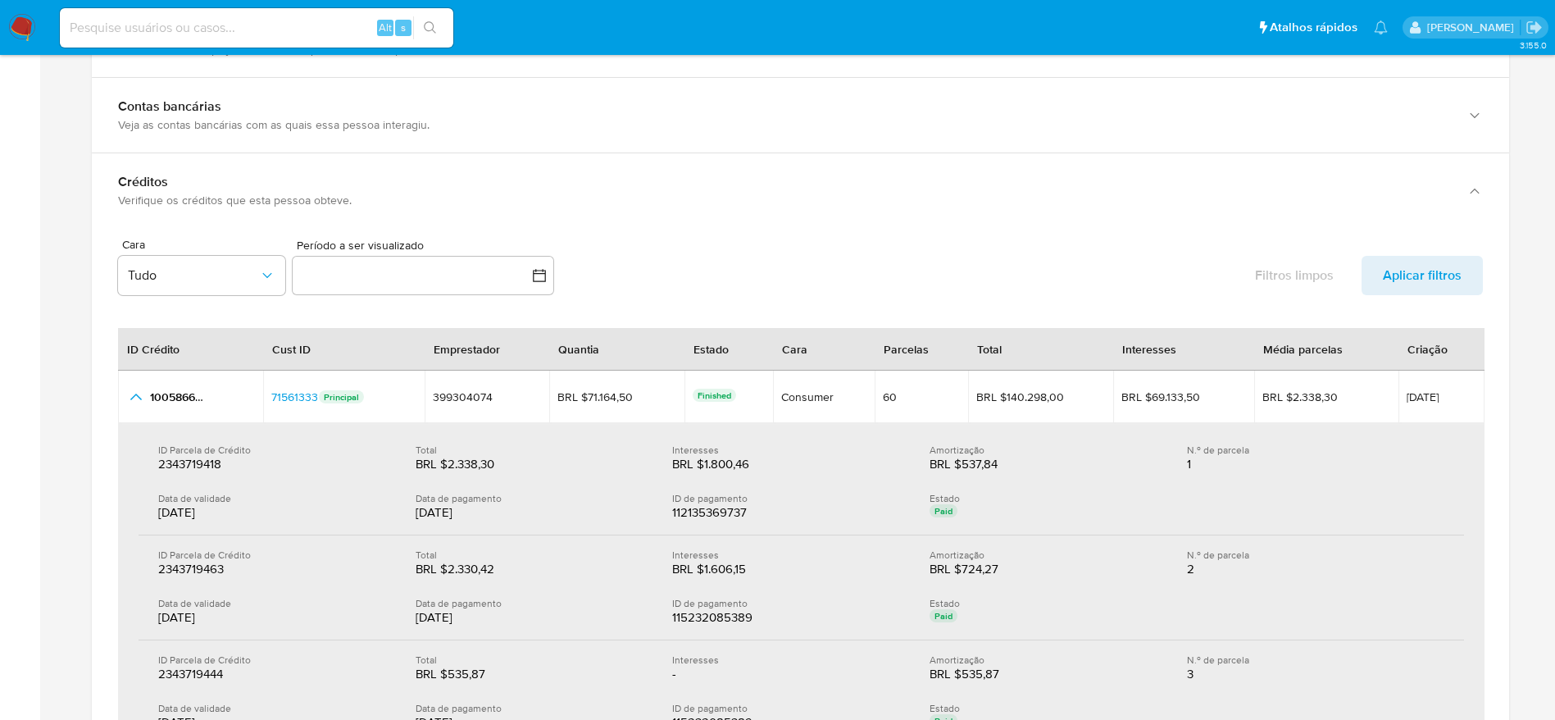
click at [302, 28] on input at bounding box center [256, 27] width 393 height 21
paste input "ZPYvJemPE1kjTF52duuWwCzx"
type input "ZPYvJemPE1kjTF52duuWwCzx"
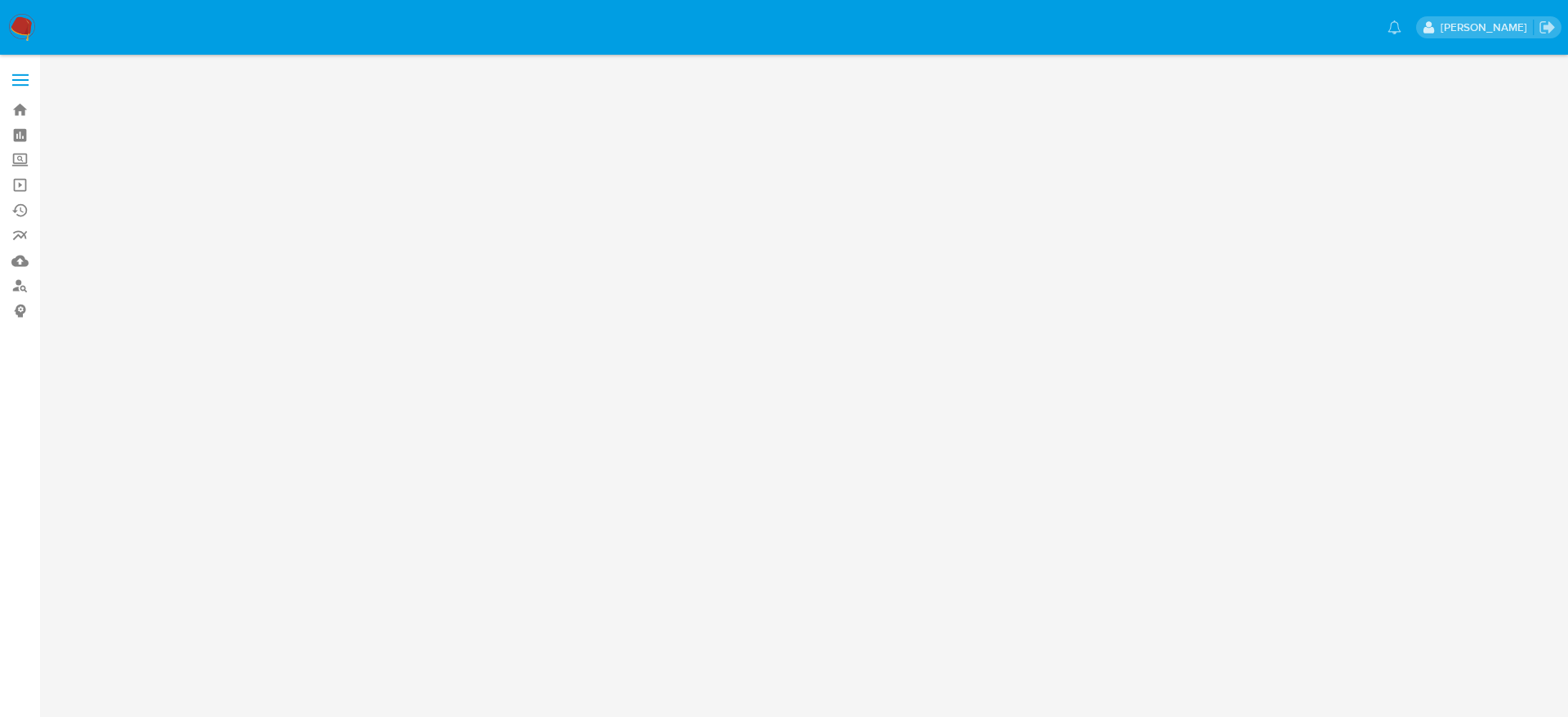
click at [20, 25] on img at bounding box center [22, 28] width 28 height 28
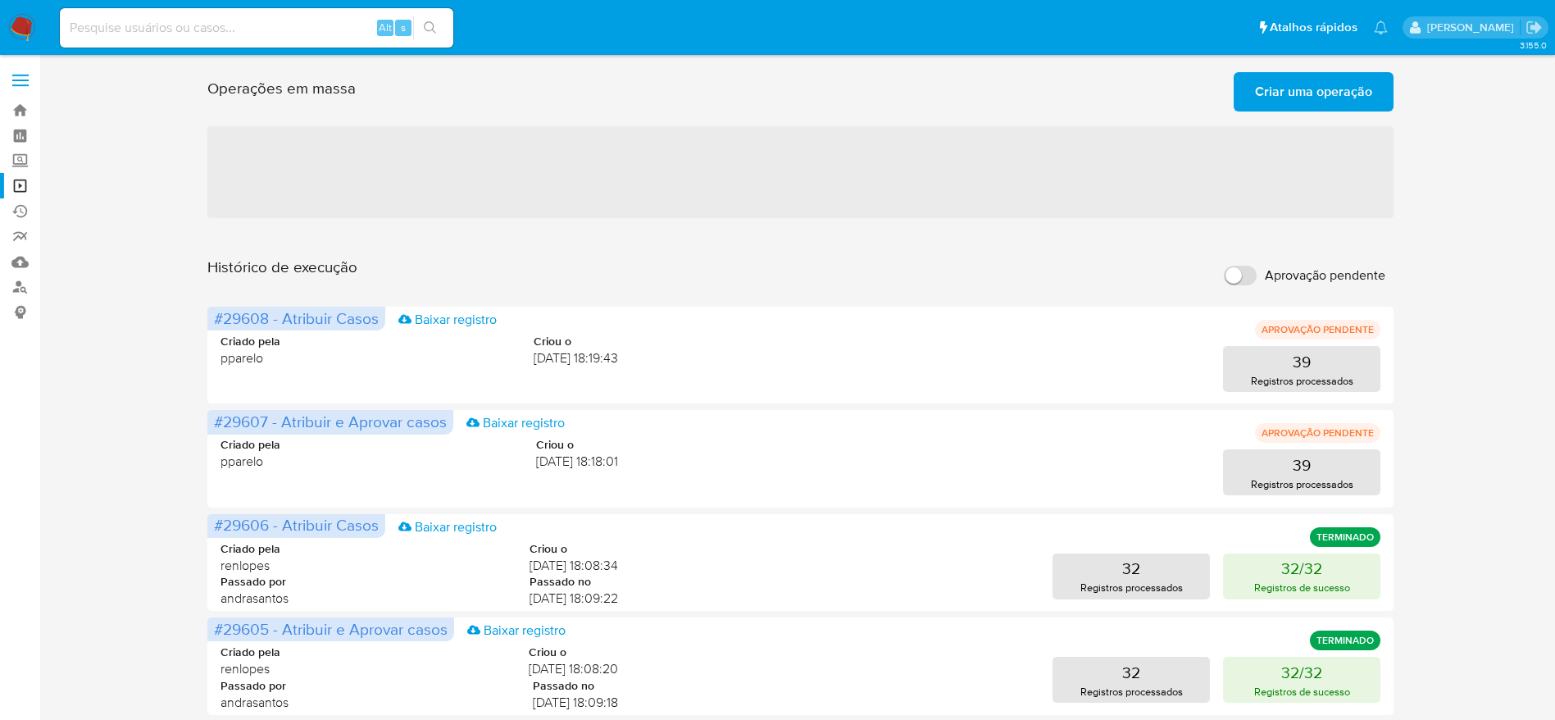
click at [1324, 91] on span "Criar uma operação" at bounding box center [1313, 92] width 117 height 36
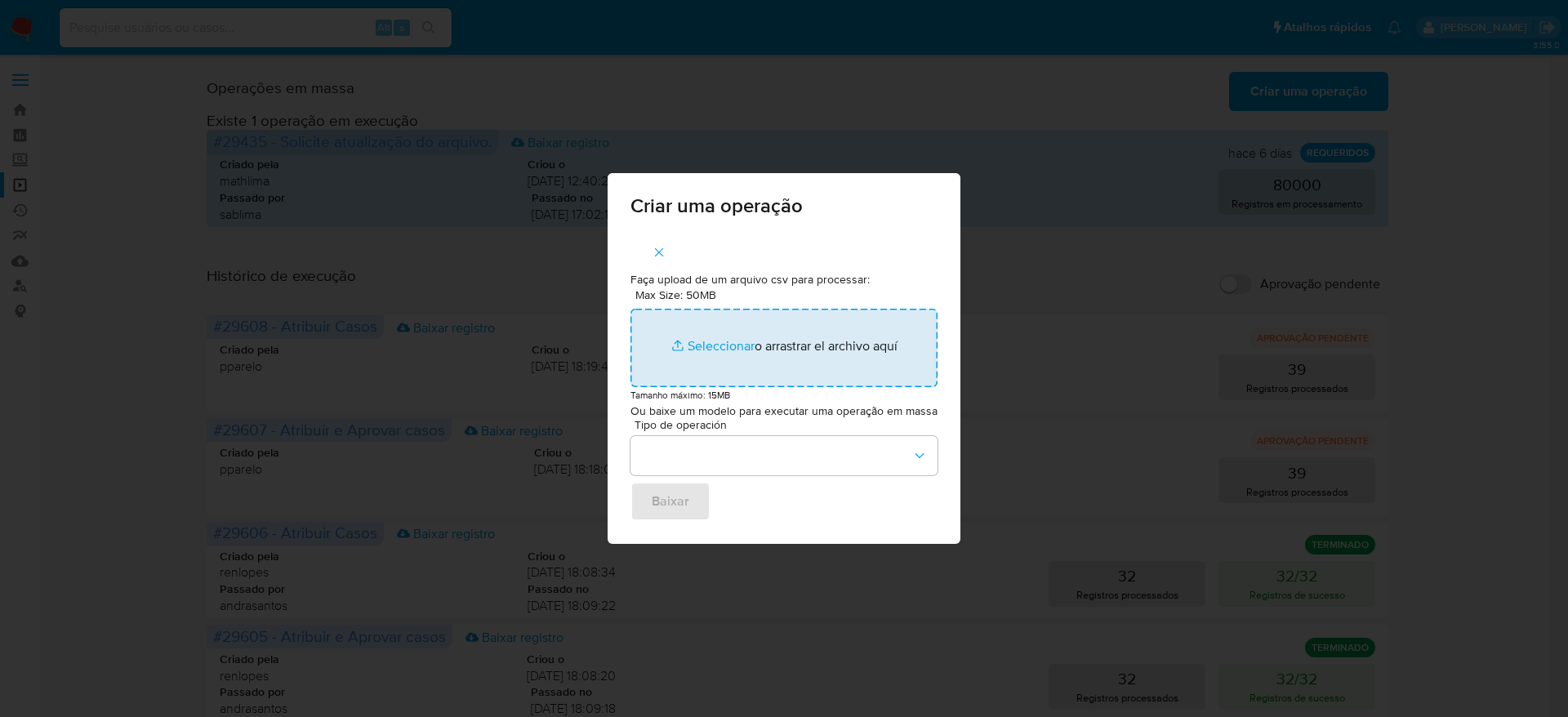
click at [817, 323] on input "Max Size: 50MB Seleccionar archivos" at bounding box center [784, 348] width 307 height 79
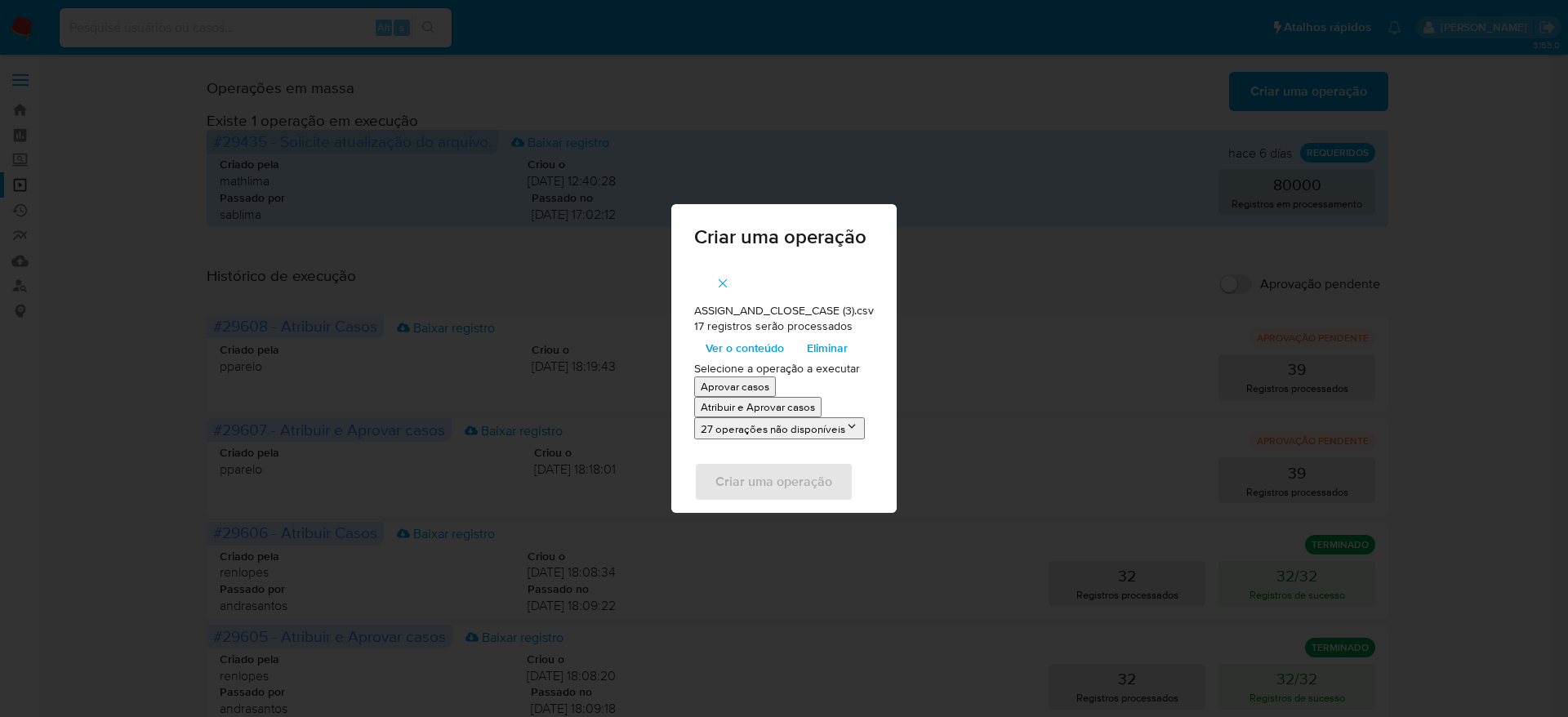
click at [750, 348] on span "Ver o conteúdo" at bounding box center [744, 348] width 79 height 23
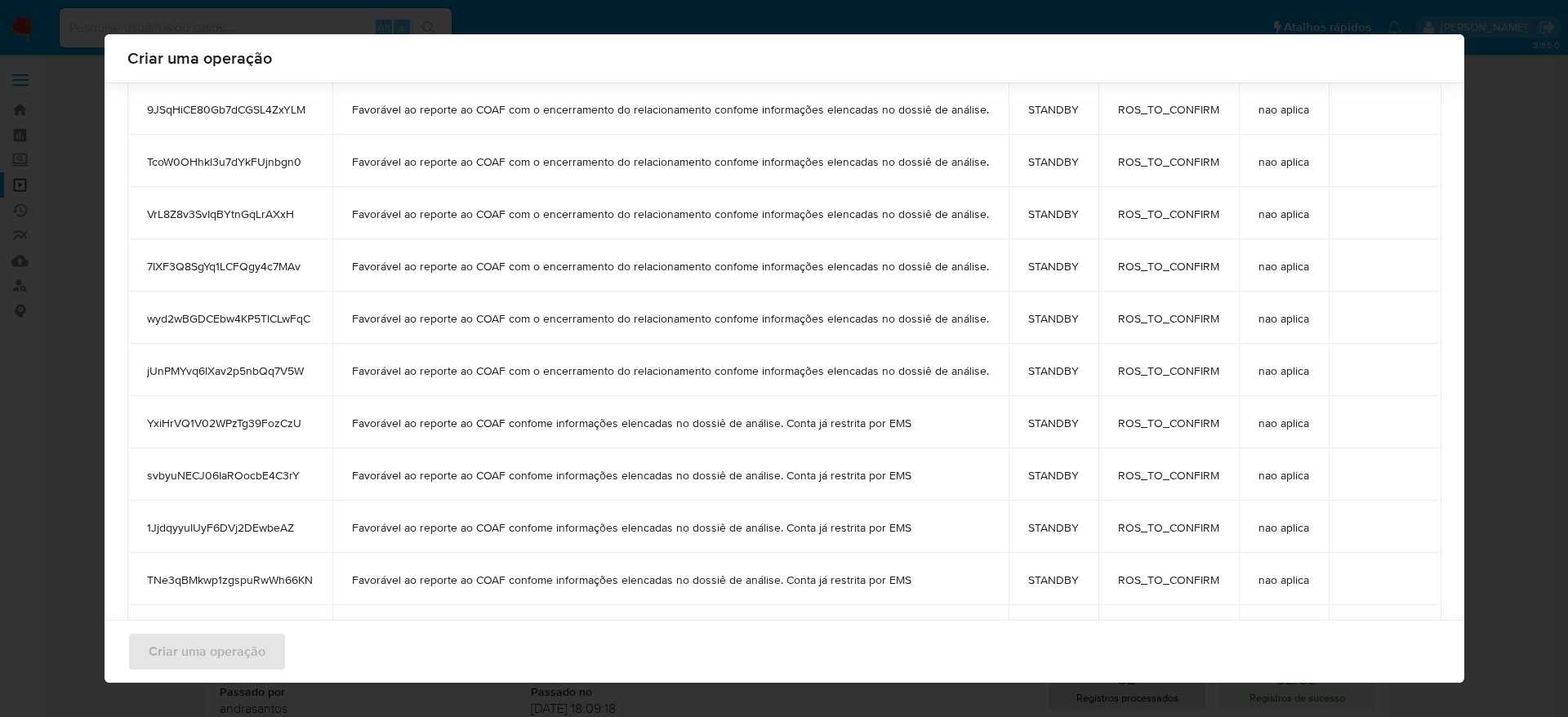
scroll to position [579, 0]
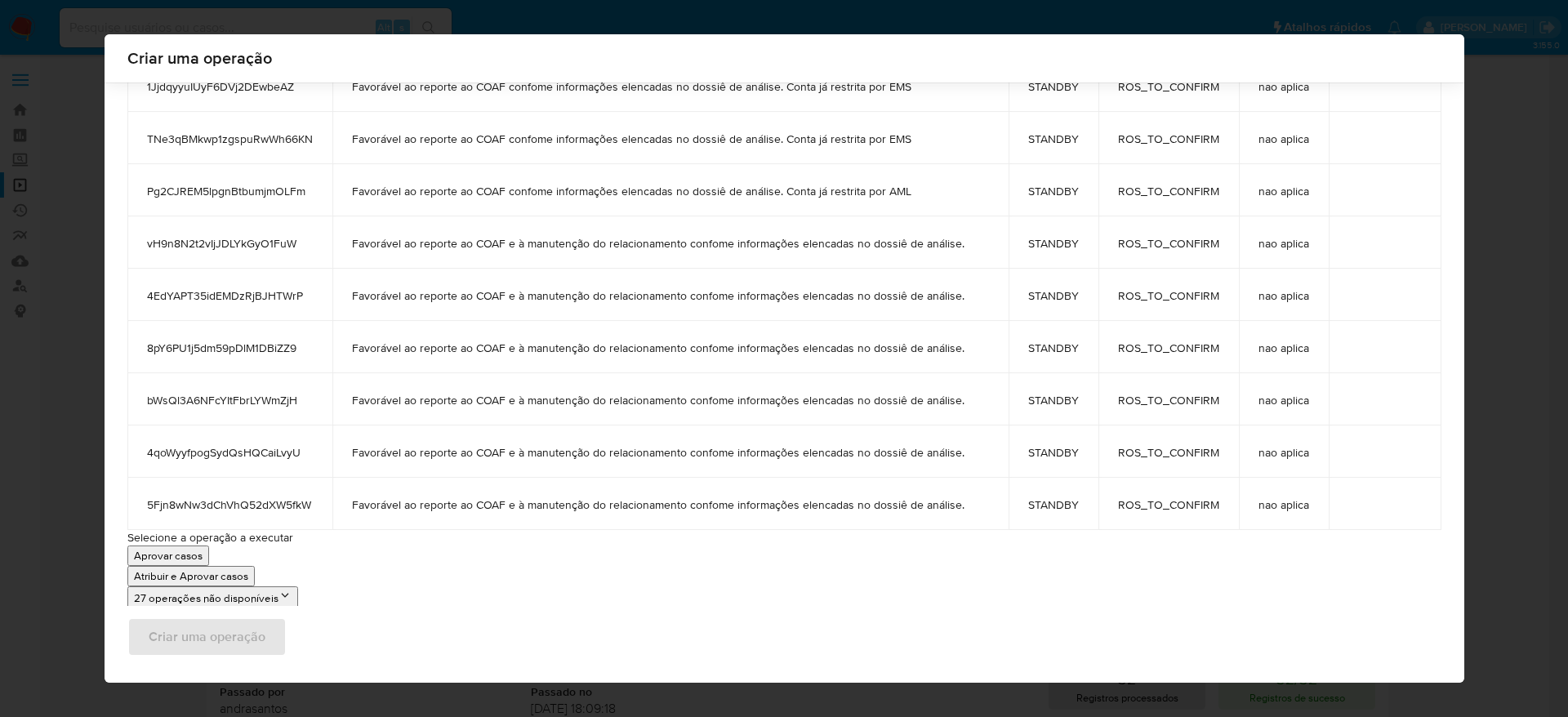
click at [193, 581] on p "Atribuir e Aprovar casos" at bounding box center [190, 576] width 115 height 16
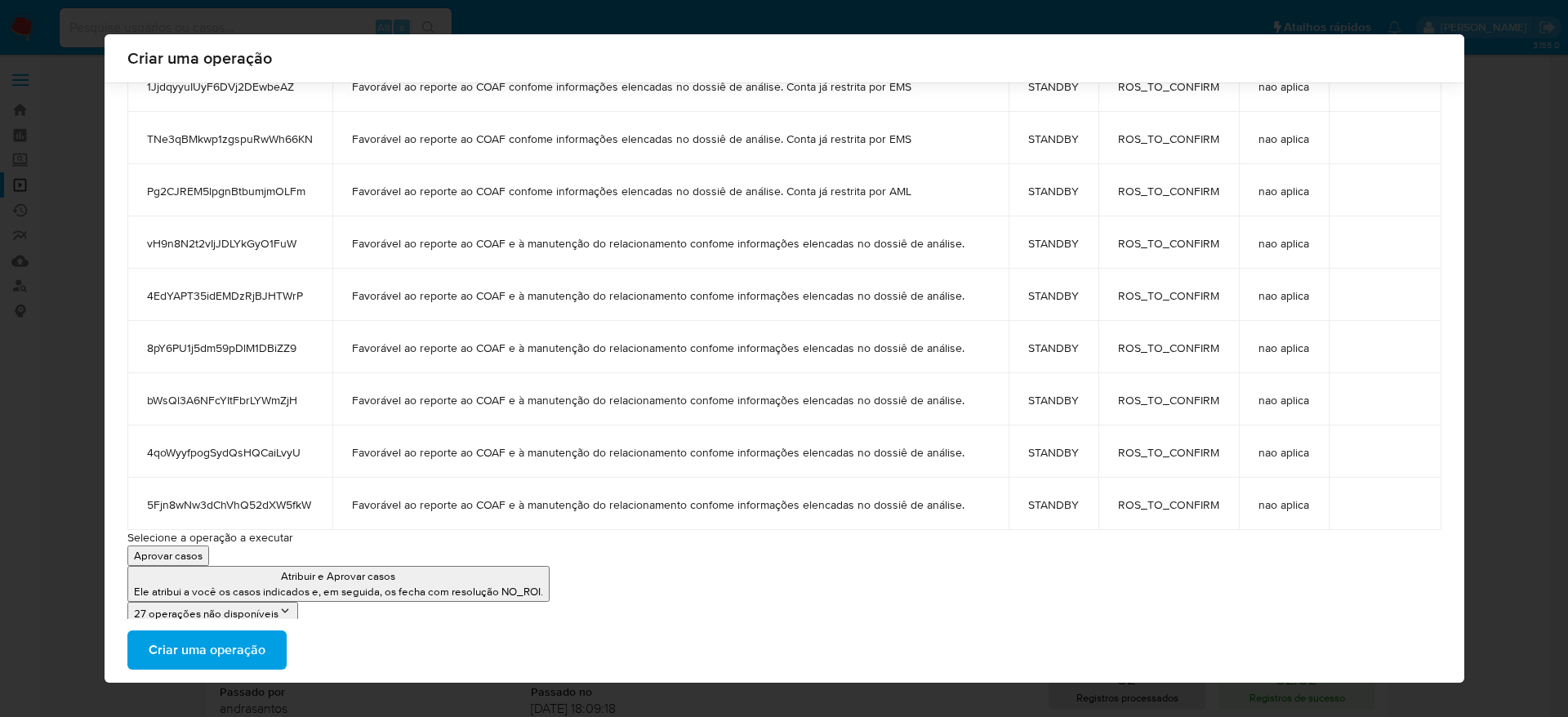
scroll to position [638, 0]
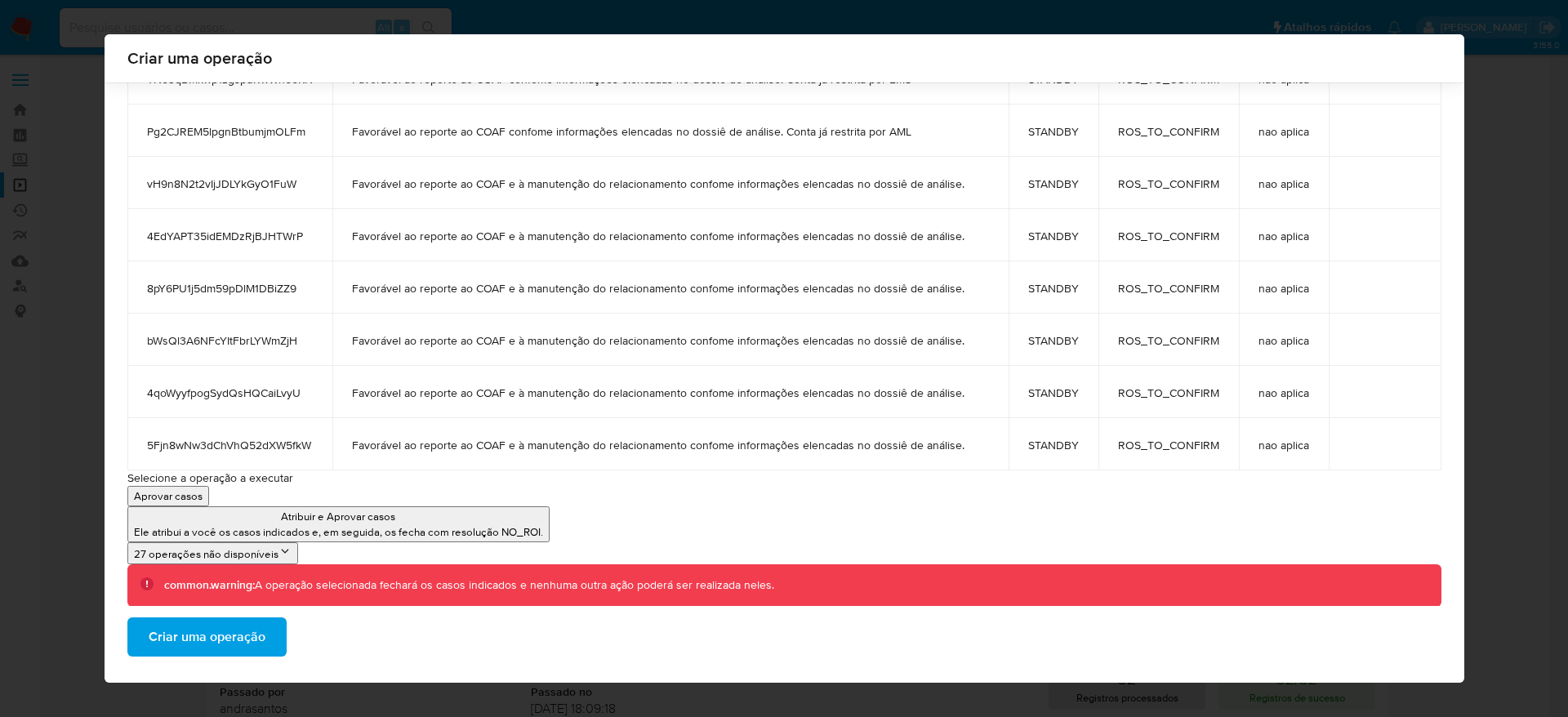
click at [191, 639] on span "Criar uma operação" at bounding box center [206, 636] width 117 height 36
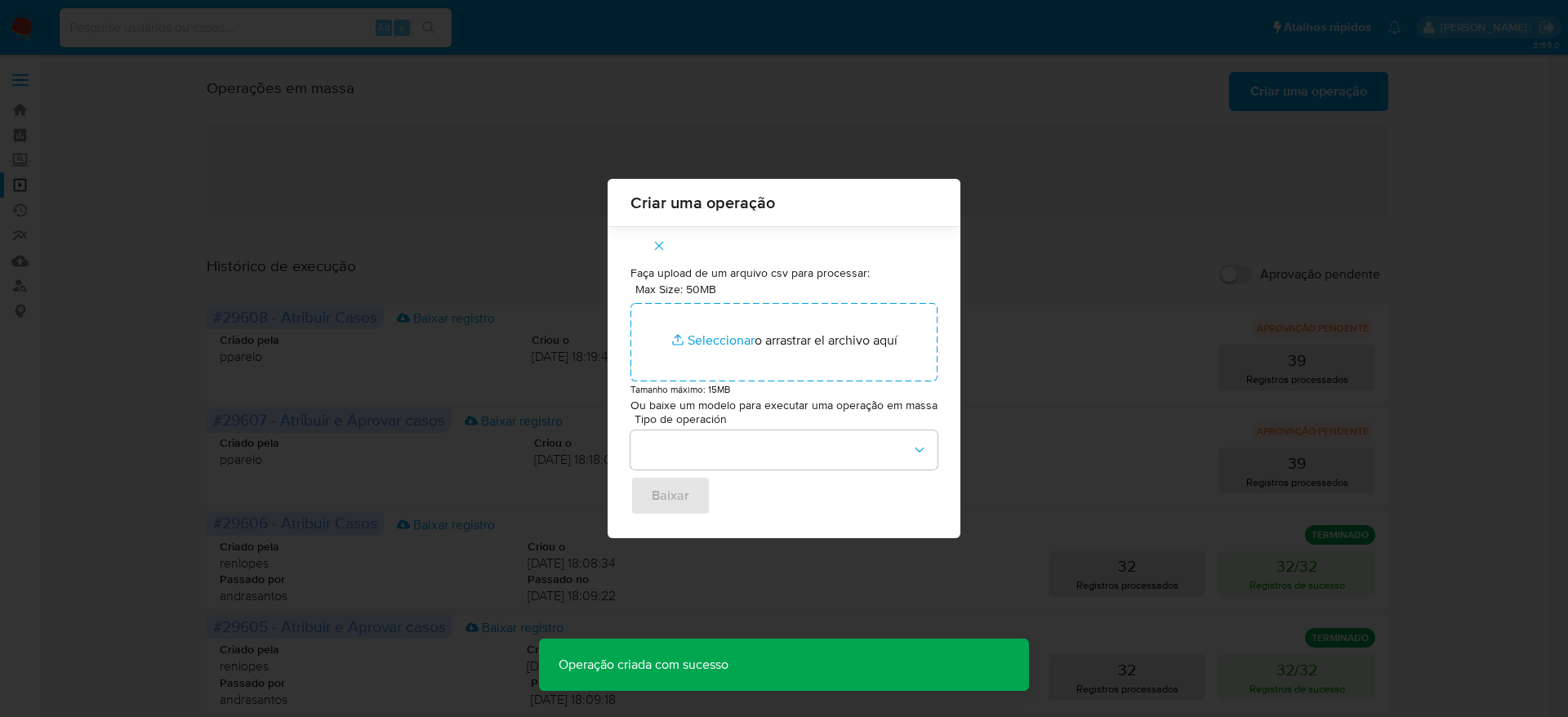
scroll to position [0, 0]
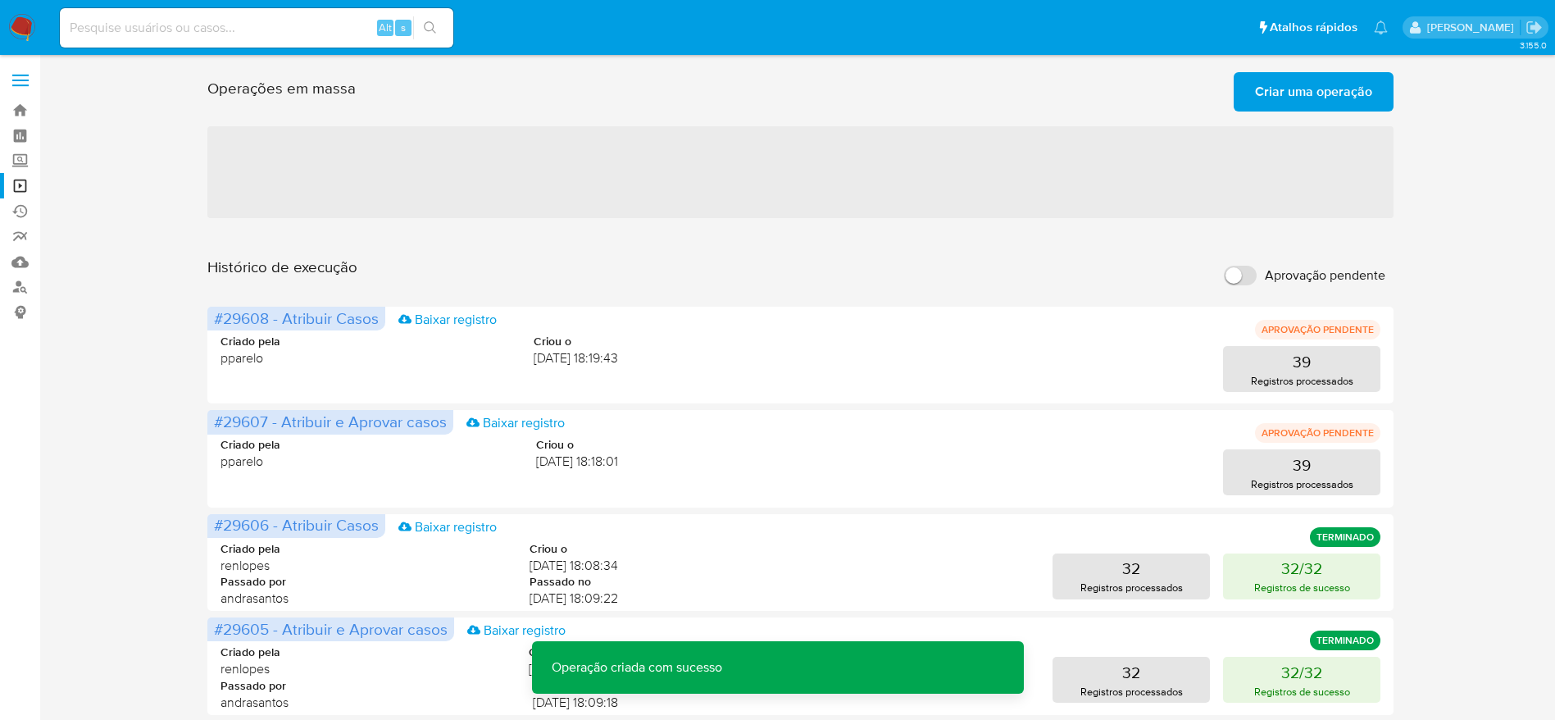
click at [1360, 98] on span "Criar uma operação" at bounding box center [1313, 92] width 117 height 36
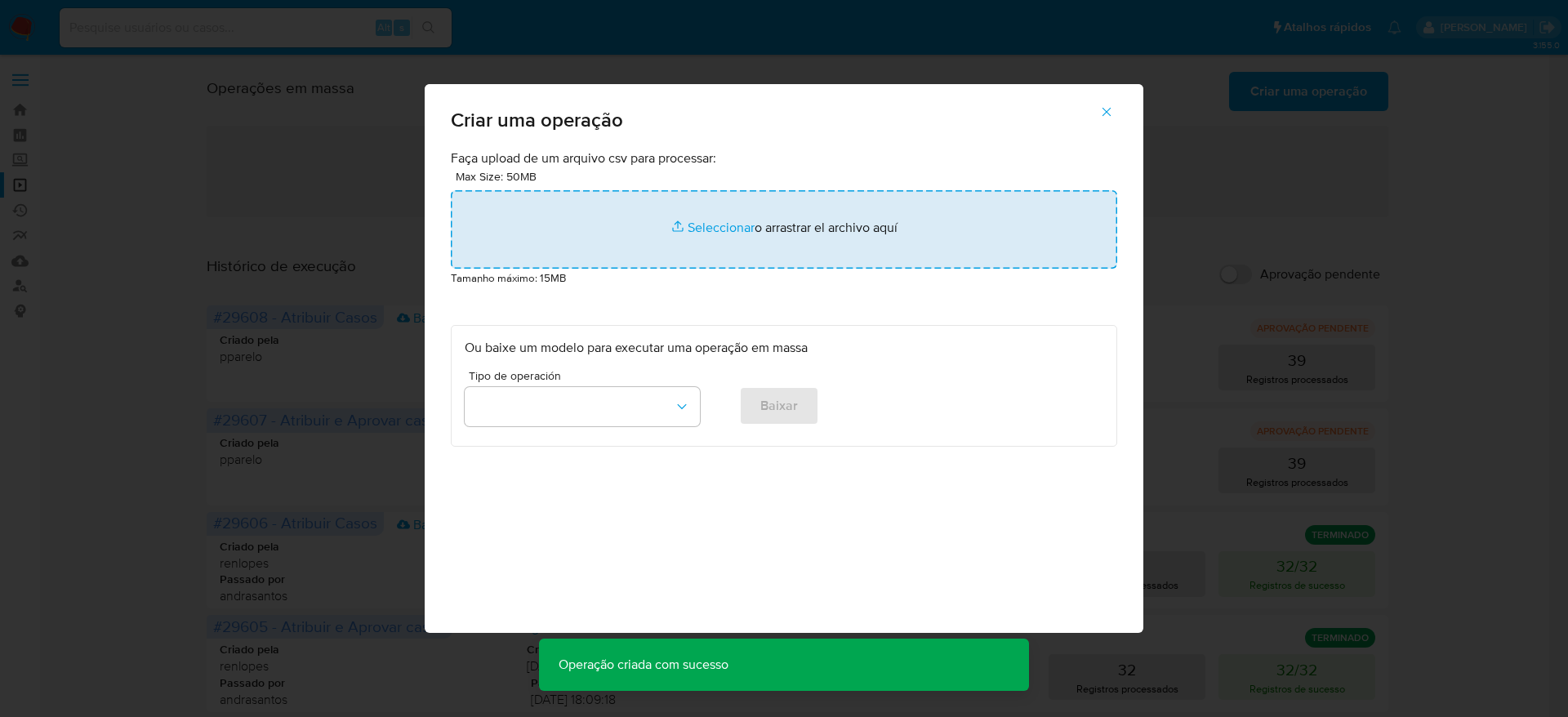
click at [744, 227] on input "file" at bounding box center [783, 229] width 666 height 79
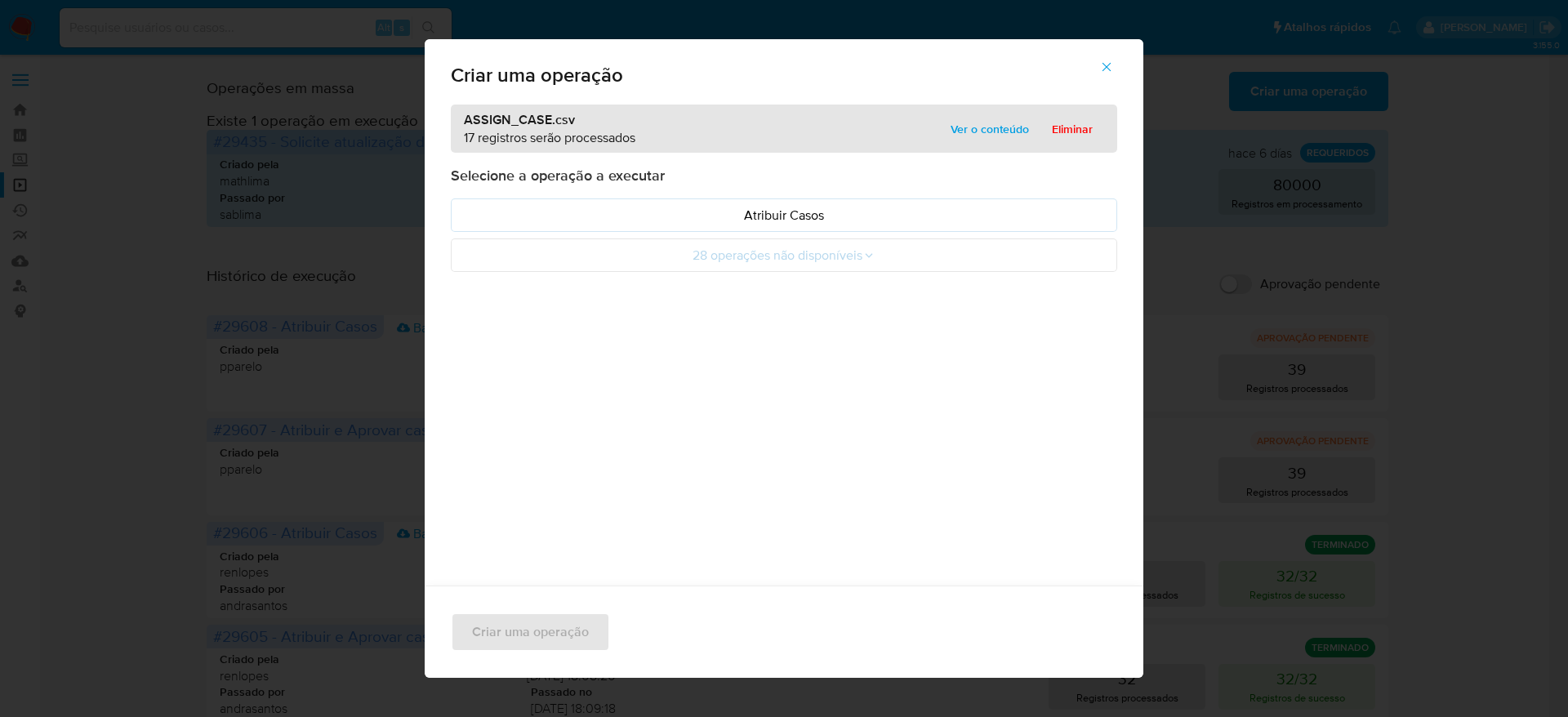
click at [968, 124] on span "Ver o conteúdo" at bounding box center [989, 128] width 79 height 23
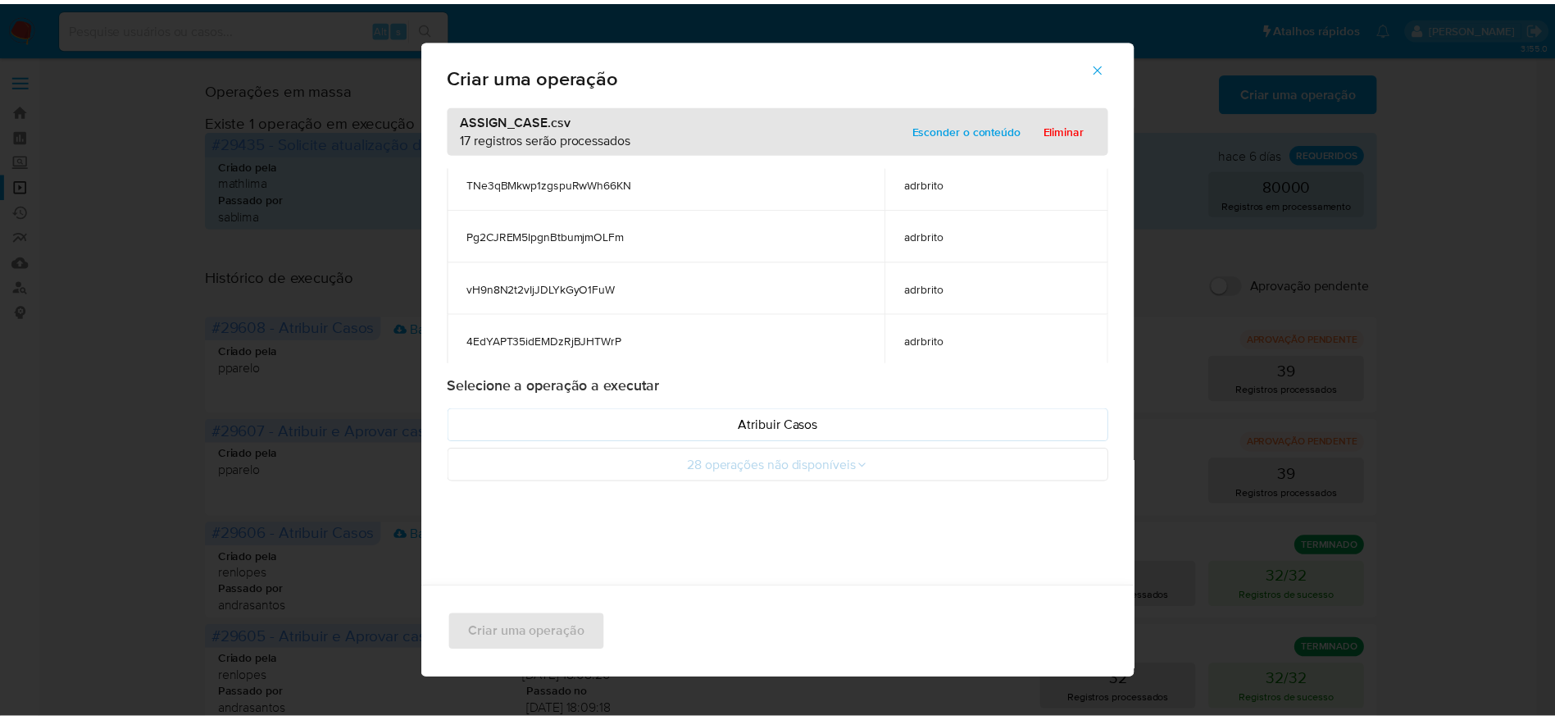
scroll to position [736, 0]
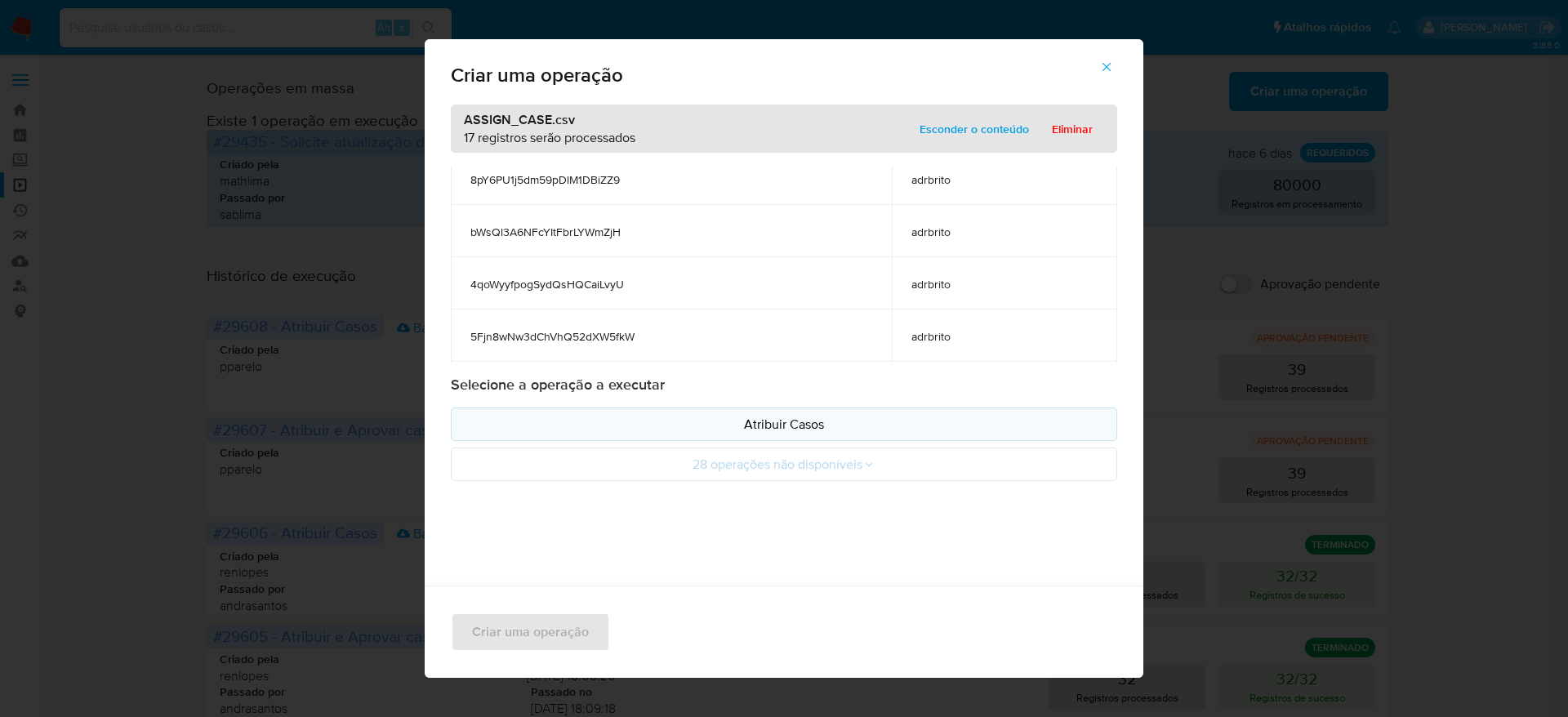
click at [748, 420] on p "Atribuir Casos" at bounding box center [783, 423] width 639 height 19
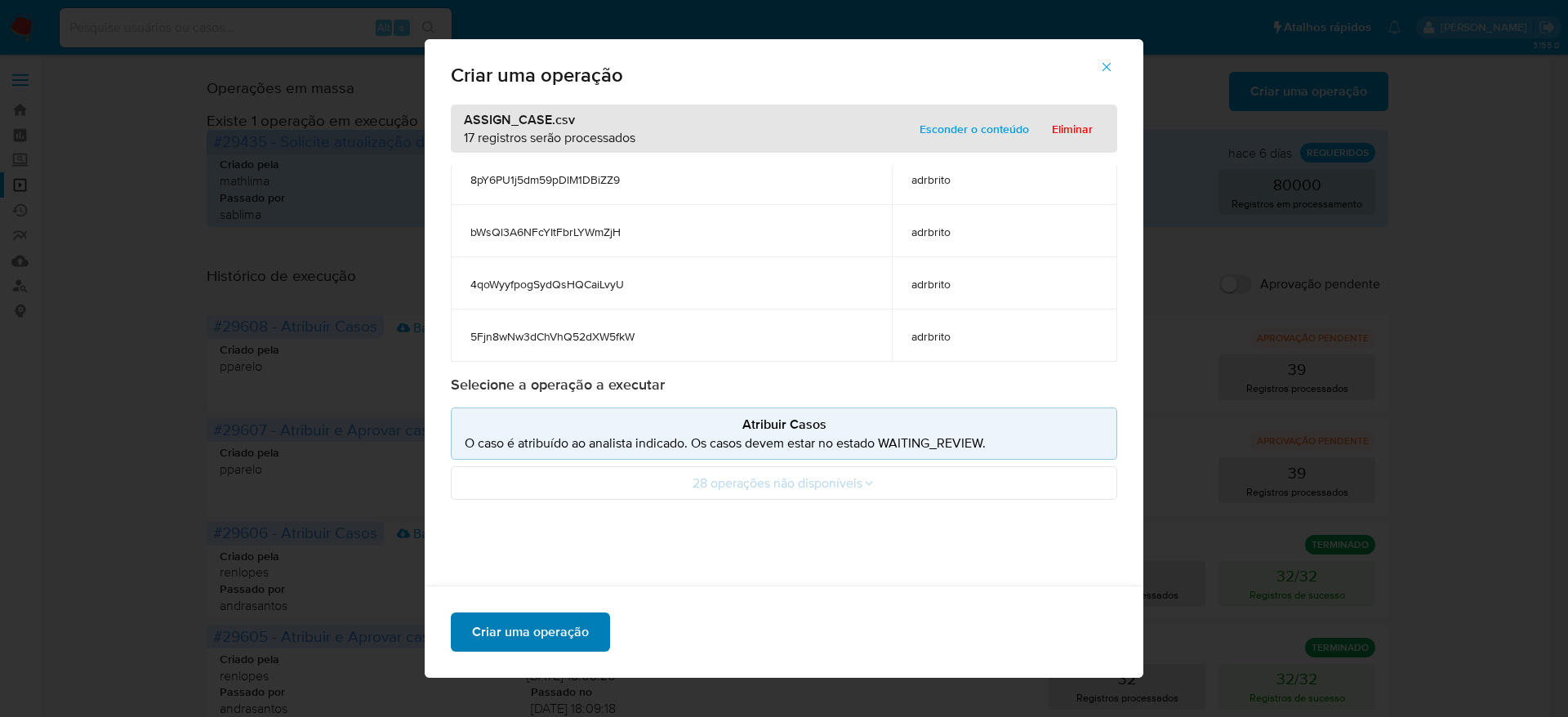
click at [551, 631] on span "Criar uma operação" at bounding box center [530, 631] width 117 height 36
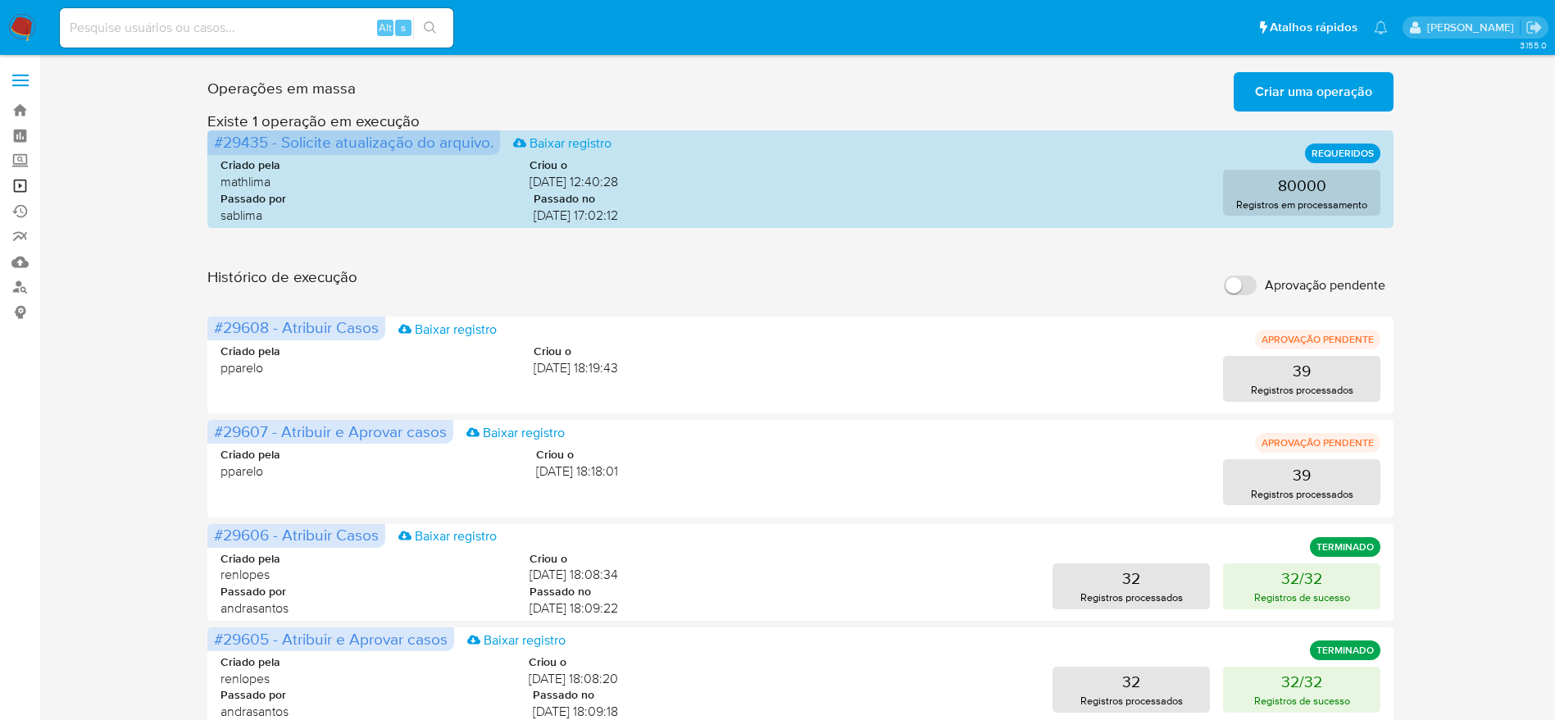
click at [16, 188] on link "Operações em massa" at bounding box center [97, 185] width 195 height 25
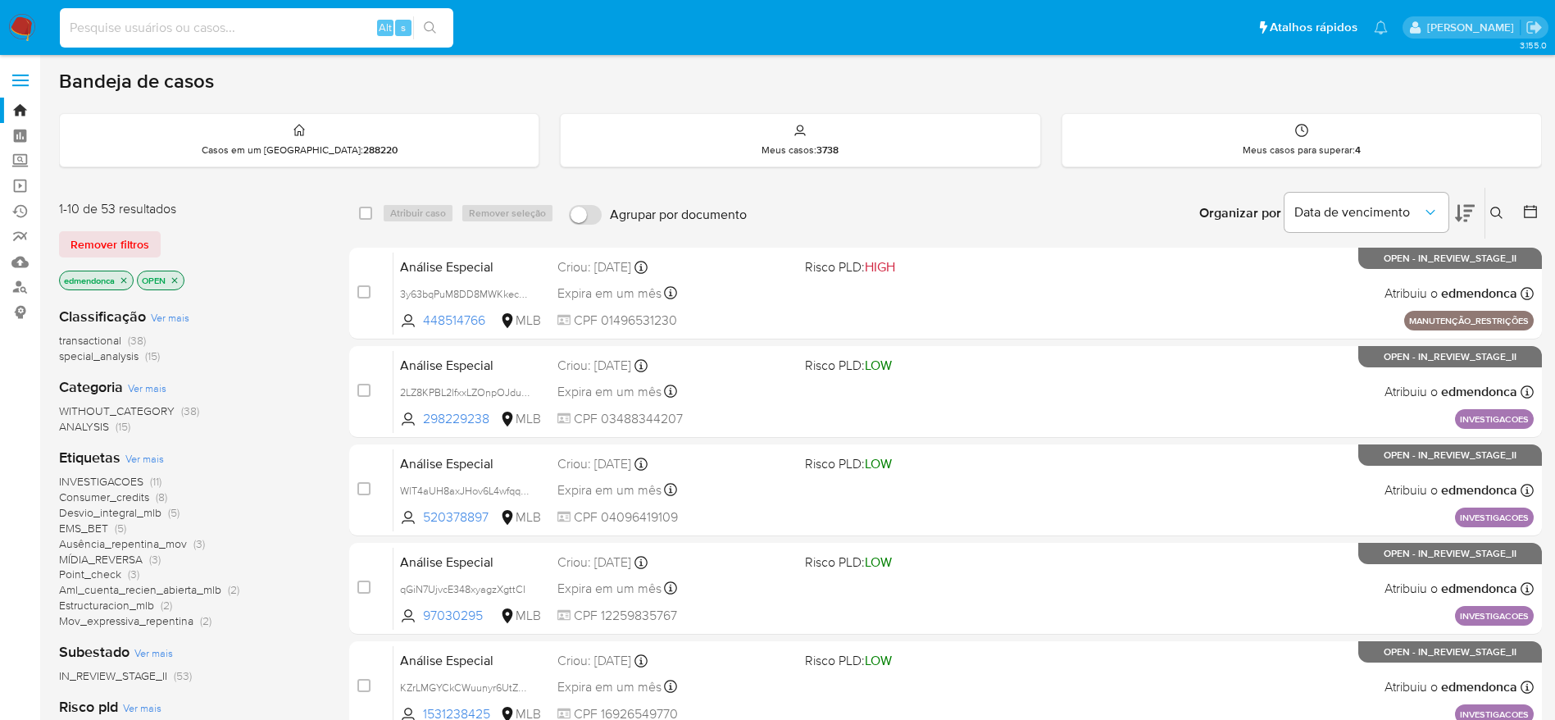
click at [236, 25] on input at bounding box center [256, 27] width 393 height 21
paste input "ZPYvJemPE1kjTF52duuWwCzx"
type input "ZPYvJemPE1kjTF52duuWwCzx"
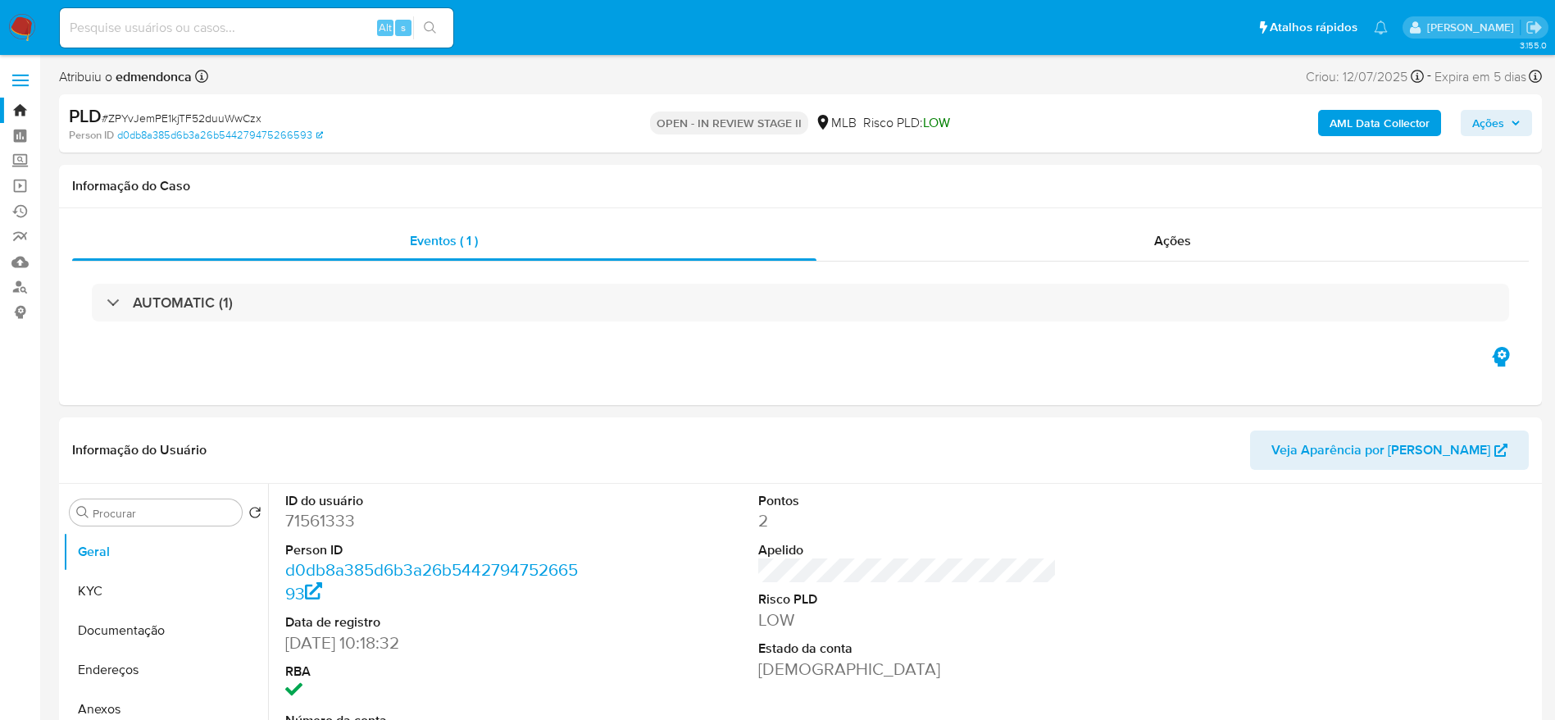
click at [1513, 121] on icon "button" at bounding box center [1515, 123] width 7 height 4
select select "10"
click at [1501, 120] on span "Ações" at bounding box center [1488, 123] width 32 height 26
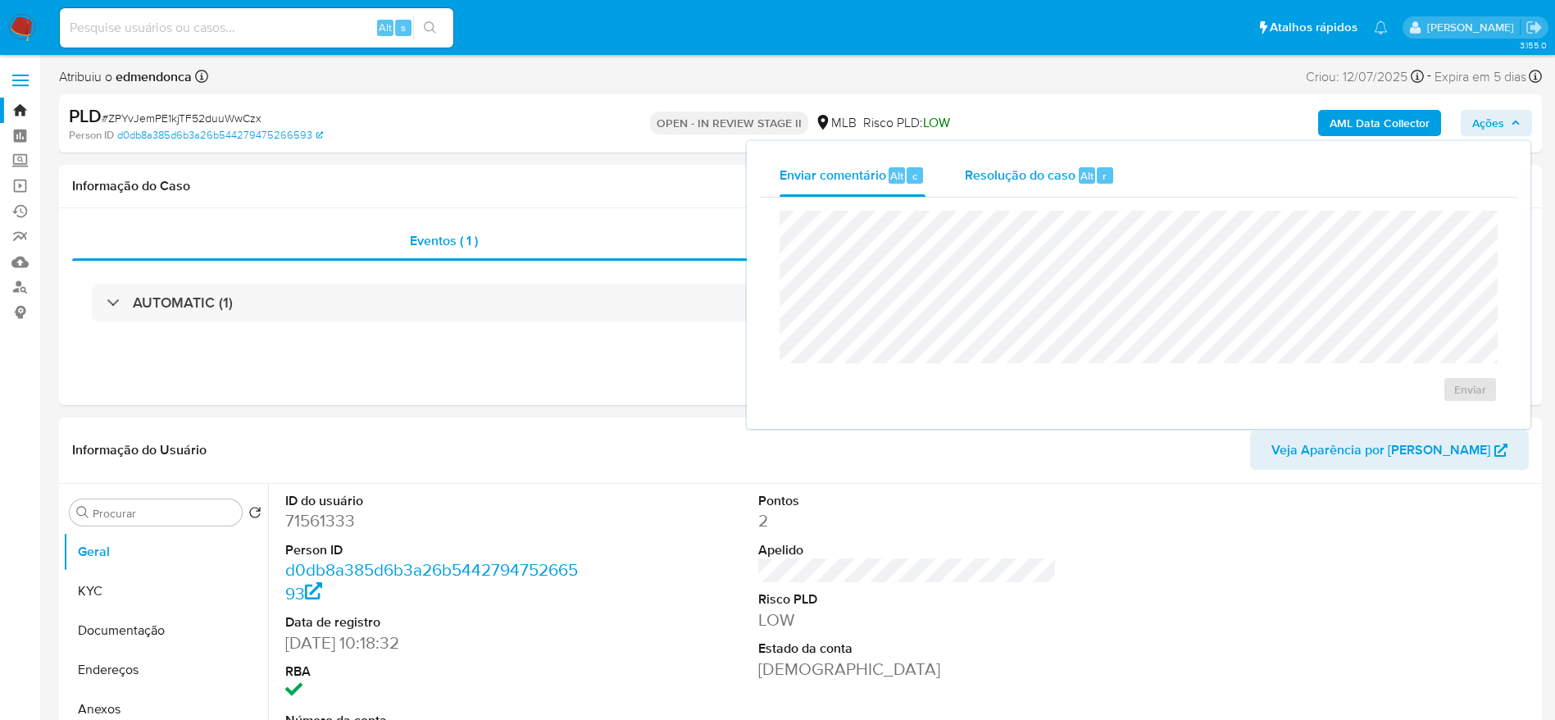
click at [1008, 170] on span "Resolução do caso" at bounding box center [1020, 175] width 111 height 19
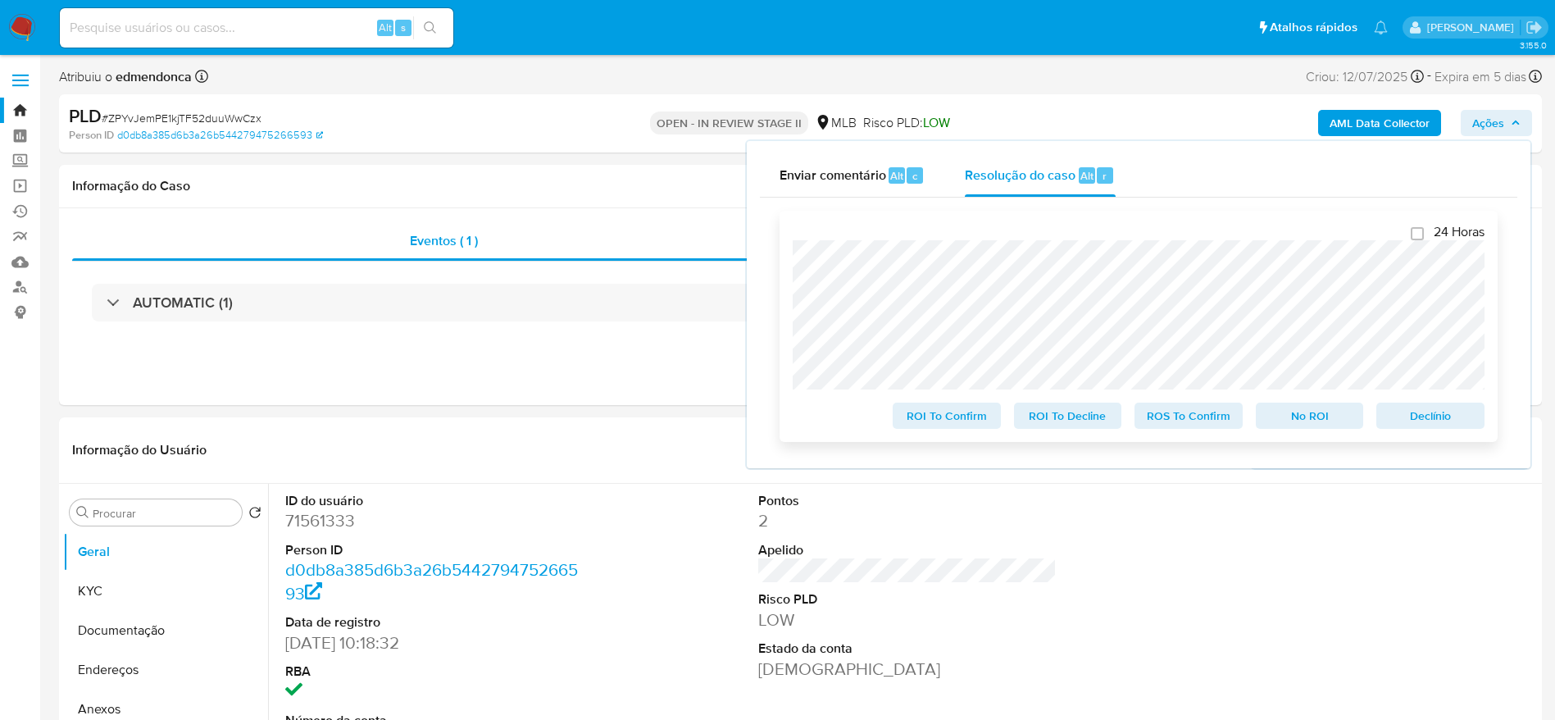
click at [1412, 418] on span "Declínio" at bounding box center [1430, 415] width 85 height 23
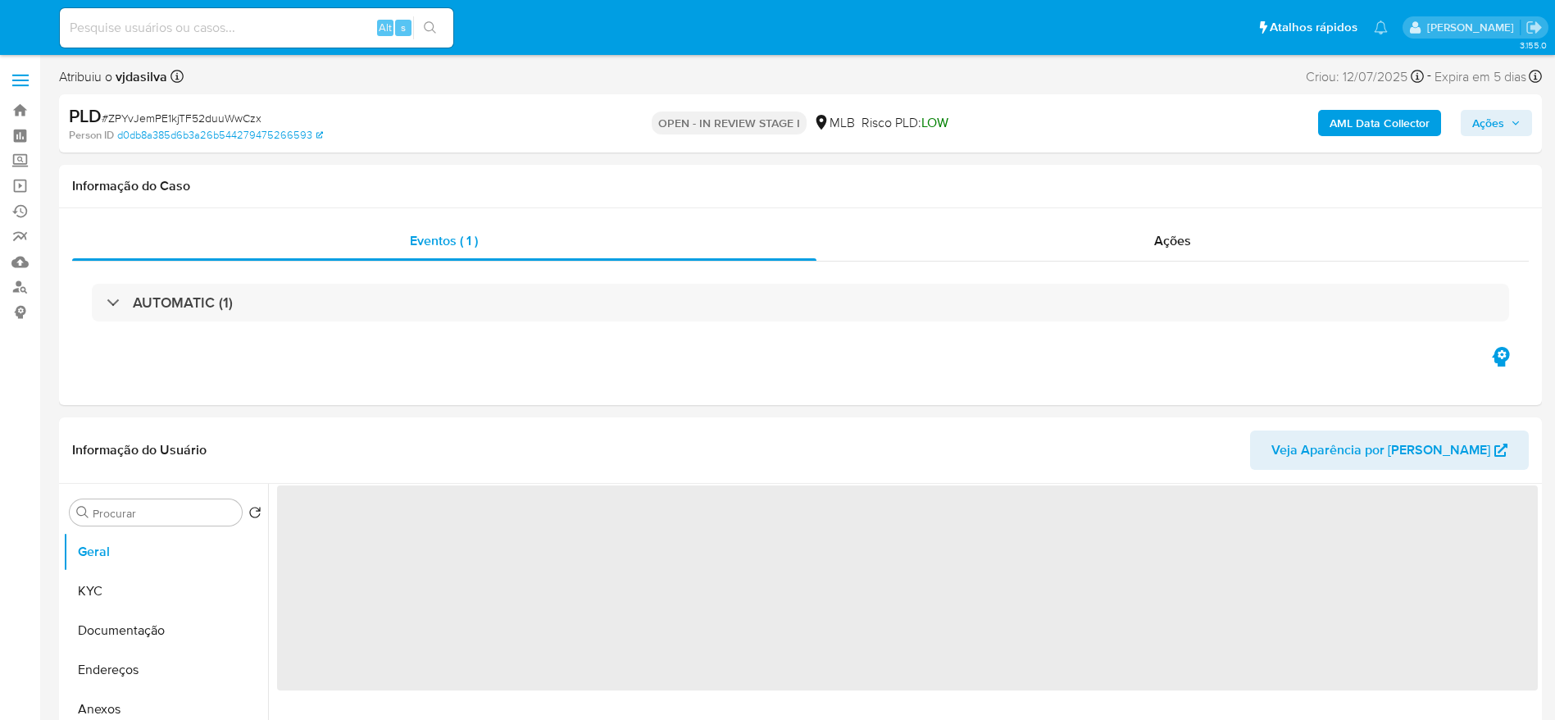
select select "10"
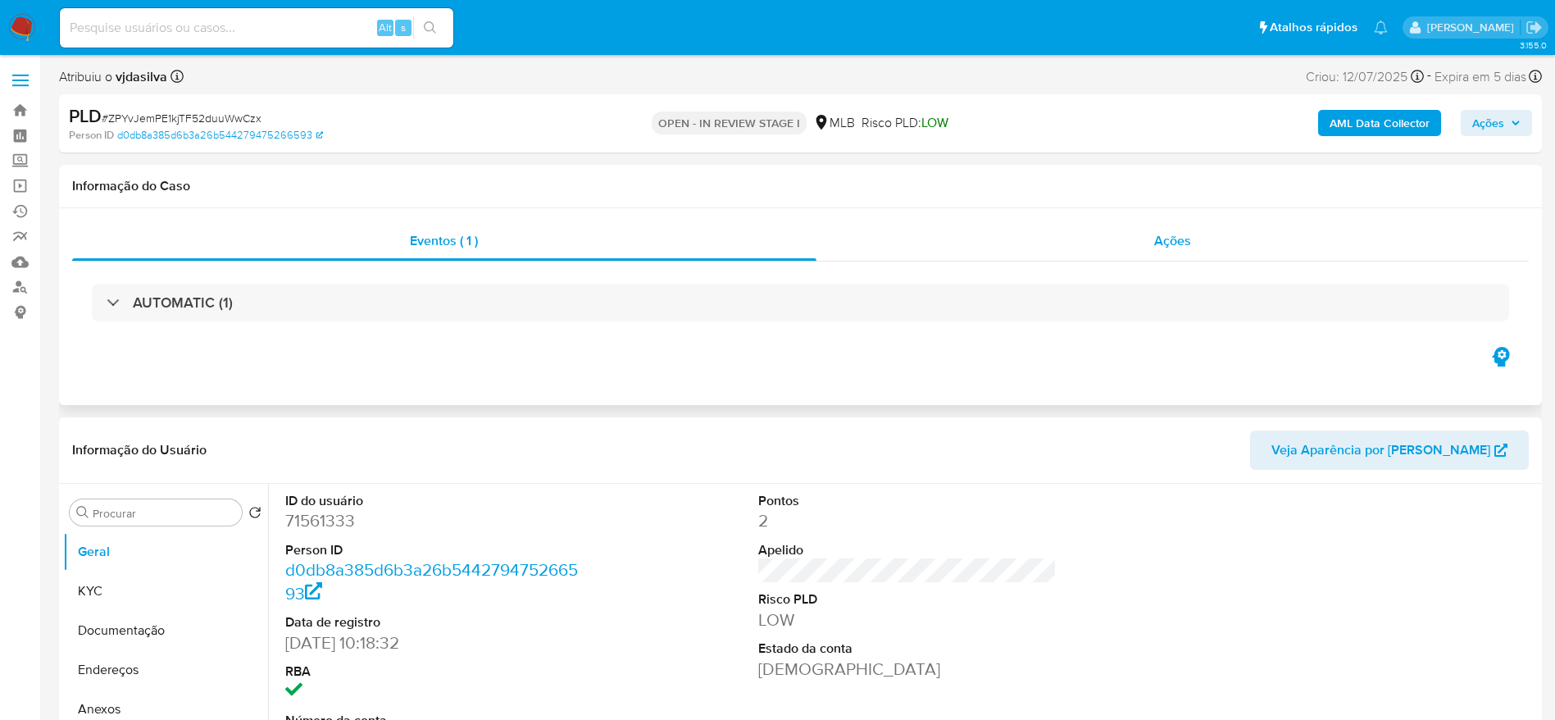
click at [1083, 223] on div "Ações" at bounding box center [1172, 240] width 713 height 39
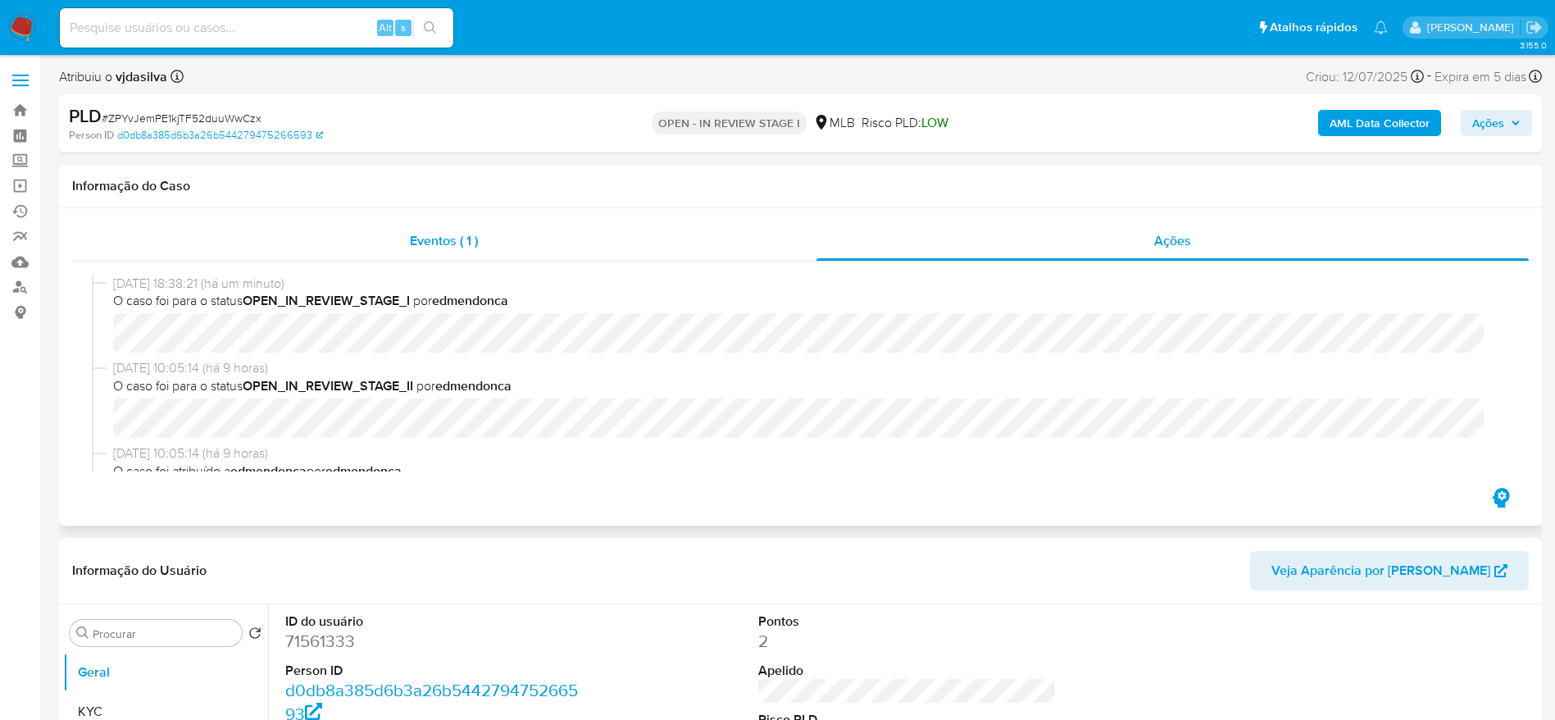
click at [454, 225] on div "Eventos ( 1 )" at bounding box center [444, 240] width 744 height 39
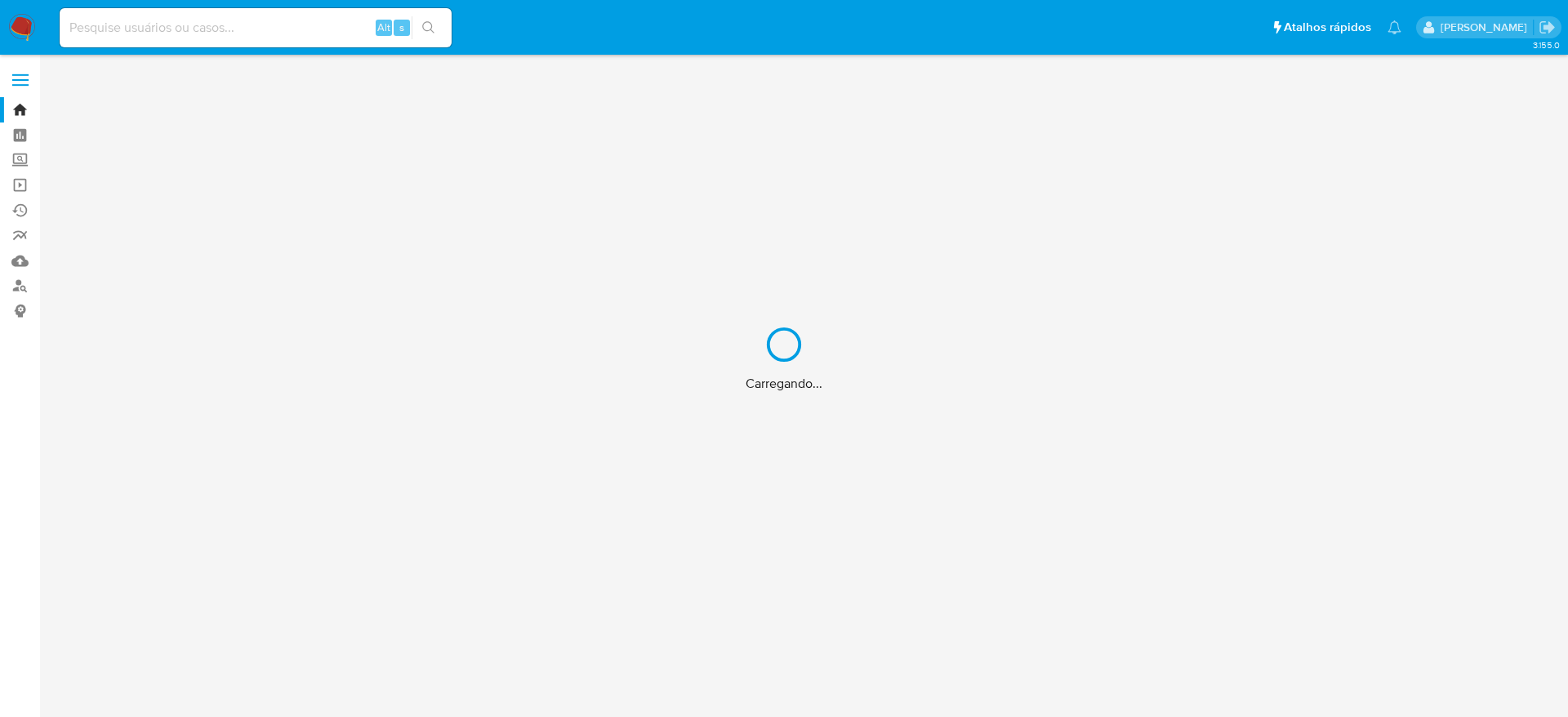
click at [321, 32] on div "Carregando..." at bounding box center [784, 358] width 1568 height 717
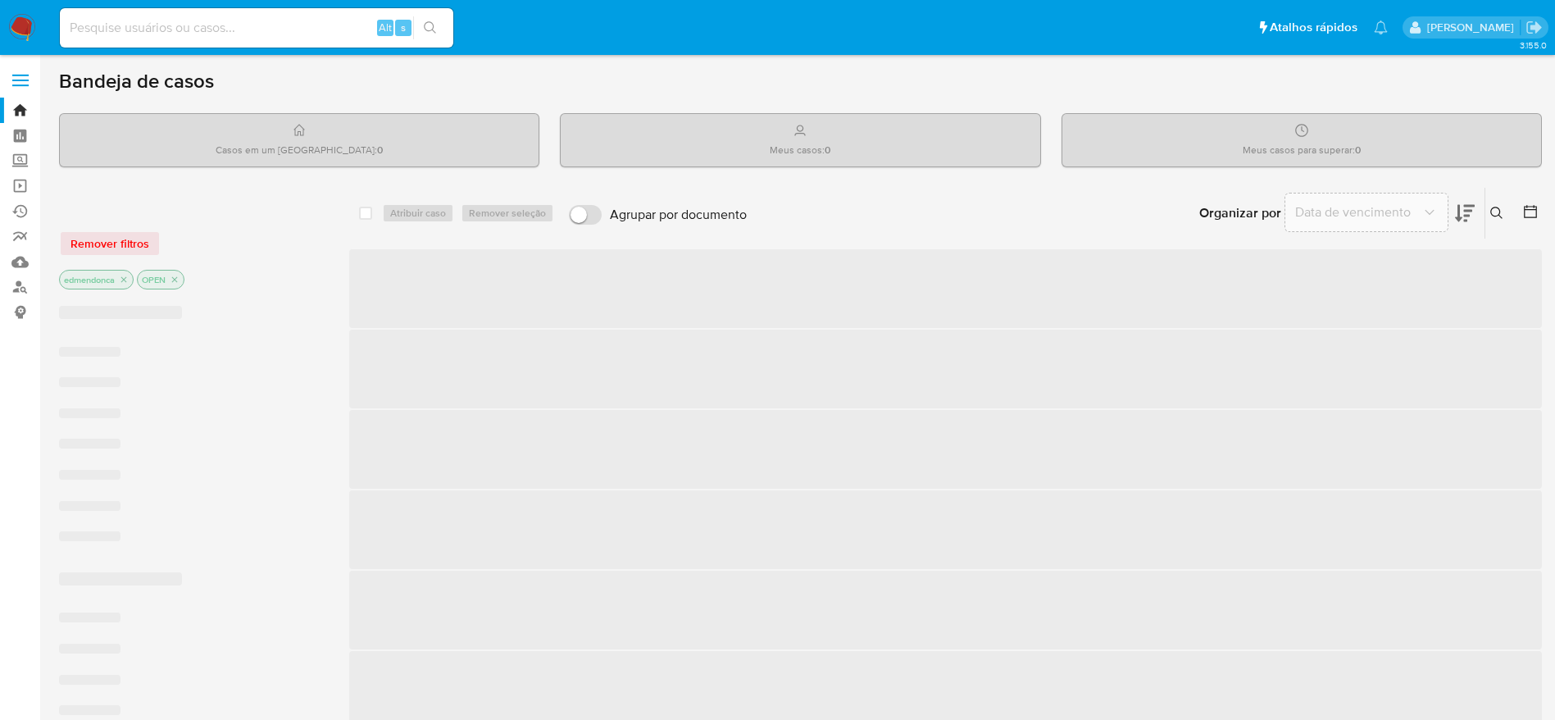
click at [273, 23] on input at bounding box center [256, 27] width 393 height 21
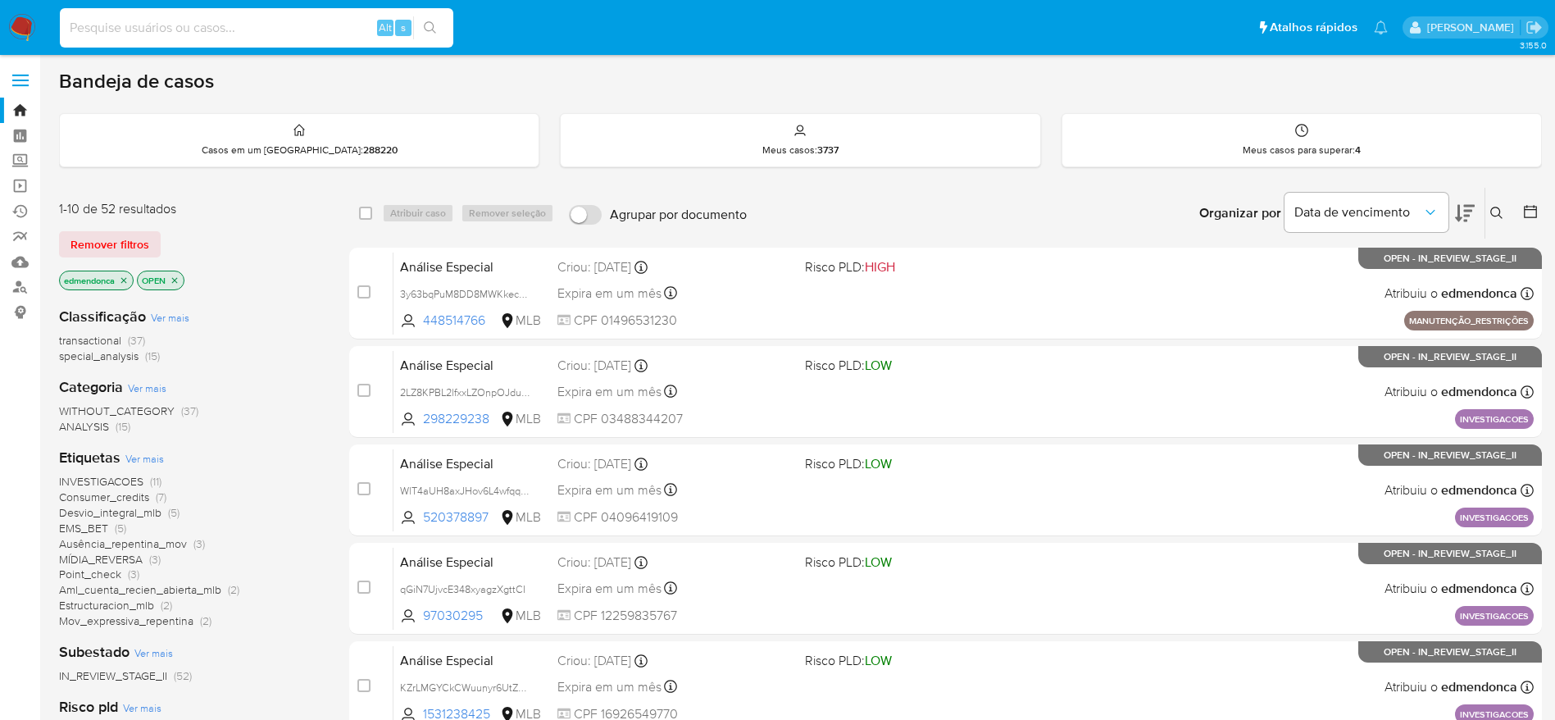
paste input "deu4iGopz8q0cr0LyPlAvBYL"
type input "deu4iGopz8q0cr0LyPlAvBYL"
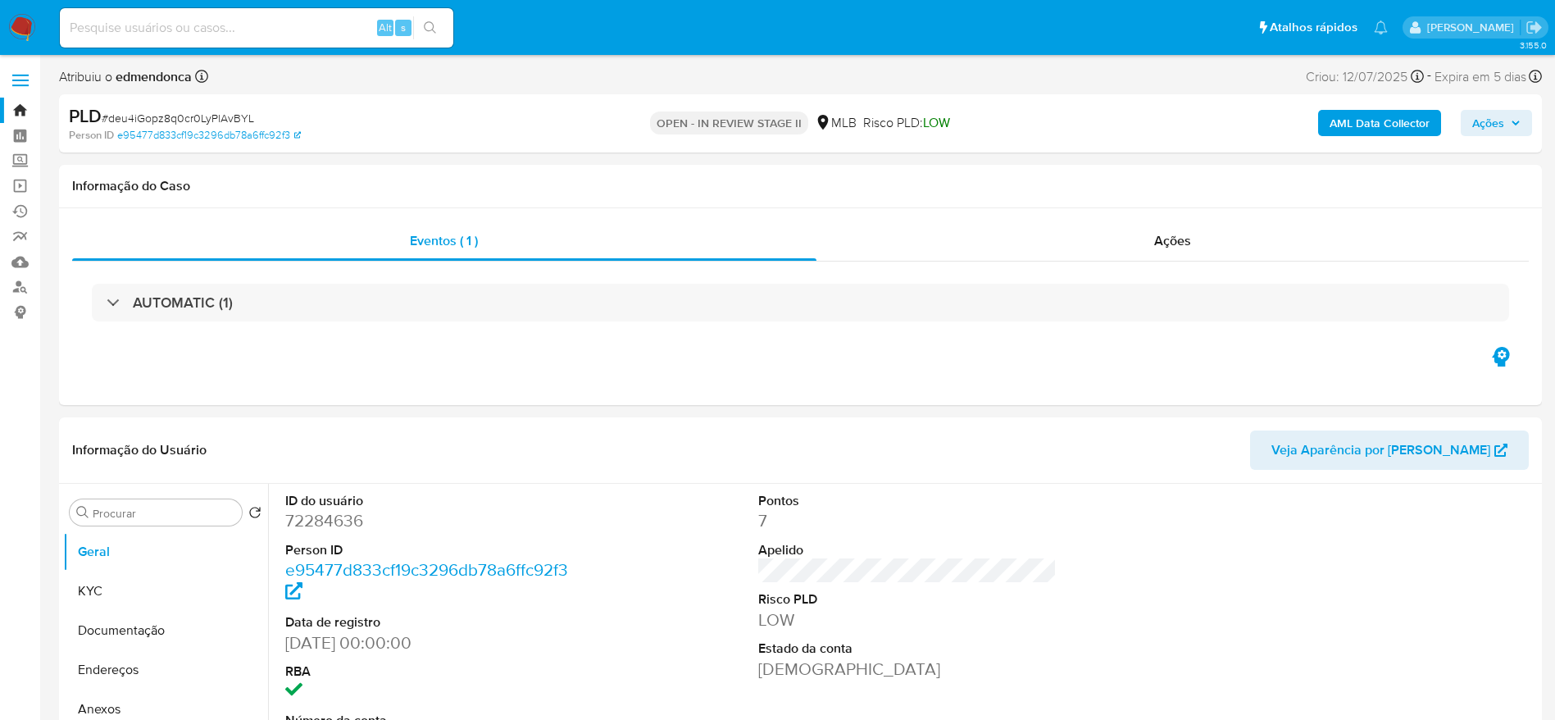
select select "10"
click at [303, 35] on input at bounding box center [256, 27] width 393 height 21
paste input "deu4iGopz8q0cr0LyPlAvBYL"
type input "deu4iGopz8q0cr0LyPlAvBYL"
click at [275, 140] on link "e95477d833cf19c3296db78a6ffc92f3" at bounding box center [209, 135] width 184 height 15
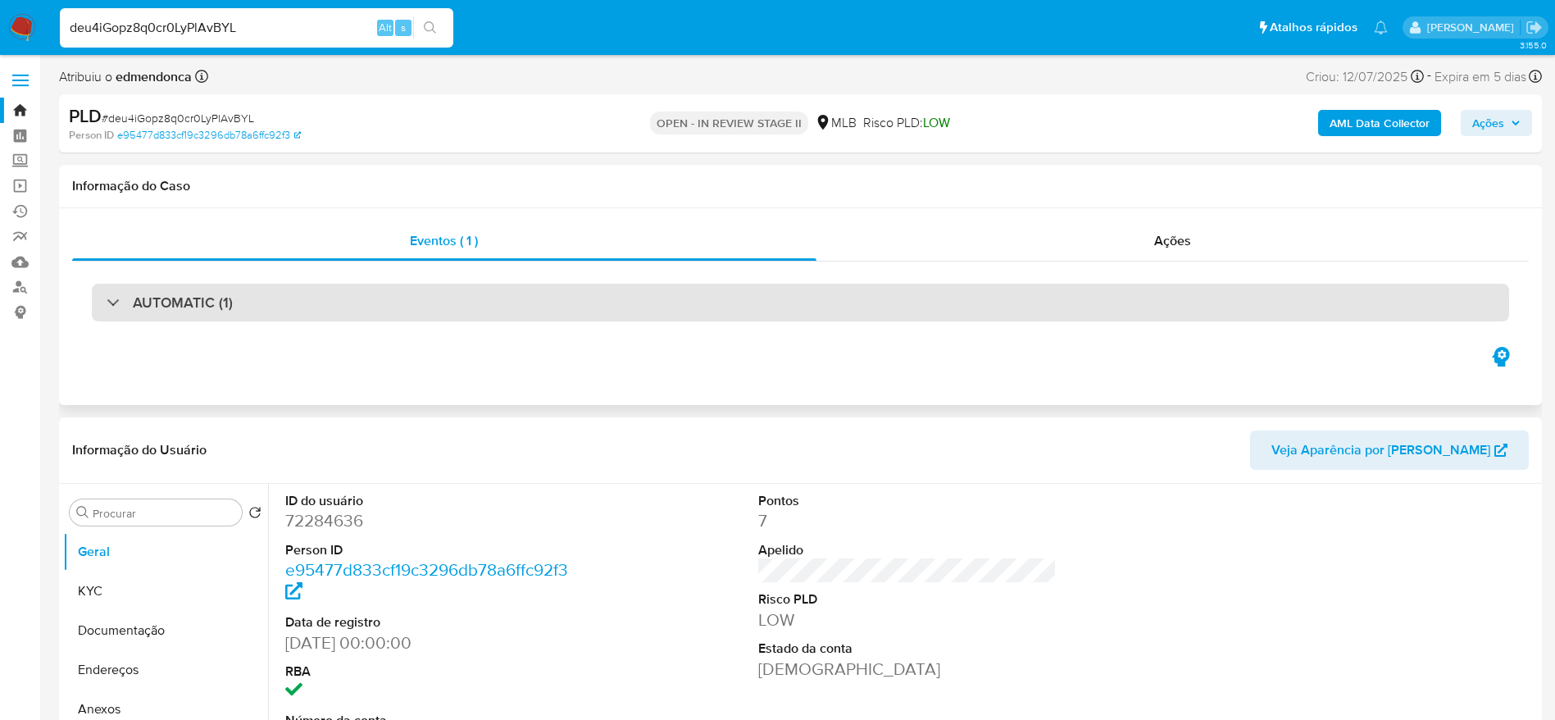
click at [222, 318] on div "AUTOMATIC (1)" at bounding box center [800, 303] width 1417 height 38
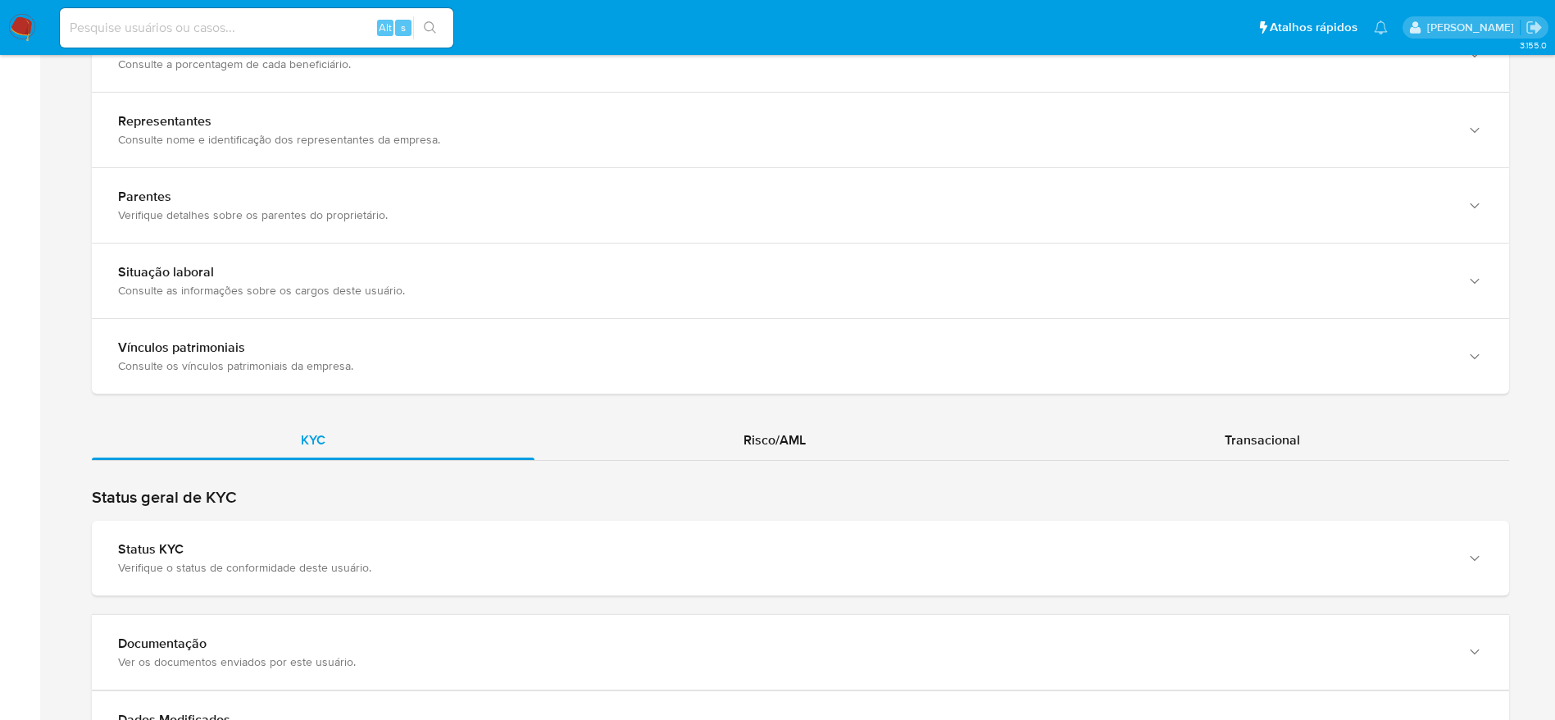
scroll to position [1229, 0]
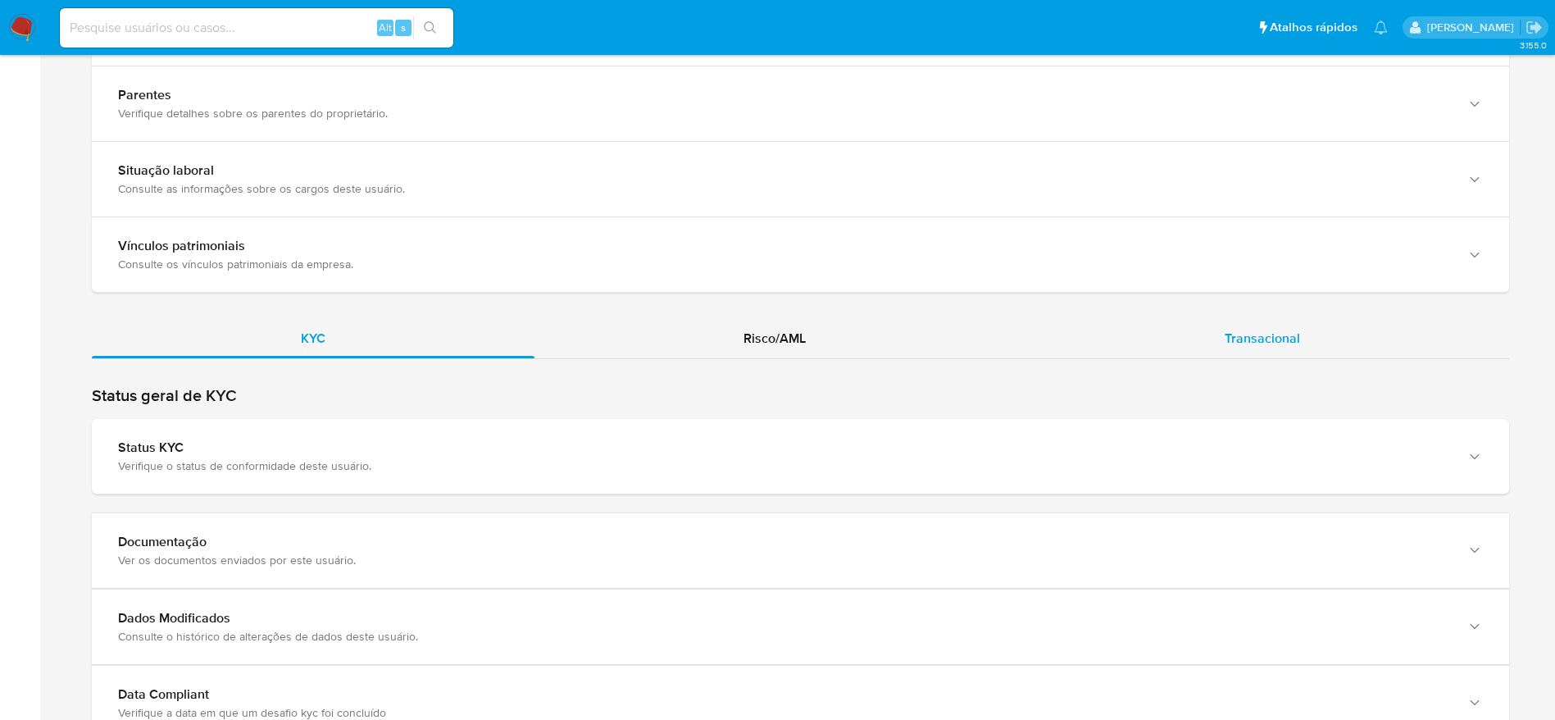
click at [1319, 334] on div "Transacional" at bounding box center [1261, 338] width 493 height 39
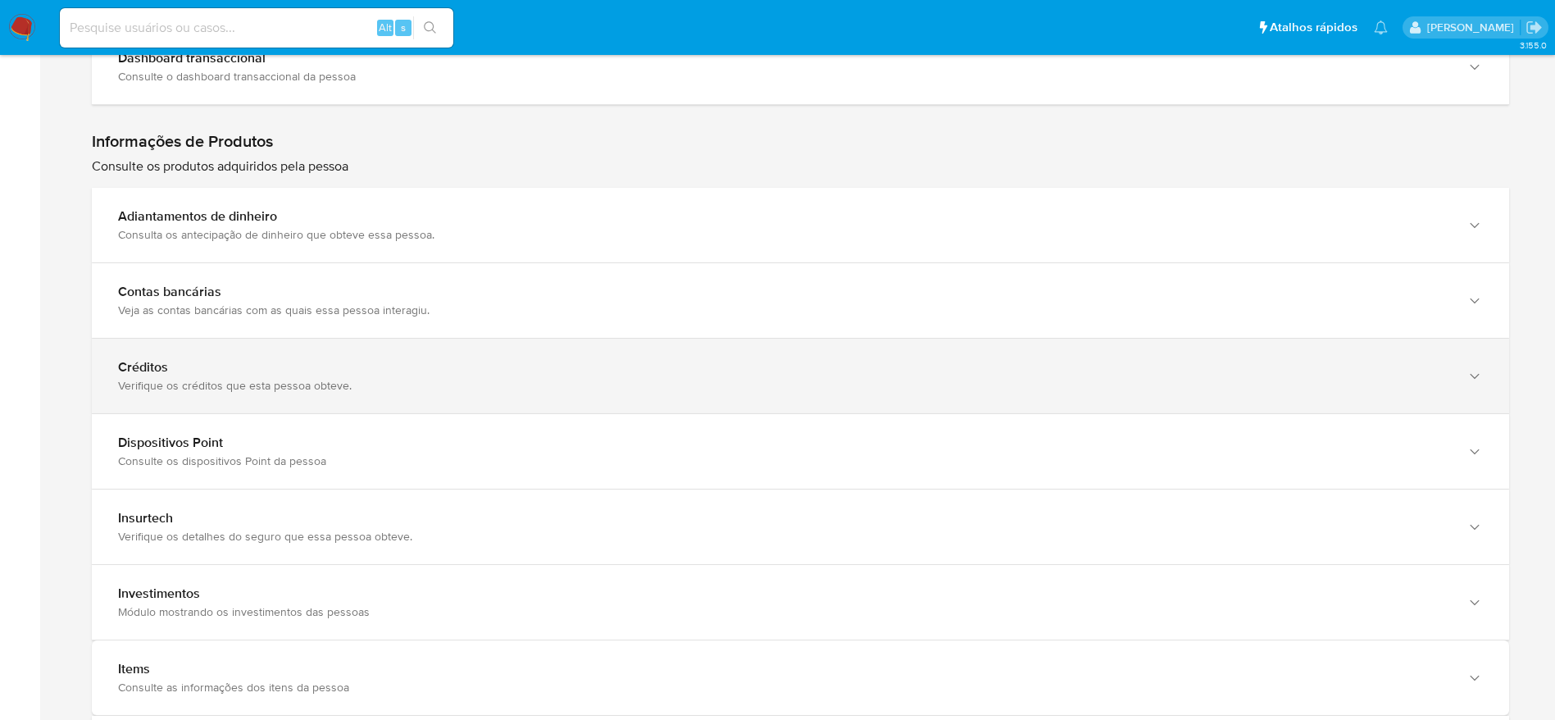
scroll to position [1721, 0]
click at [233, 362] on div "Créditos" at bounding box center [784, 363] width 1332 height 16
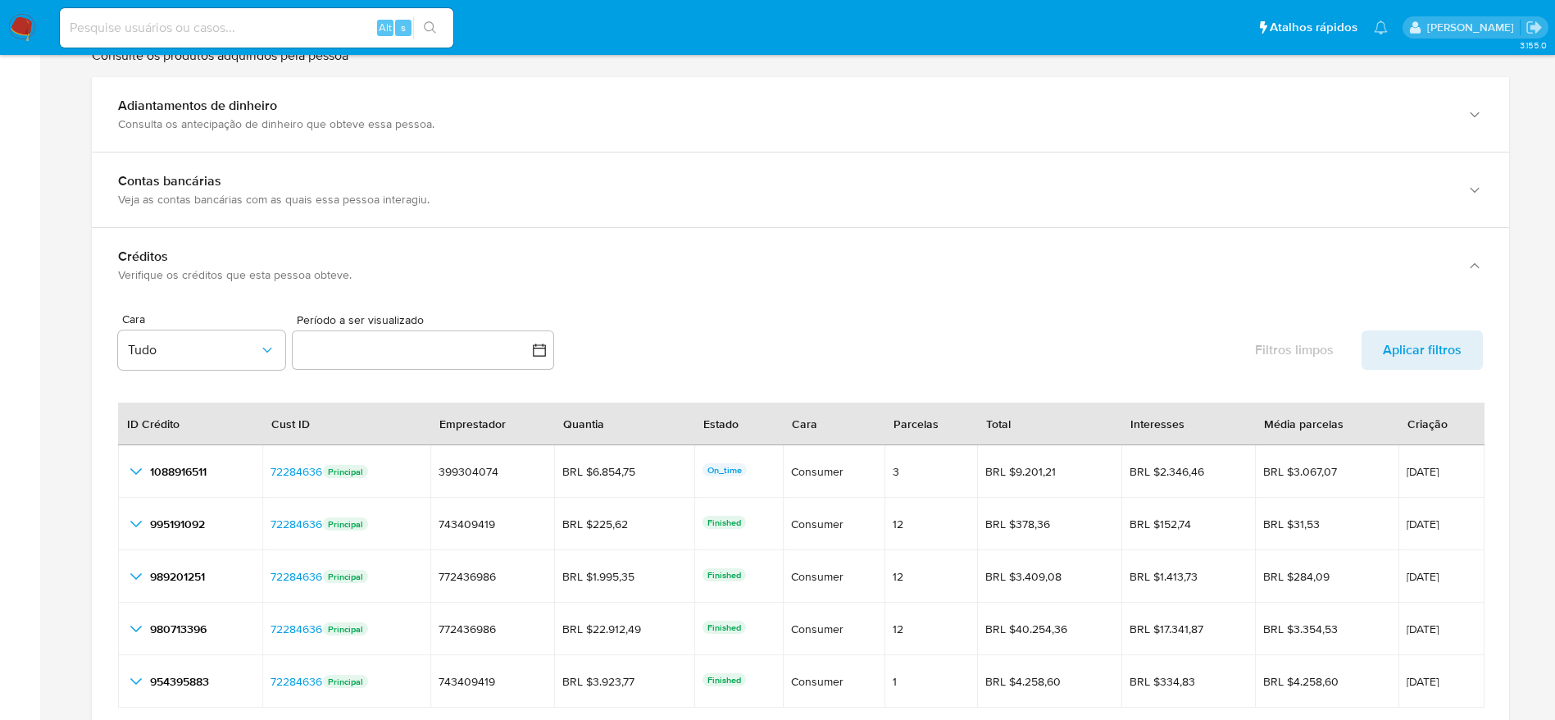
scroll to position [1967, 0]
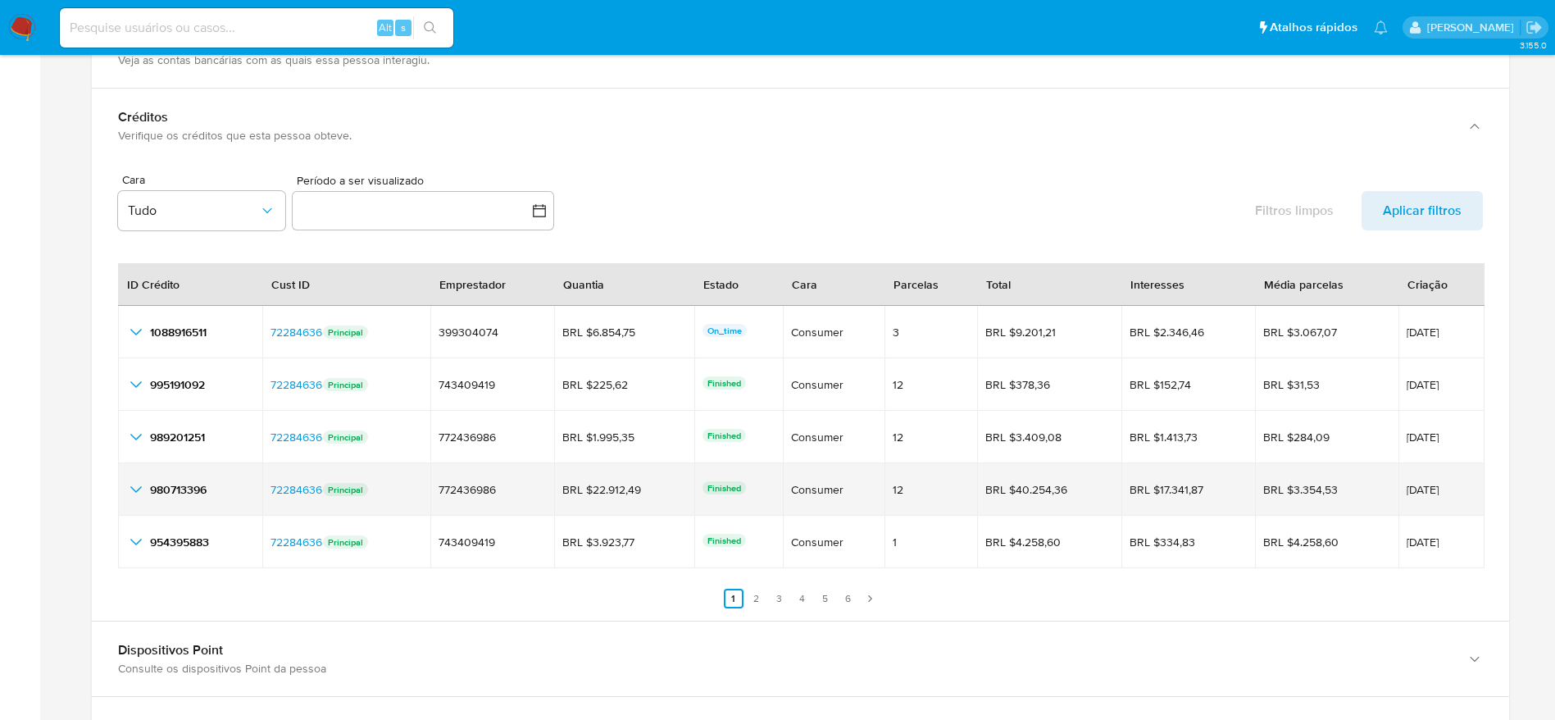
click at [137, 493] on icon "button_show_hidden_detail_by_id_3" at bounding box center [136, 489] width 20 height 20
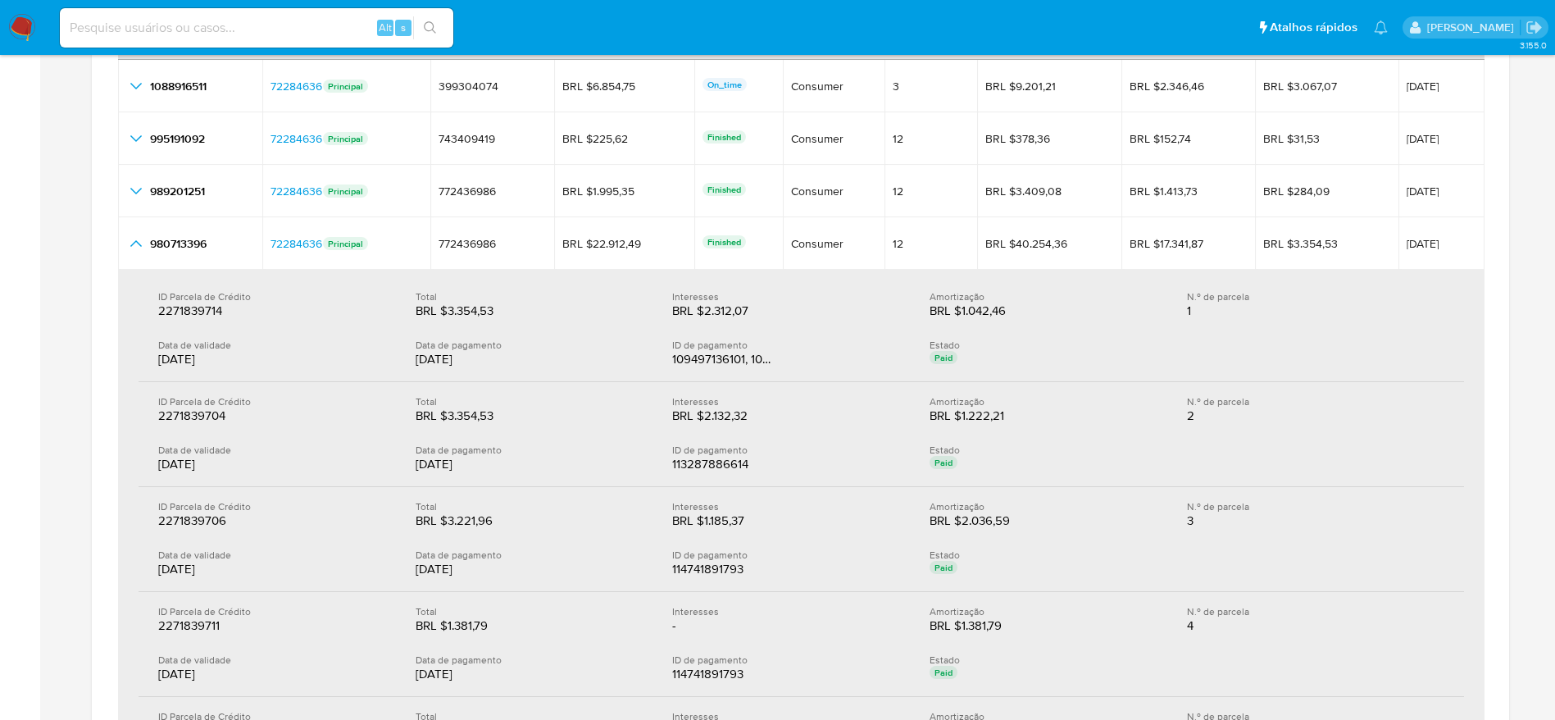
scroll to position [2336, 0]
